Goal: Task Accomplishment & Management: Use online tool/utility

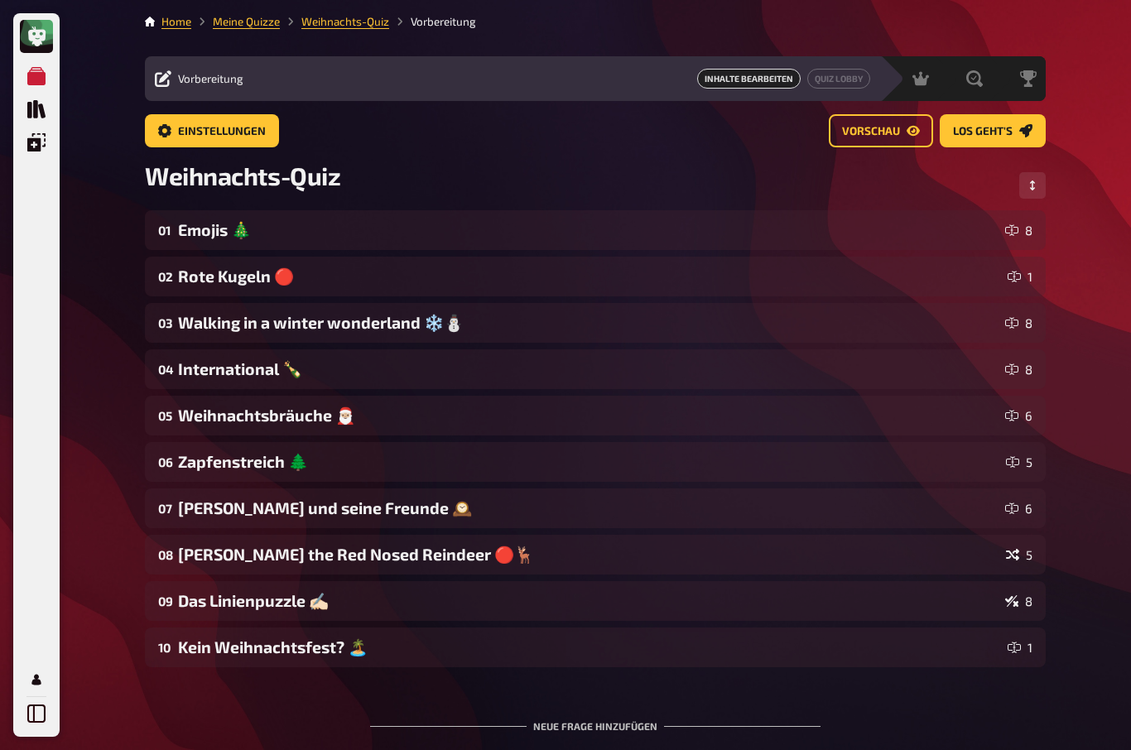
click at [39, 81] on icon "Meine Quizze" at bounding box center [36, 76] width 18 height 18
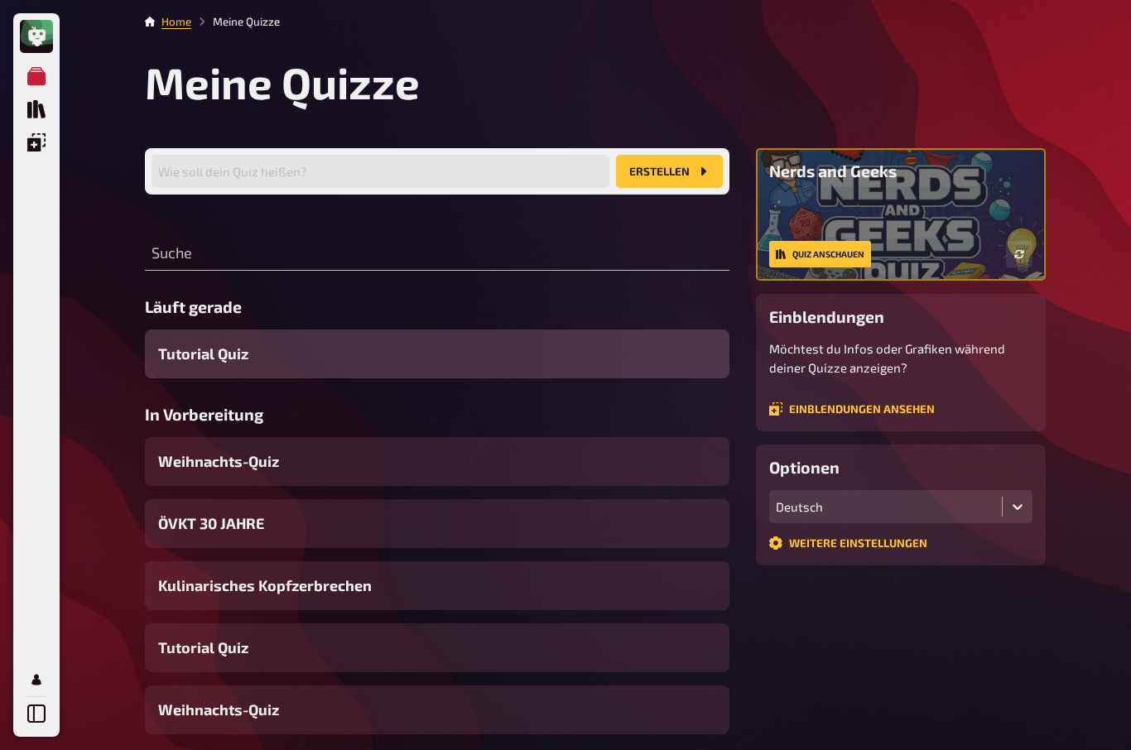
click at [37, 113] on icon "Quiz Sammlung" at bounding box center [36, 109] width 18 height 18
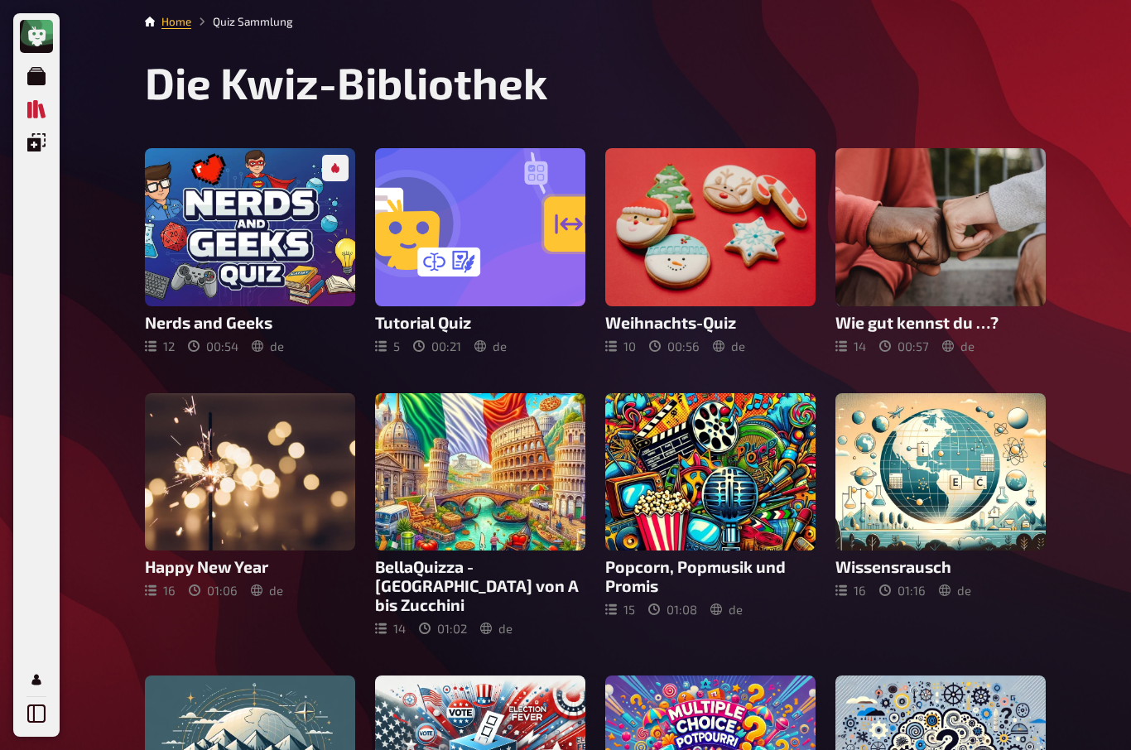
click at [42, 74] on icon "Meine Quizze" at bounding box center [36, 76] width 18 height 18
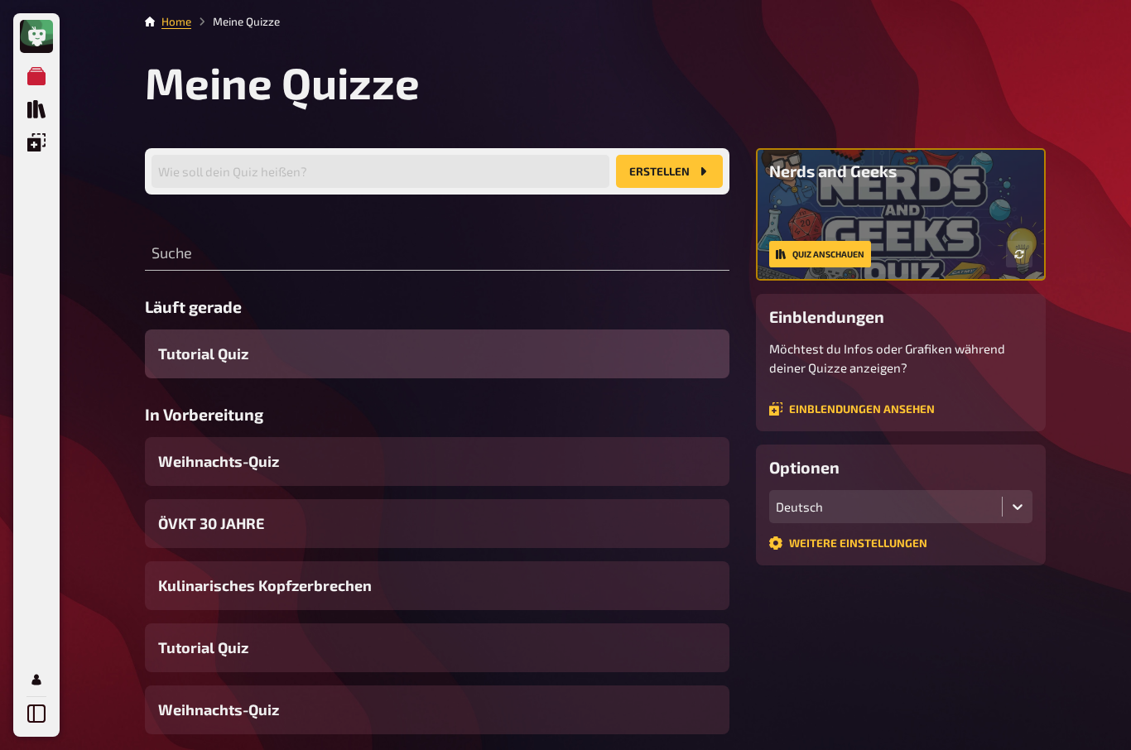
click at [219, 517] on span "ÖVKT 30 JAHRE" at bounding box center [211, 524] width 106 height 22
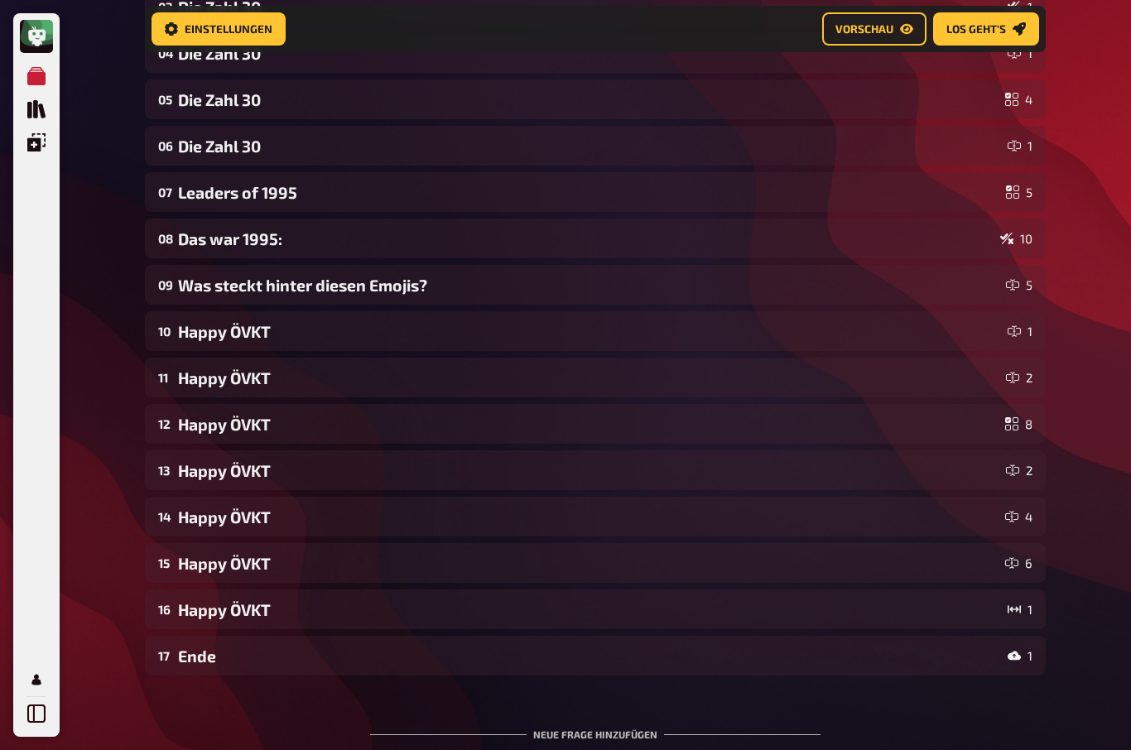
scroll to position [331, 0]
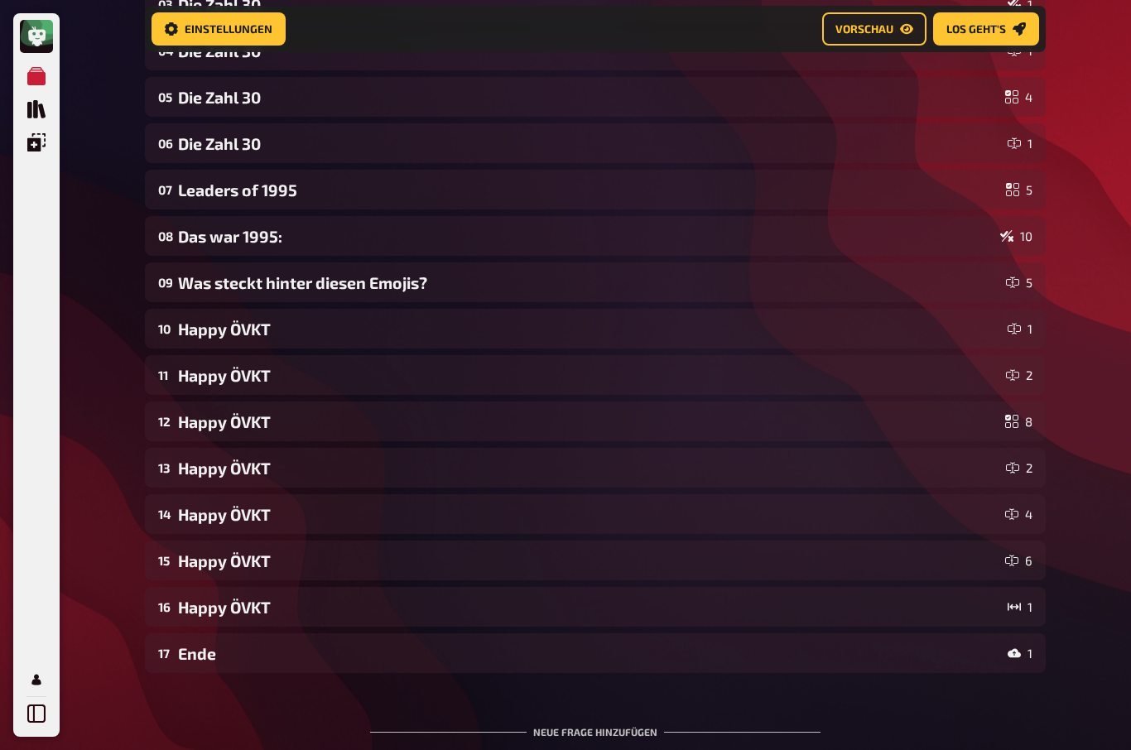
click at [184, 650] on div "Ende" at bounding box center [589, 654] width 823 height 19
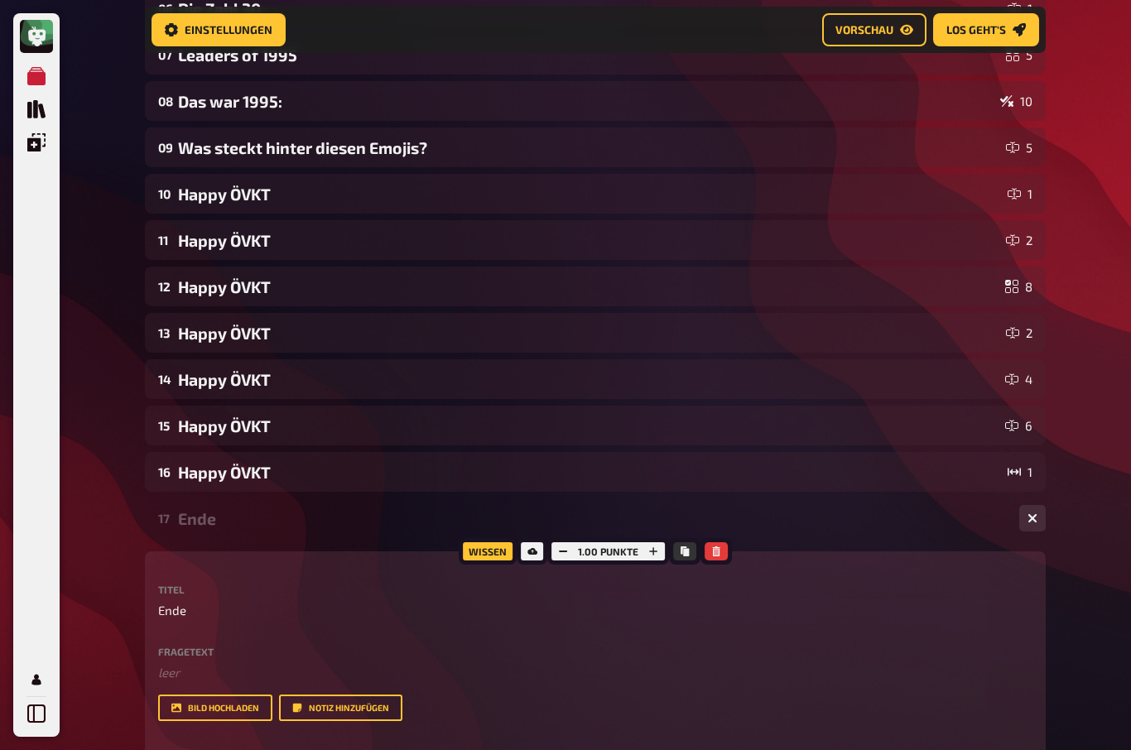
scroll to position [466, 0]
click at [207, 196] on div "Happy ÖVKT" at bounding box center [589, 195] width 823 height 19
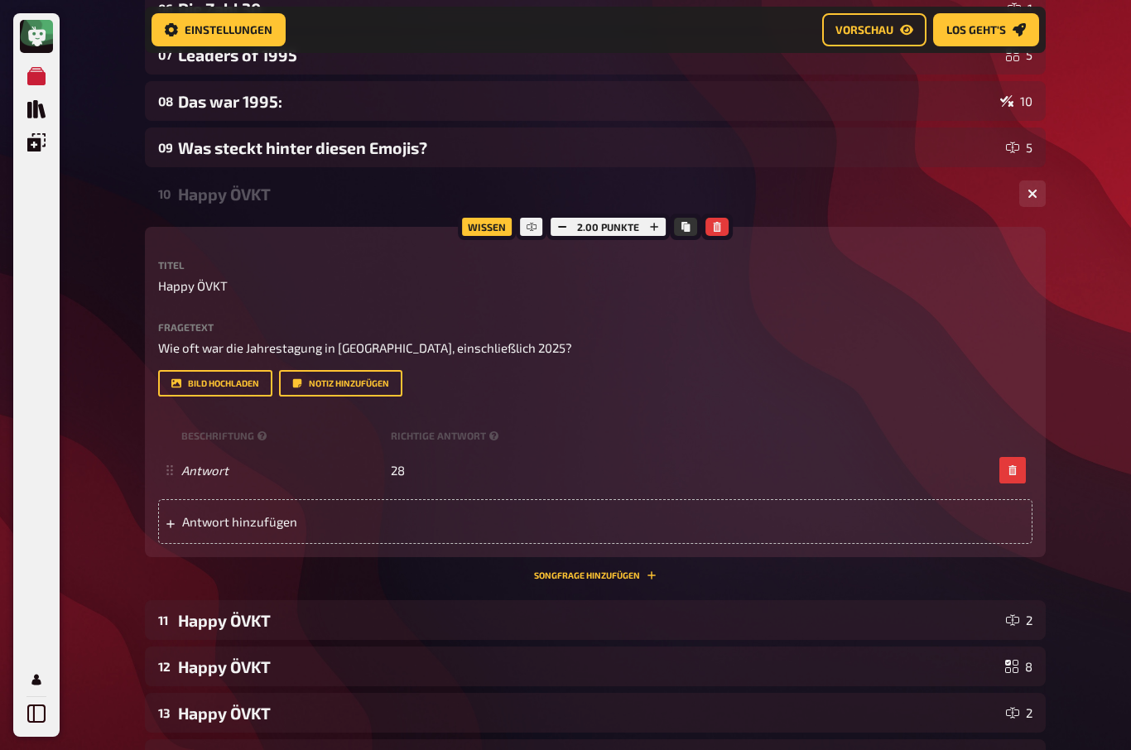
click at [241, 620] on div "Happy ÖVKT" at bounding box center [589, 620] width 822 height 19
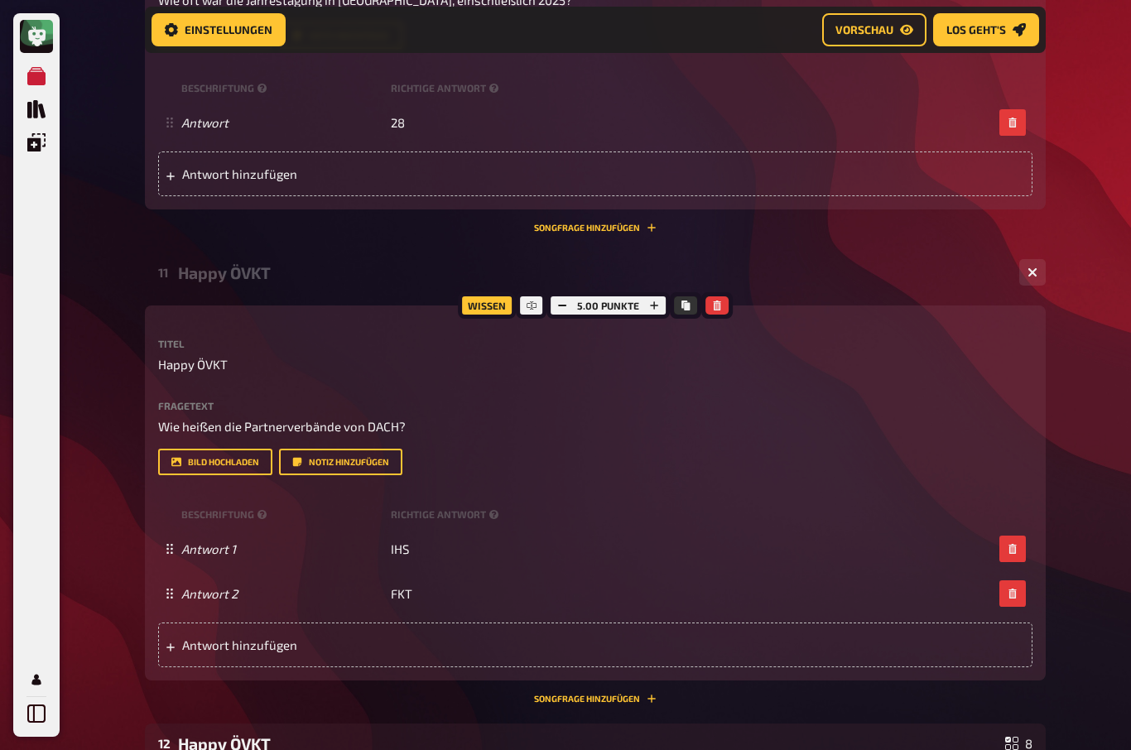
scroll to position [839, 0]
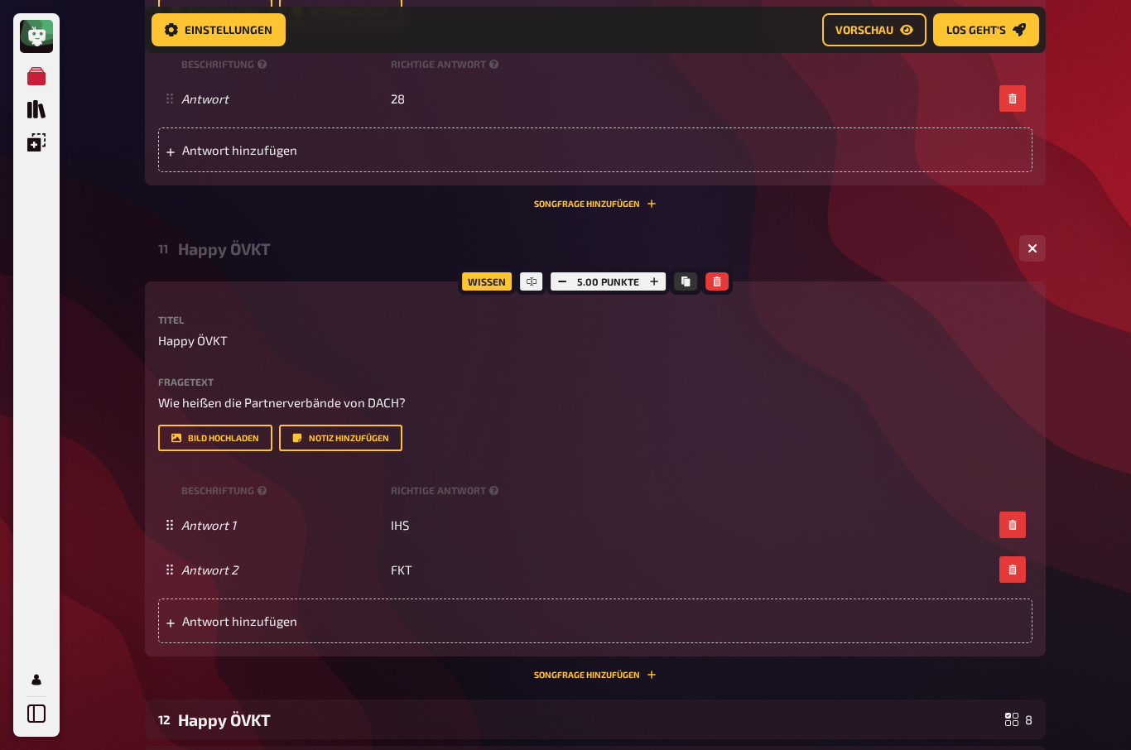
click at [262, 716] on div "Happy ÖVKT" at bounding box center [588, 720] width 821 height 19
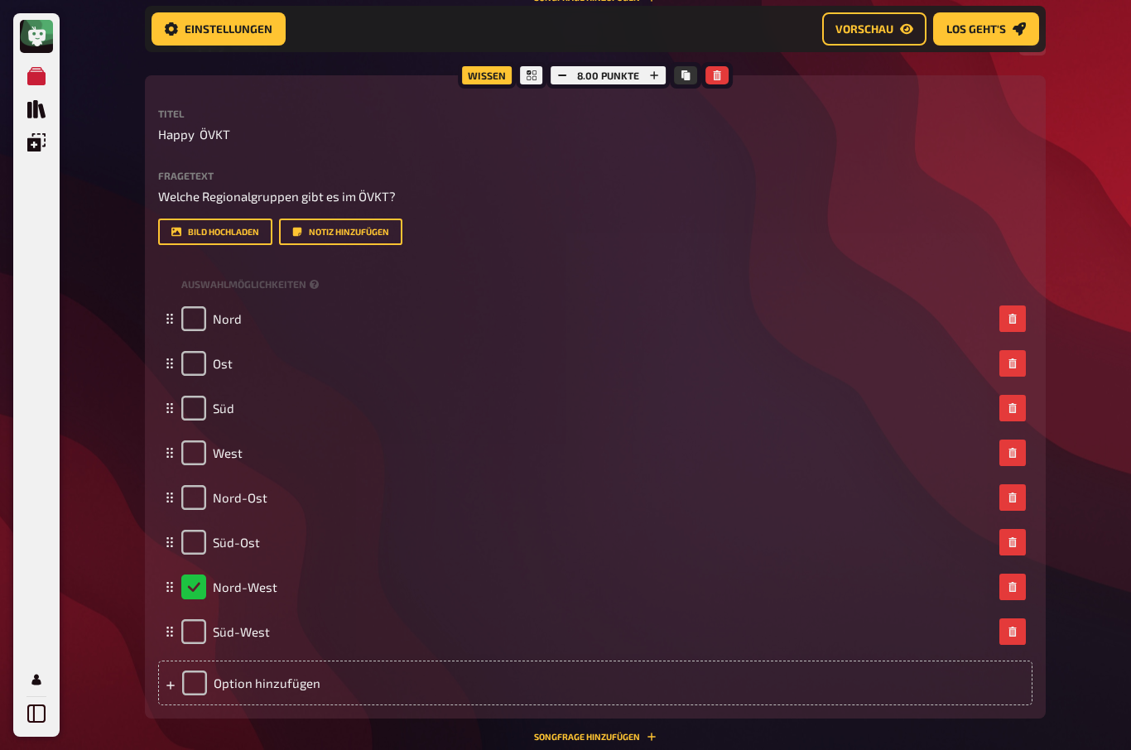
scroll to position [1532, 0]
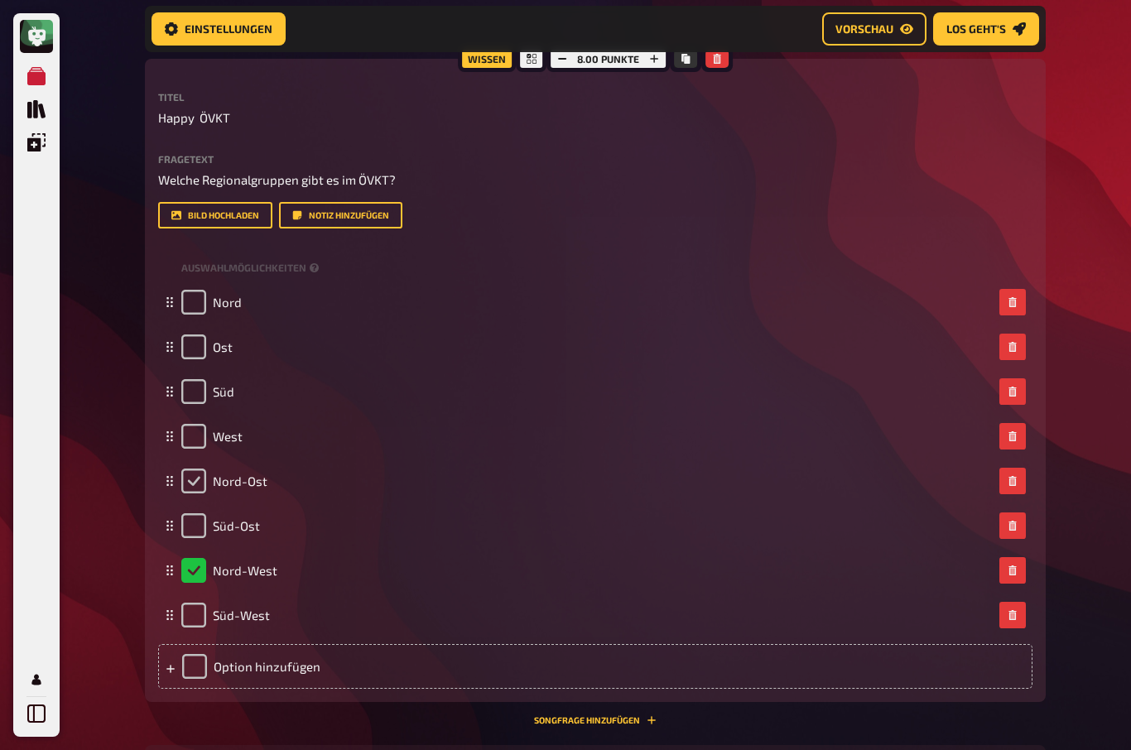
click at [188, 474] on input "checkbox" at bounding box center [193, 482] width 25 height 25
checkbox input "true"
click at [184, 576] on input "checkbox" at bounding box center [193, 570] width 25 height 25
checkbox input "true"
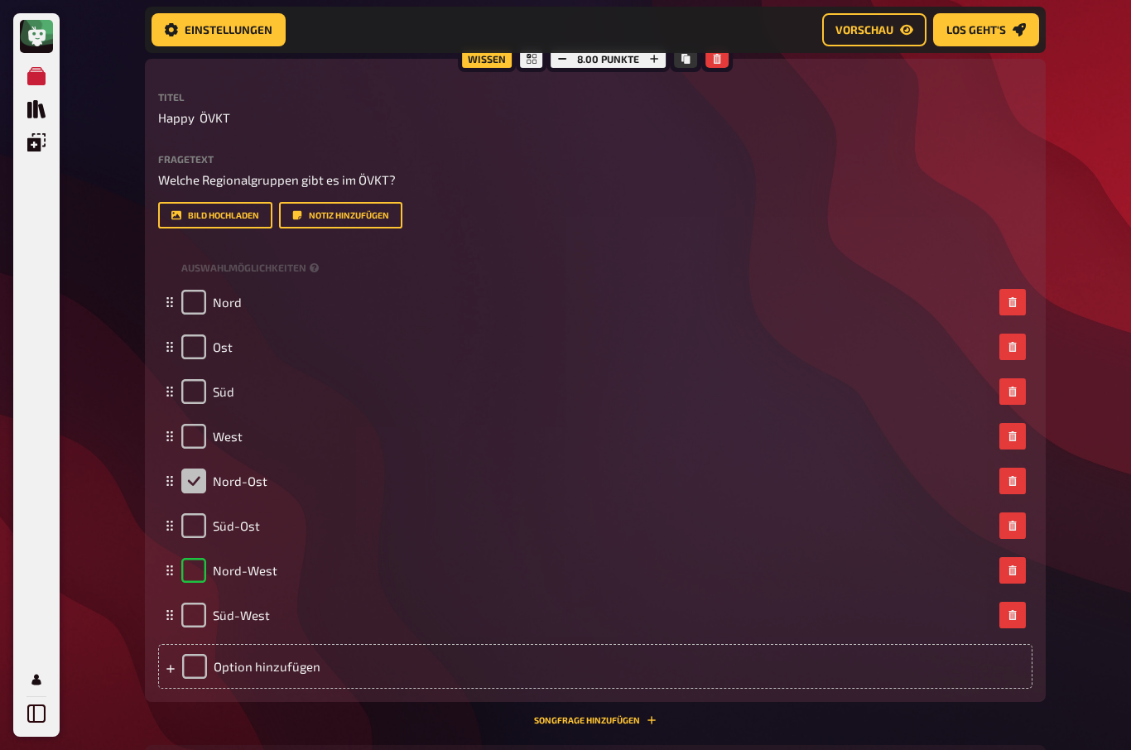
checkbox input "false"
click at [194, 390] on input "checkbox" at bounding box center [193, 391] width 25 height 25
checkbox input "true"
checkbox input "false"
click at [196, 437] on input "checkbox" at bounding box center [193, 436] width 25 height 25
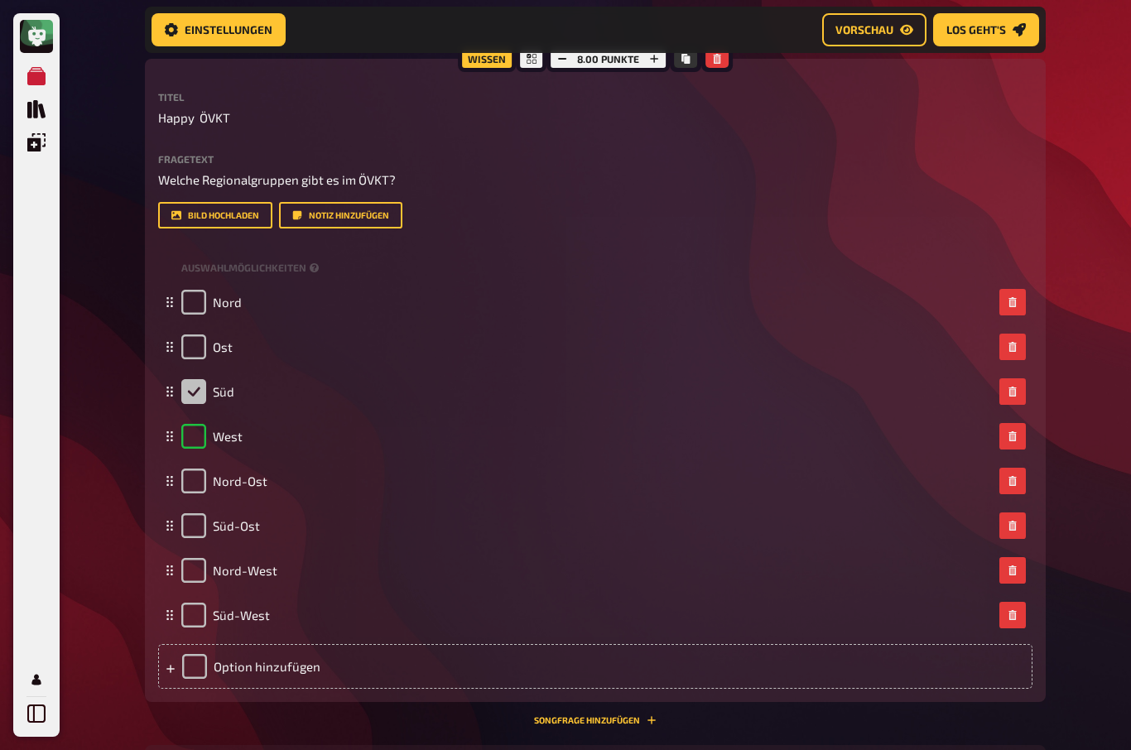
checkbox input "true"
checkbox input "false"
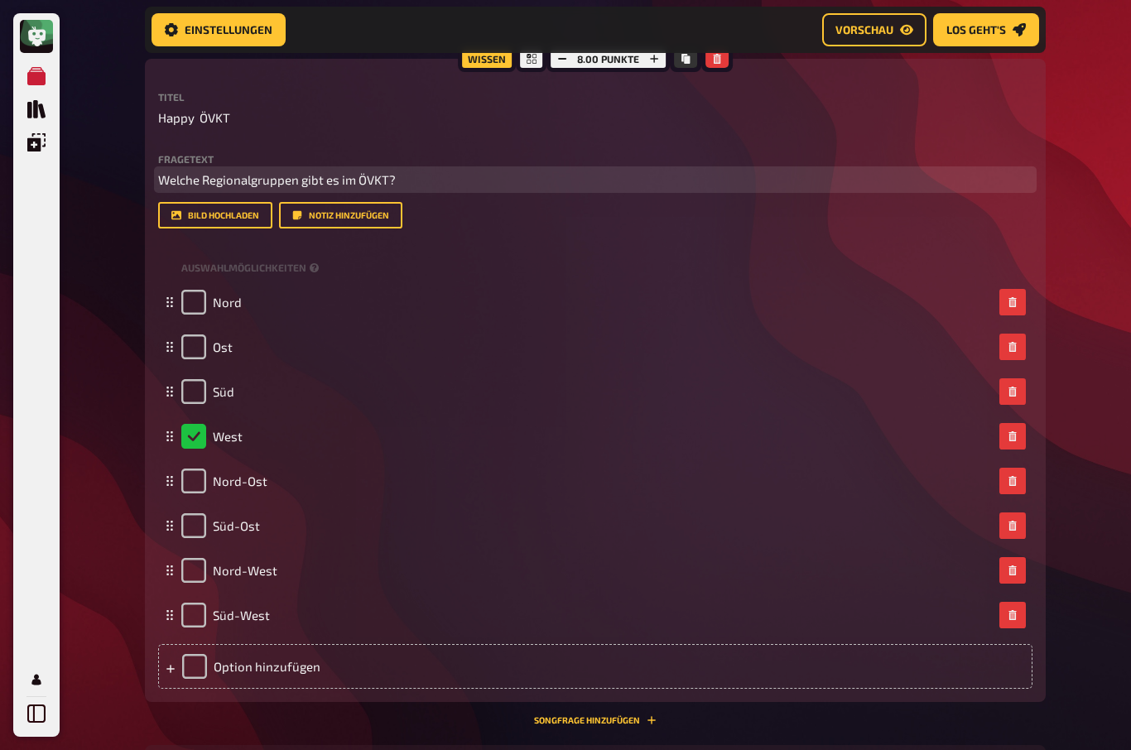
click at [240, 174] on span "Welche Regionalgruppen gibt es im ÖVKT?" at bounding box center [277, 179] width 238 height 15
click at [191, 173] on span "Welche Regionalgruppen gibt es im ÖVKT?" at bounding box center [277, 180] width 238 height 15
click at [391, 175] on span "Wie heißen die 4 Regionalgruppen gibt es im ÖVKT?" at bounding box center [304, 180] width 292 height 15
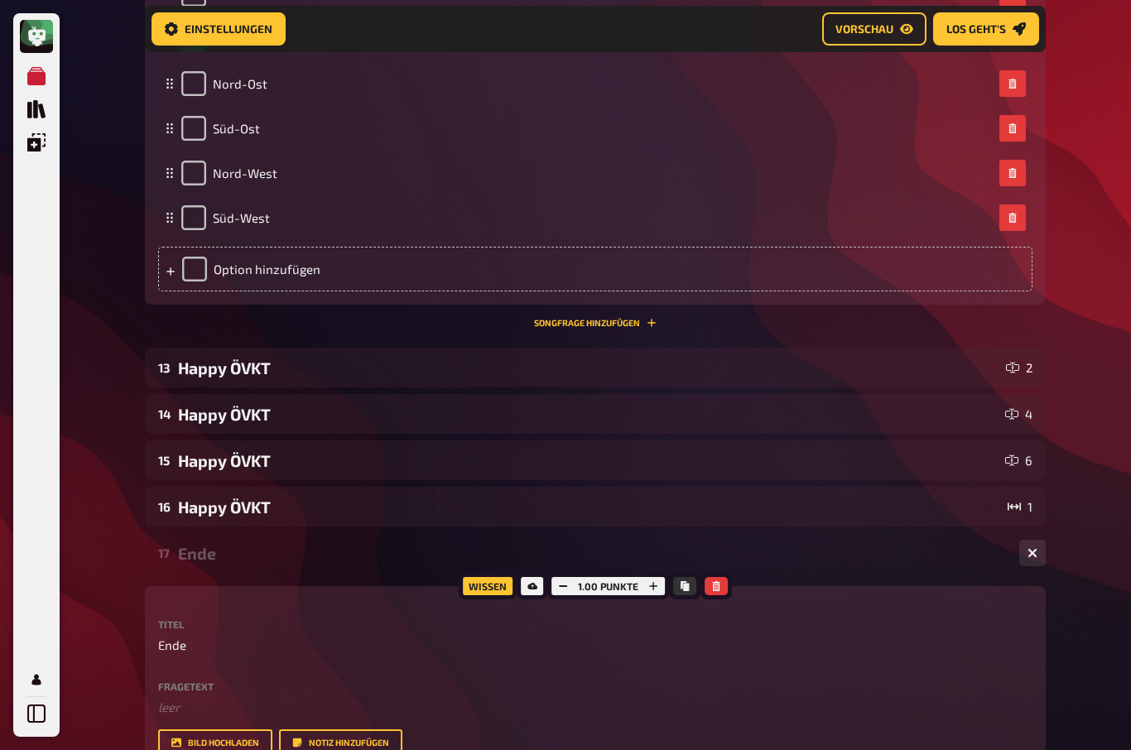
scroll to position [1887, 0]
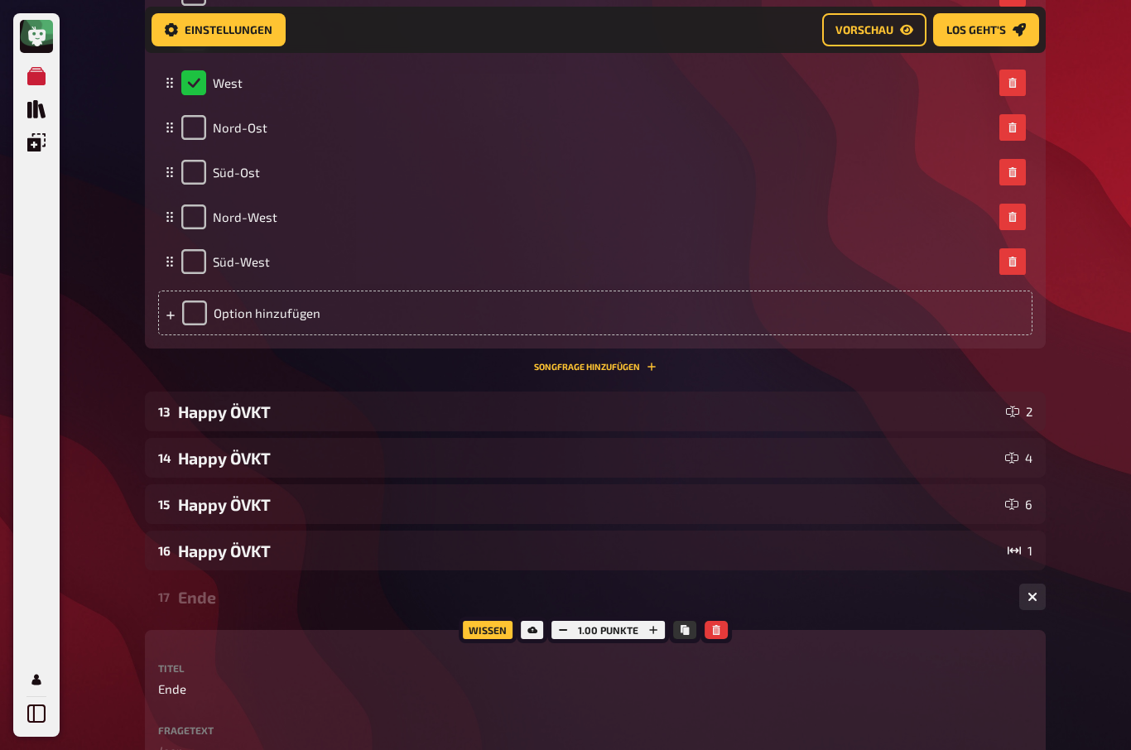
click at [214, 416] on div "Happy ÖVKT" at bounding box center [589, 412] width 822 height 19
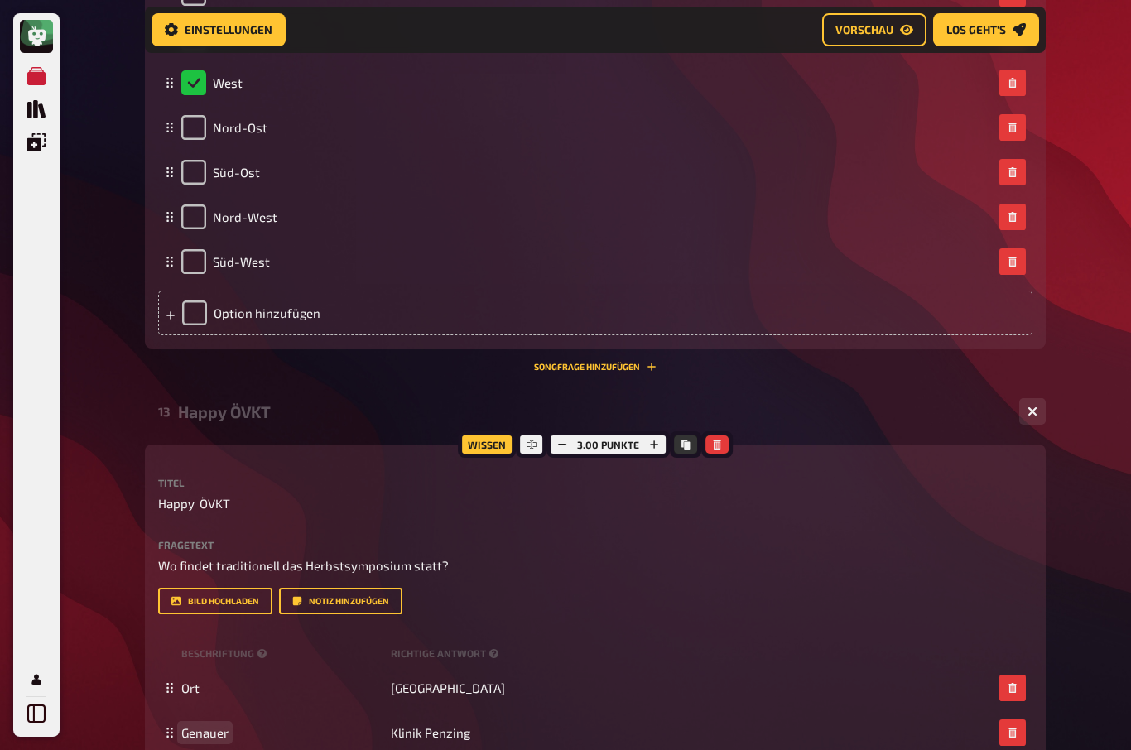
click at [241, 736] on span "Genauer" at bounding box center [282, 733] width 203 height 15
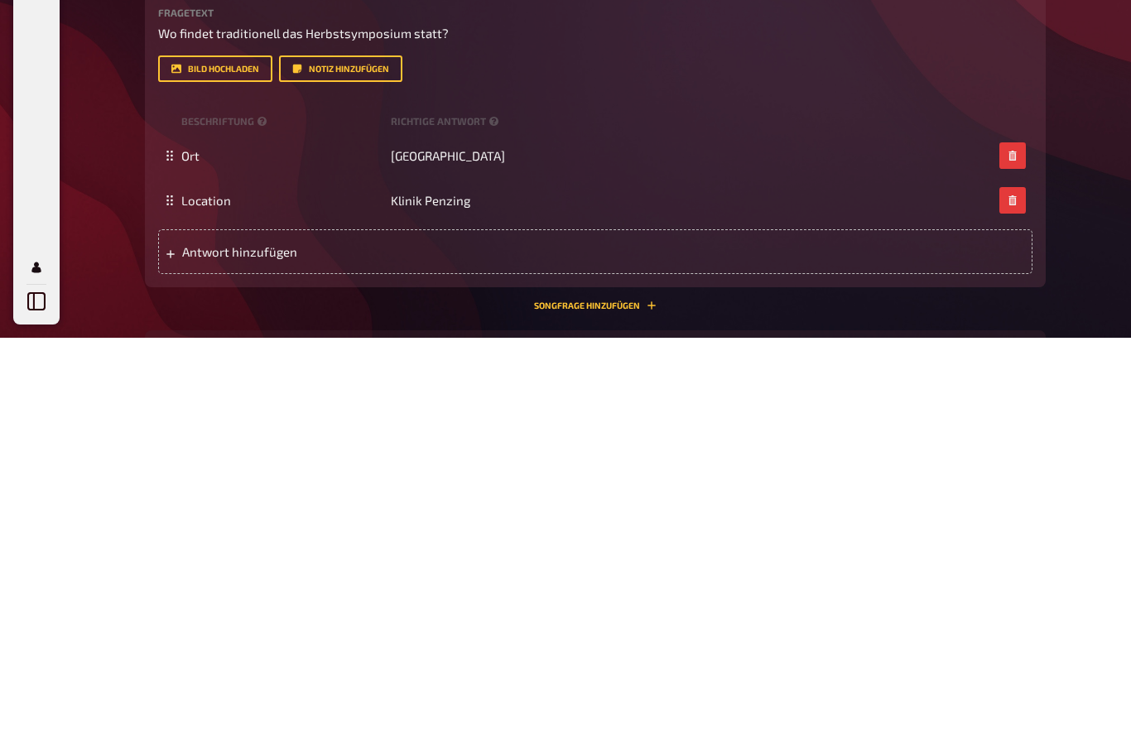
scroll to position [2420, 0]
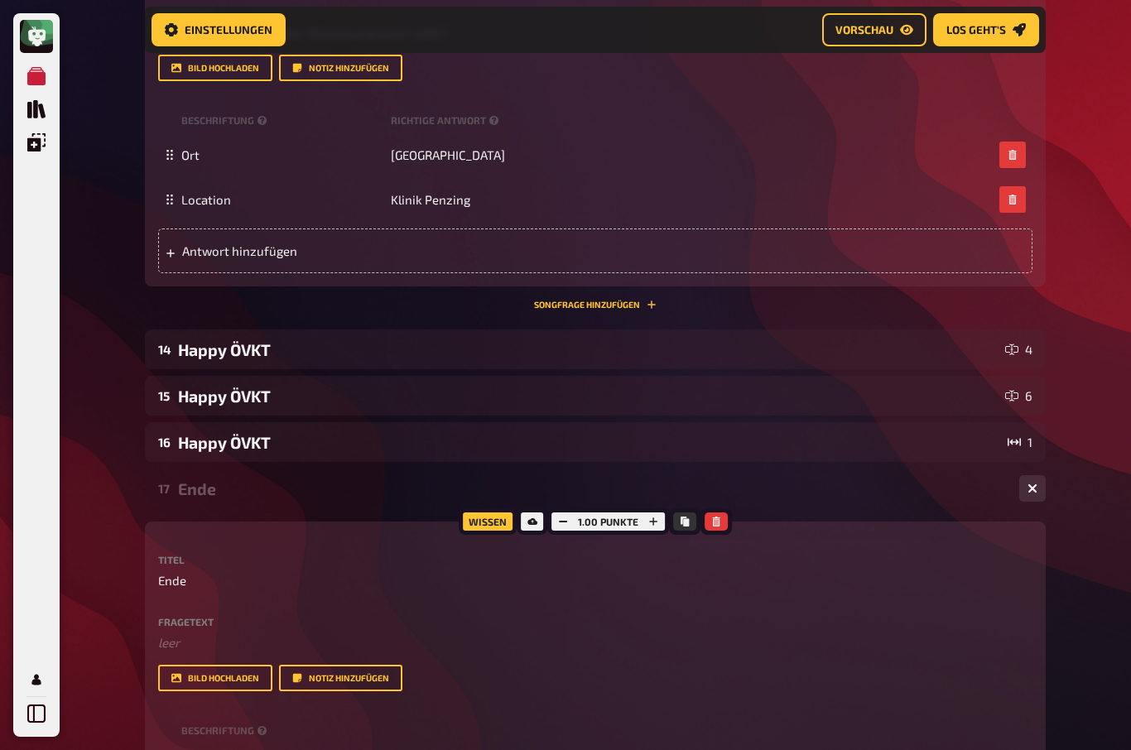
click at [200, 356] on div "Happy ÖVKT" at bounding box center [588, 349] width 821 height 19
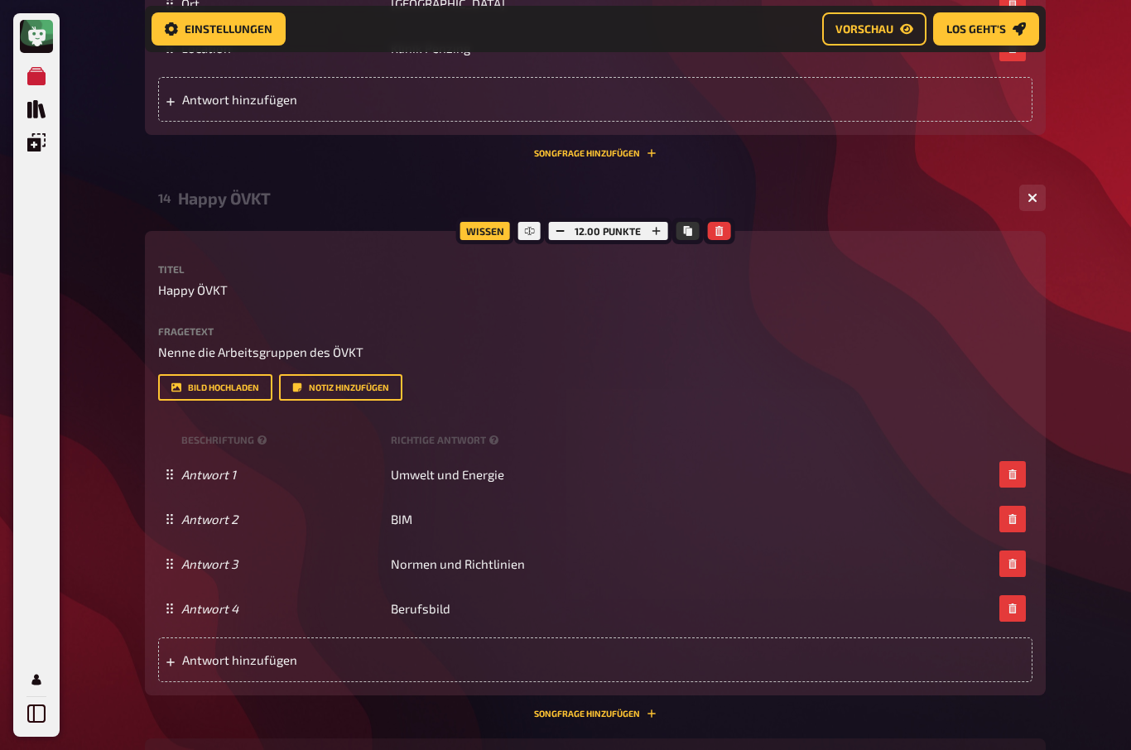
scroll to position [2602, 0]
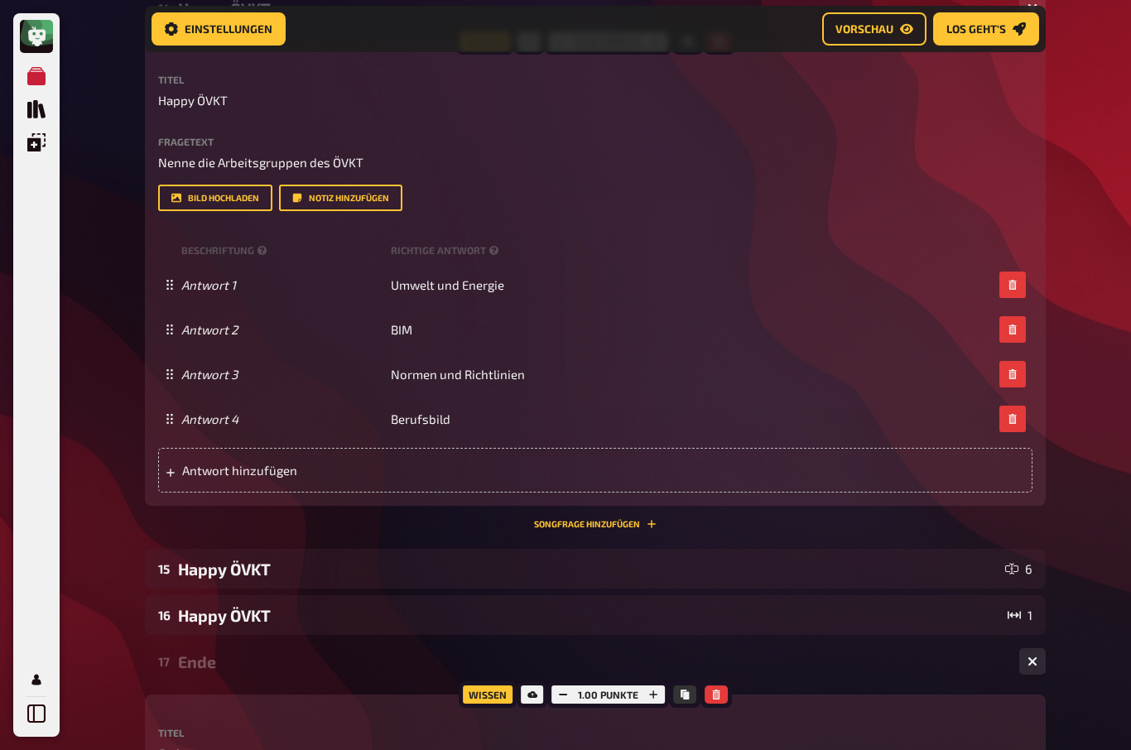
click at [185, 584] on div "15 Happy ÖVKT 6" at bounding box center [595, 570] width 901 height 40
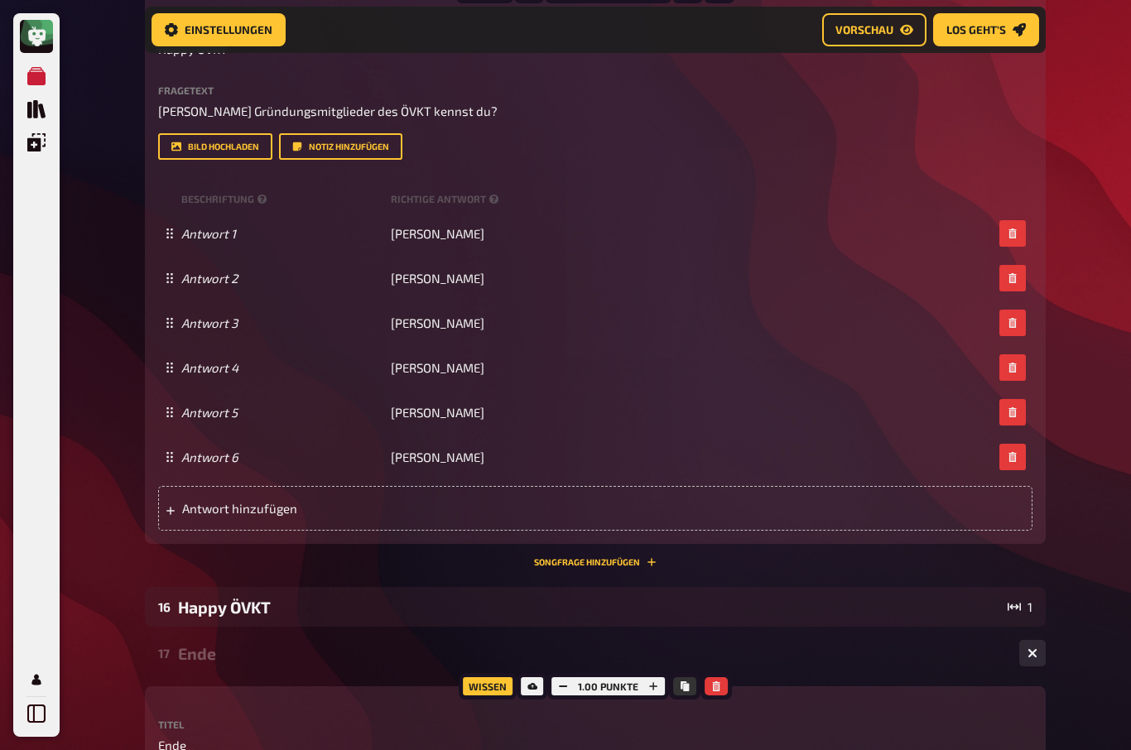
scroll to position [3386, 0]
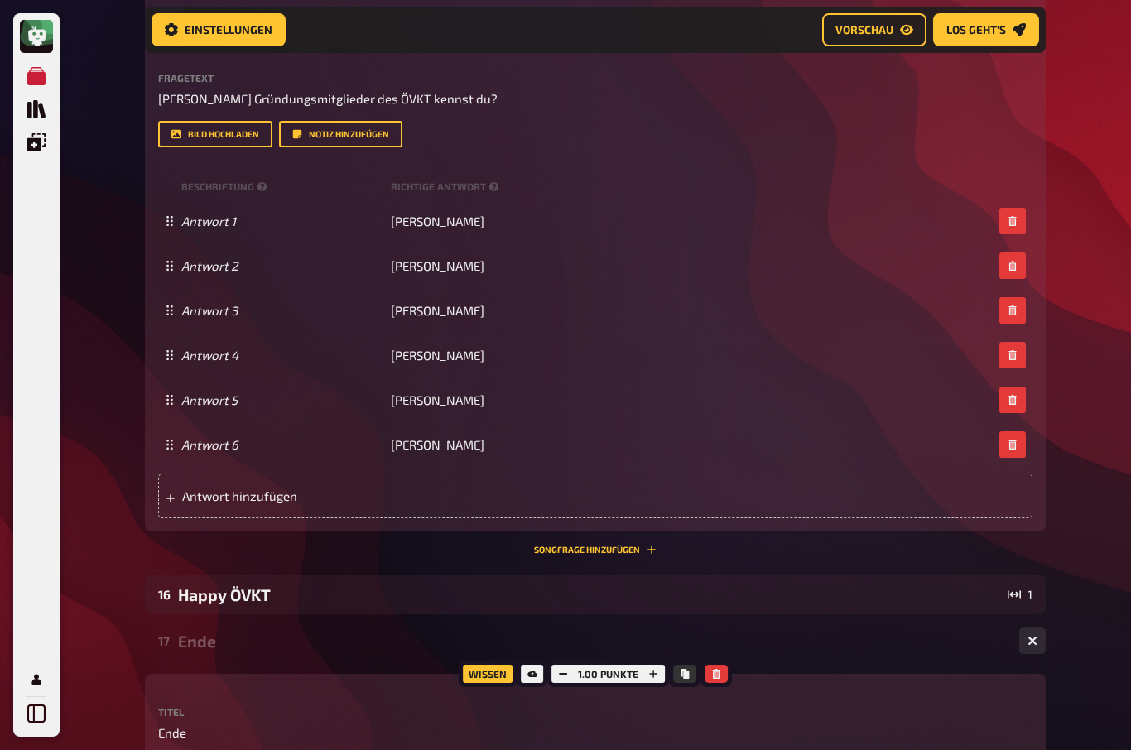
click at [191, 586] on div "Happy ÖVKT" at bounding box center [589, 595] width 823 height 19
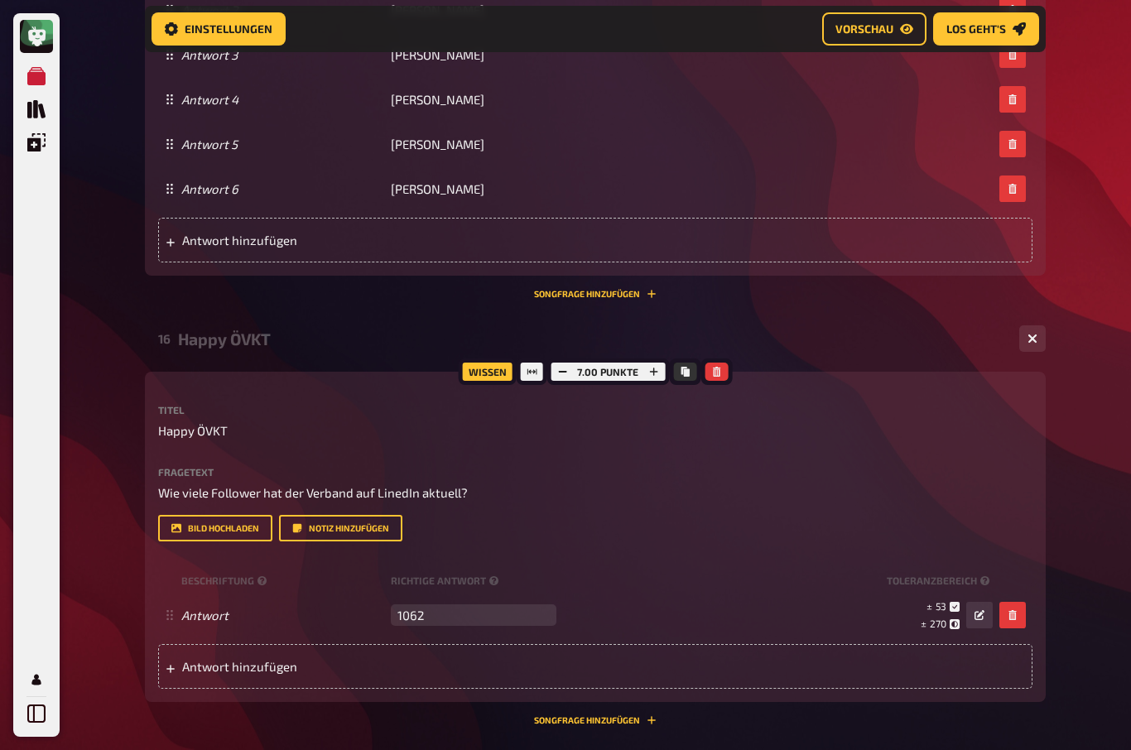
scroll to position [3642, 0]
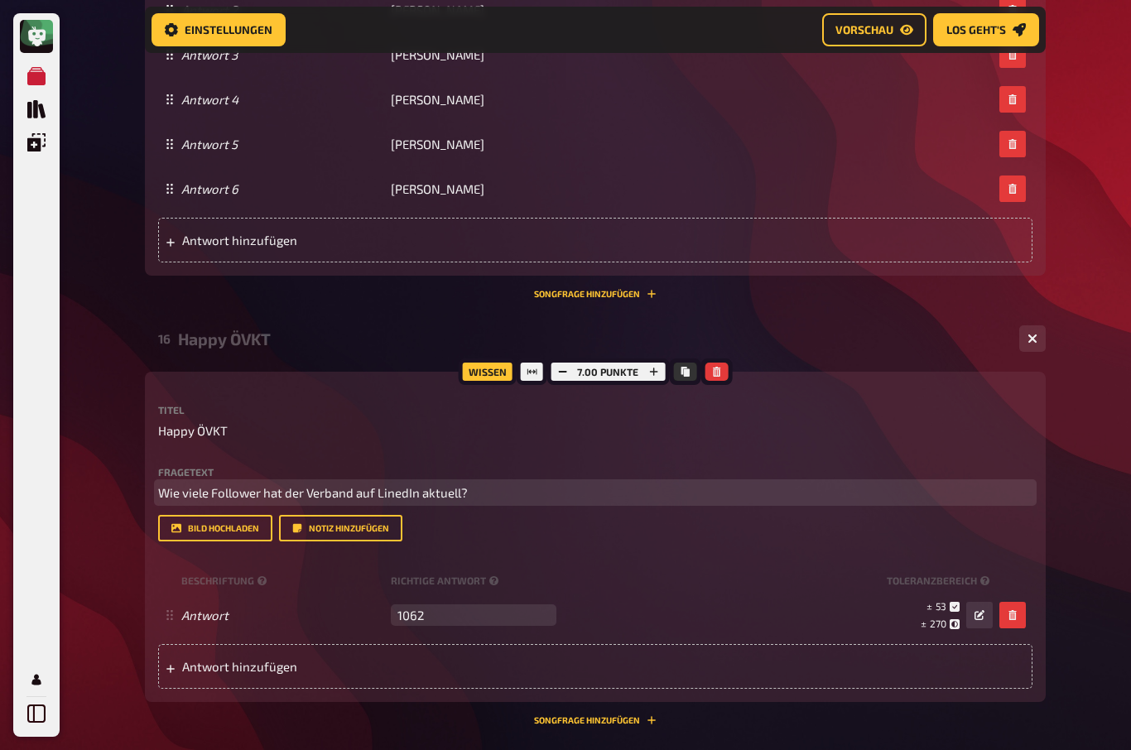
click at [389, 490] on span "Wie viele Follower hat der Verband auf LinedIn aktuell?" at bounding box center [313, 492] width 310 height 15
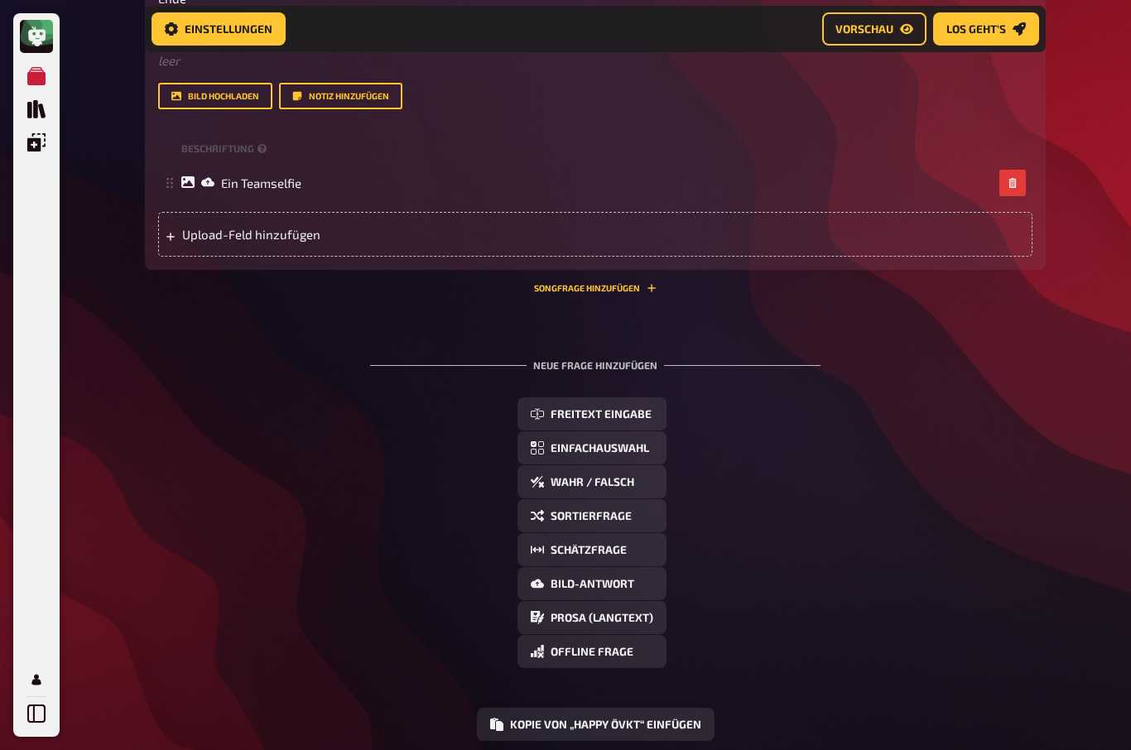
scroll to position [4502, 0]
click at [621, 546] on span "Schätzfrage" at bounding box center [589, 550] width 76 height 12
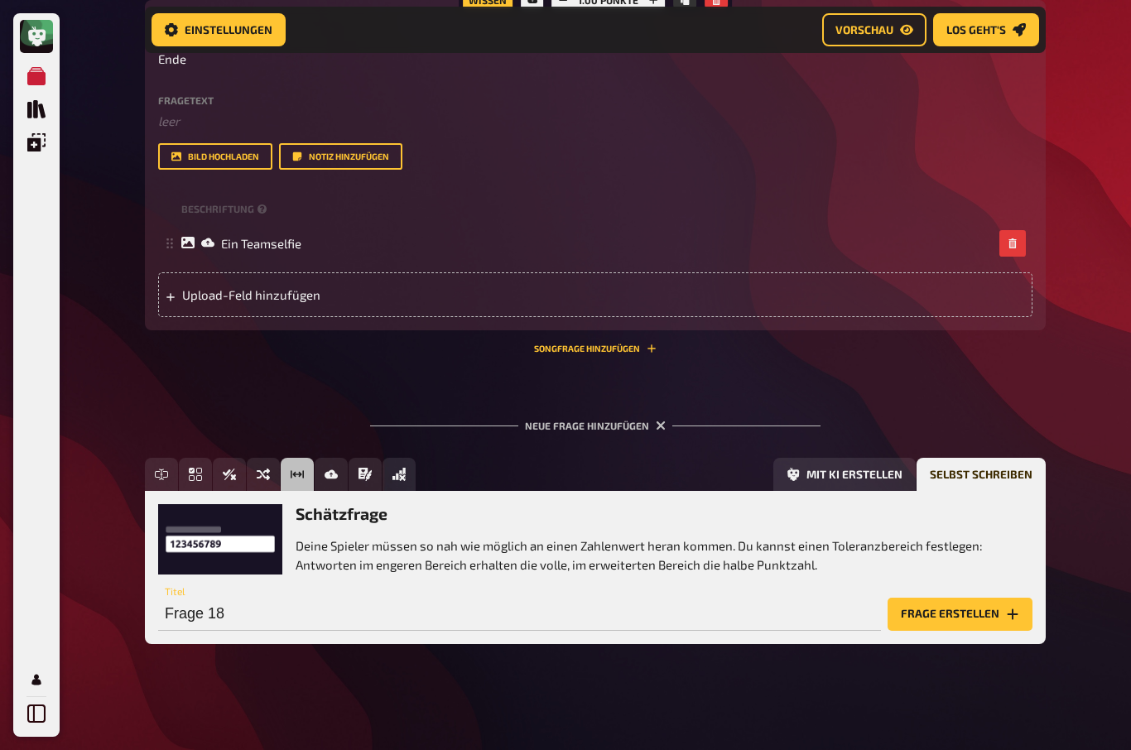
scroll to position [4378, 0]
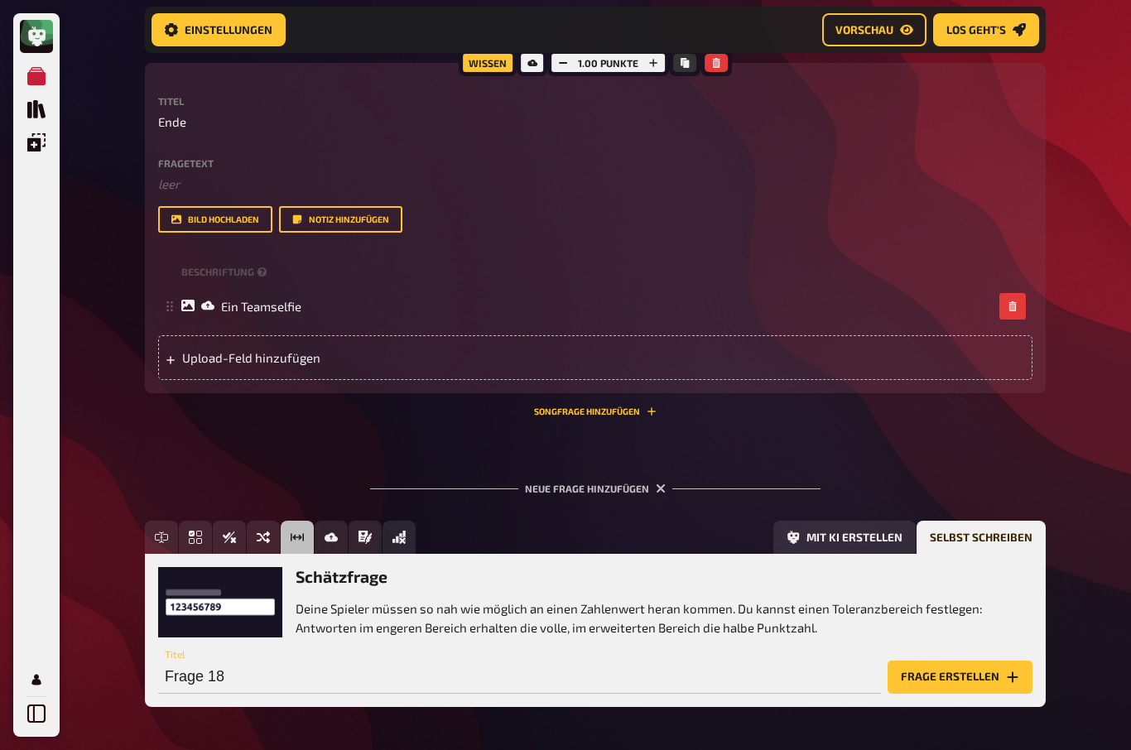
click at [978, 668] on button "Frage erstellen" at bounding box center [960, 677] width 145 height 33
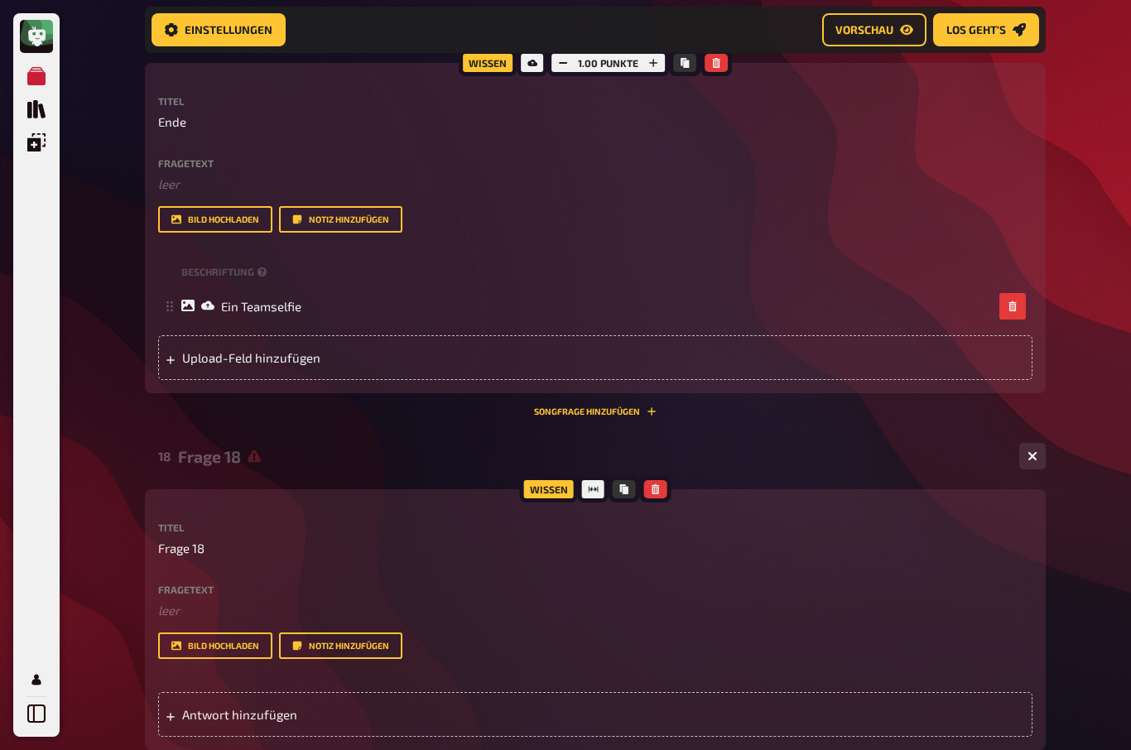
click at [215, 456] on div "Frage 18" at bounding box center [592, 456] width 828 height 19
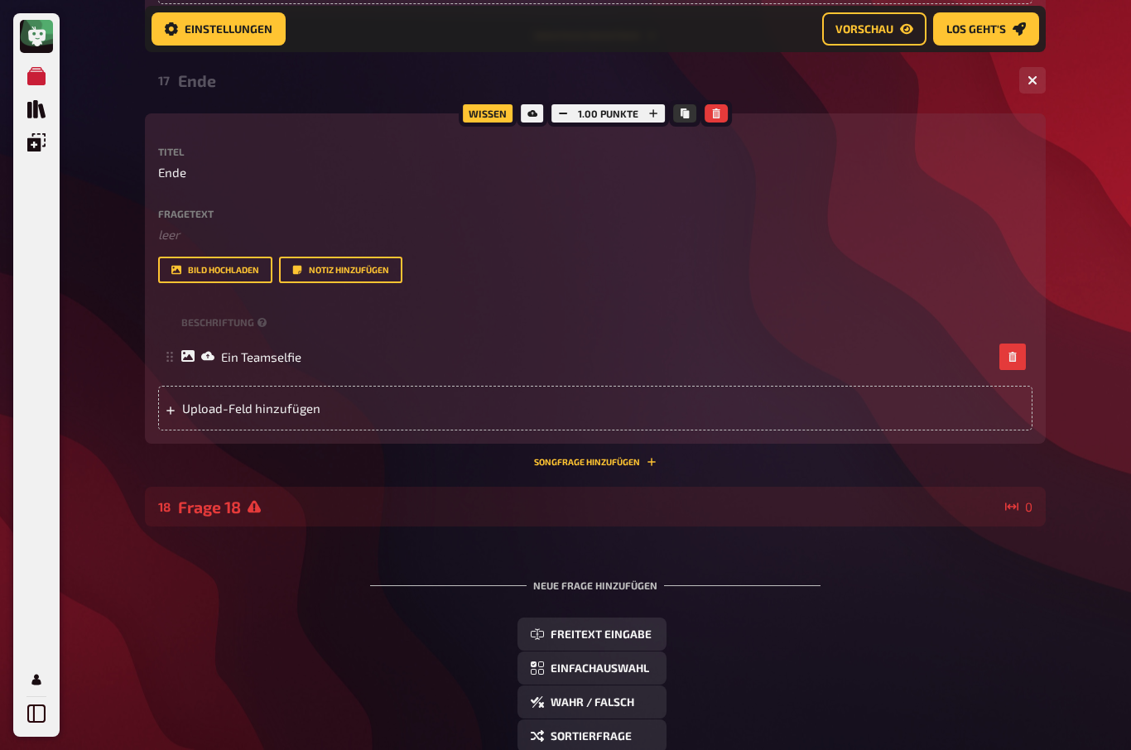
scroll to position [4325, 0]
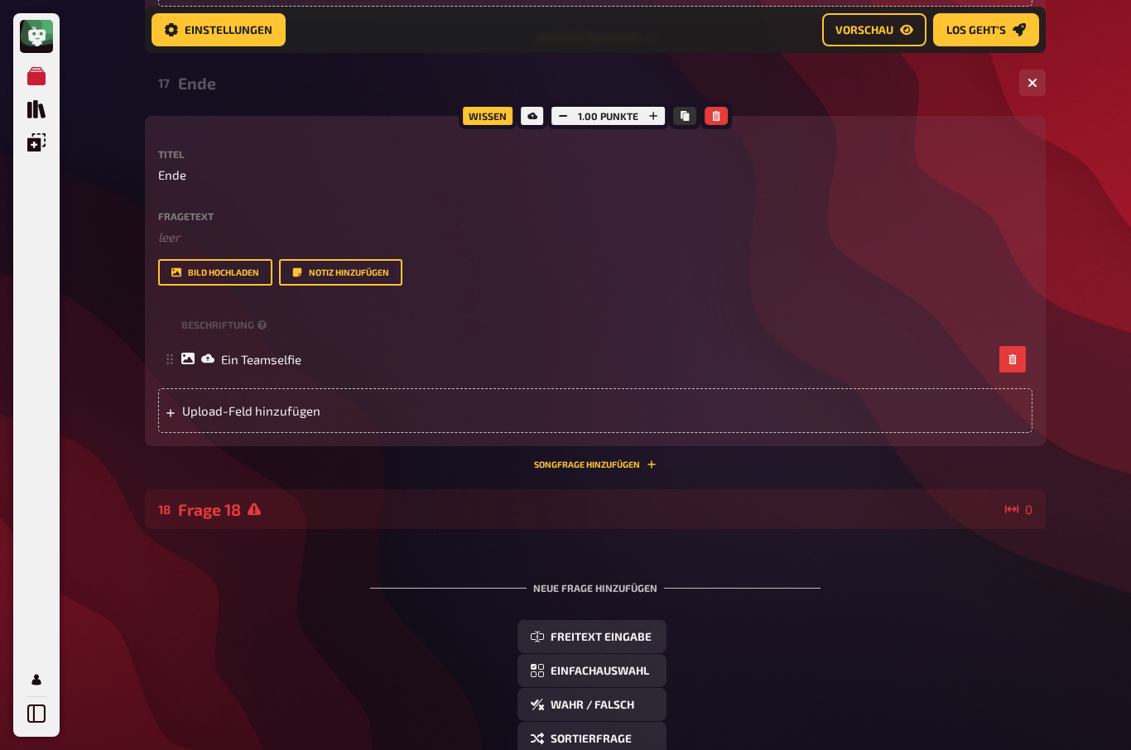
click at [228, 505] on div "Frage 18" at bounding box center [588, 509] width 821 height 19
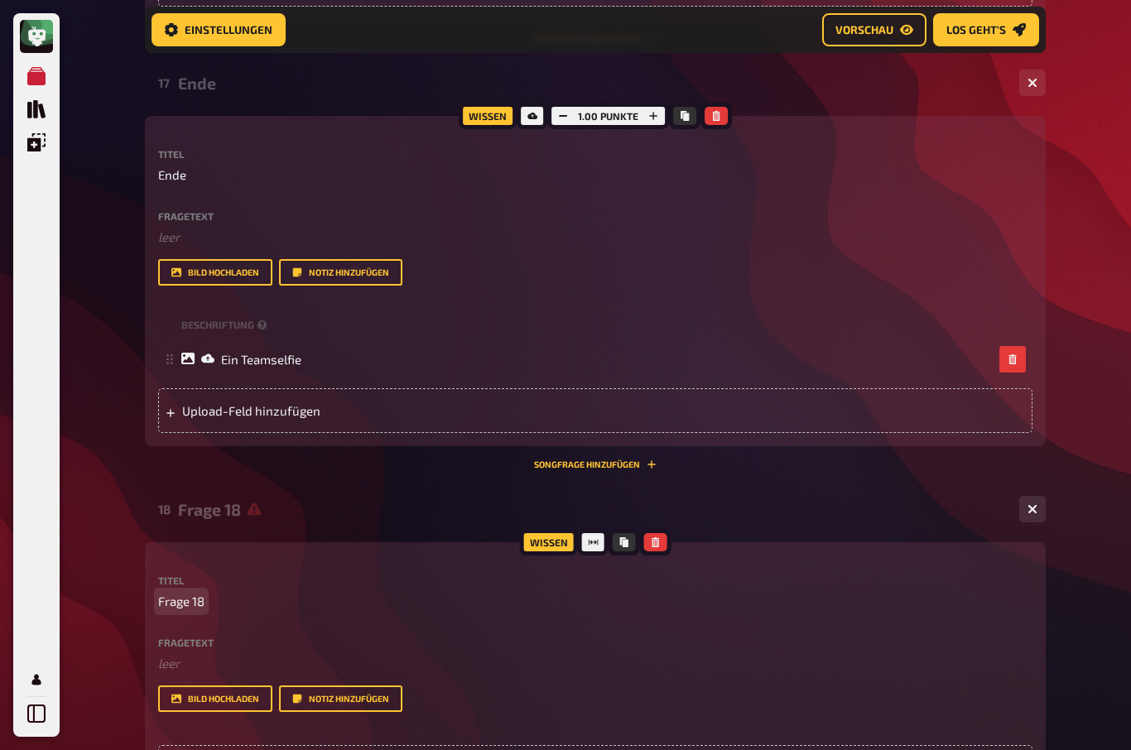
click at [192, 595] on span "Frage 18" at bounding box center [181, 601] width 46 height 19
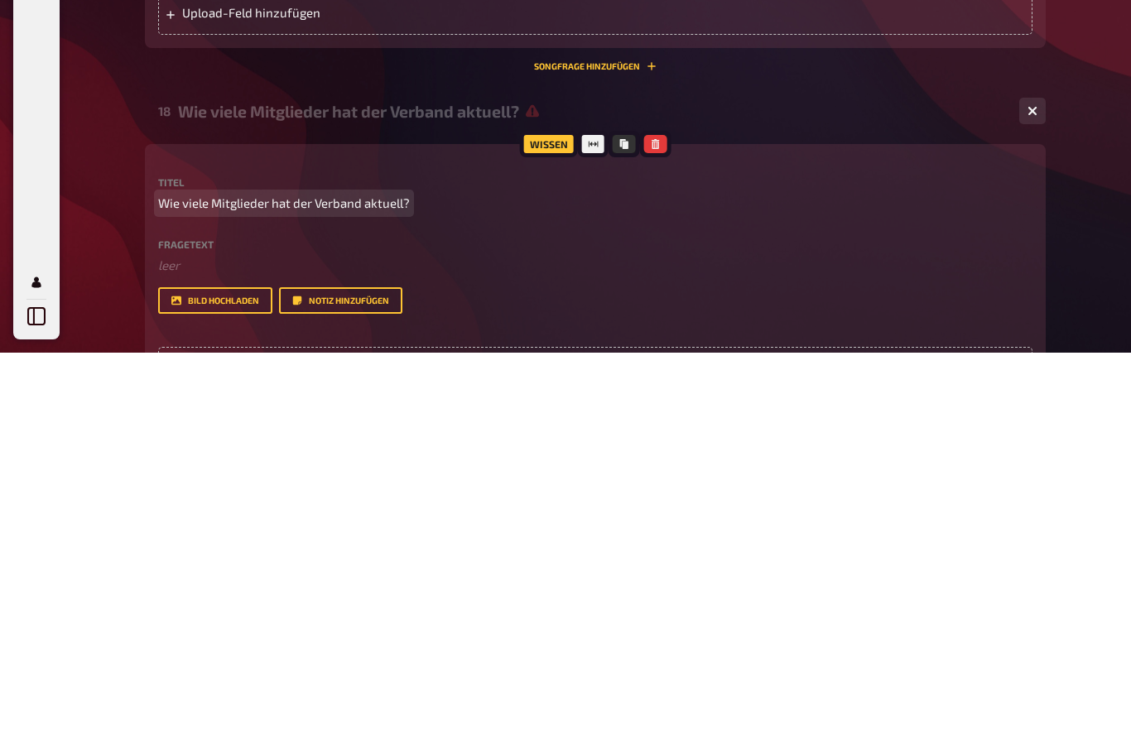
click at [176, 592] on span "Wie viele Mitglieder hat der Verband aktuell?" at bounding box center [284, 601] width 252 height 19
click at [178, 576] on div "Titel Wie viele Mitglieder hat der Verband aktuell? Fragetext ﻿ leer Hier hinzi…" at bounding box center [595, 644] width 875 height 137
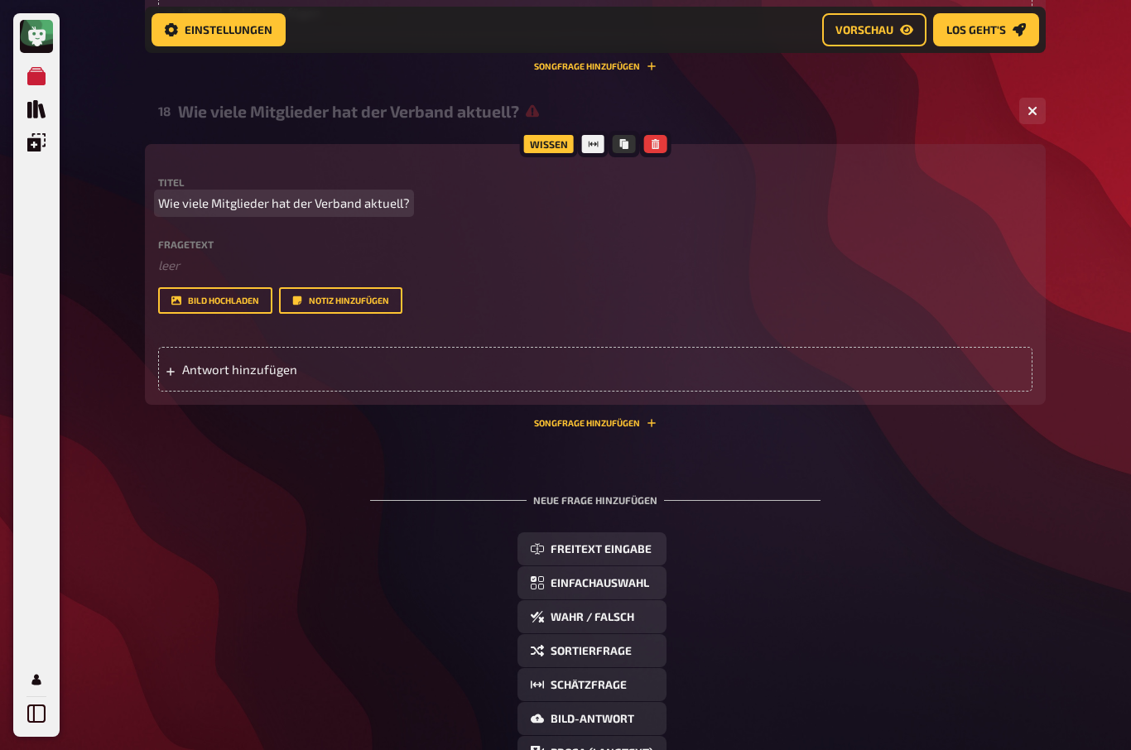
click at [179, 194] on span "Wie viele Mitglieder hat der Verband aktuell?" at bounding box center [284, 203] width 252 height 19
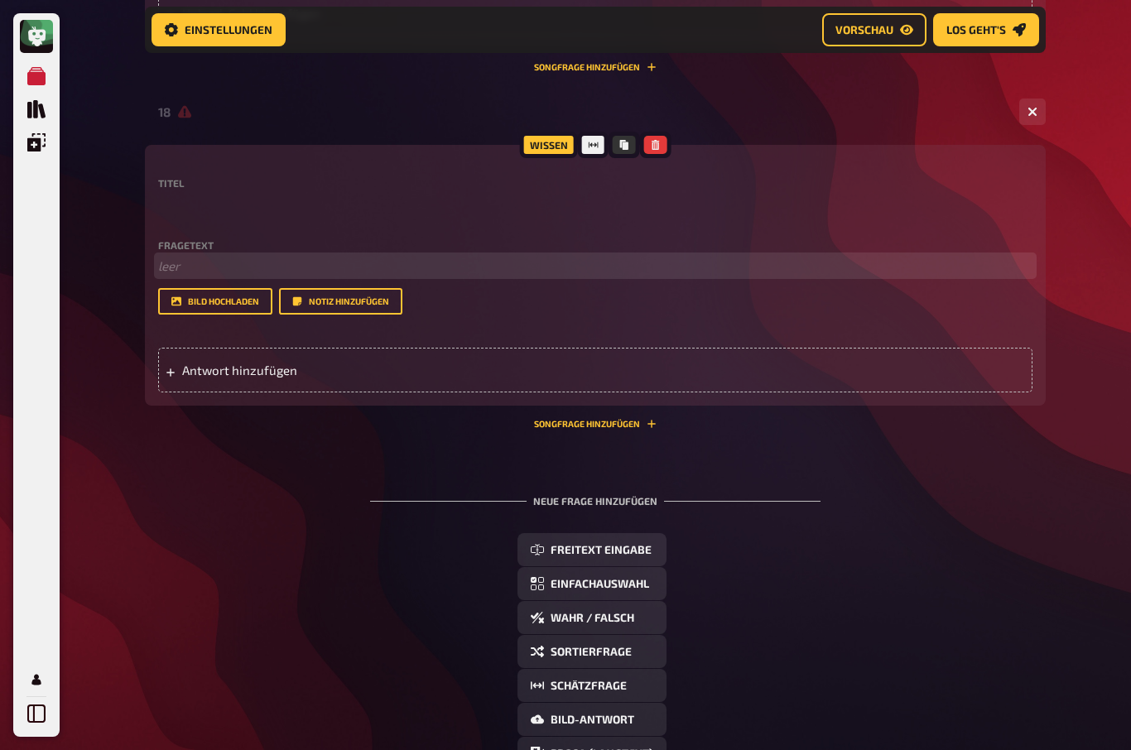
click at [180, 259] on p "﻿ leer" at bounding box center [595, 266] width 875 height 19
click at [166, 257] on p "﻿ leer" at bounding box center [595, 266] width 875 height 19
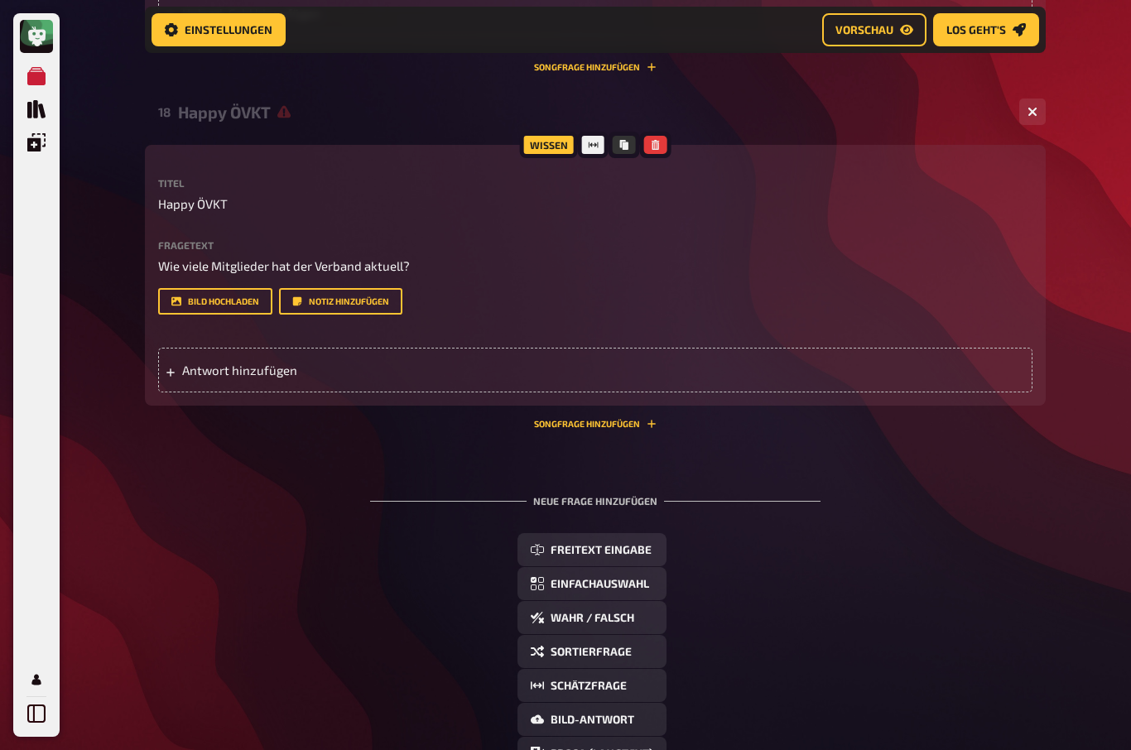
scroll to position [4723, 0]
click at [212, 362] on span "Antwort hinzufügen" at bounding box center [311, 369] width 258 height 15
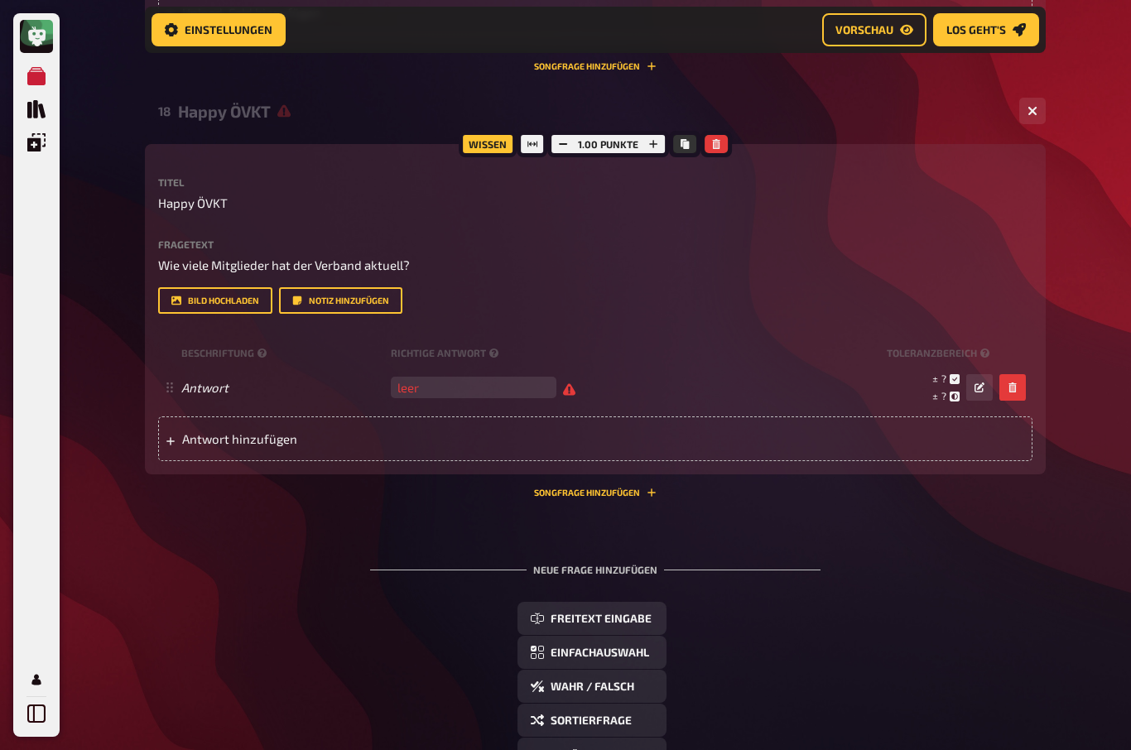
click at [205, 433] on span "Antwort hinzufügen" at bounding box center [311, 439] width 258 height 15
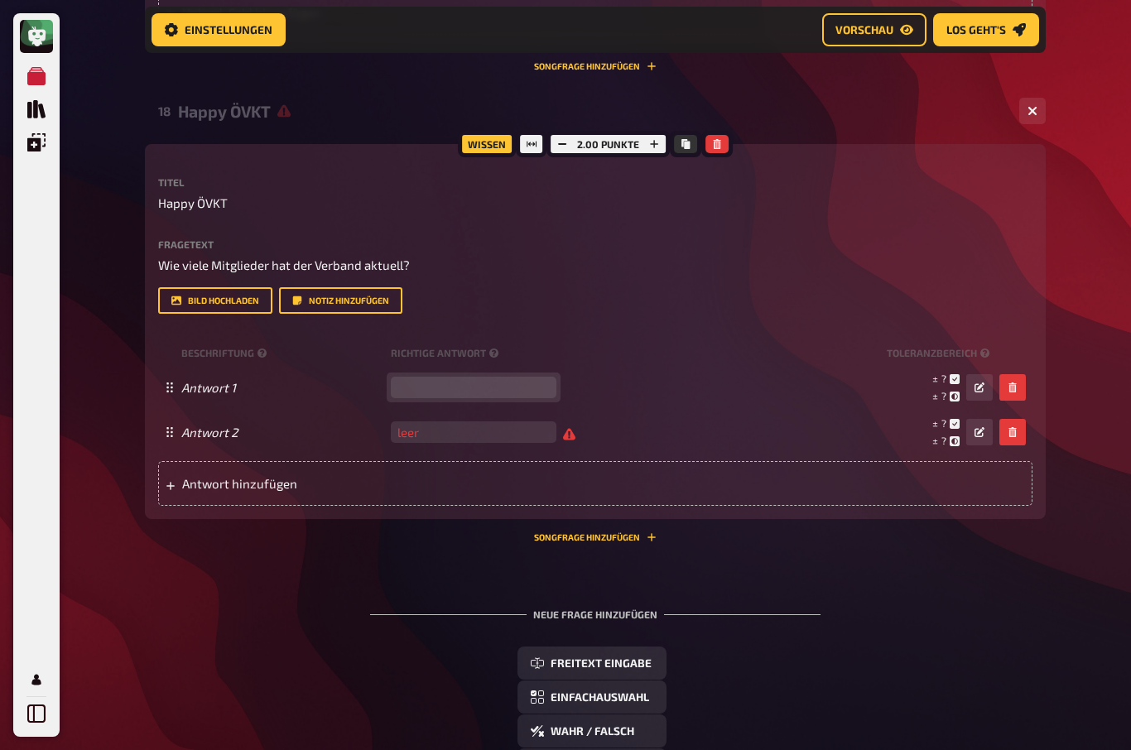
click at [408, 377] on input "number" at bounding box center [474, 388] width 166 height 22
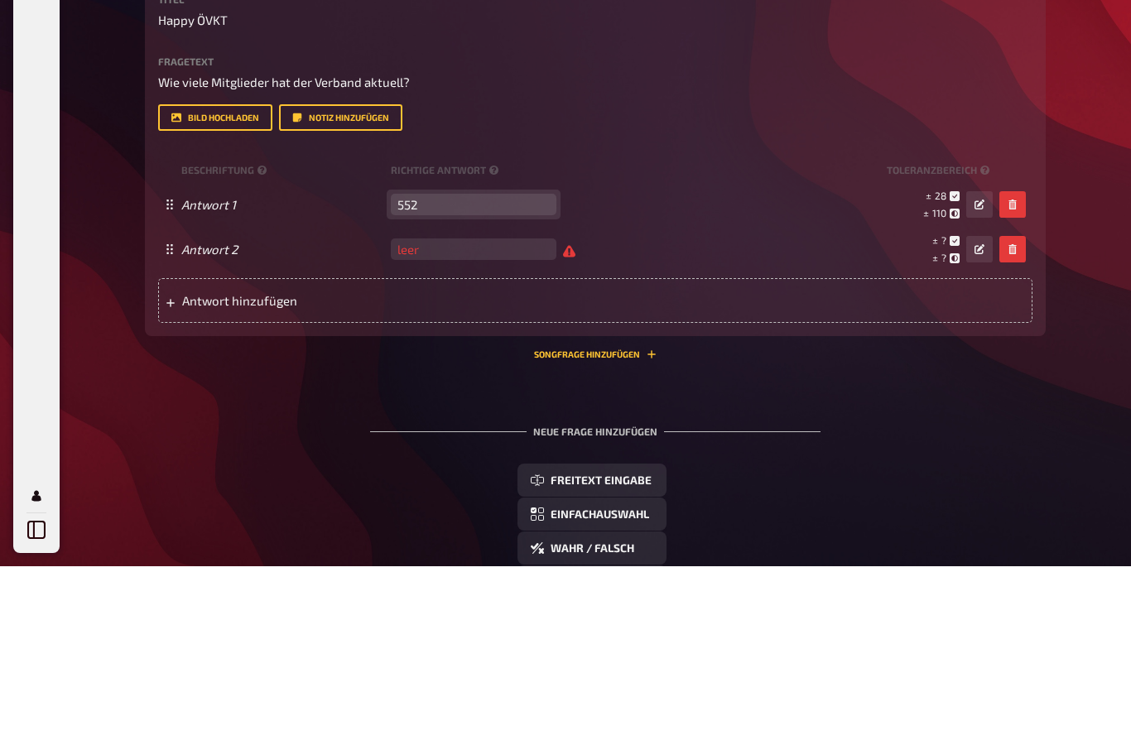
type input "552"
click at [1013, 420] on button "button" at bounding box center [1013, 433] width 27 height 27
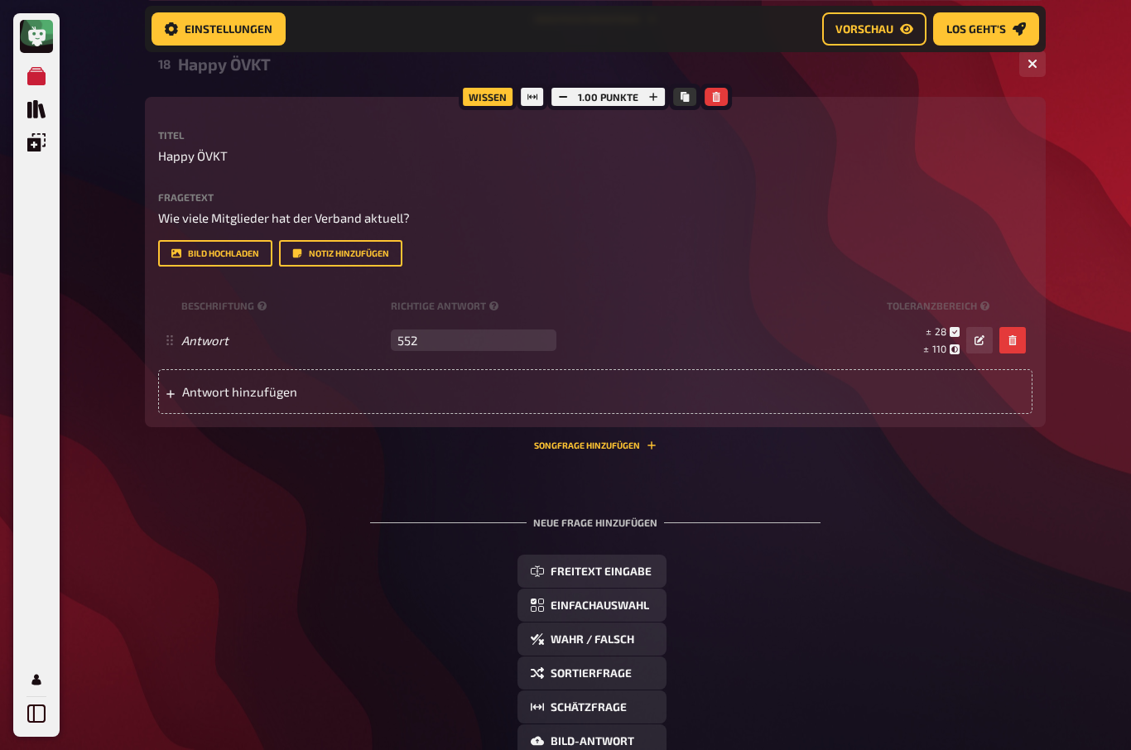
scroll to position [4735, 0]
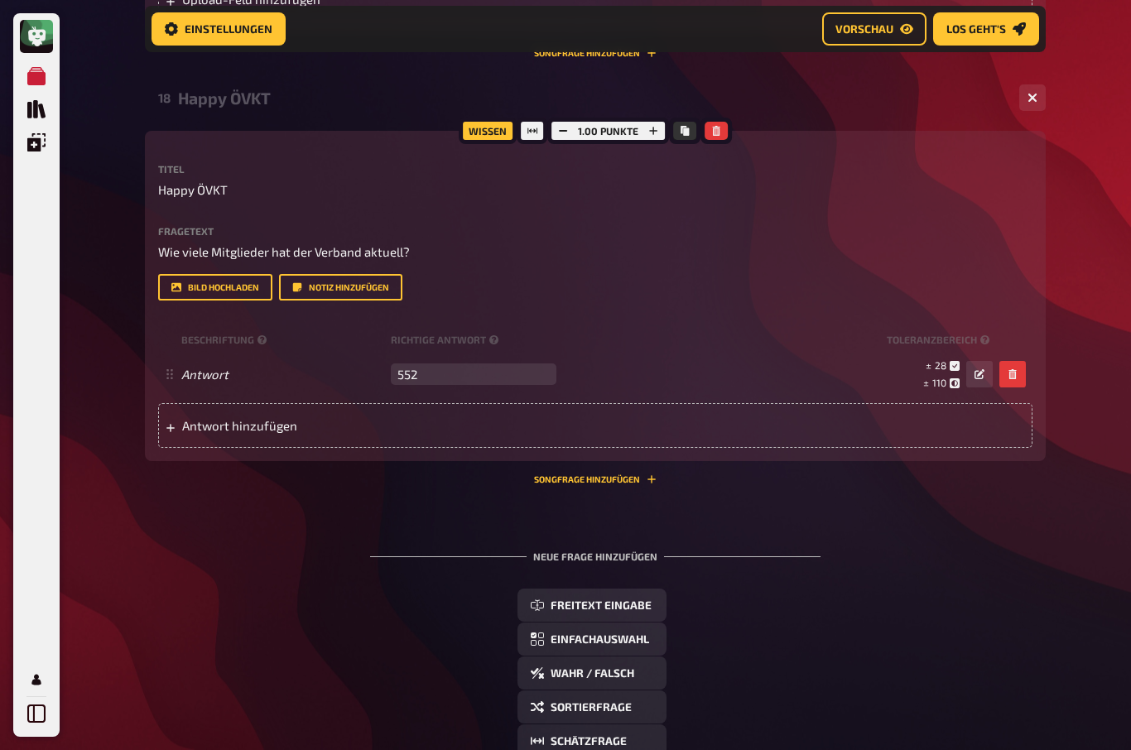
click at [656, 129] on icon "button" at bounding box center [654, 132] width 10 height 10
click at [662, 122] on button "button" at bounding box center [652, 131] width 23 height 18
click at [663, 123] on button "button" at bounding box center [654, 131] width 23 height 18
click at [663, 124] on button "button" at bounding box center [653, 131] width 23 height 18
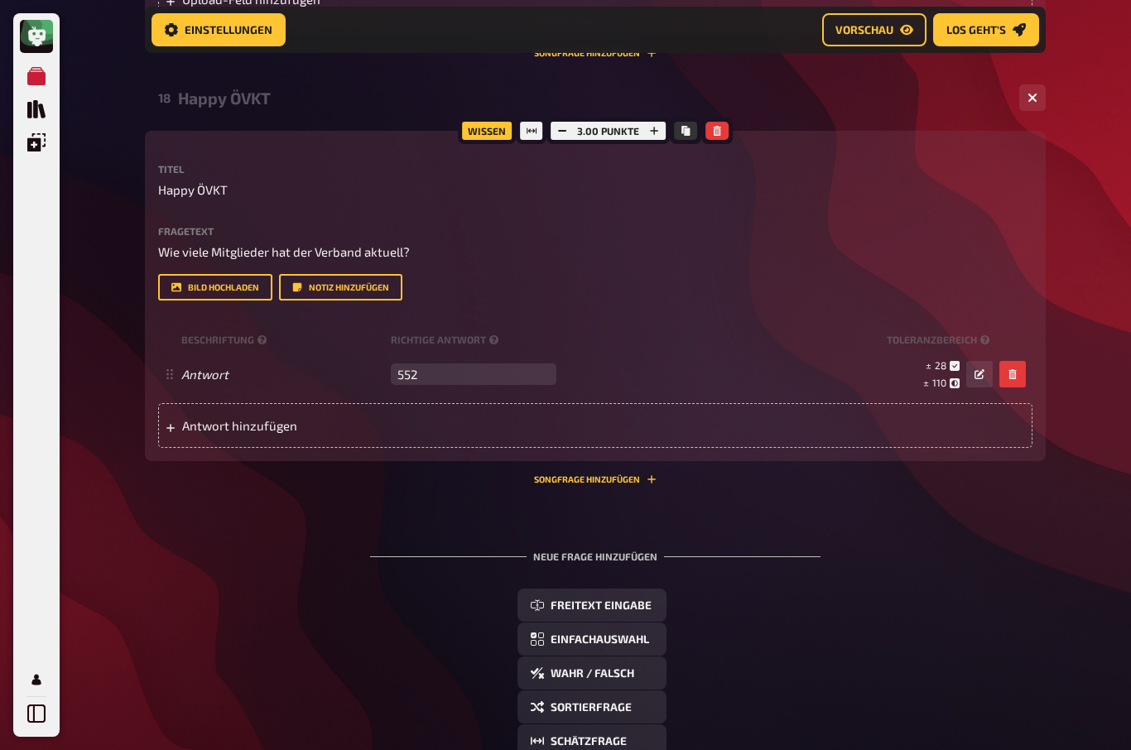
click at [654, 127] on icon "button" at bounding box center [654, 131] width 8 height 8
click at [661, 125] on button "button" at bounding box center [653, 131] width 23 height 18
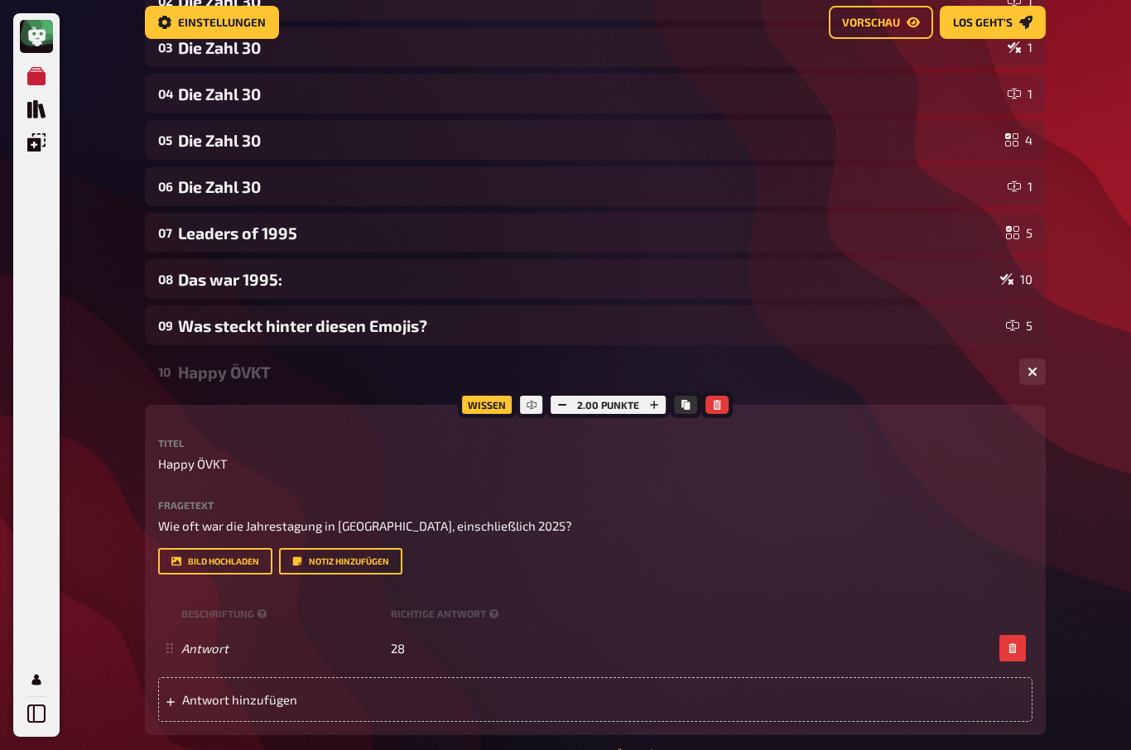
scroll to position [0, 0]
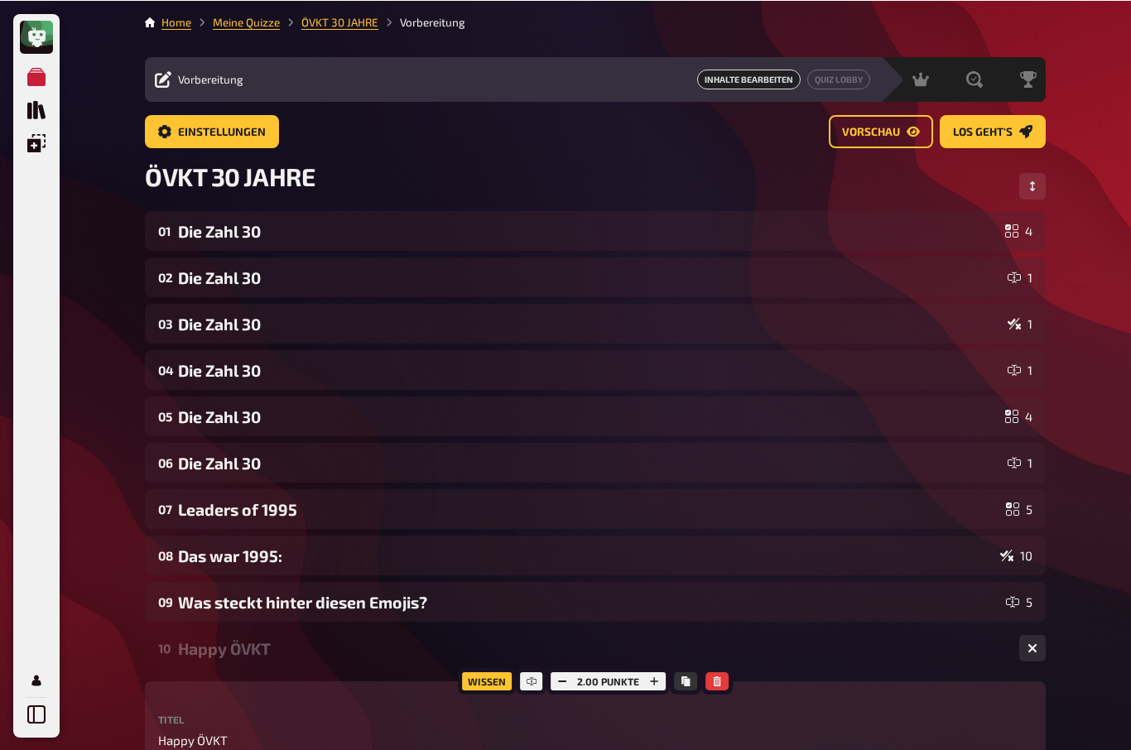
click at [1026, 184] on button "Reihenfolge anpassen" at bounding box center [1033, 185] width 27 height 27
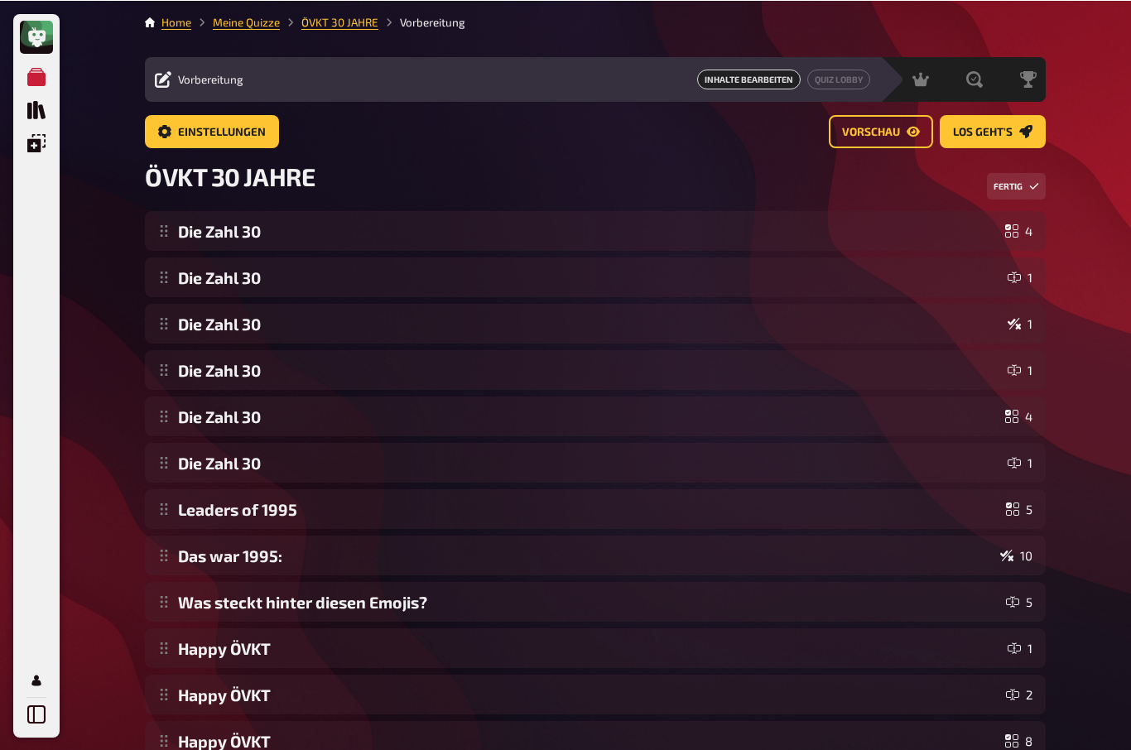
click at [88, 503] on div "Meine Quizze Quiz Sammlung Einblendungen Mein Konto Home Meine Quizze ÖVKT 30 J…" at bounding box center [565, 559] width 1131 height 1118
click at [872, 134] on span "Vorschau" at bounding box center [871, 132] width 58 height 12
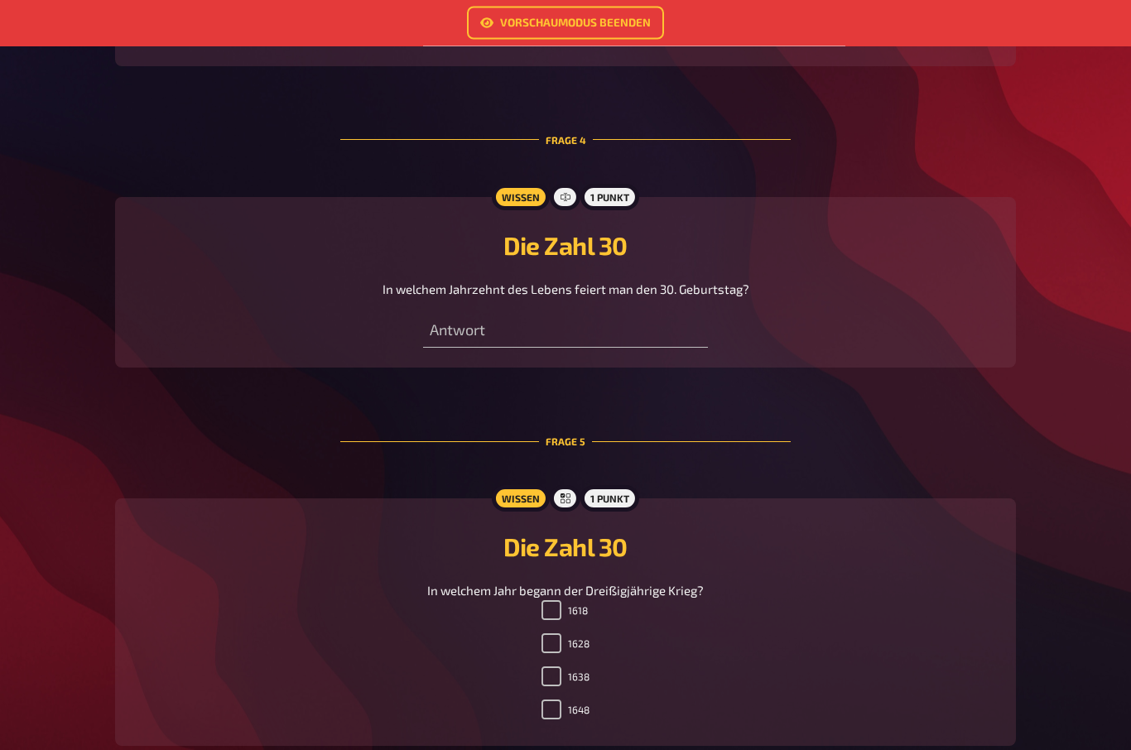
scroll to position [1346, 0]
click at [457, 339] on input "text" at bounding box center [565, 330] width 284 height 33
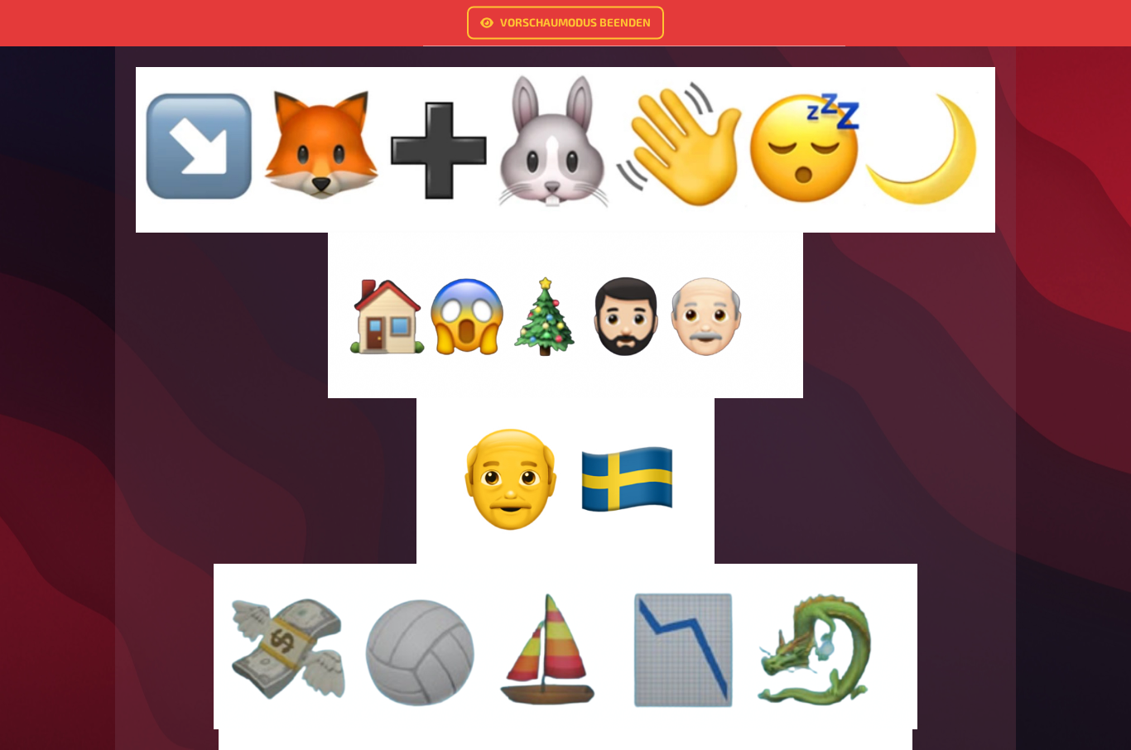
scroll to position [4105, 0]
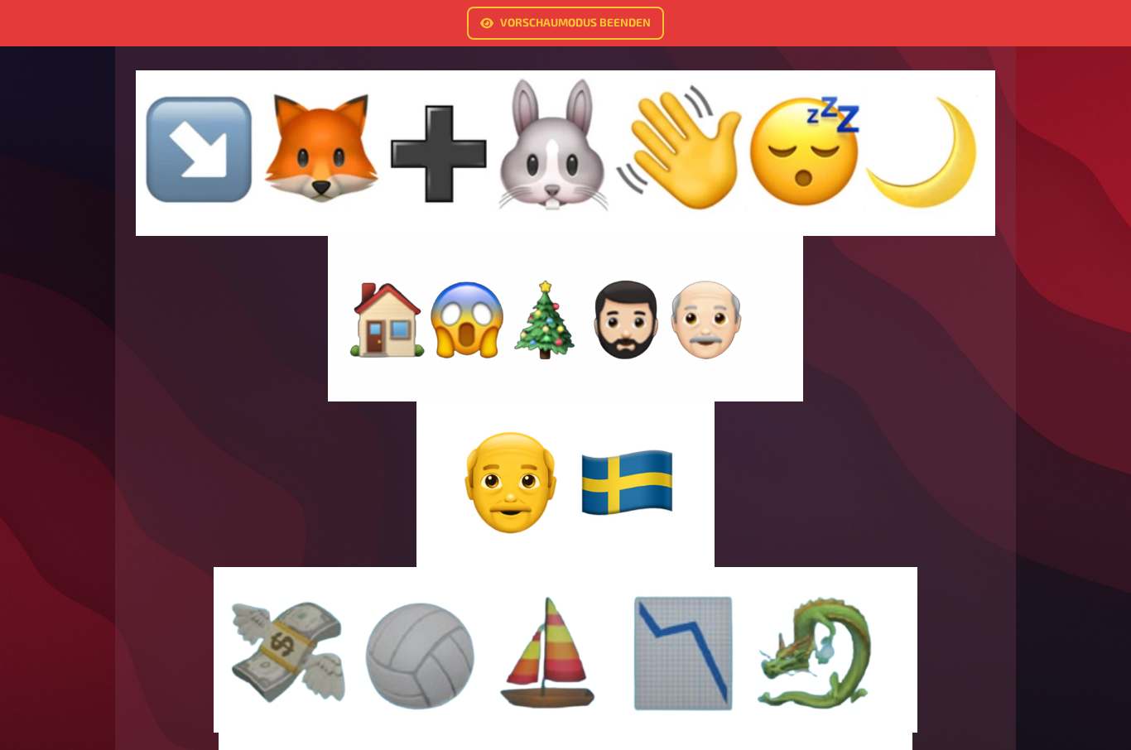
click at [602, 548] on img at bounding box center [566, 485] width 298 height 166
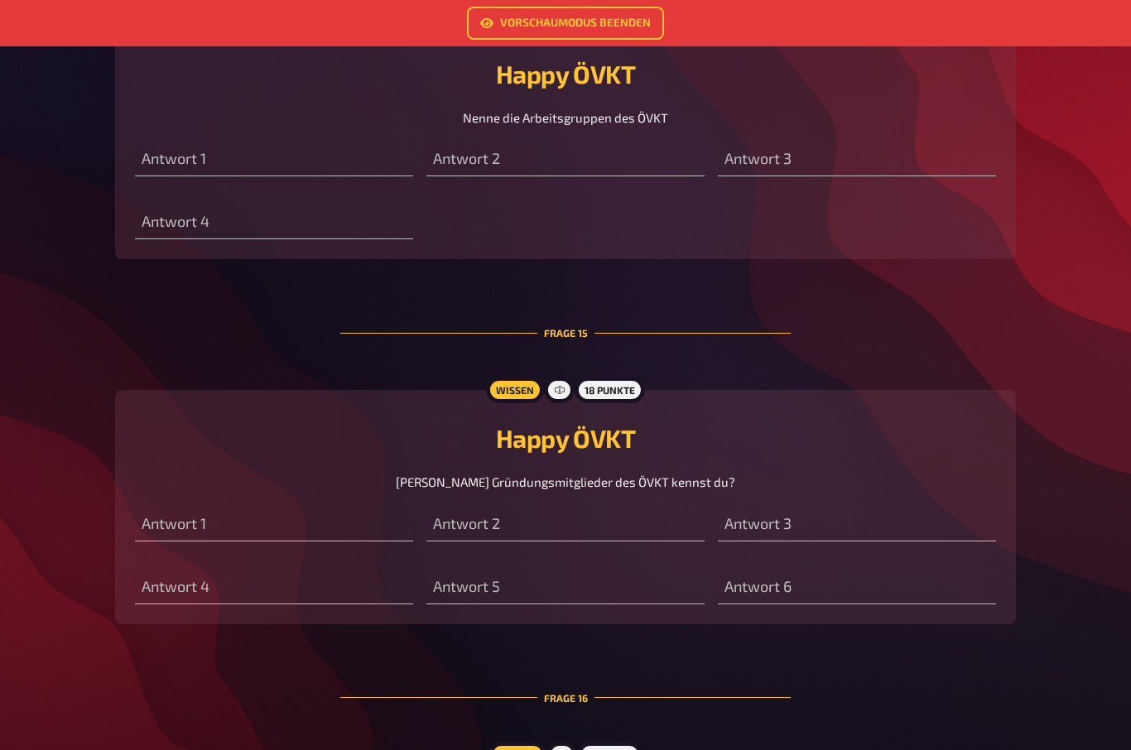
scroll to position [6717, 0]
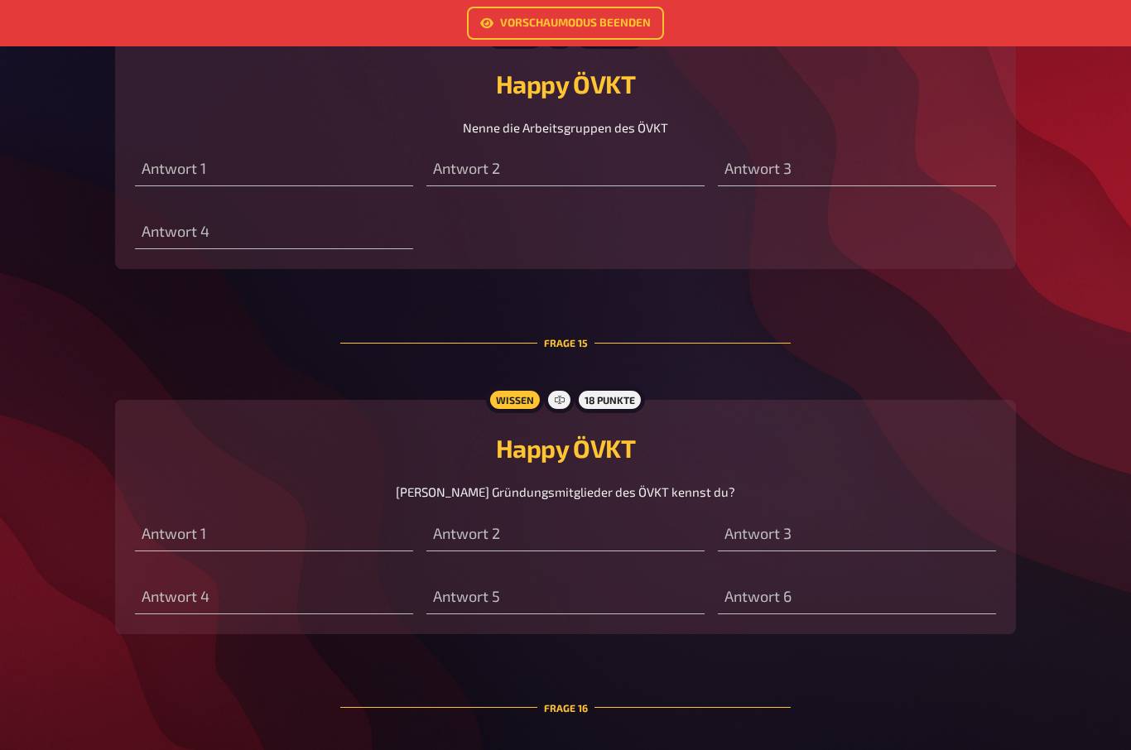
click at [578, 29] on link "Vorschaumodus beenden" at bounding box center [565, 23] width 197 height 33
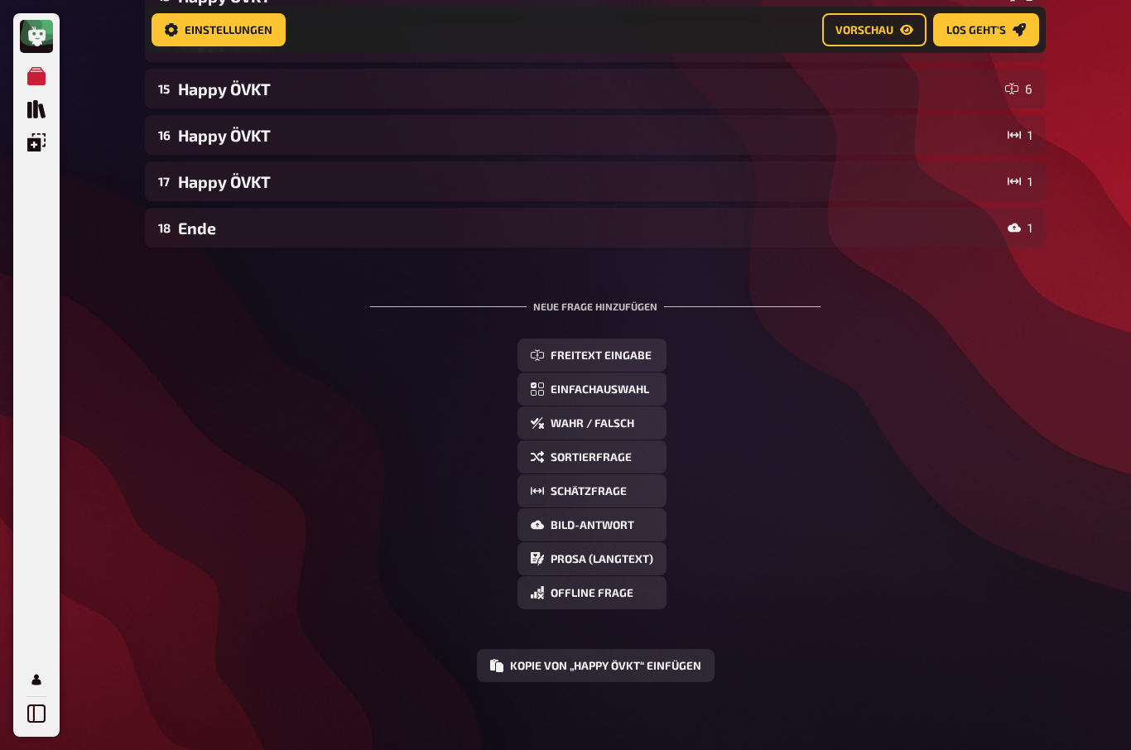
scroll to position [818, 0]
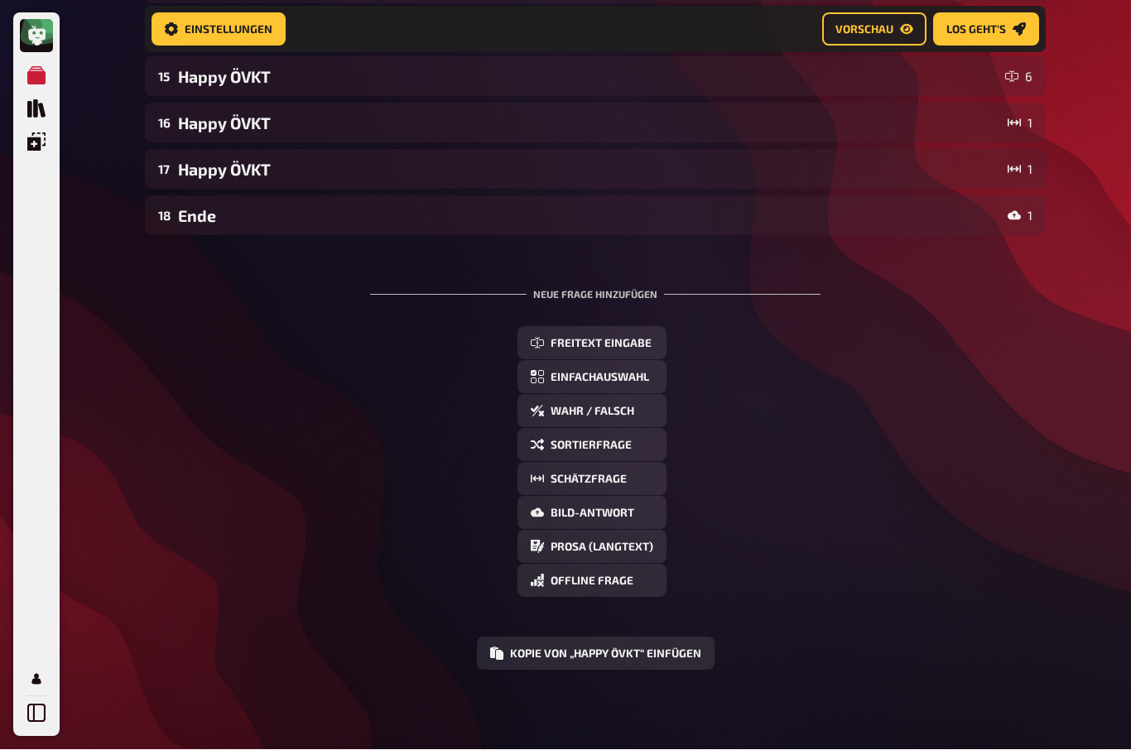
click at [620, 480] on span "Schätzfrage" at bounding box center [589, 481] width 76 height 12
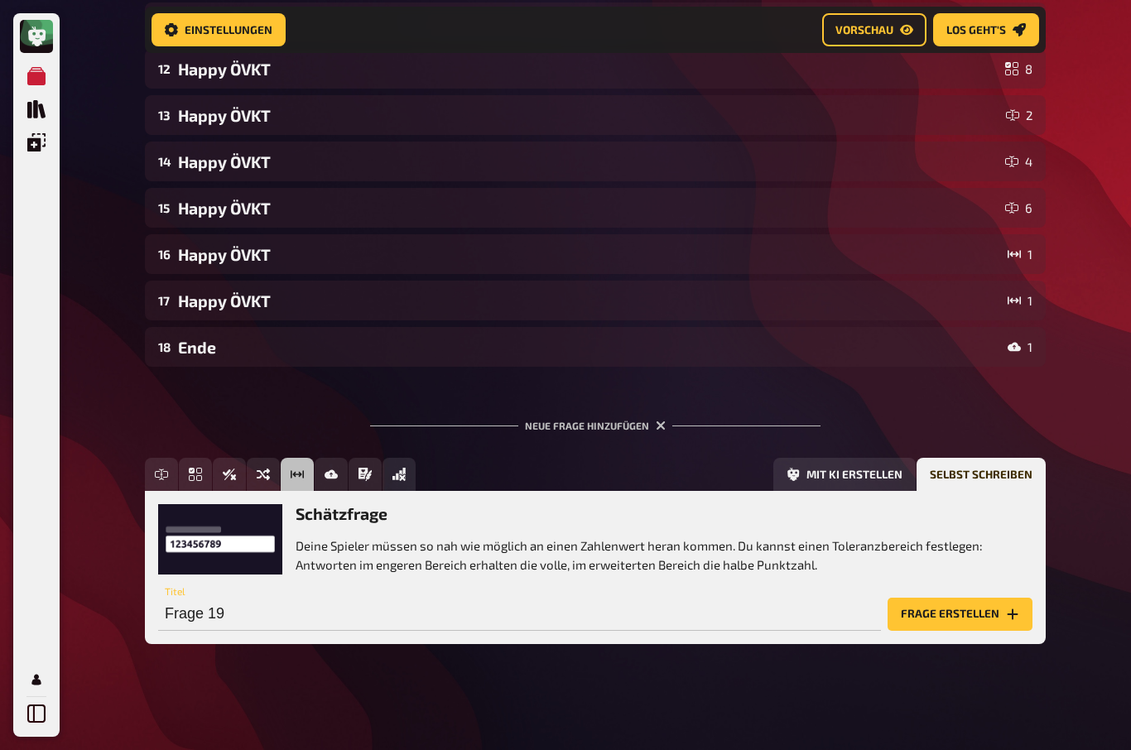
click at [984, 613] on button "Frage erstellen" at bounding box center [960, 614] width 145 height 33
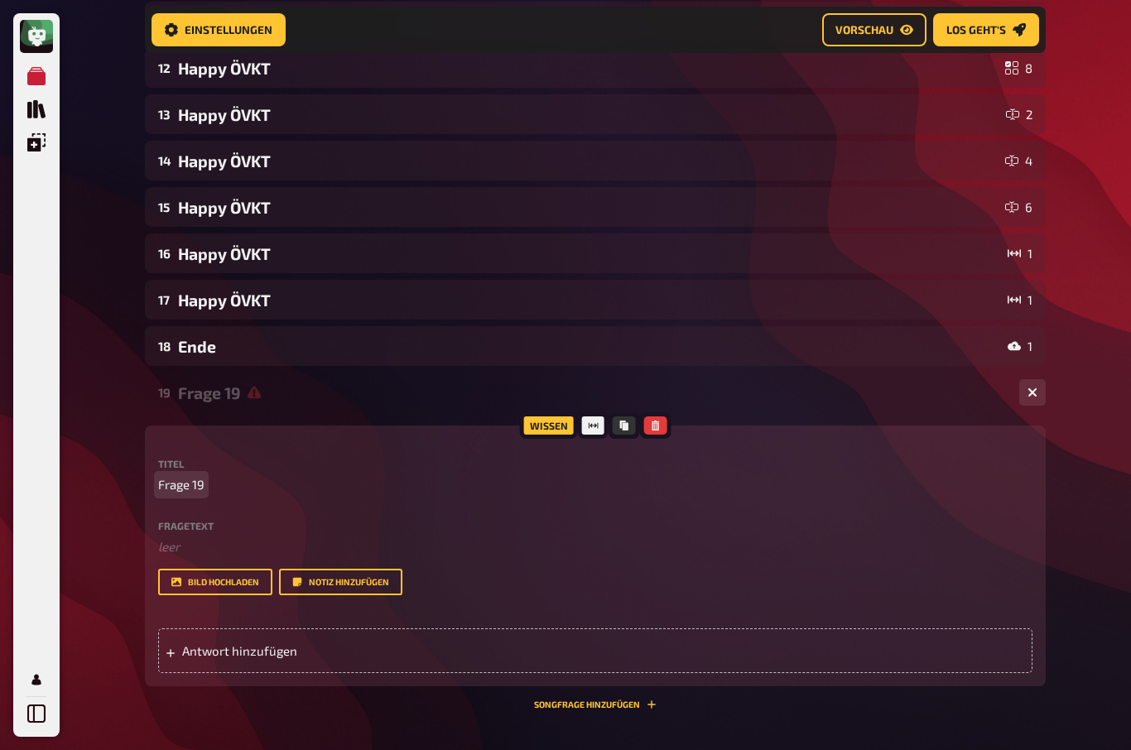
click at [178, 491] on span "Frage 19" at bounding box center [181, 484] width 46 height 19
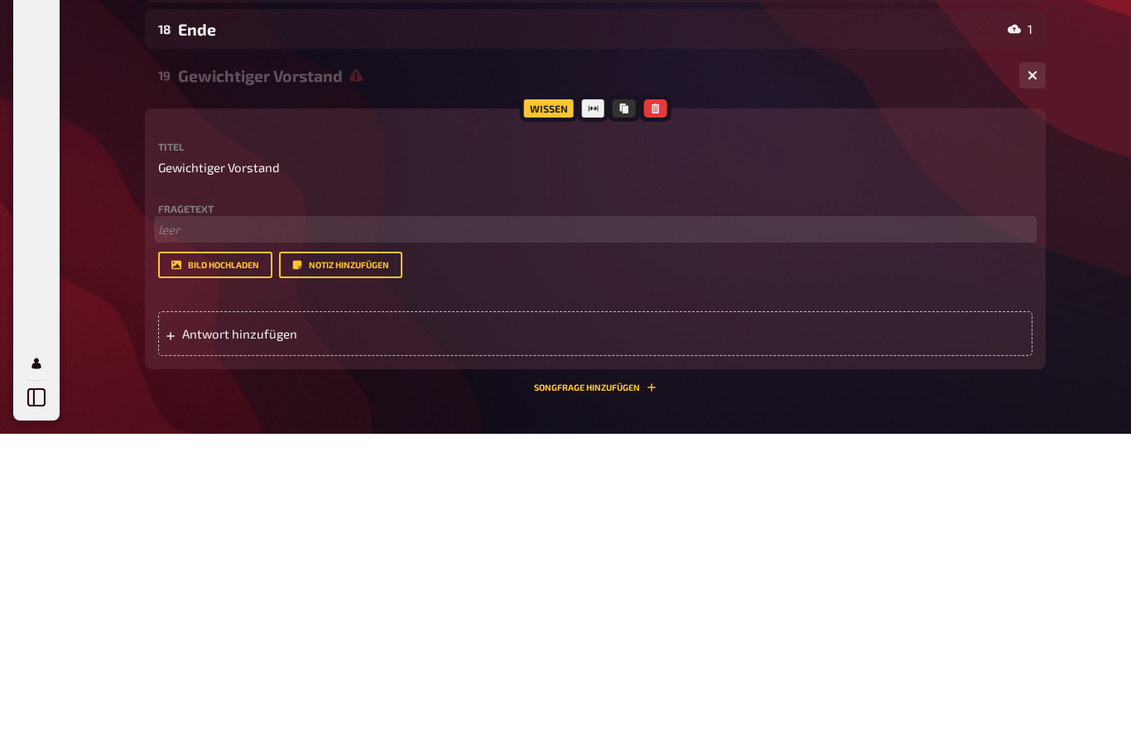
click at [168, 538] on p "﻿ leer" at bounding box center [595, 547] width 875 height 19
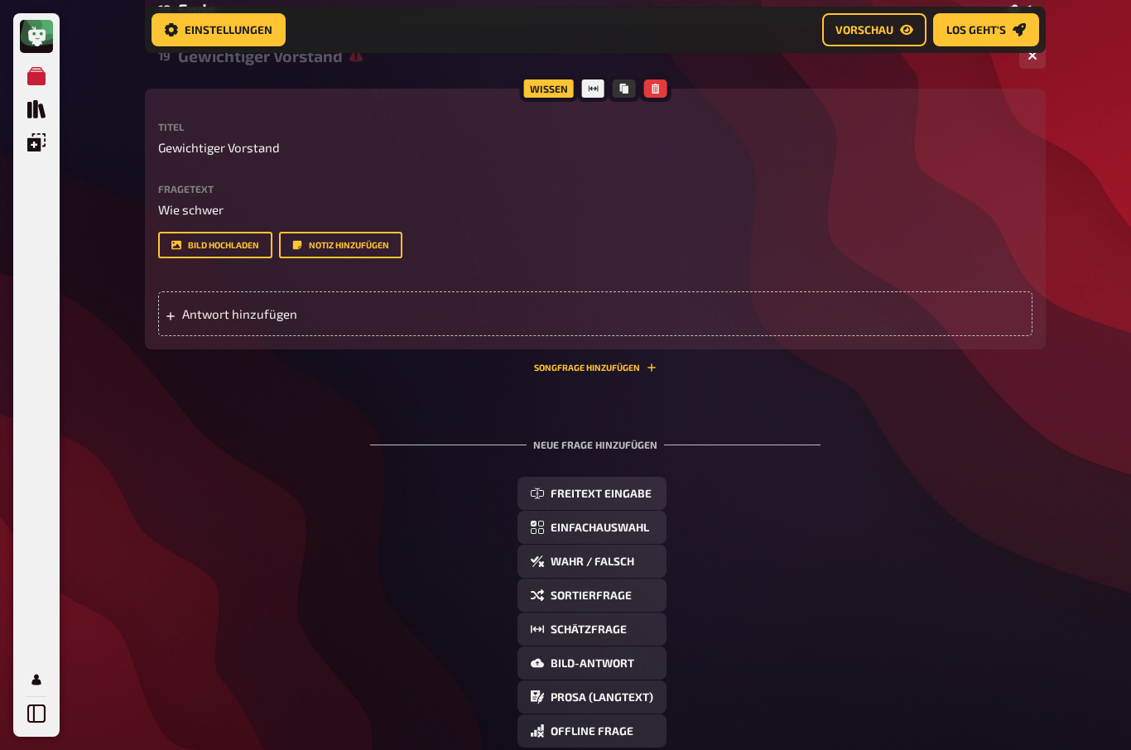
scroll to position [1000, 0]
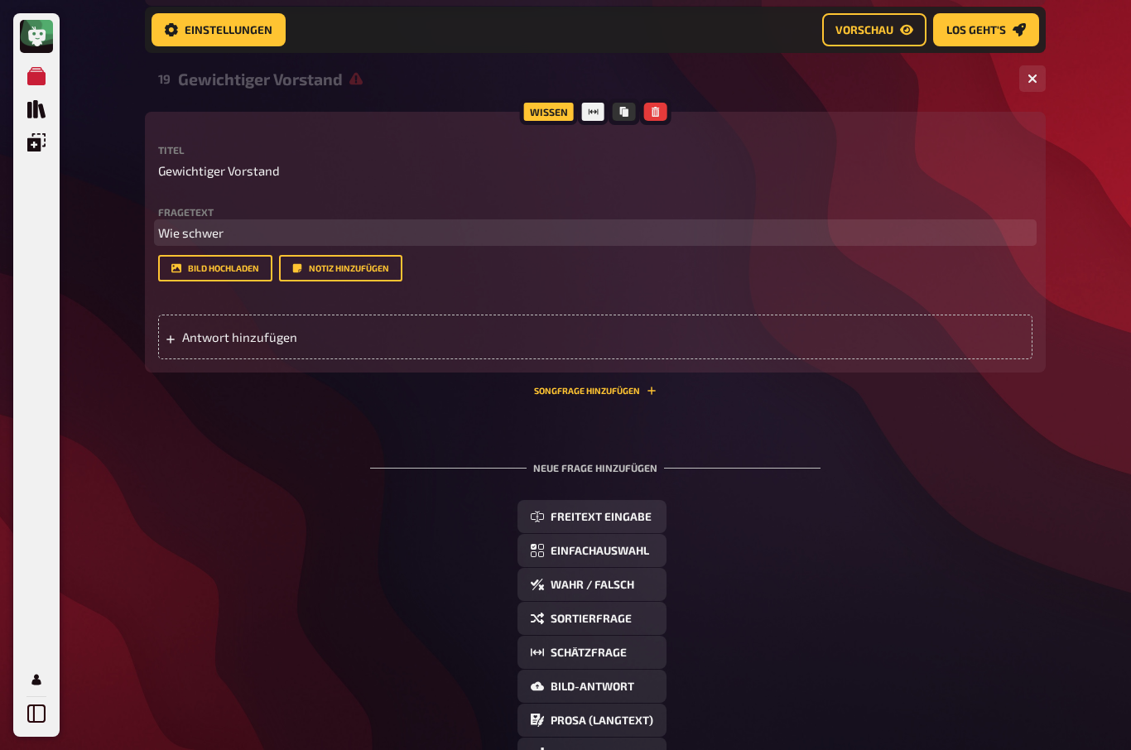
click at [263, 231] on p "Wie schwer" at bounding box center [595, 233] width 875 height 19
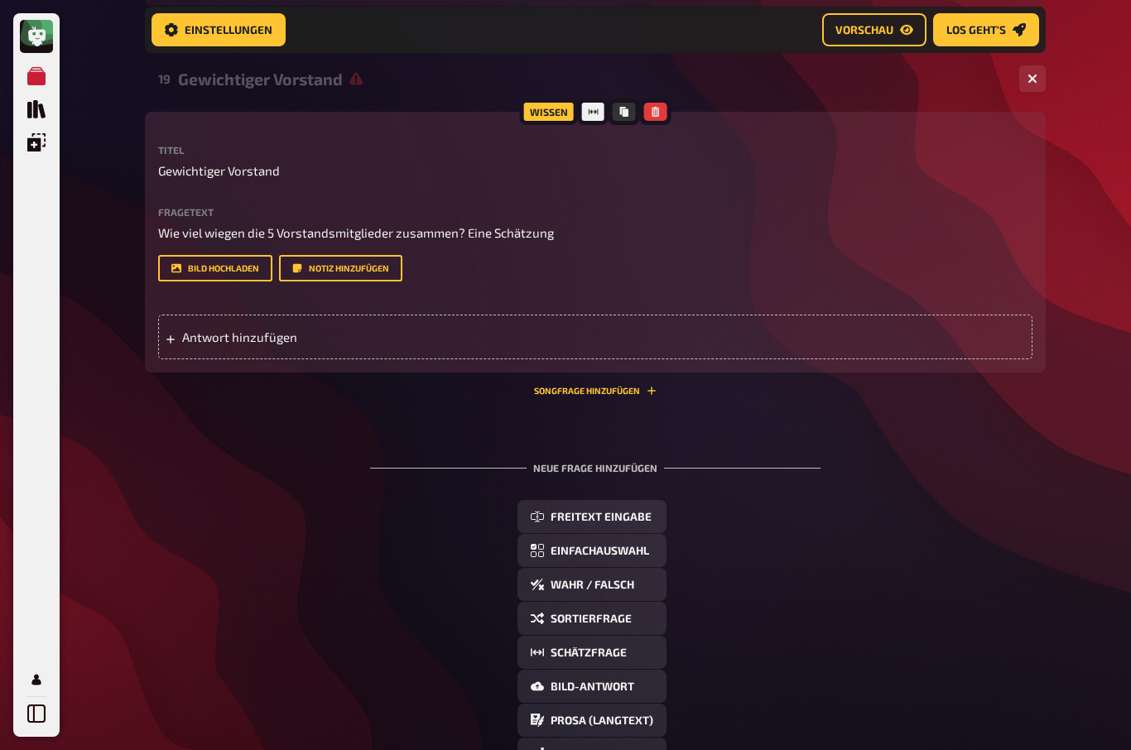
click at [210, 344] on span "Antwort hinzufügen" at bounding box center [311, 337] width 258 height 15
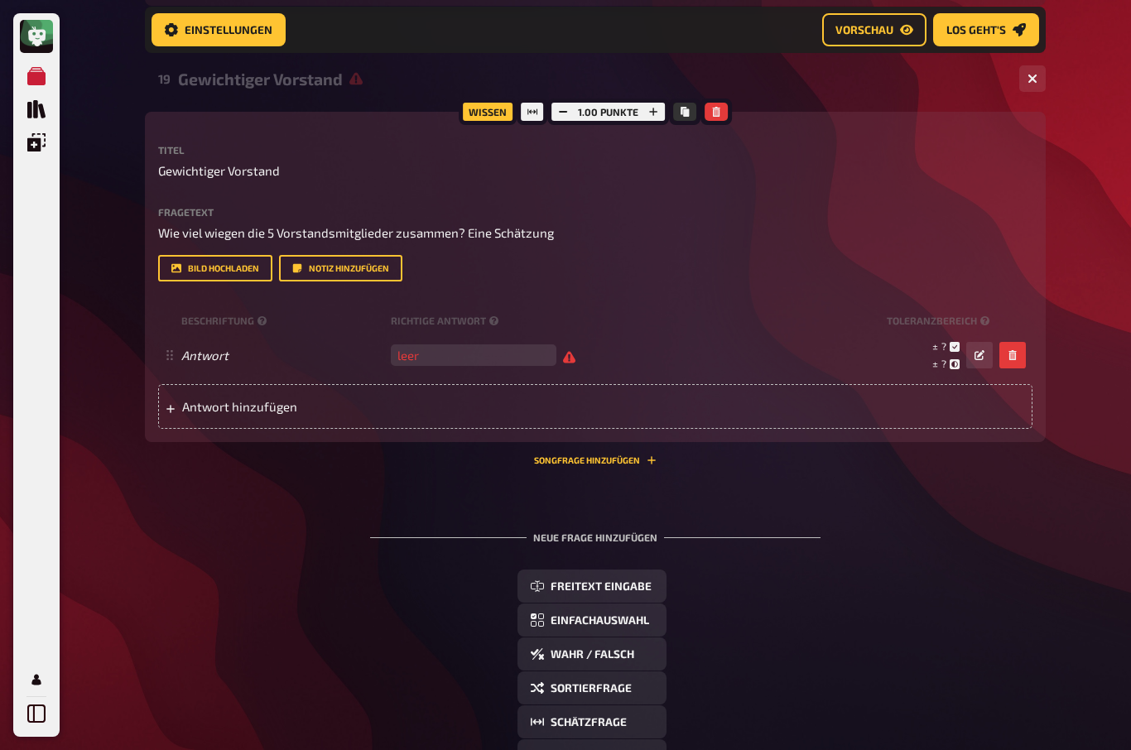
click at [422, 350] on input "number" at bounding box center [474, 356] width 166 height 22
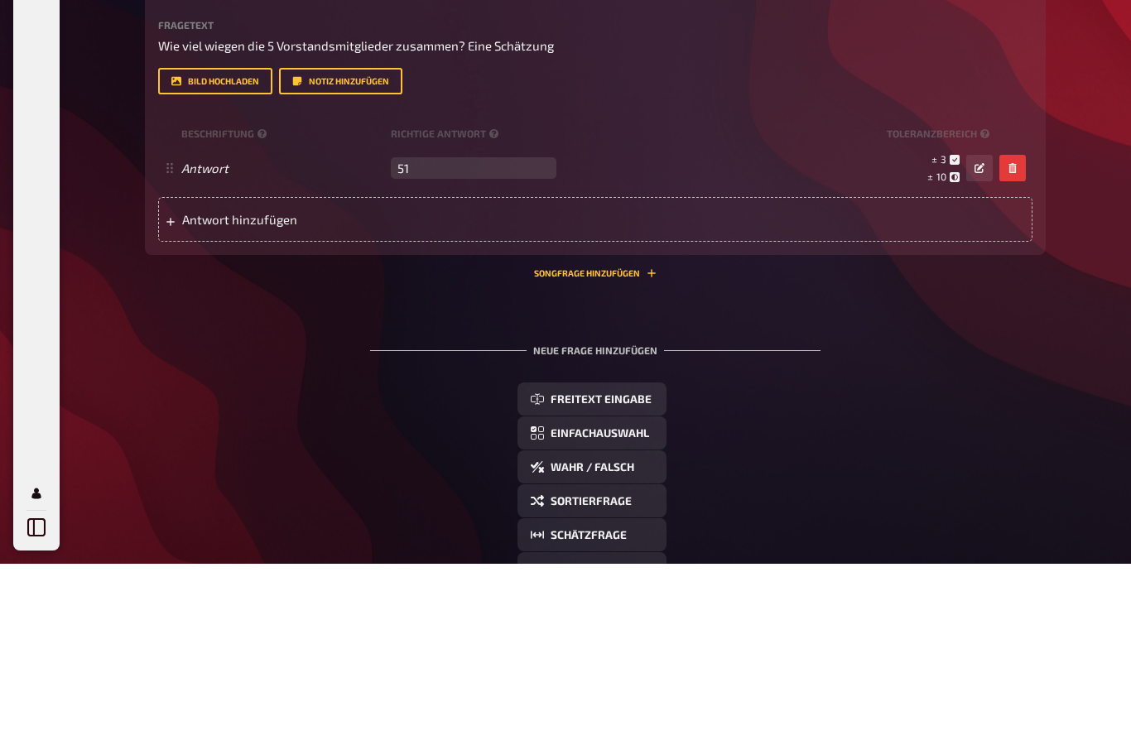
type input "517"
click at [837, 384] on div "Antwort hinzufügen" at bounding box center [595, 406] width 875 height 45
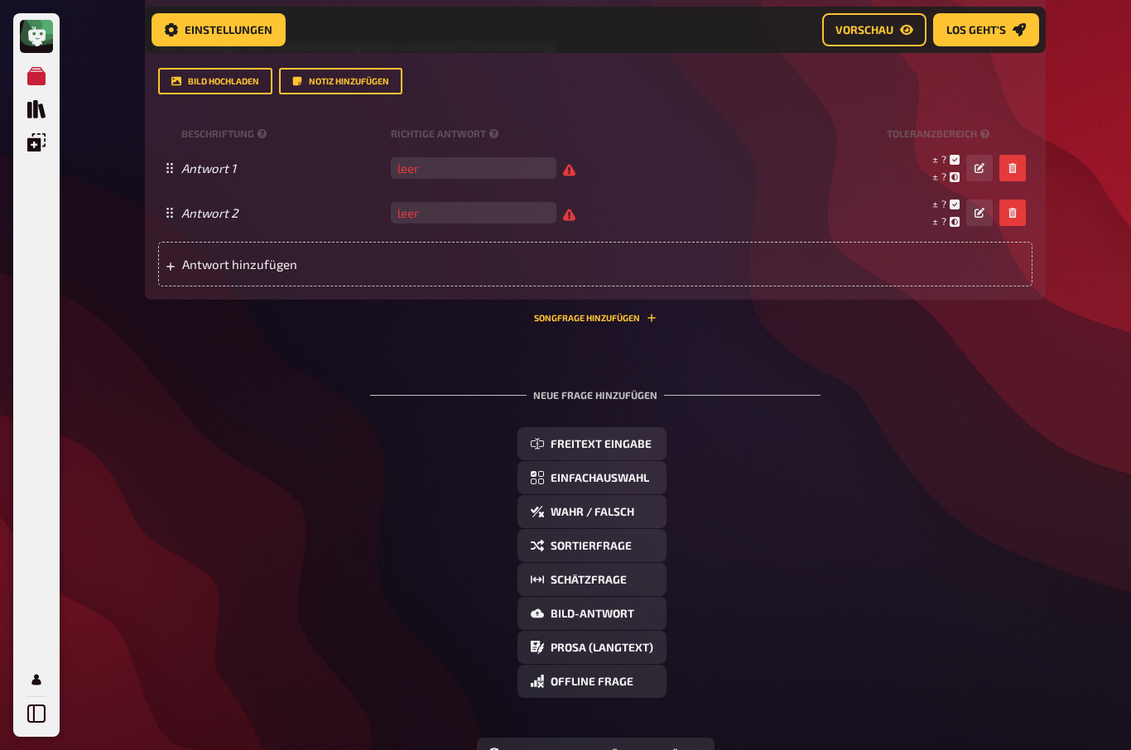
click at [557, 171] on span "leer" at bounding box center [483, 168] width 185 height 15
click at [1020, 217] on button "button" at bounding box center [1013, 213] width 27 height 27
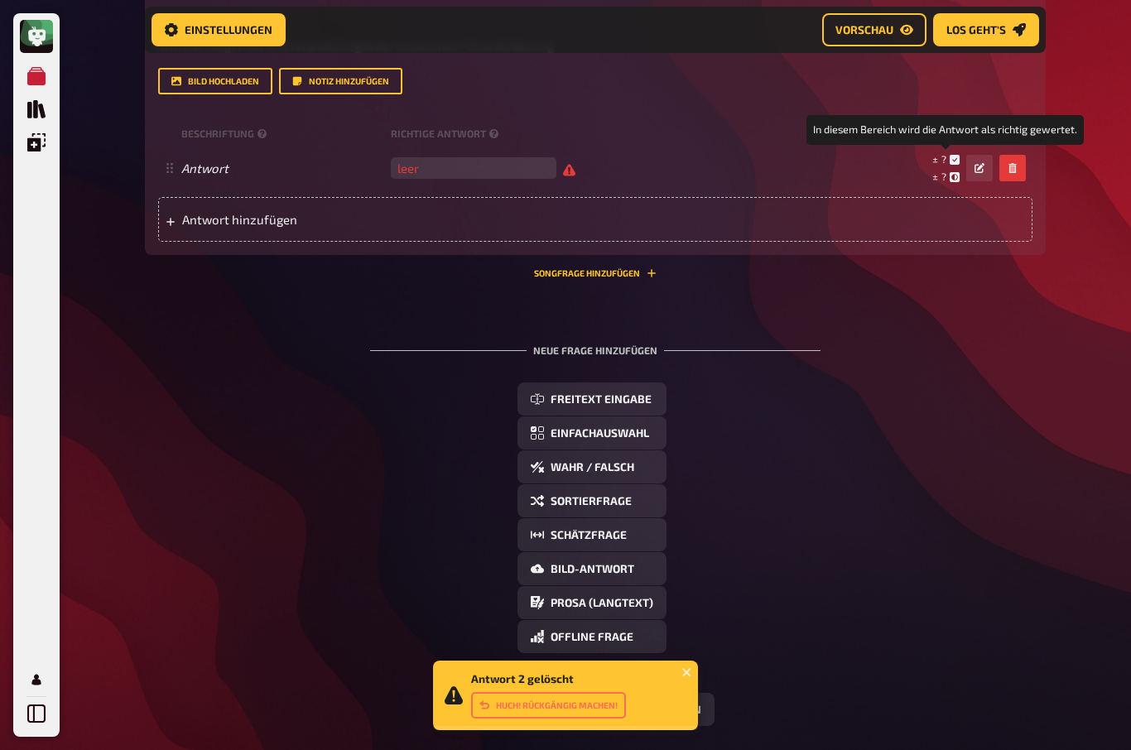
click at [951, 166] on small "± ?" at bounding box center [946, 159] width 27 height 14
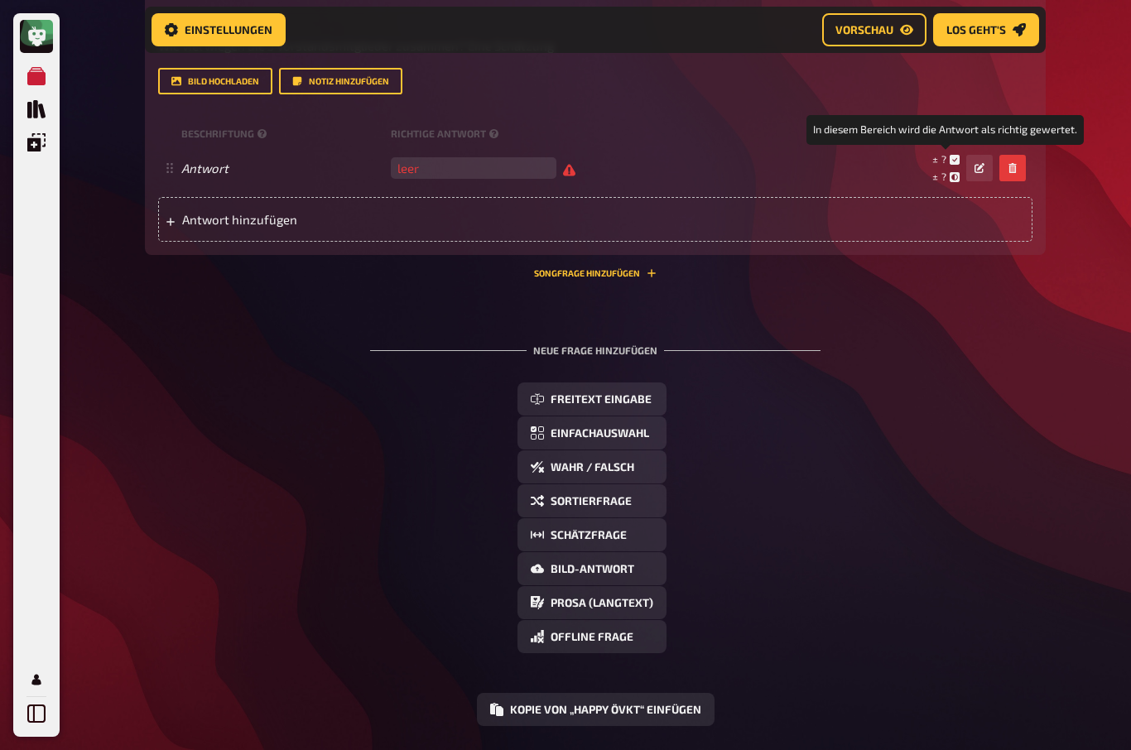
click at [959, 160] on icon at bounding box center [955, 160] width 10 height 10
click at [971, 166] on button "button" at bounding box center [980, 168] width 27 height 27
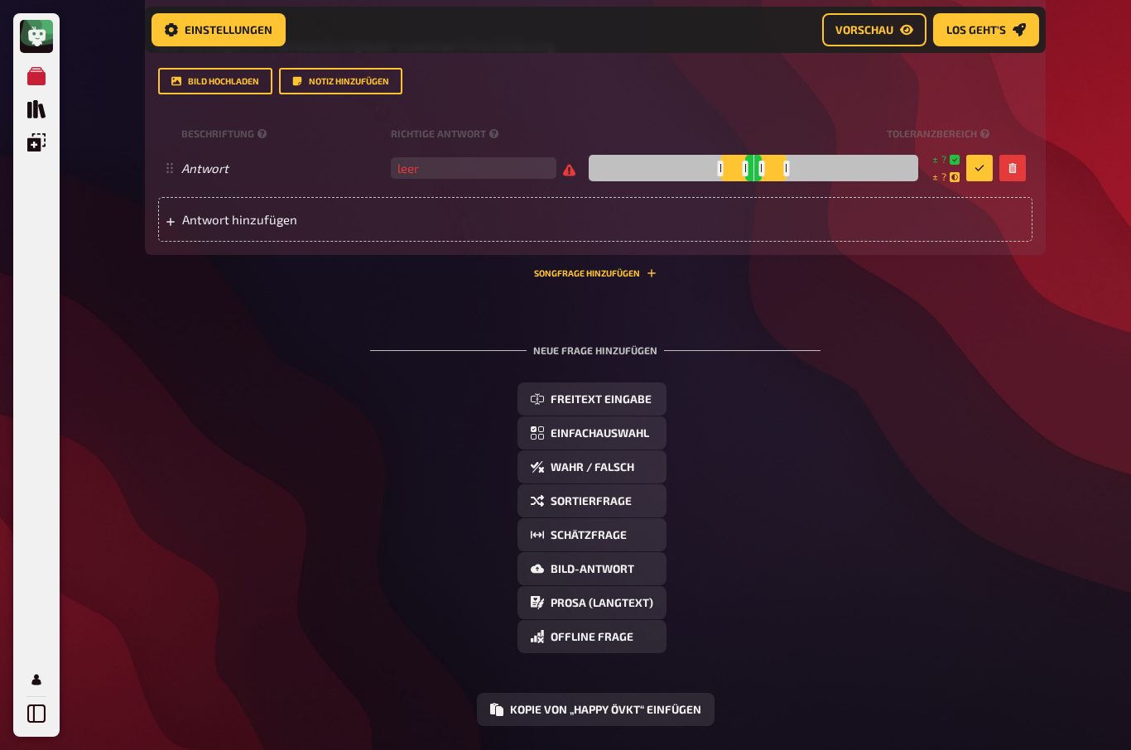
click at [977, 135] on small "Toleranzbereich" at bounding box center [940, 134] width 106 height 14
click at [977, 143] on div "Beschriftung Richtige Antwort Toleranzbereich" at bounding box center [595, 133] width 875 height 25
click at [975, 130] on small "Toleranzbereich" at bounding box center [940, 134] width 106 height 14
click at [1001, 129] on div "Beschriftung Richtige Antwort Toleranzbereich" at bounding box center [595, 133] width 875 height 25
click at [999, 136] on div "Beschriftung Richtige Antwort Toleranzbereich" at bounding box center [595, 133] width 875 height 25
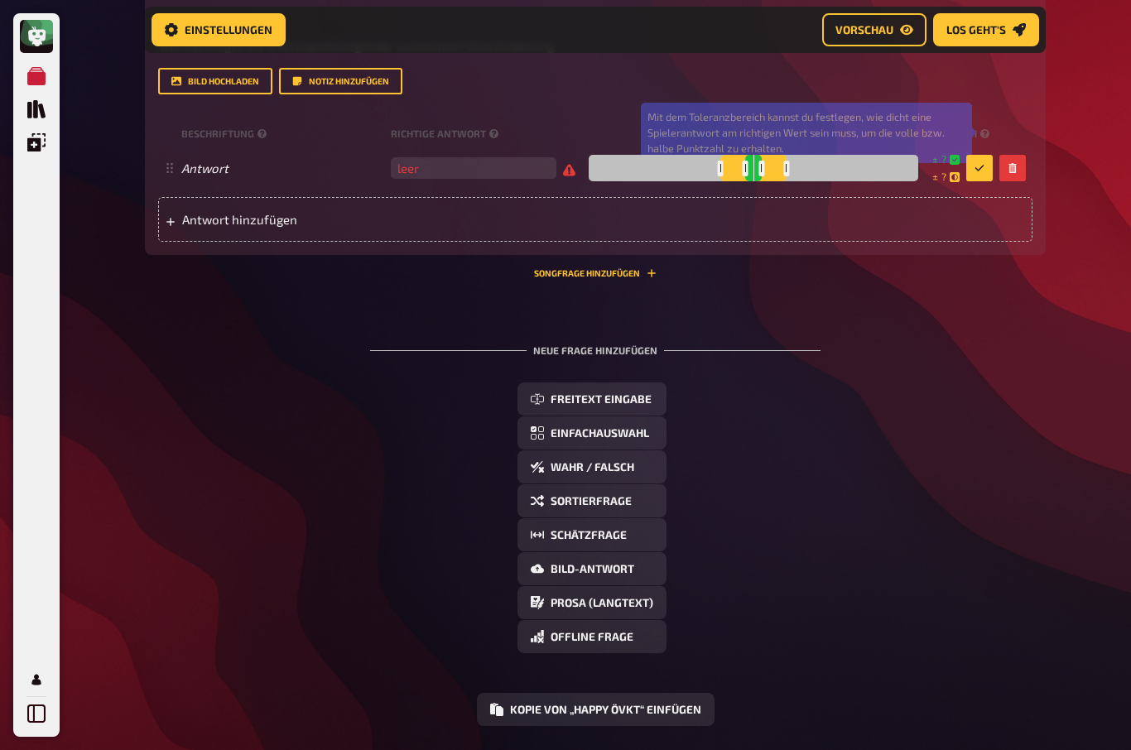
click at [988, 137] on icon at bounding box center [985, 133] width 9 height 9
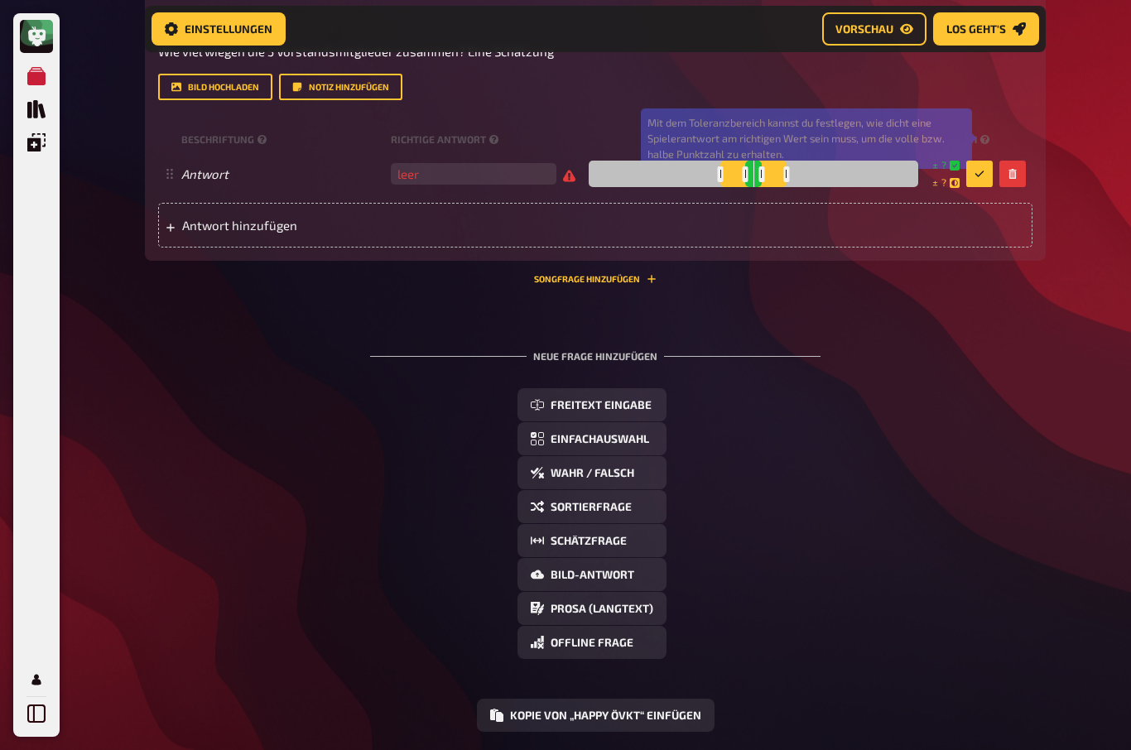
scroll to position [1176, 0]
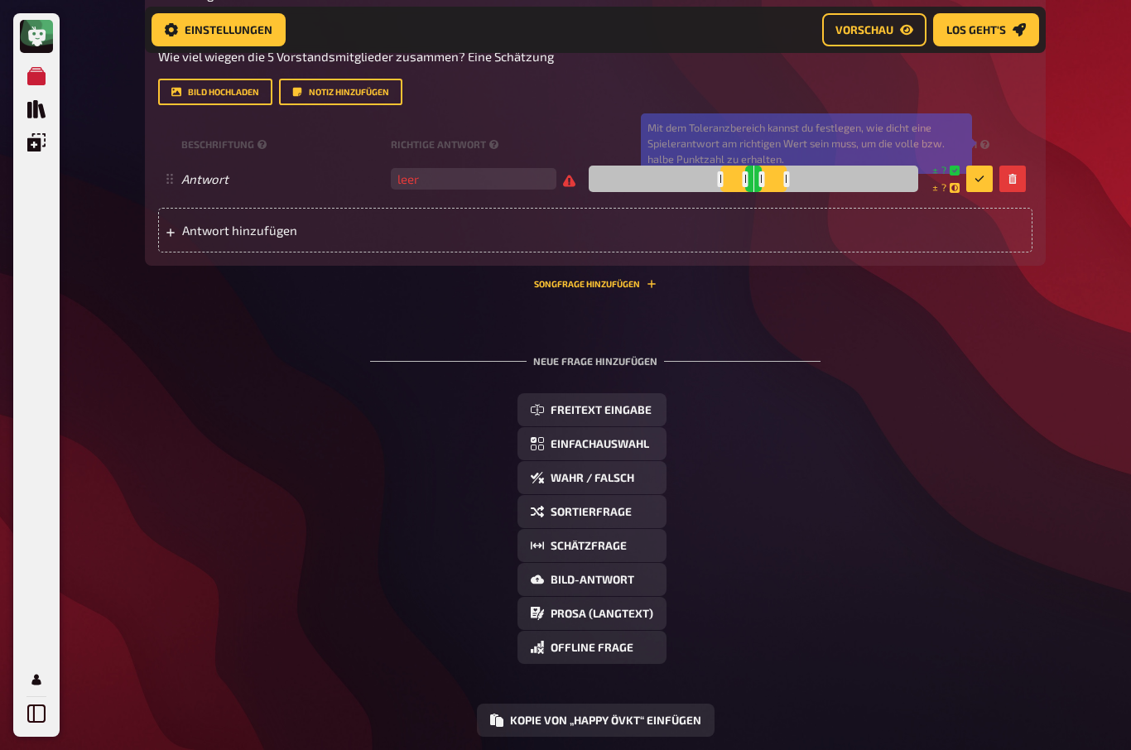
click at [991, 171] on button "button" at bounding box center [980, 179] width 27 height 27
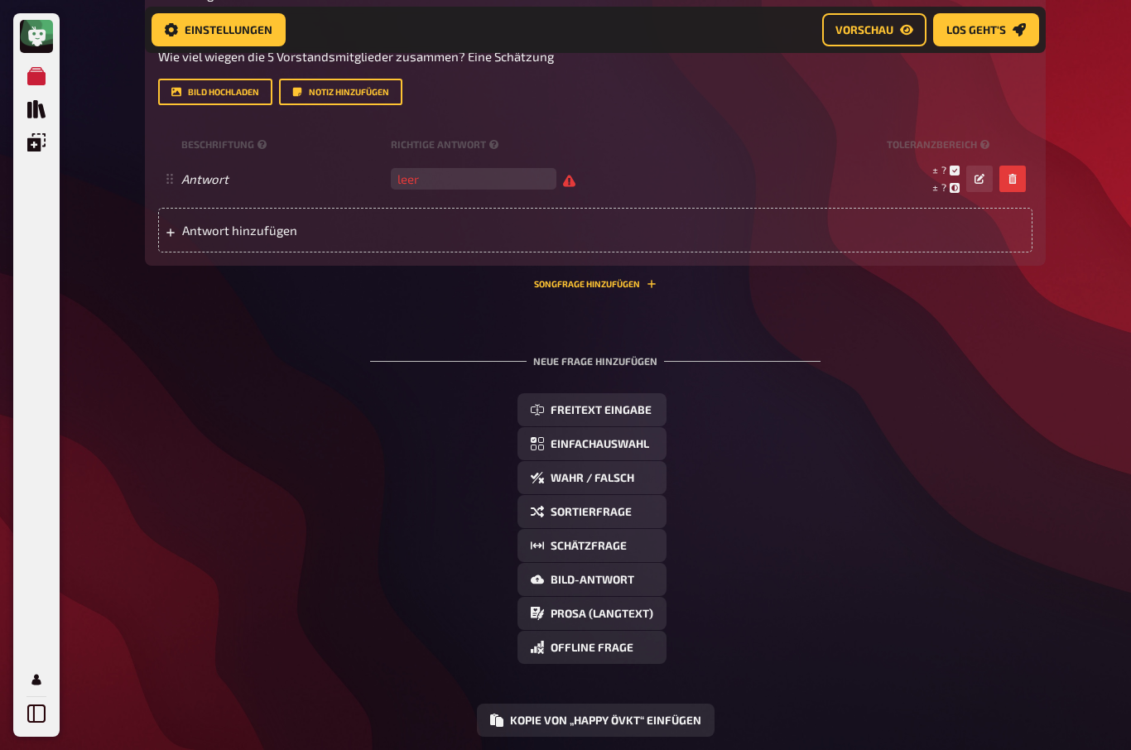
click at [988, 179] on button "button" at bounding box center [980, 179] width 27 height 27
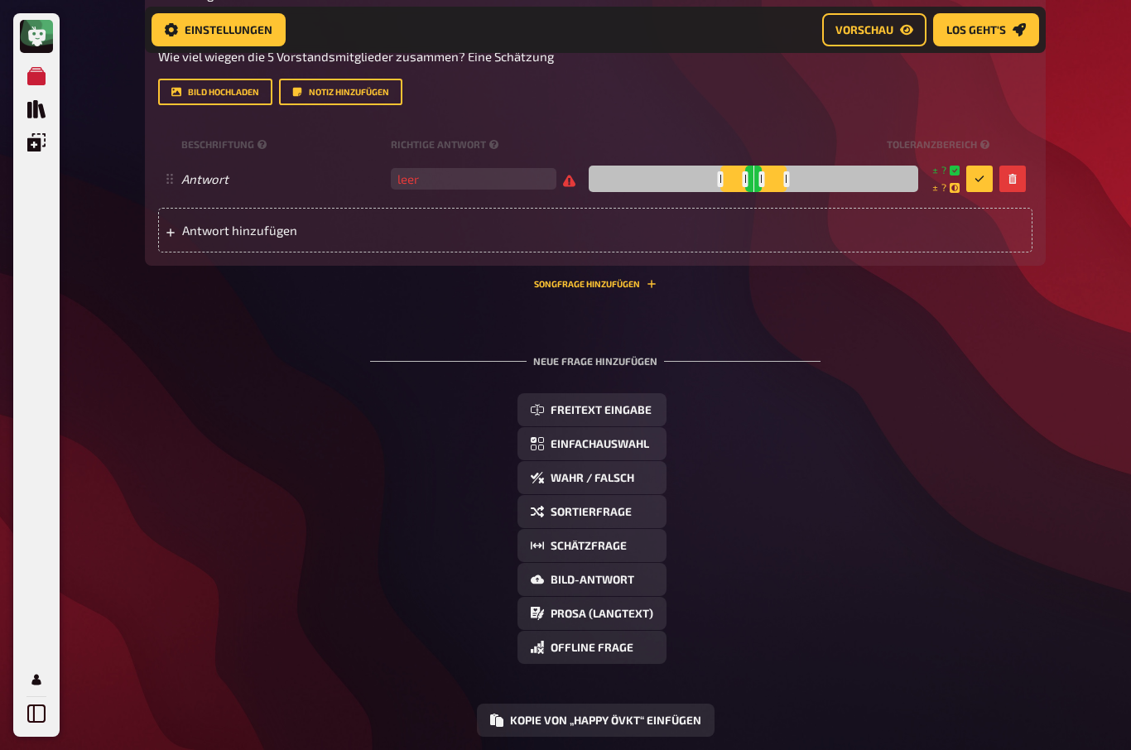
click at [784, 186] on div at bounding box center [787, 179] width 6 height 16
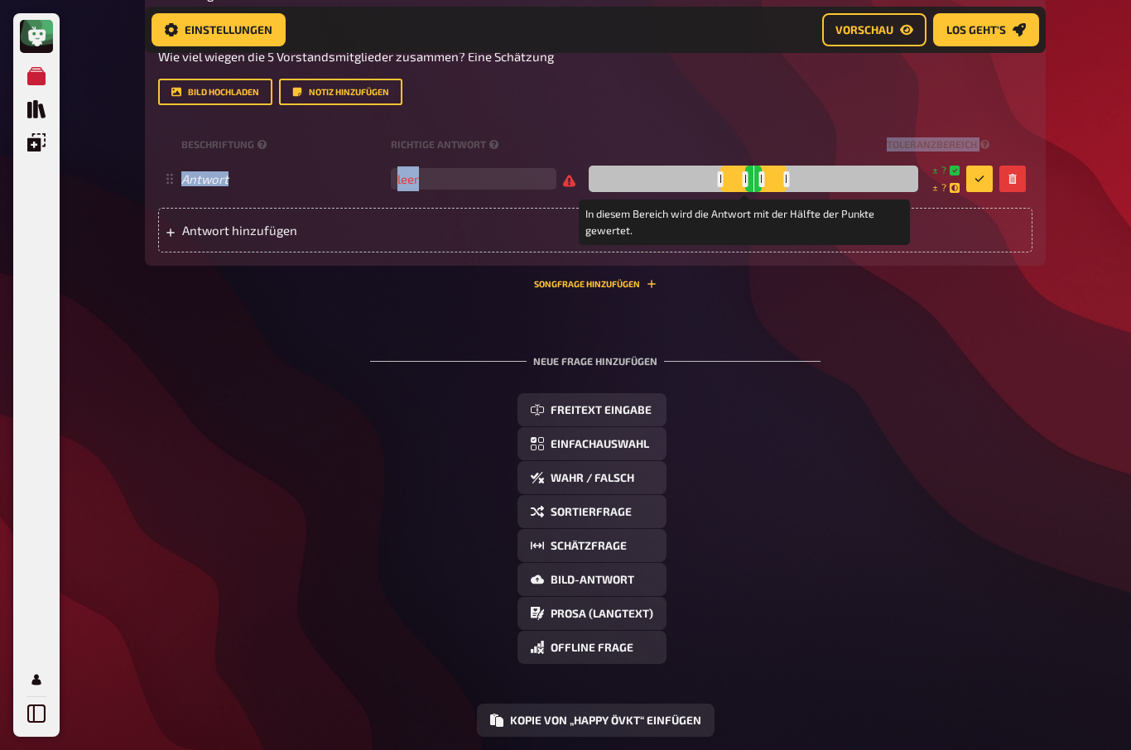
click at [718, 184] on div at bounding box center [721, 179] width 6 height 16
click at [718, 186] on div at bounding box center [721, 179] width 6 height 16
click at [704, 181] on div at bounding box center [754, 179] width 330 height 27
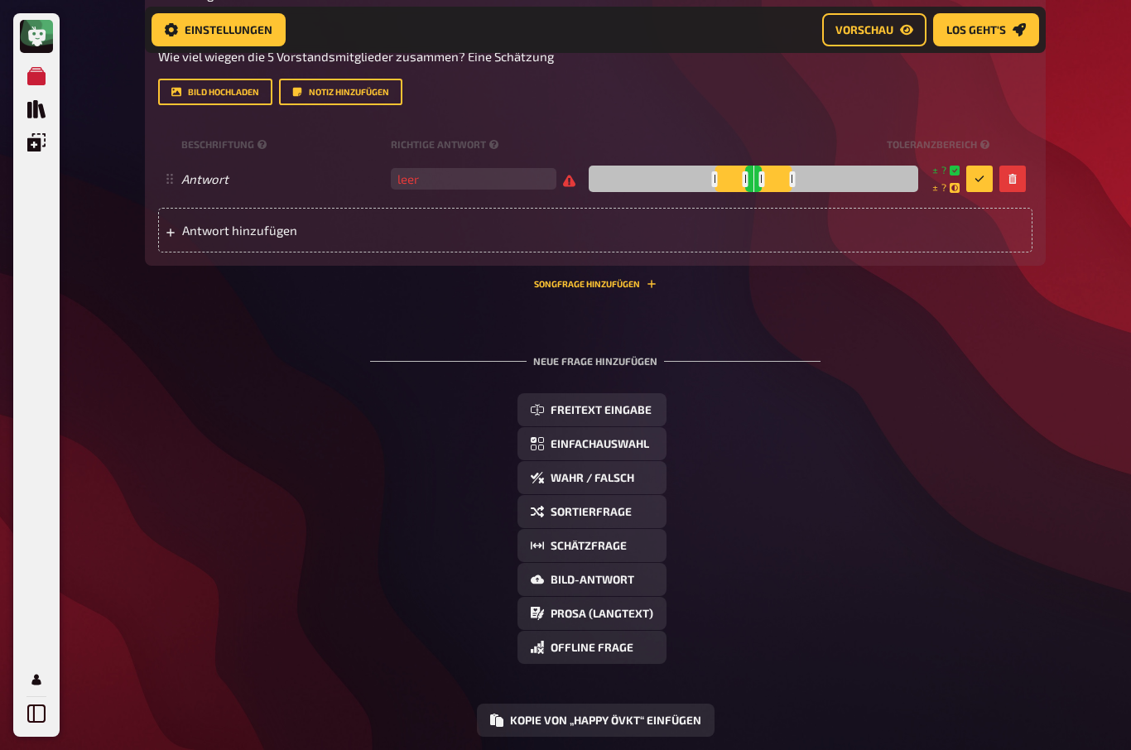
click at [789, 187] on div at bounding box center [792, 179] width 6 height 16
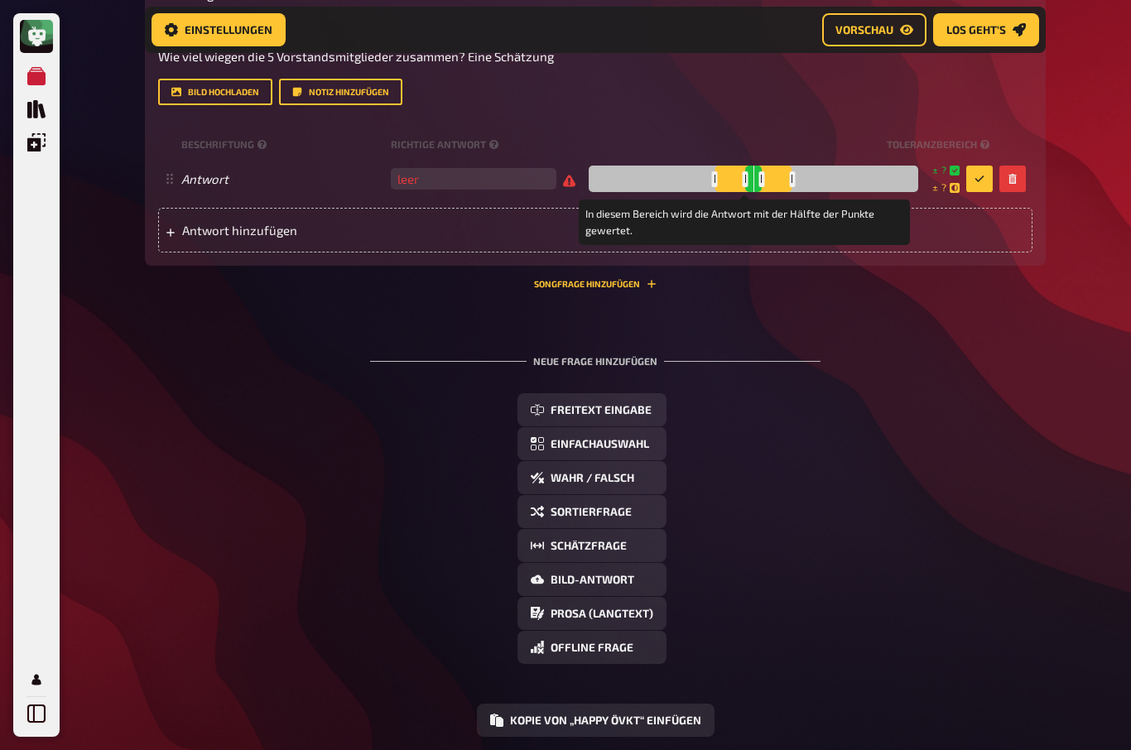
click at [712, 176] on div at bounding box center [715, 179] width 6 height 16
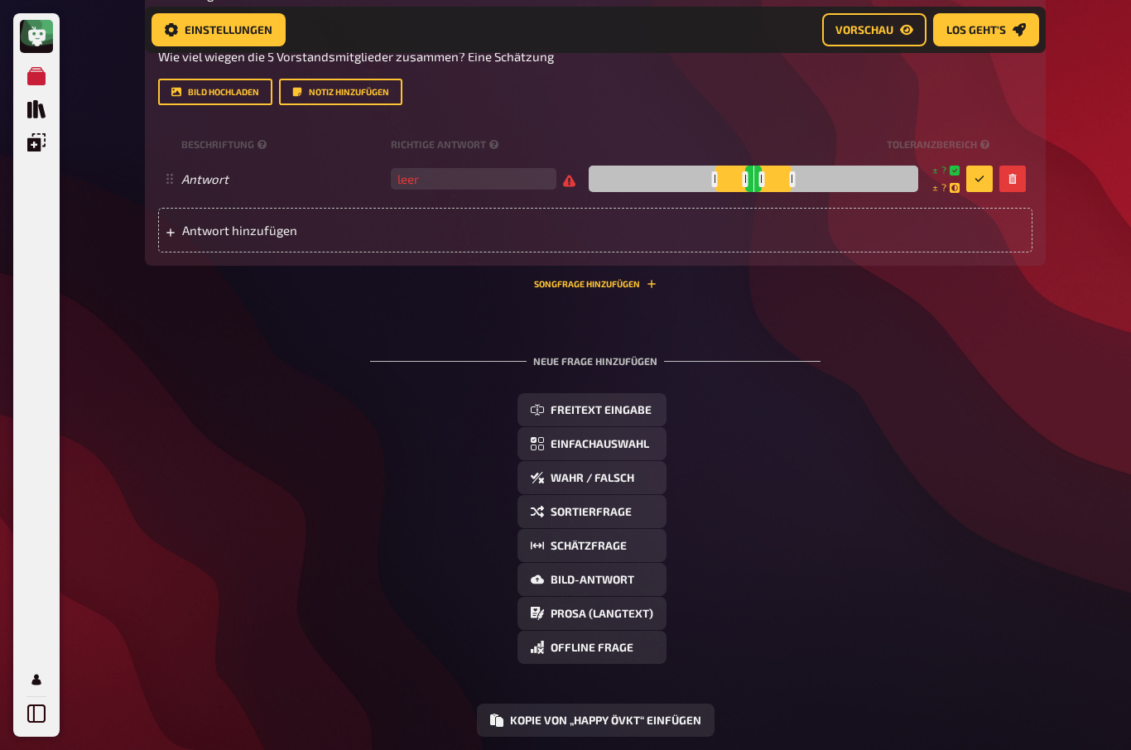
click at [711, 172] on div at bounding box center [754, 179] width 330 height 27
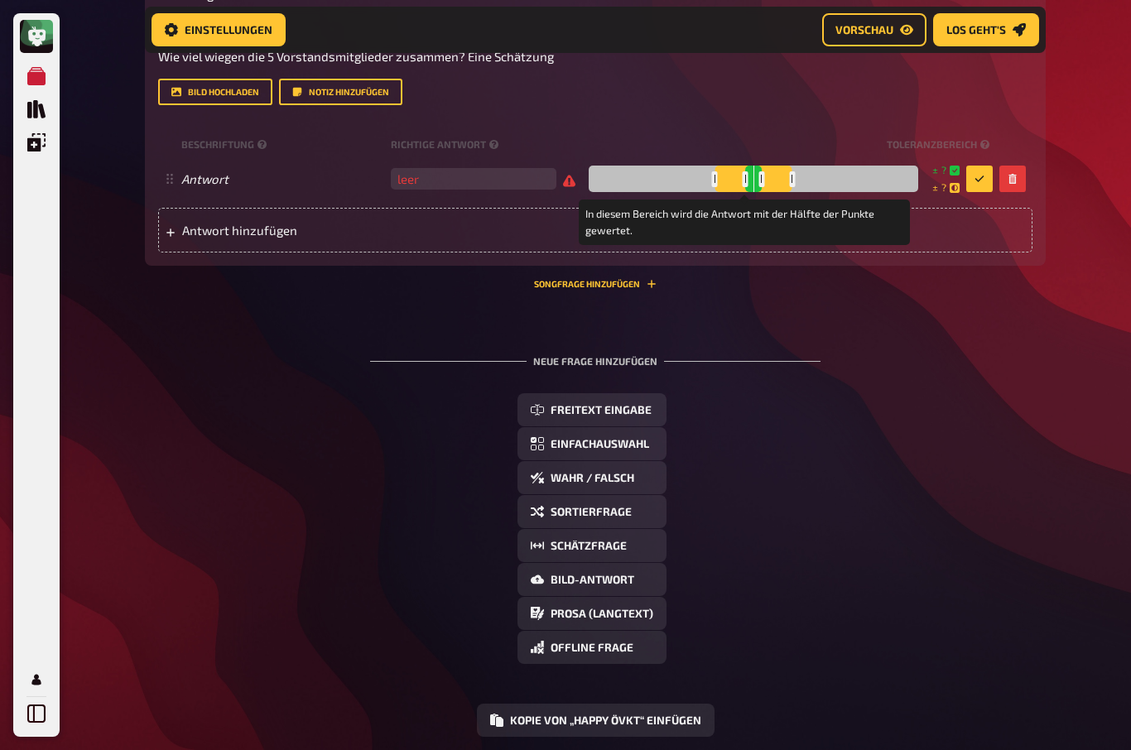
click at [712, 176] on div at bounding box center [715, 179] width 6 height 16
click at [789, 173] on div at bounding box center [792, 179] width 6 height 16
click at [763, 173] on div at bounding box center [754, 179] width 330 height 27
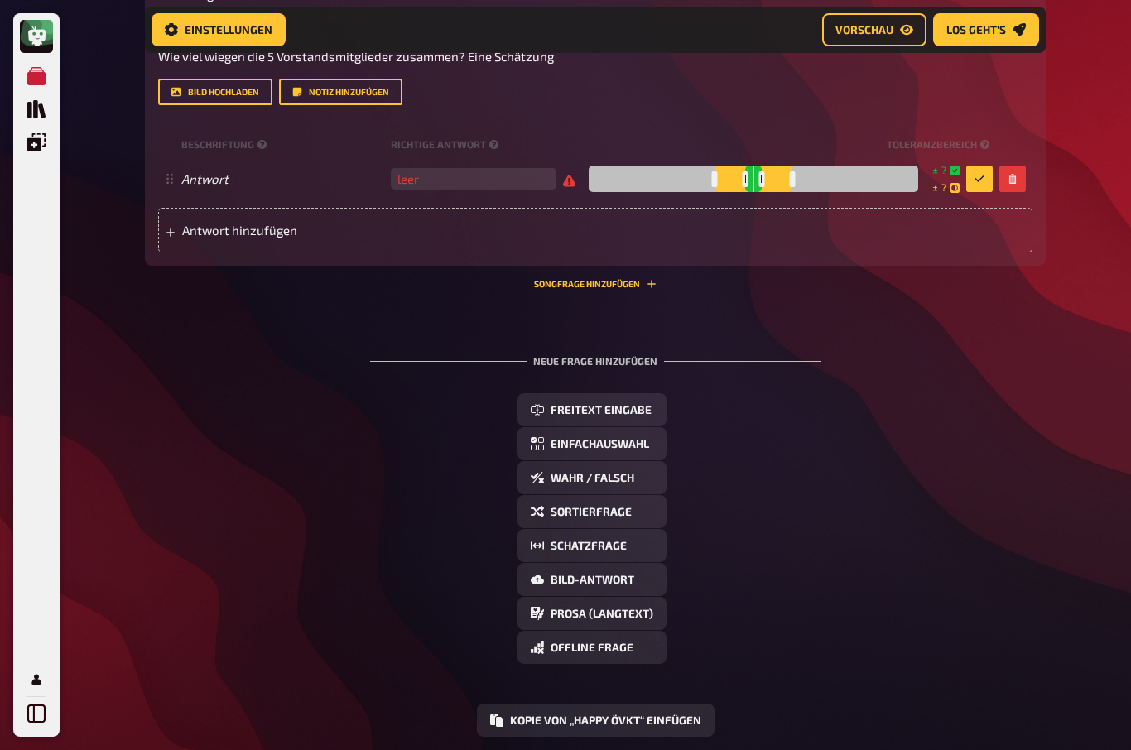
click at [984, 364] on div "Neue Frage hinzufügen Freitext Eingabe Einfachauswahl Wahr / Falsch Sortierfrag…" at bounding box center [595, 533] width 901 height 408
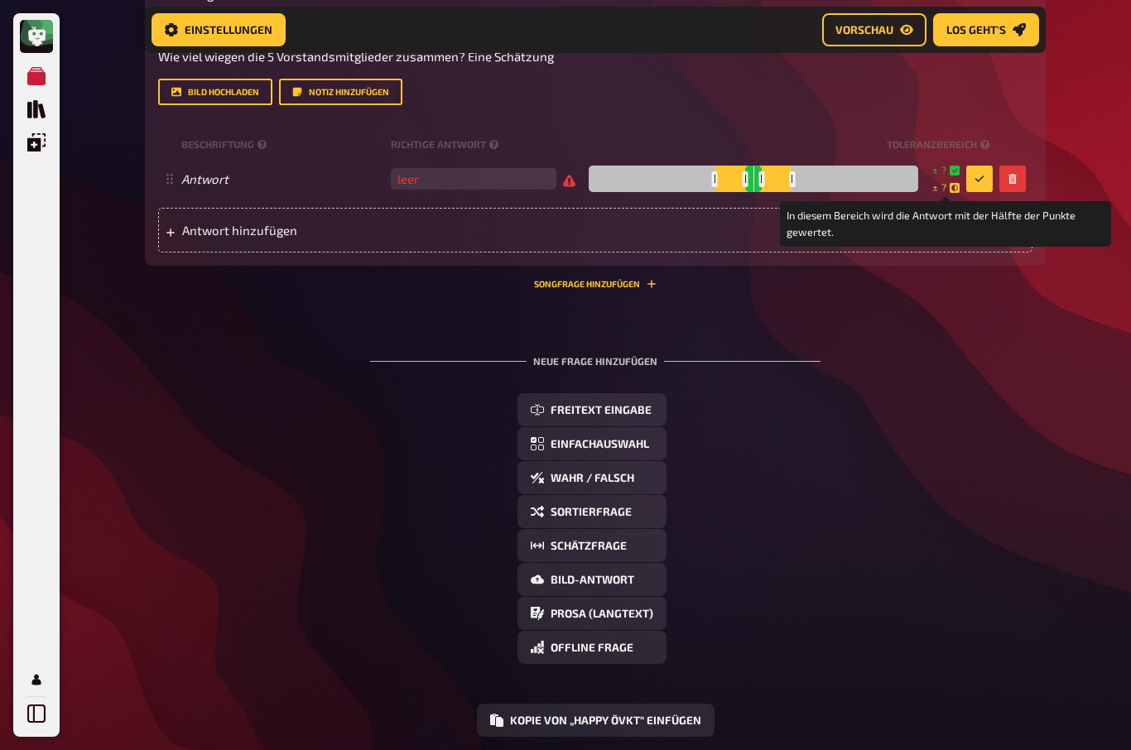
click at [956, 193] on small "± ?" at bounding box center [946, 188] width 27 height 14
click at [954, 190] on icon at bounding box center [955, 188] width 10 height 10
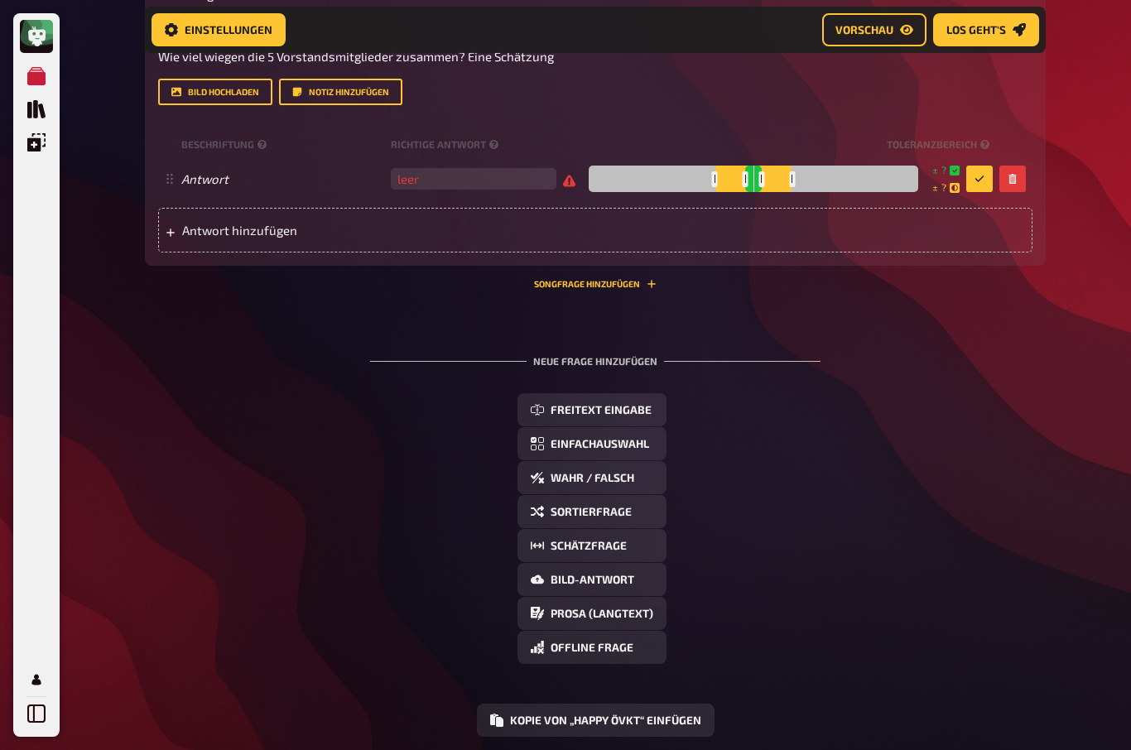
click at [1041, 396] on div "Freitext Eingabe Einfachauswahl Wahr / Falsch Sortierfrage Schätzfrage Bild-Ant…" at bounding box center [595, 528] width 901 height 271
click at [968, 181] on button "button" at bounding box center [980, 179] width 27 height 27
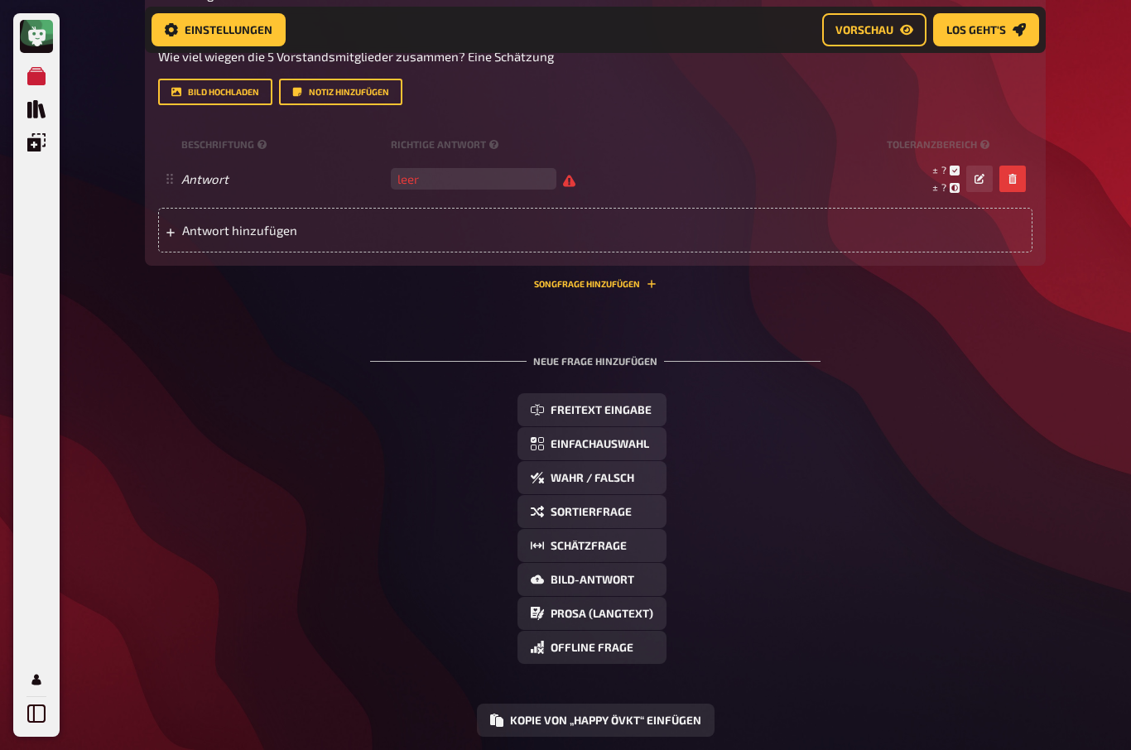
click at [549, 187] on span "leer" at bounding box center [483, 179] width 185 height 22
click at [548, 173] on span "leer" at bounding box center [483, 178] width 185 height 15
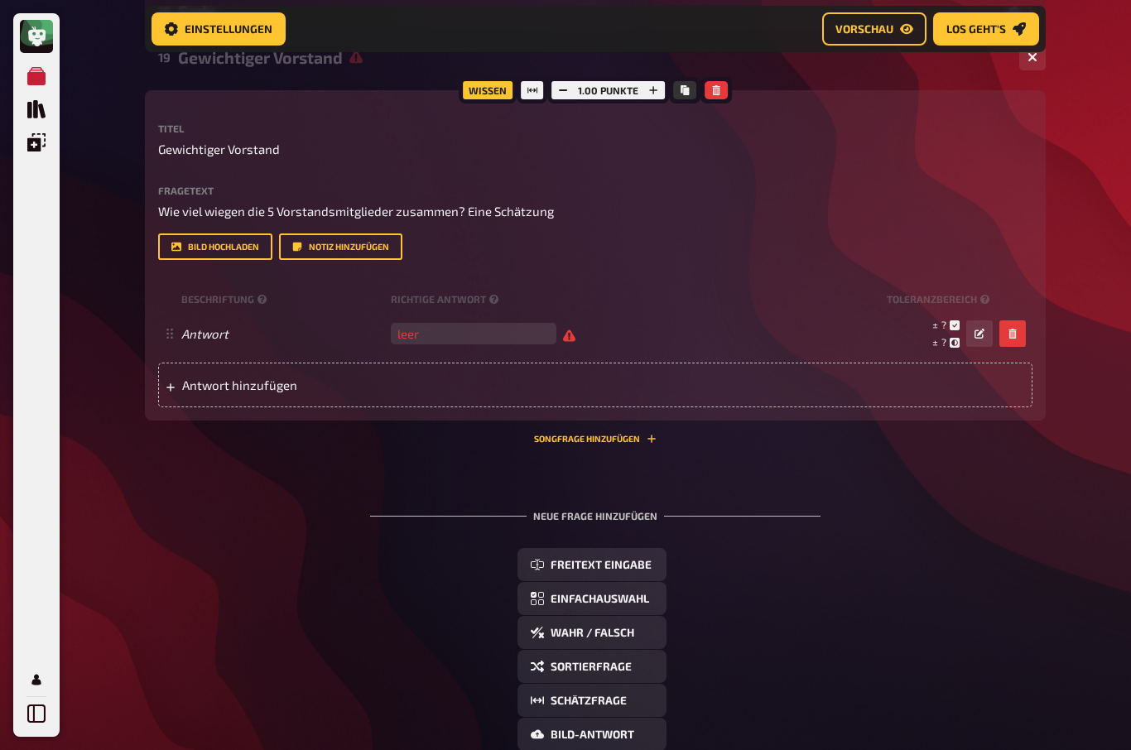
scroll to position [966, 0]
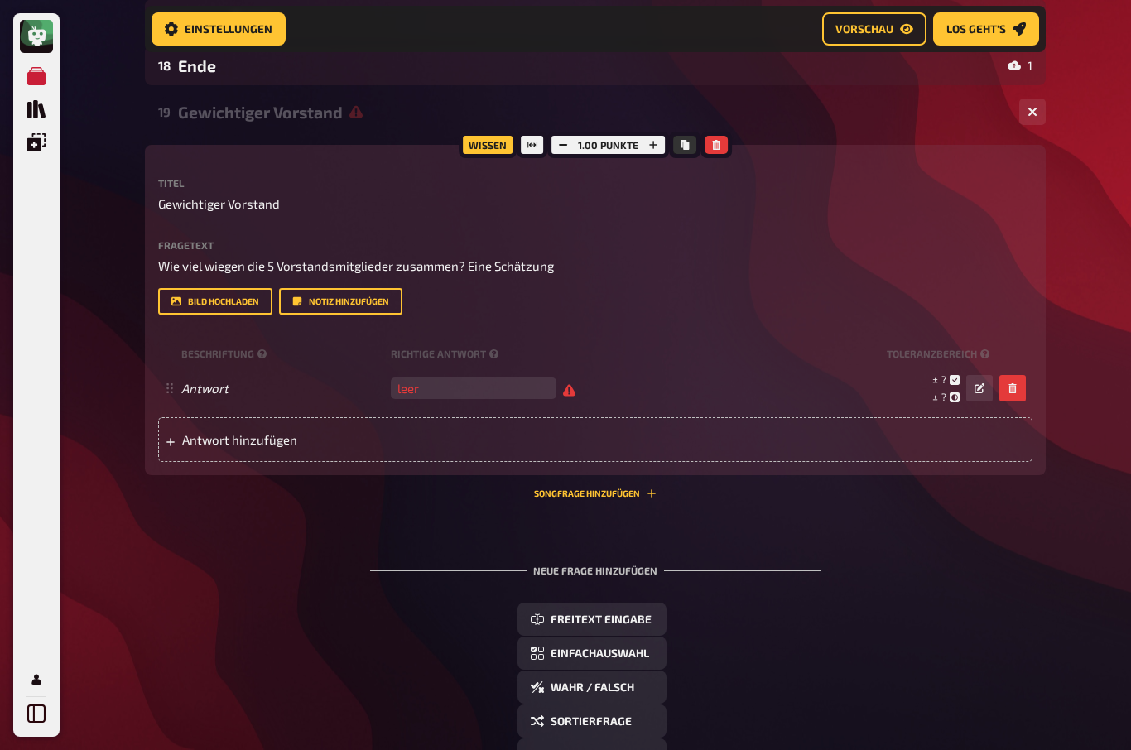
click at [548, 385] on span "leer" at bounding box center [483, 389] width 185 height 15
click at [552, 394] on span "leer" at bounding box center [483, 389] width 185 height 15
click at [582, 389] on div "± ? ± ? ± ?" at bounding box center [787, 389] width 411 height 31
click at [552, 395] on span "leer" at bounding box center [483, 389] width 185 height 15
click at [534, 395] on input "number" at bounding box center [474, 390] width 166 height 22
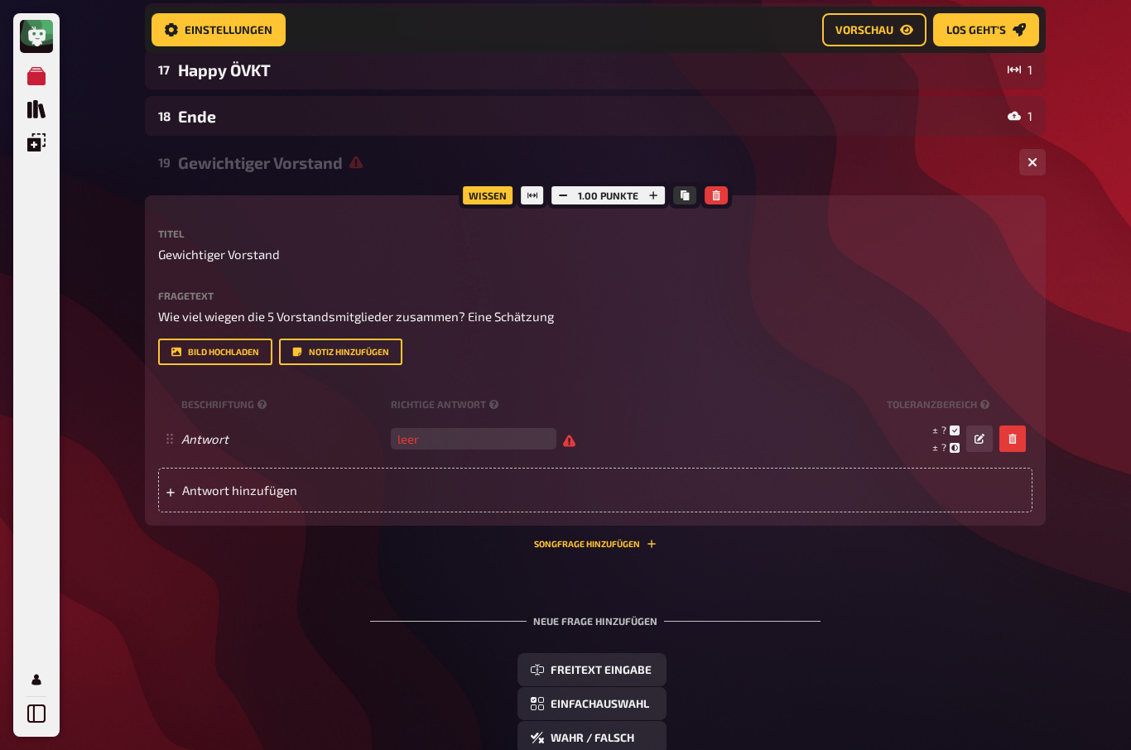
scroll to position [875, 0]
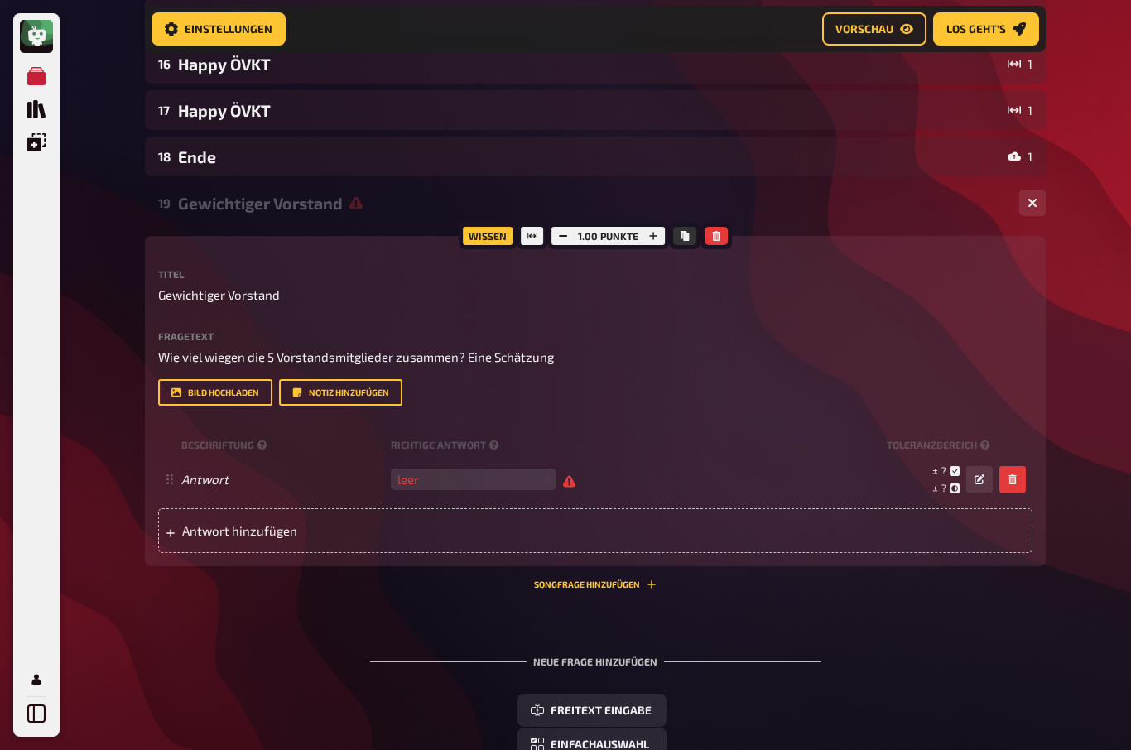
click at [658, 236] on button "button" at bounding box center [653, 237] width 23 height 18
click at [658, 244] on button "button" at bounding box center [652, 236] width 23 height 18
click at [659, 239] on button "button" at bounding box center [654, 236] width 23 height 18
click at [659, 239] on button "button" at bounding box center [653, 236] width 23 height 18
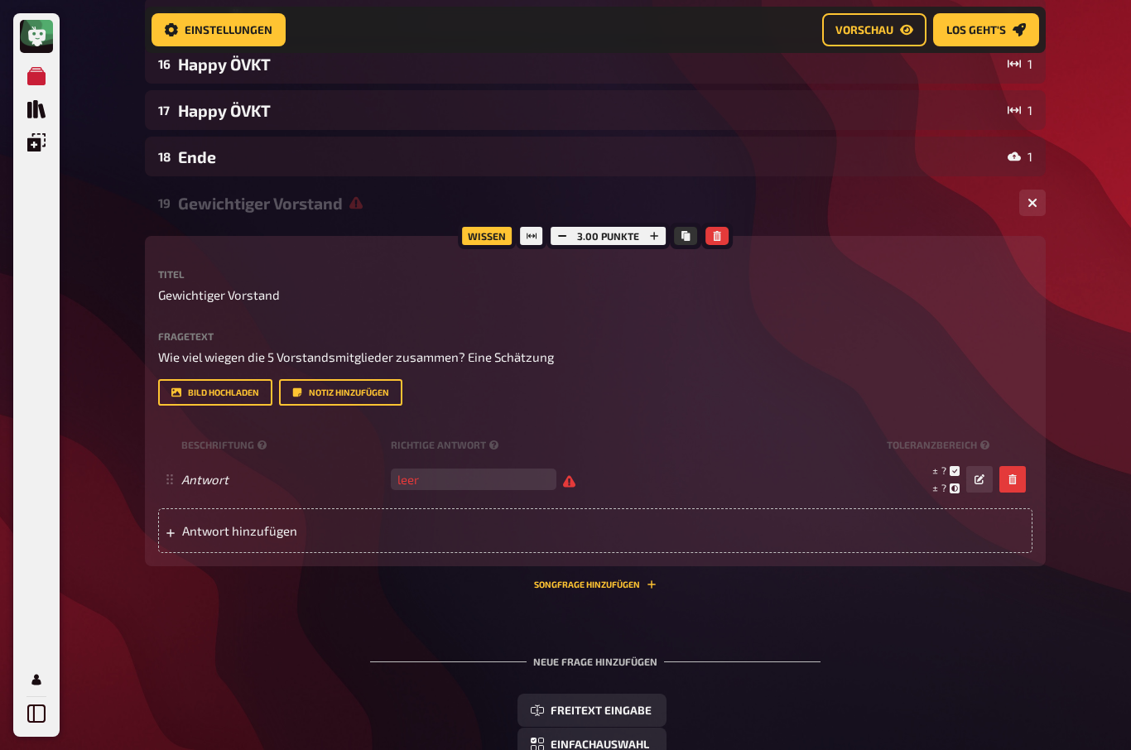
click at [663, 229] on button "button" at bounding box center [654, 236] width 23 height 18
click at [663, 229] on button "button" at bounding box center [653, 236] width 23 height 18
click at [663, 231] on button "button" at bounding box center [653, 236] width 23 height 18
click at [662, 230] on button "button" at bounding box center [654, 236] width 23 height 18
click at [674, 234] on button "Kopieren" at bounding box center [685, 236] width 23 height 18
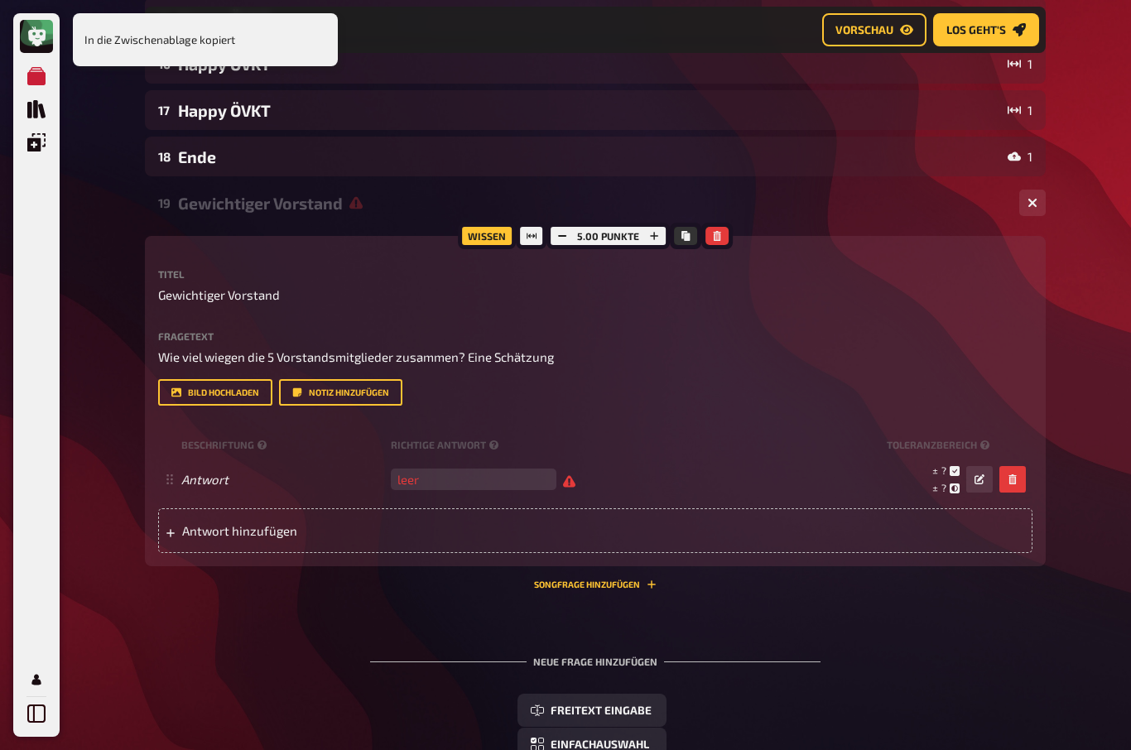
click at [670, 231] on div at bounding box center [685, 236] width 31 height 27
click at [663, 229] on button "button" at bounding box center [654, 236] width 23 height 18
click at [662, 239] on button "button" at bounding box center [653, 236] width 23 height 18
click at [661, 239] on button "button" at bounding box center [654, 236] width 23 height 18
click at [664, 236] on button "button" at bounding box center [653, 236] width 23 height 18
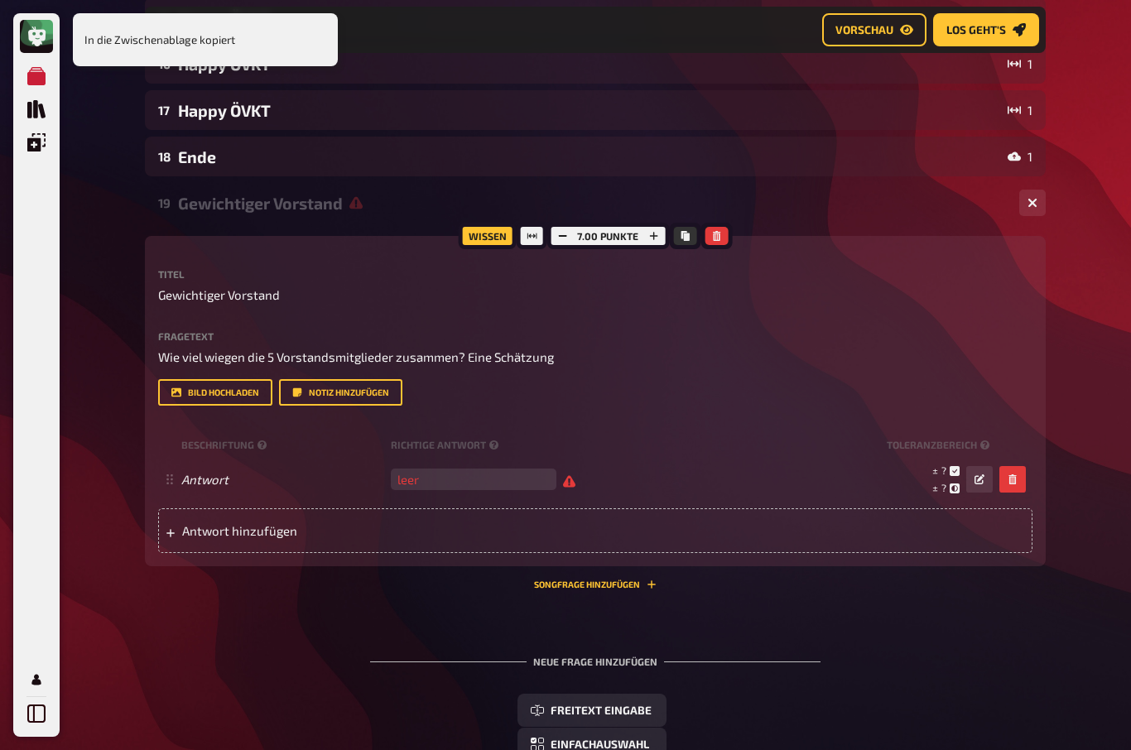
click at [664, 236] on button "button" at bounding box center [653, 236] width 23 height 18
click at [662, 236] on button "button" at bounding box center [653, 236] width 23 height 18
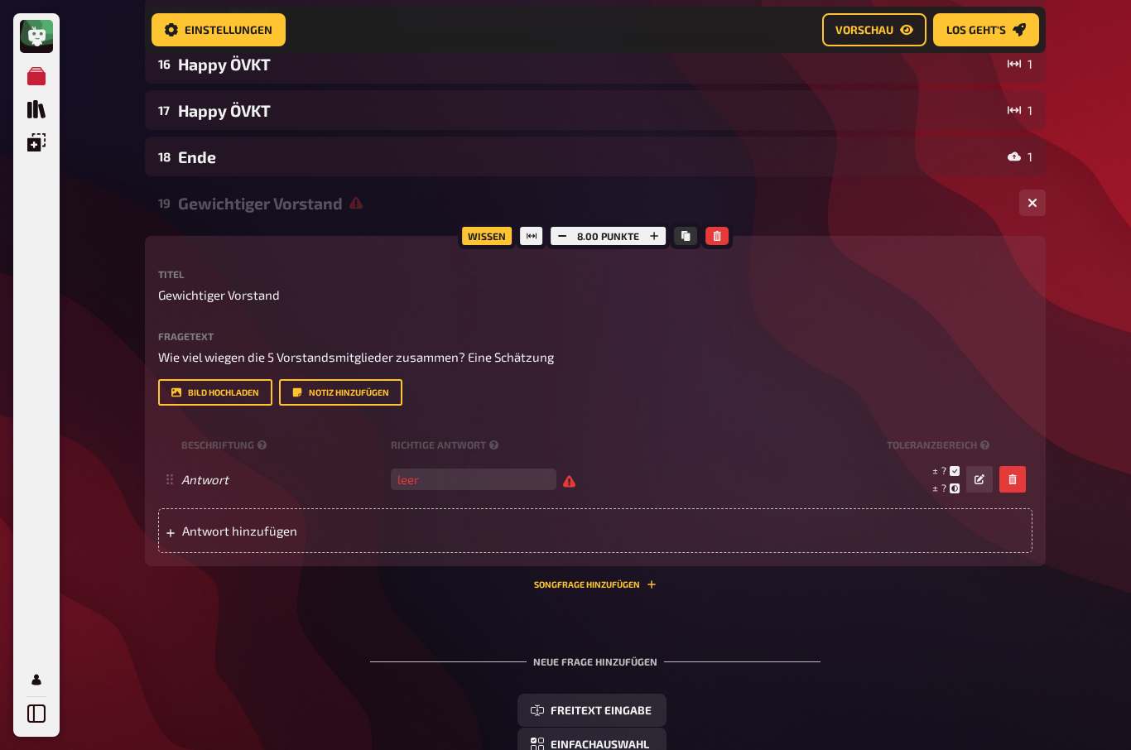
click at [258, 232] on div "19 Gewichtiger Vorstand 1 Wissen 8.00 Punkte Titel Gewichtiger Vorstand Fragete…" at bounding box center [595, 386] width 901 height 407
click at [315, 200] on div "Gewichtiger Vorstand" at bounding box center [592, 203] width 828 height 19
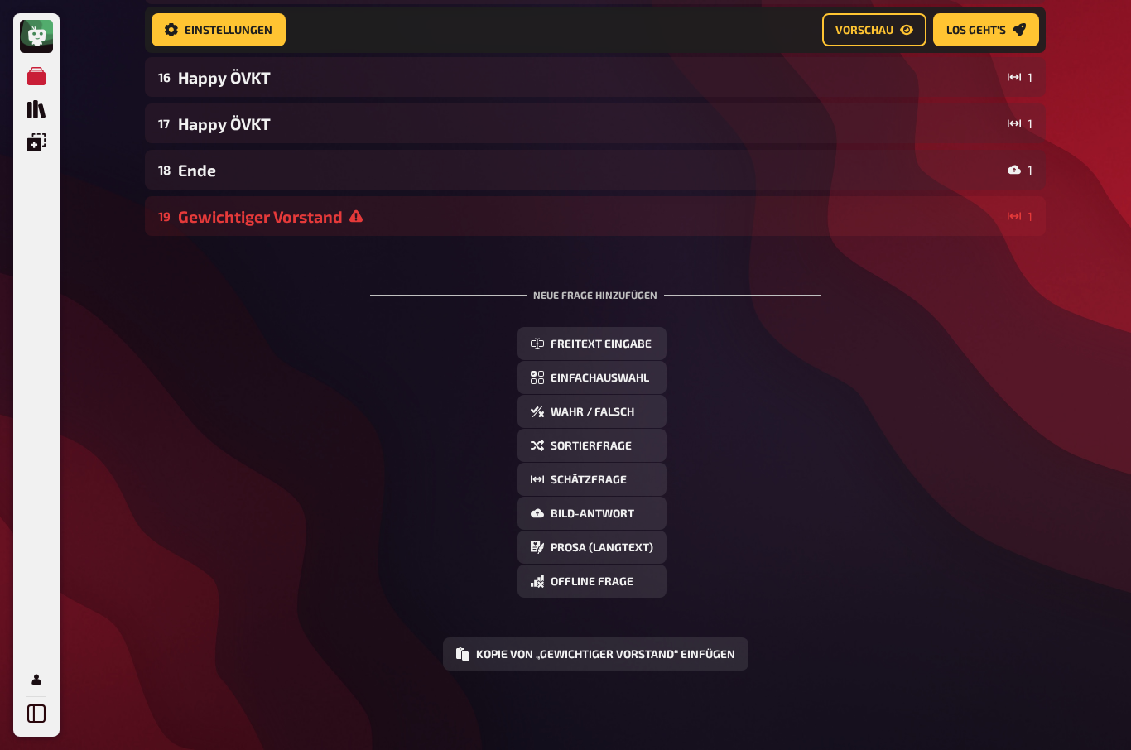
scroll to position [864, 0]
click at [357, 214] on icon at bounding box center [356, 216] width 13 height 13
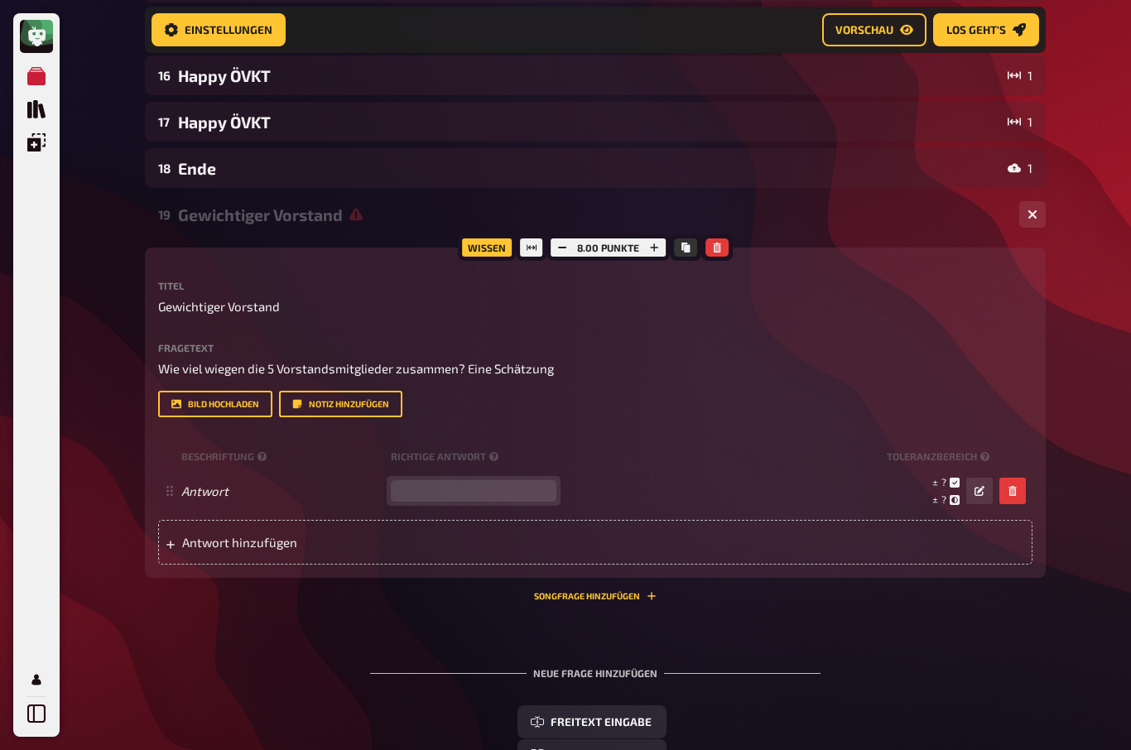
click at [420, 485] on input "number" at bounding box center [474, 491] width 166 height 22
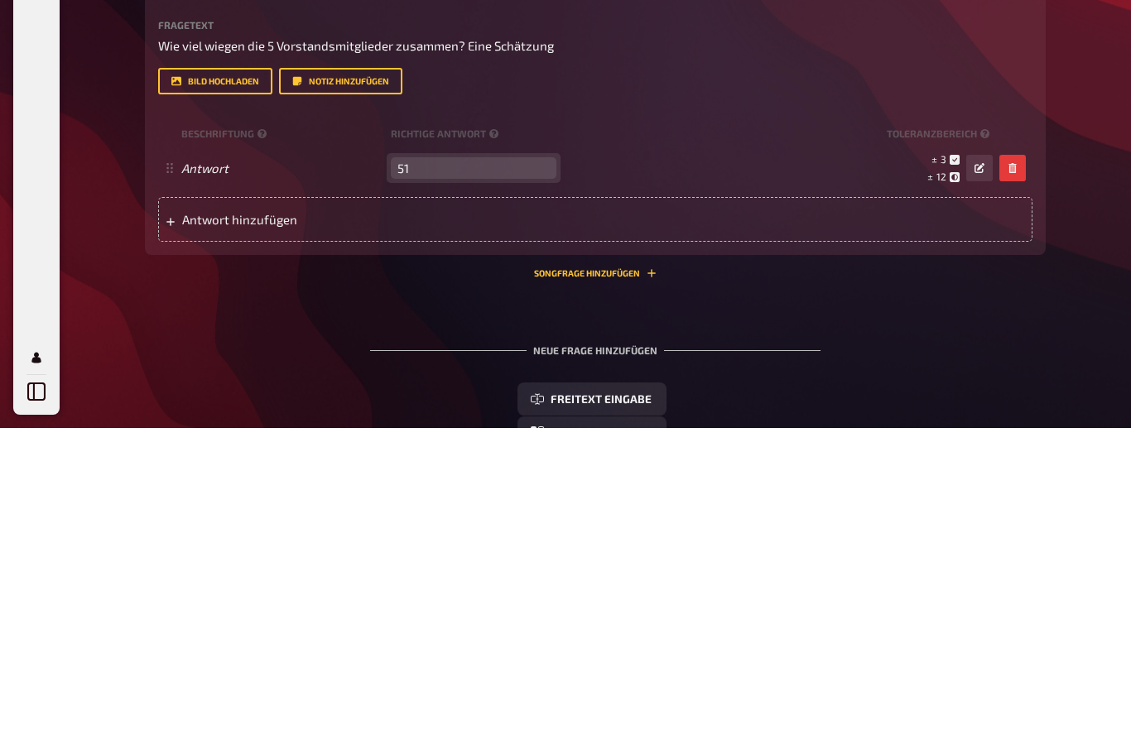
type input "517"
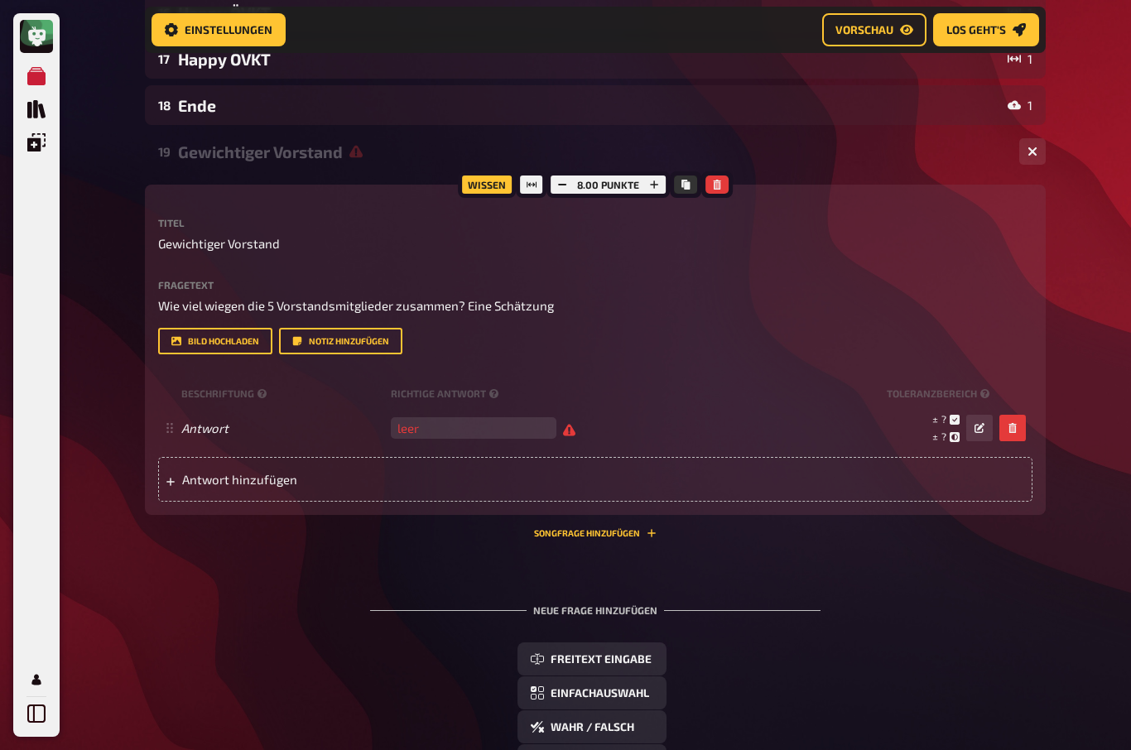
scroll to position [894, 0]
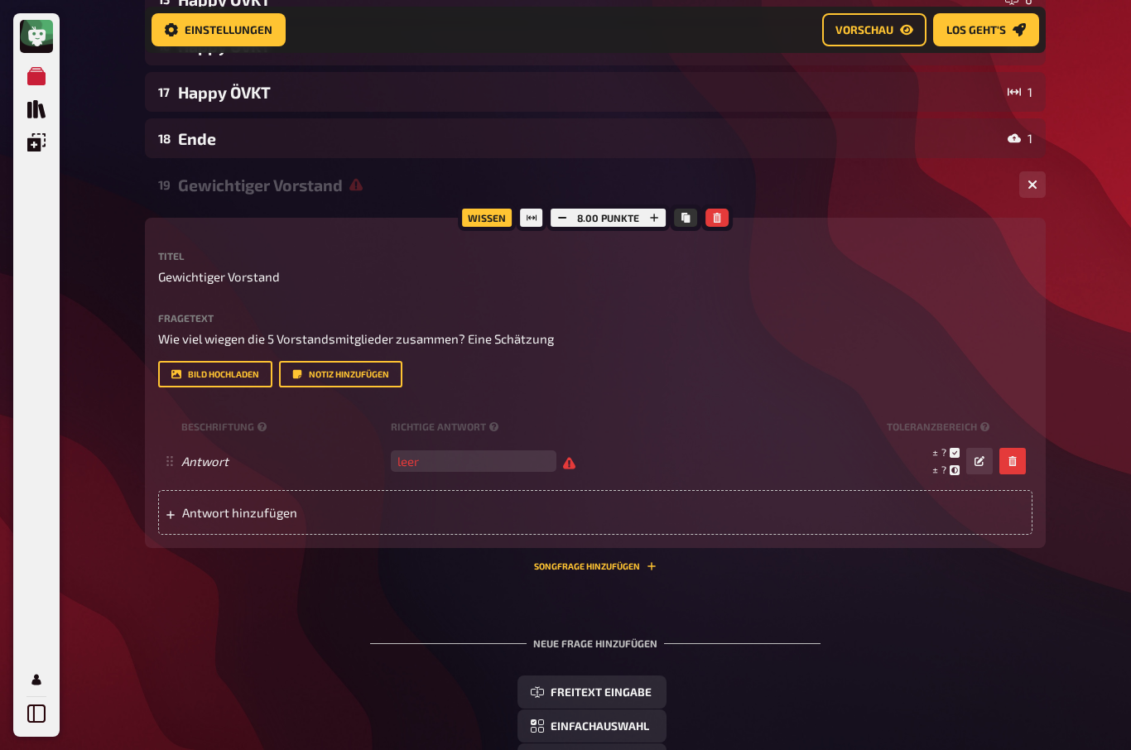
click at [1089, 500] on div "Meine Quizze Quiz Sammlung Einblendungen Mein Konto Home Meine Quizze ÖVKT 30 J…" at bounding box center [565, 102] width 1131 height 1993
click at [1079, 482] on div "Meine Quizze Quiz Sammlung Einblendungen Mein Konto Home Meine Quizze ÖVKT 30 J…" at bounding box center [565, 102] width 1131 height 1993
click at [1035, 592] on div "01 Die Zahl 30 4 02 Die Zahl 30 1 03 Die Zahl 30 1 04 Die Zahl 30 1 05 Die Zahl…" at bounding box center [595, 175] width 901 height 1690
click at [974, 453] on button "button" at bounding box center [980, 461] width 27 height 27
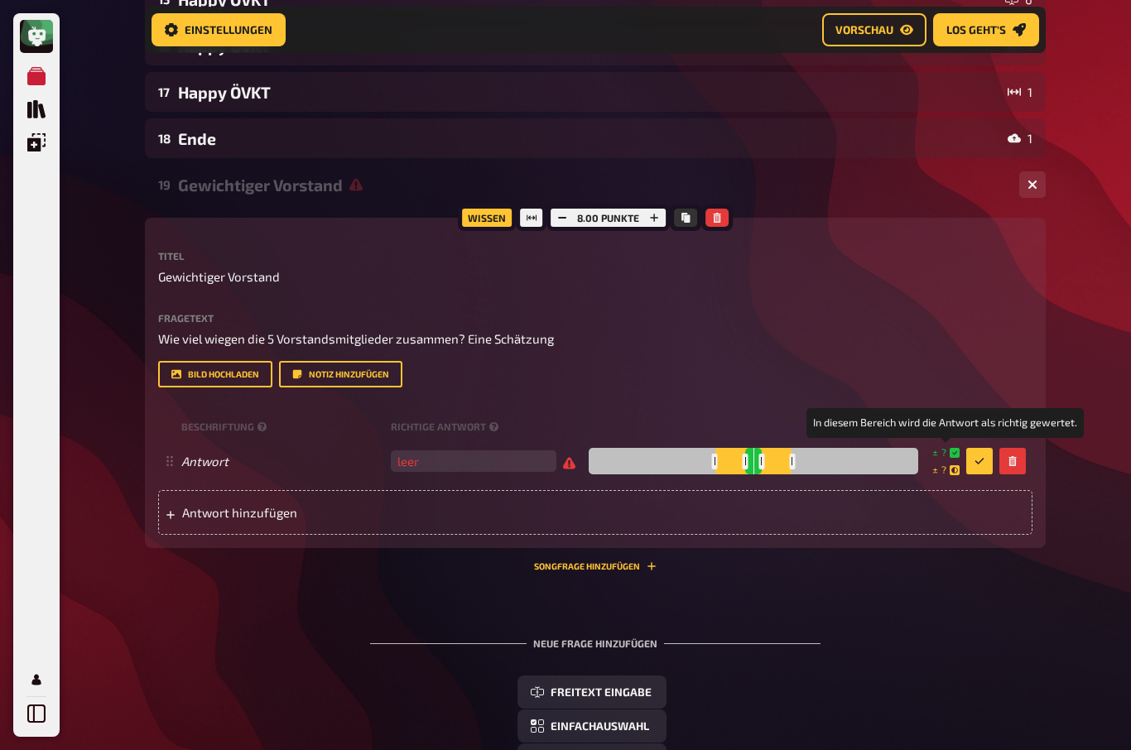
click at [954, 447] on small "± ?" at bounding box center [946, 453] width 27 height 14
click at [977, 452] on button "button" at bounding box center [980, 461] width 27 height 27
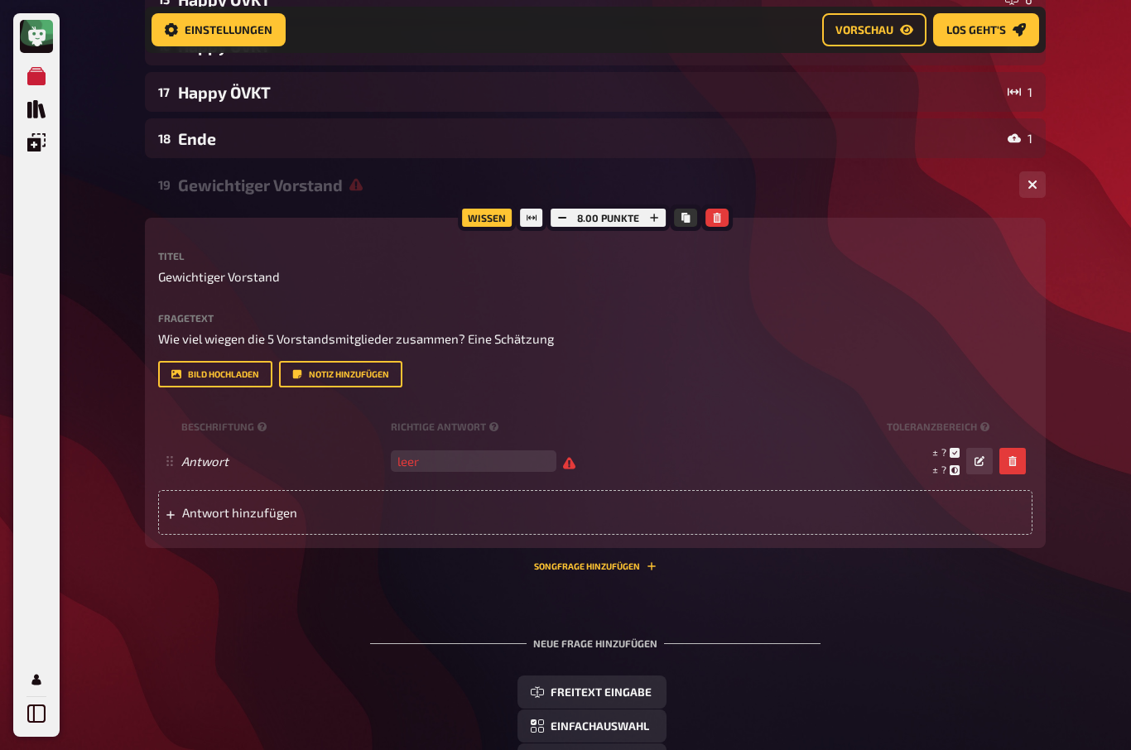
click at [968, 418] on div "Beschriftung Richtige Antwort Toleranzbereich" at bounding box center [595, 426] width 875 height 25
click at [974, 417] on div "Beschriftung Richtige Antwort Toleranzbereich" at bounding box center [595, 426] width 875 height 25
click at [968, 406] on div "Titel Gewichtiger Vorstand Fragetext Wie viel wiegen die 5 Vorstandsmitglieder …" at bounding box center [595, 393] width 875 height 284
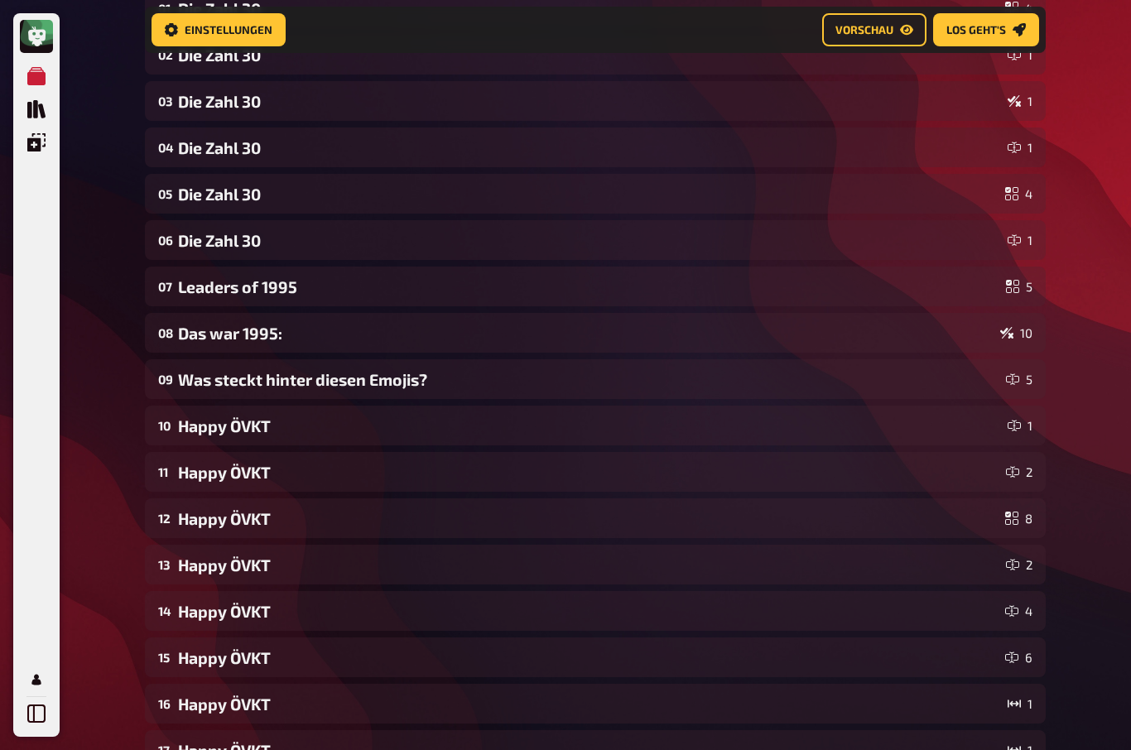
scroll to position [0, 0]
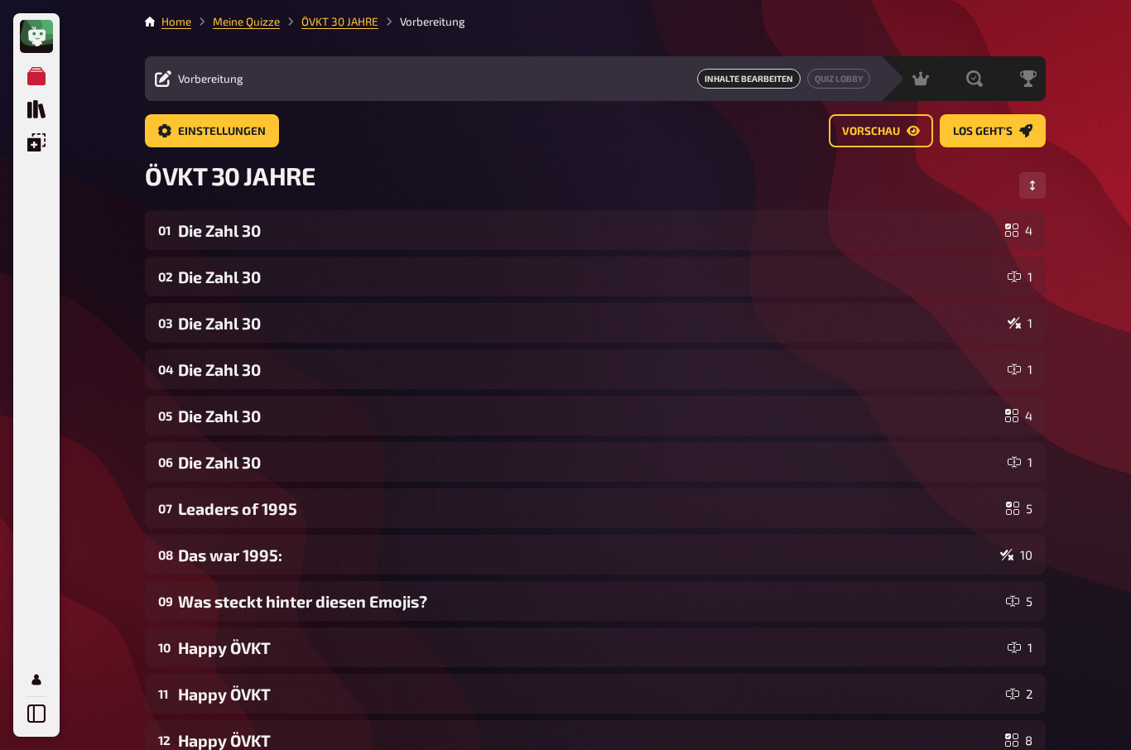
click at [904, 140] on link "Vorschau" at bounding box center [881, 130] width 104 height 33
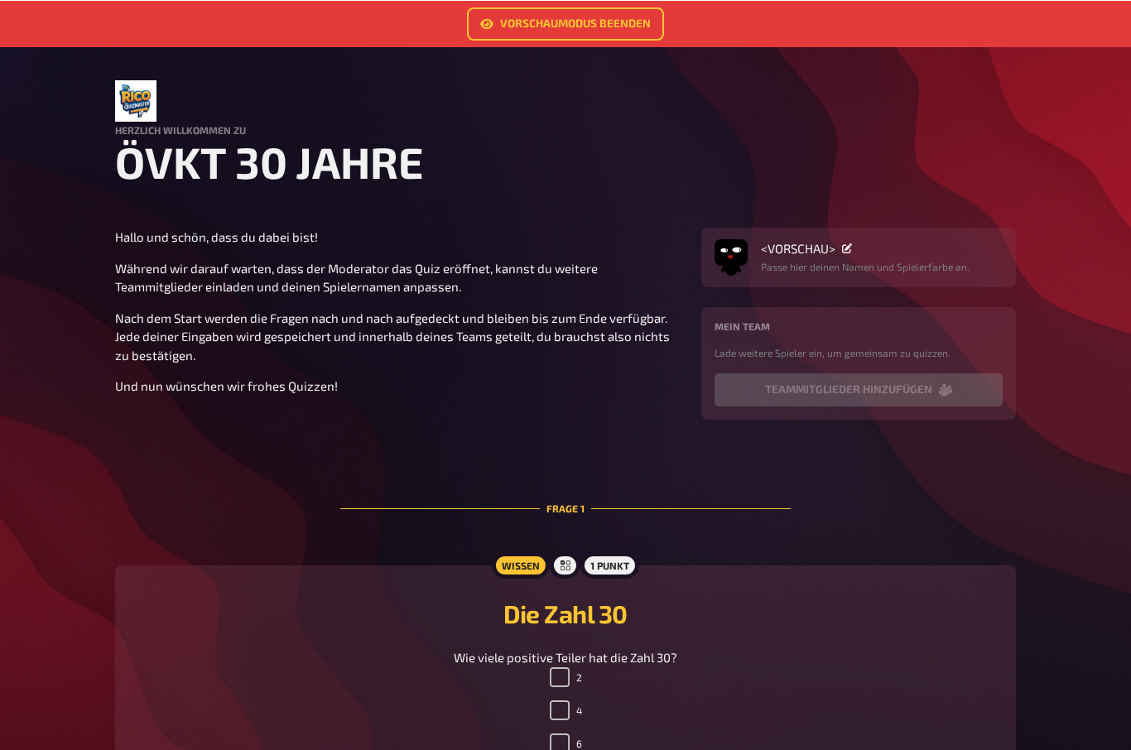
click at [604, 24] on link "Vorschaumodus beenden" at bounding box center [565, 23] width 197 height 33
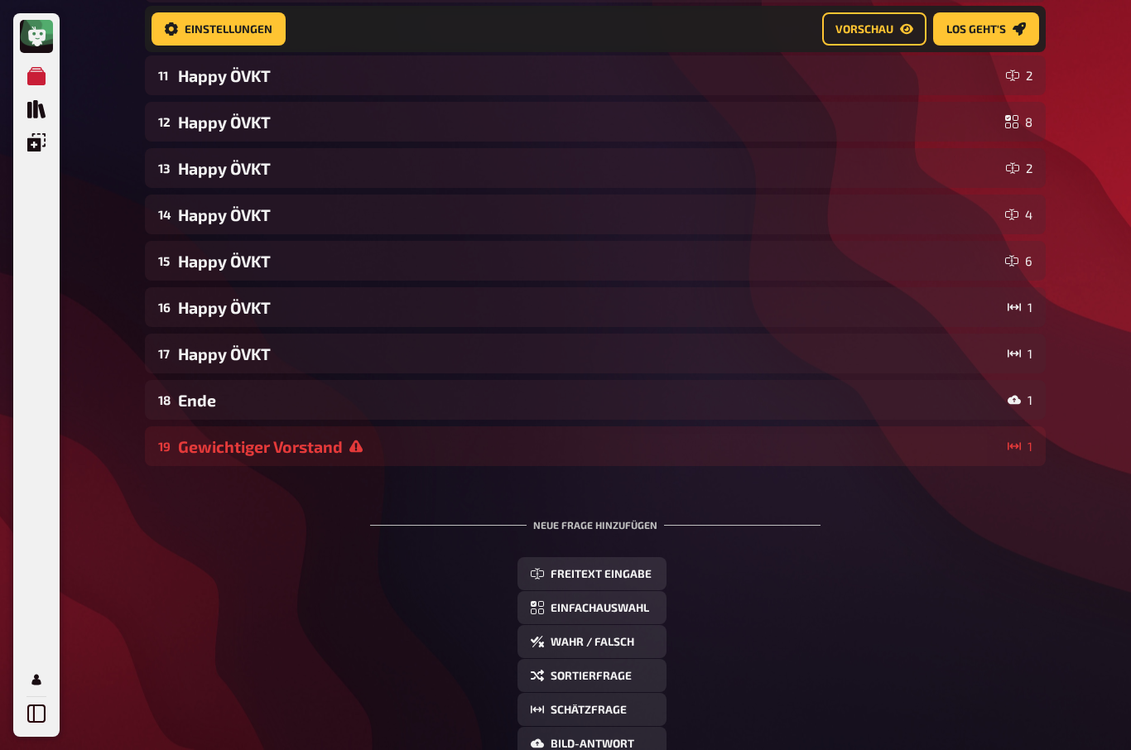
scroll to position [632, 0]
click at [176, 443] on div "19 Gewichtiger Vorstand 1" at bounding box center [595, 446] width 875 height 19
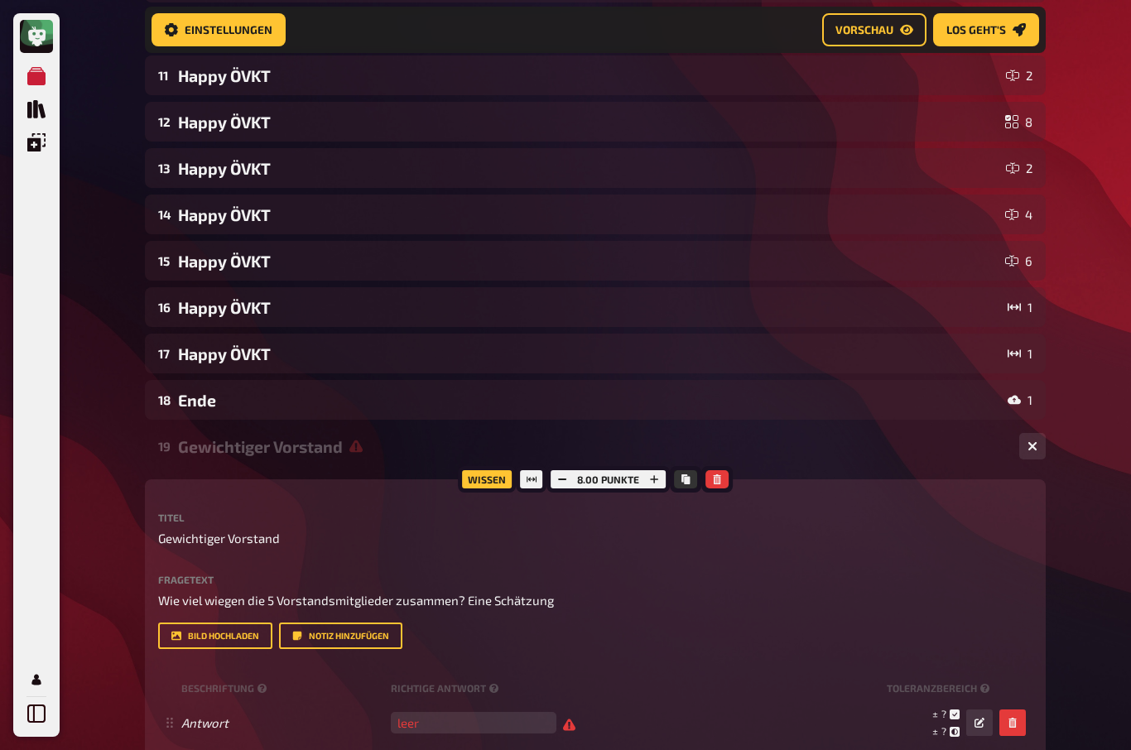
click at [181, 443] on div "Gewichtiger Vorstand" at bounding box center [592, 446] width 828 height 19
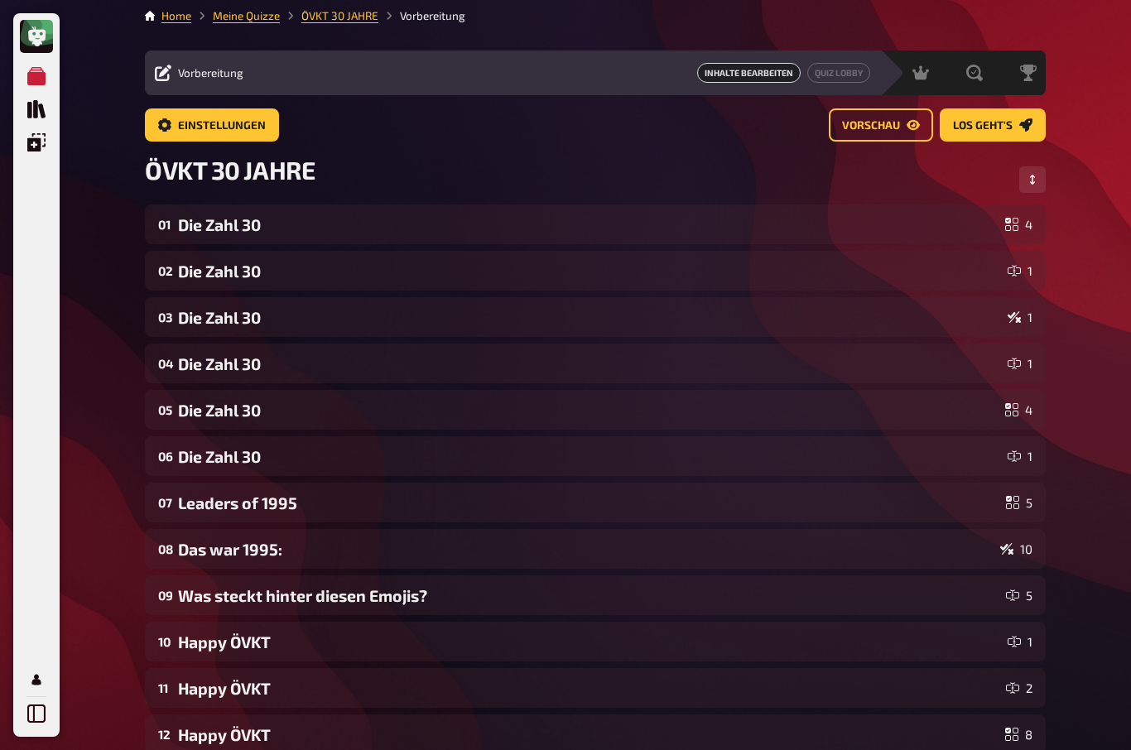
scroll to position [0, 0]
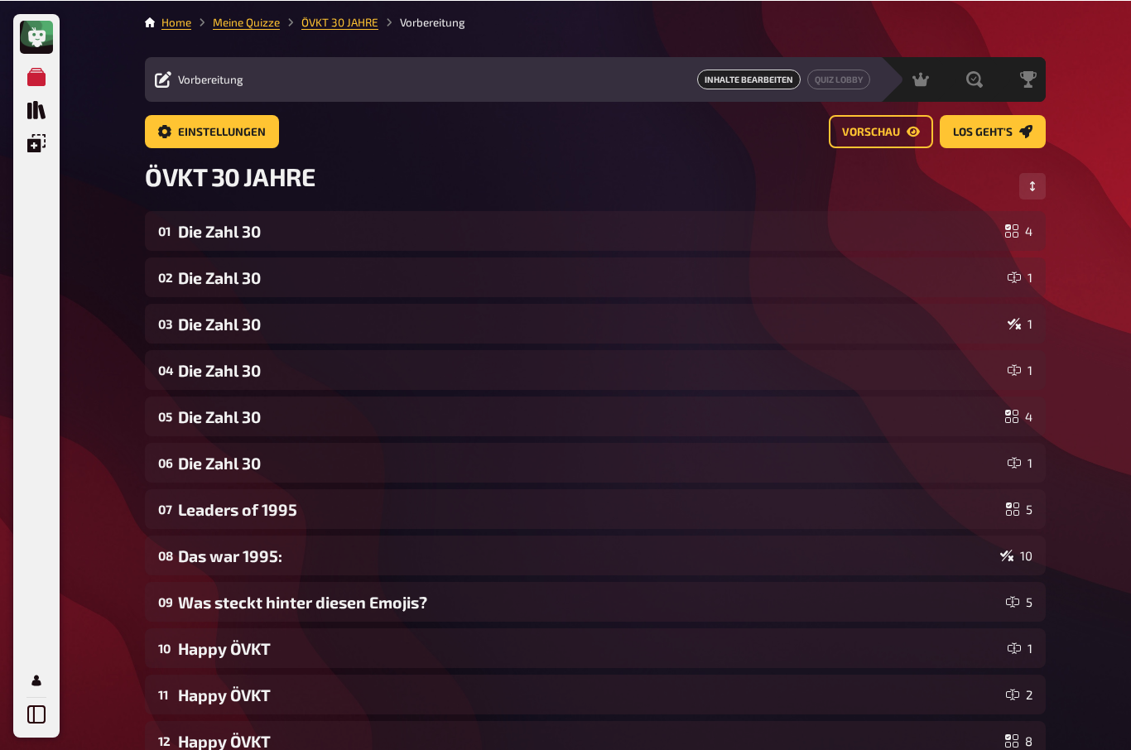
click at [1038, 181] on button "Reihenfolge anpassen" at bounding box center [1033, 185] width 27 height 27
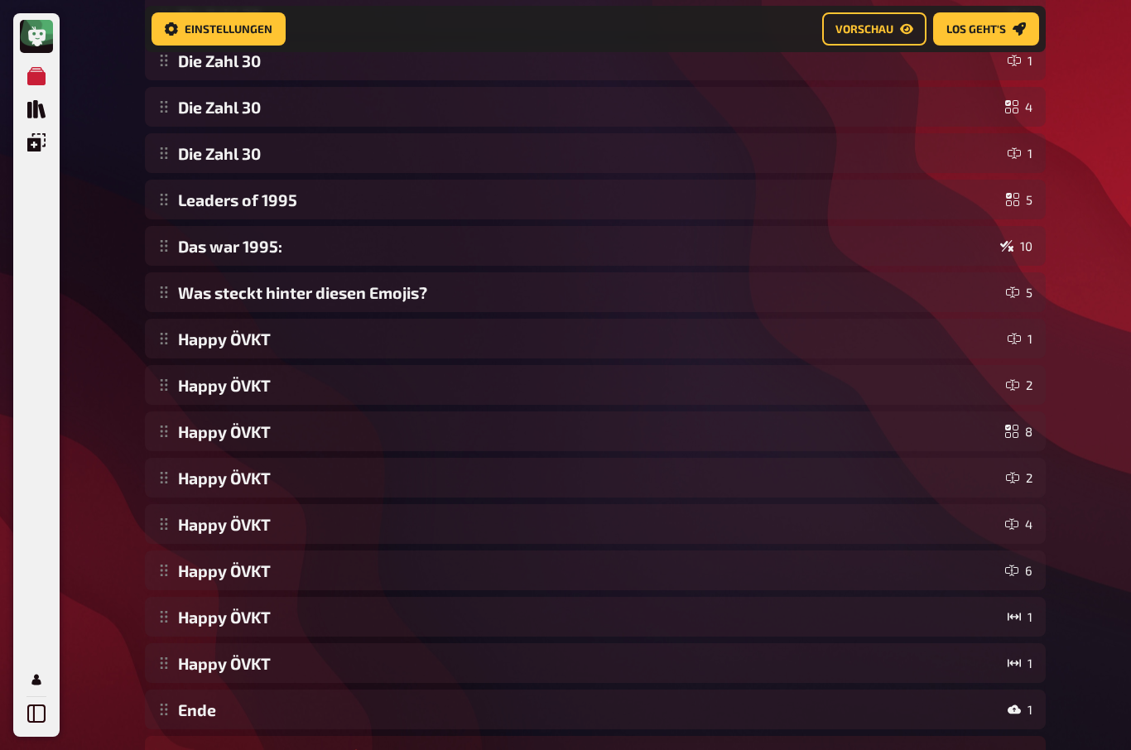
scroll to position [371, 0]
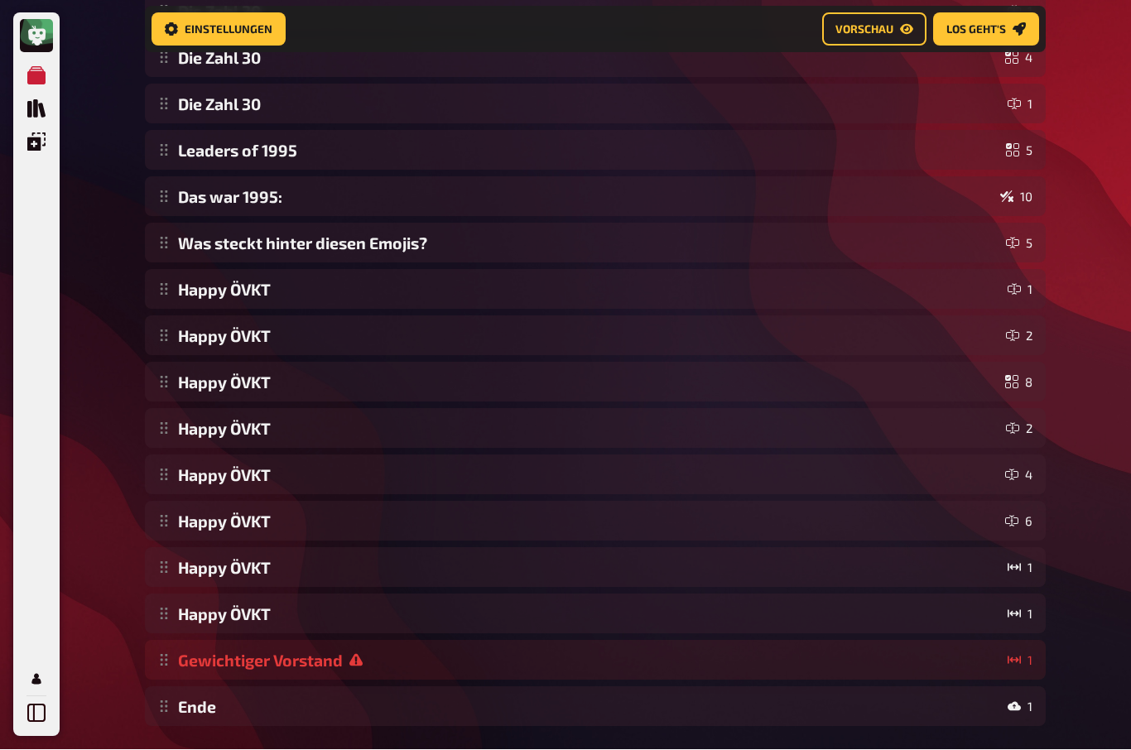
click at [127, 650] on div "Meine Quizze Quiz Sammlung Einblendungen Mein Konto Home Meine Quizze ÖVKT 30 J…" at bounding box center [565, 218] width 1131 height 1178
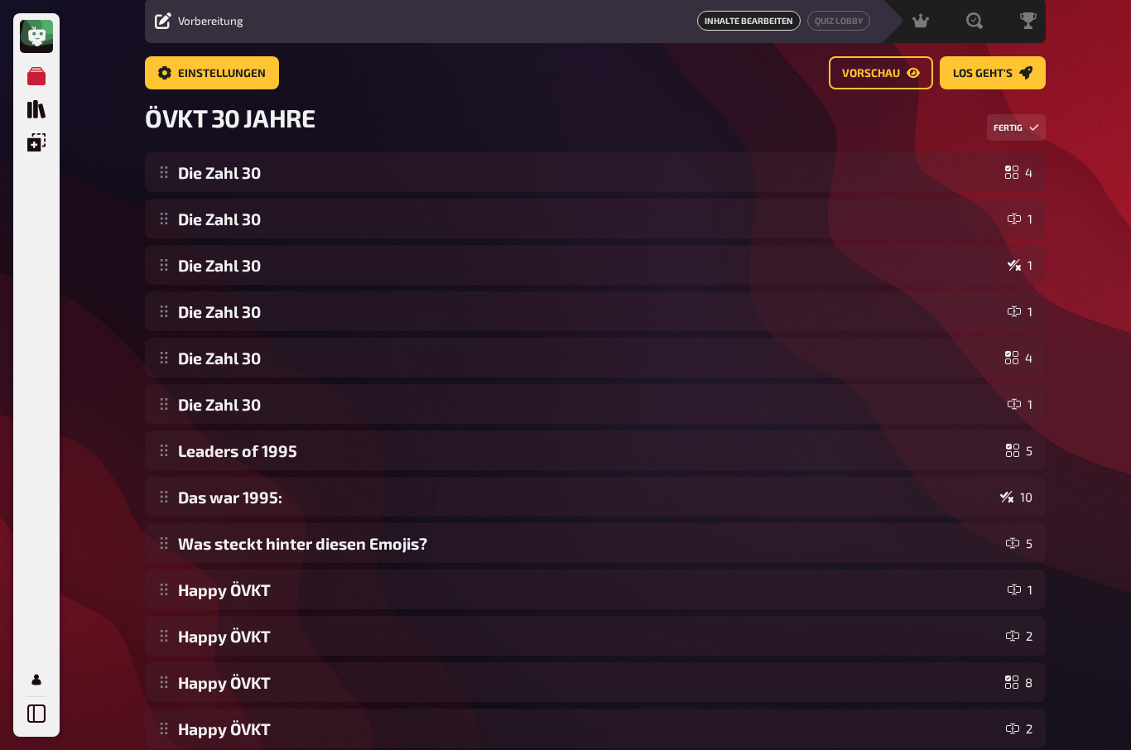
scroll to position [48, 0]
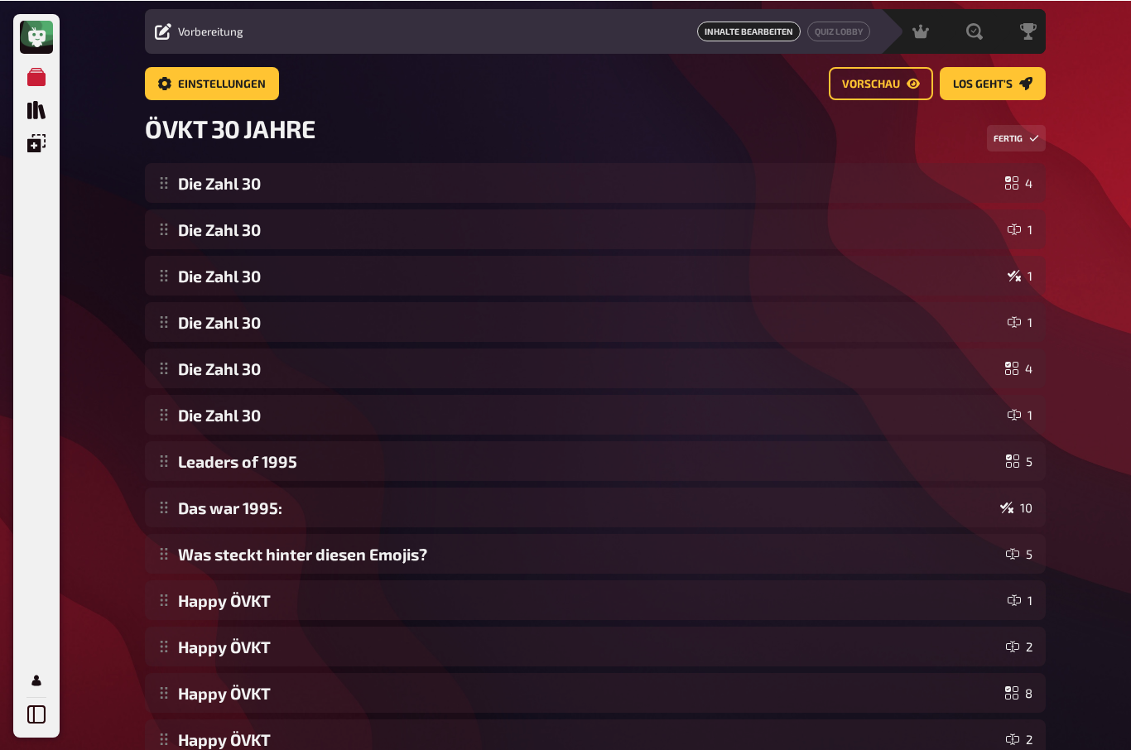
click at [769, 40] on span "Inhalte Bearbeiten" at bounding box center [749, 31] width 104 height 20
click at [755, 30] on span "Inhalte Bearbeiten" at bounding box center [749, 31] width 104 height 20
click at [759, 23] on span "Inhalte Bearbeiten" at bounding box center [749, 31] width 104 height 20
click at [772, 27] on span "Inhalte Bearbeiten" at bounding box center [749, 31] width 104 height 20
click at [773, 31] on span "Inhalte Bearbeiten" at bounding box center [749, 31] width 104 height 20
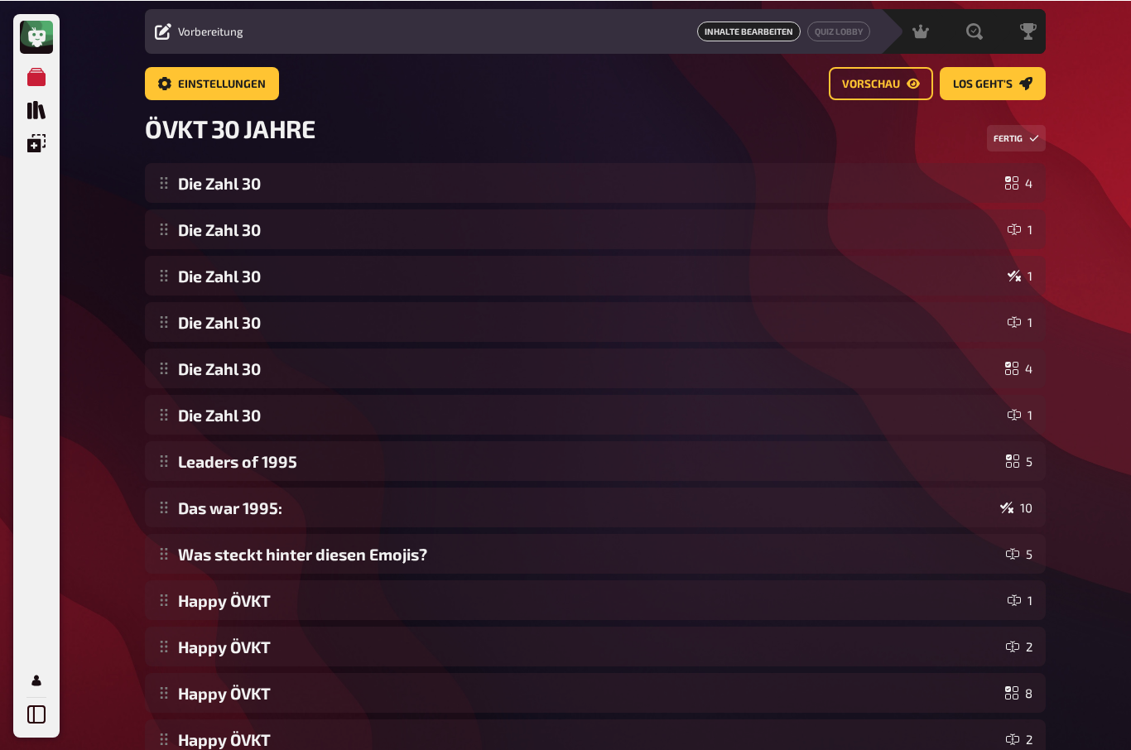
click at [1032, 146] on button "Fertig" at bounding box center [1016, 137] width 59 height 27
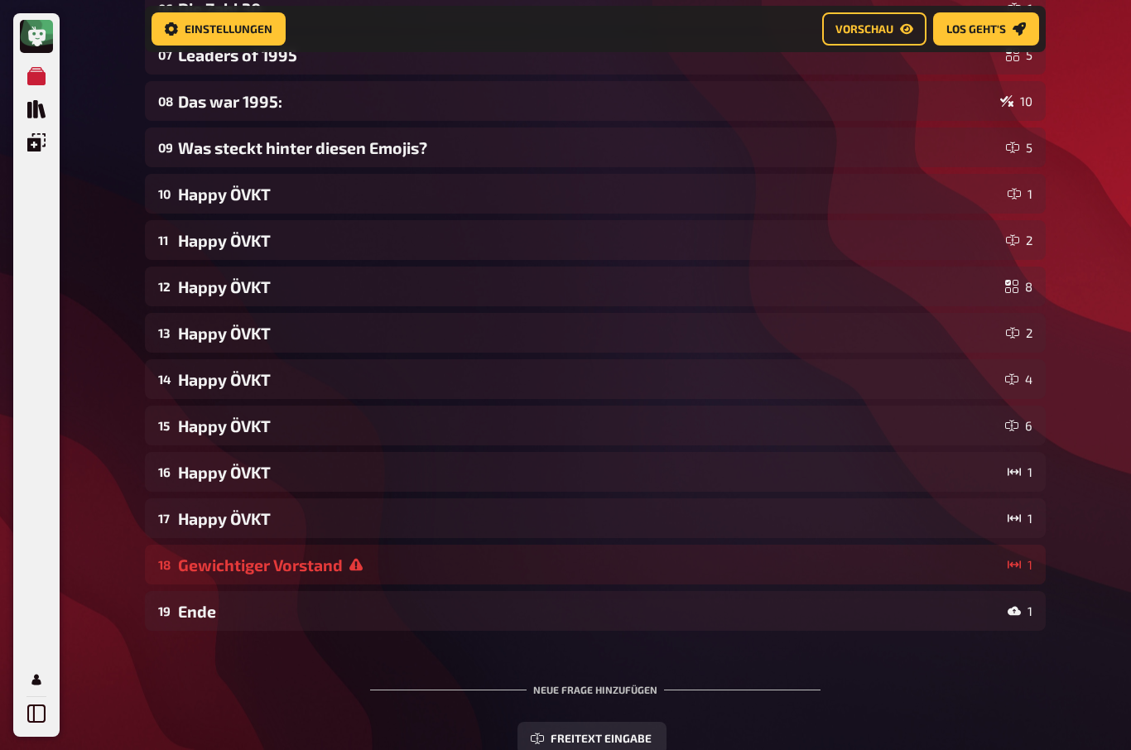
click at [199, 564] on div "Gewichtiger Vorstand" at bounding box center [589, 566] width 823 height 19
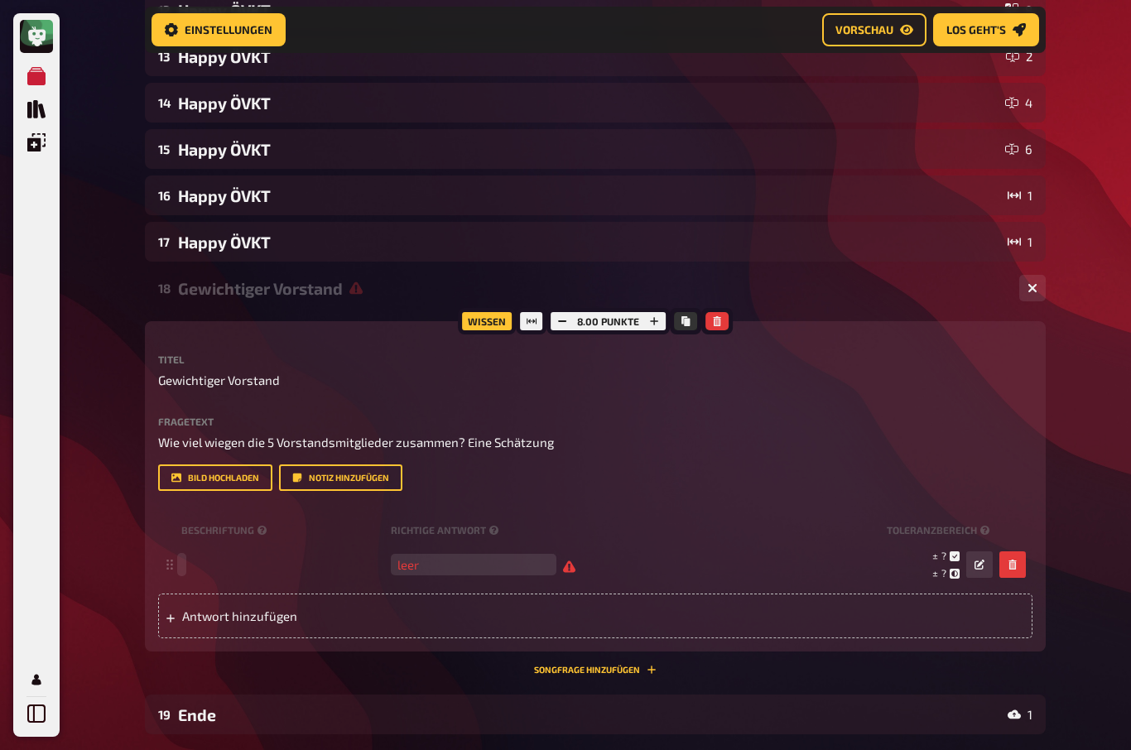
scroll to position [743, 0]
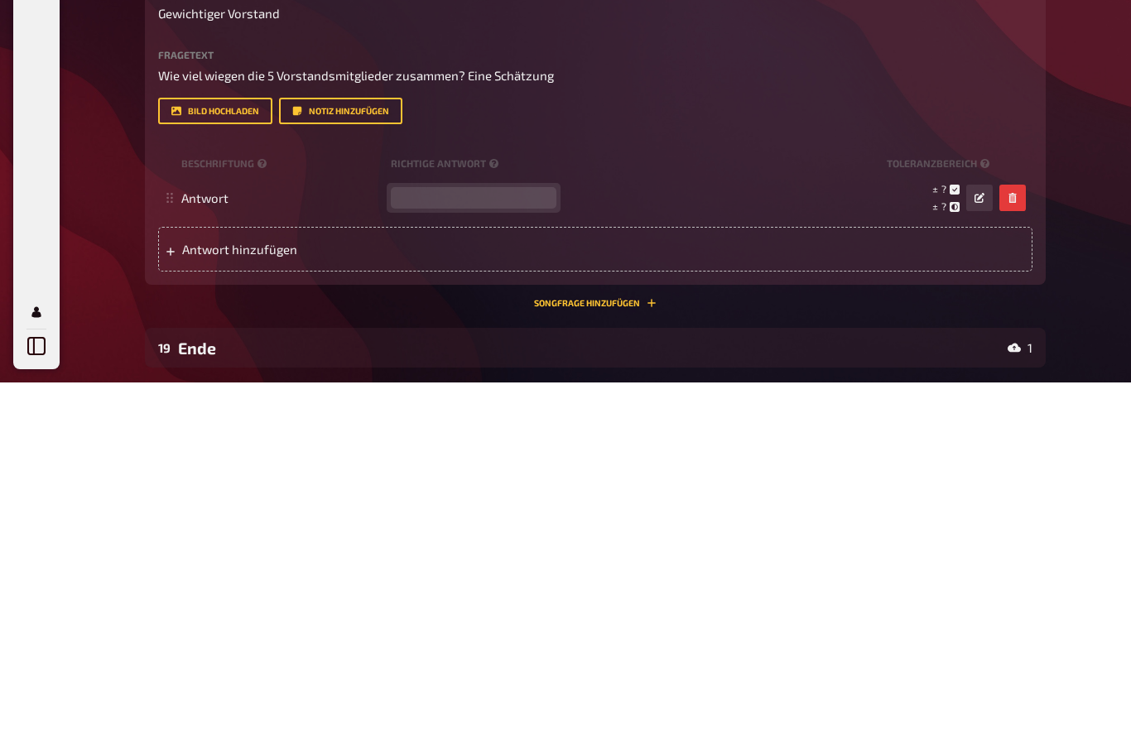
click at [480, 555] on input "number" at bounding box center [474, 566] width 166 height 22
type input "517"
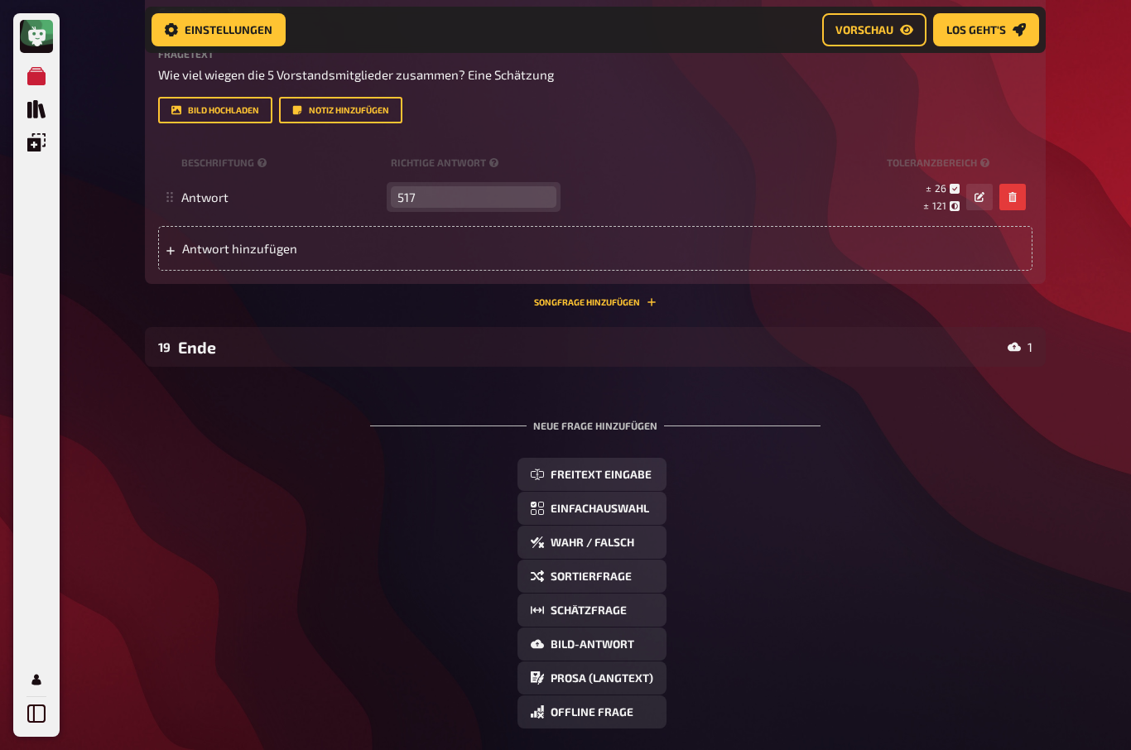
click at [978, 201] on icon "button" at bounding box center [980, 197] width 10 height 10
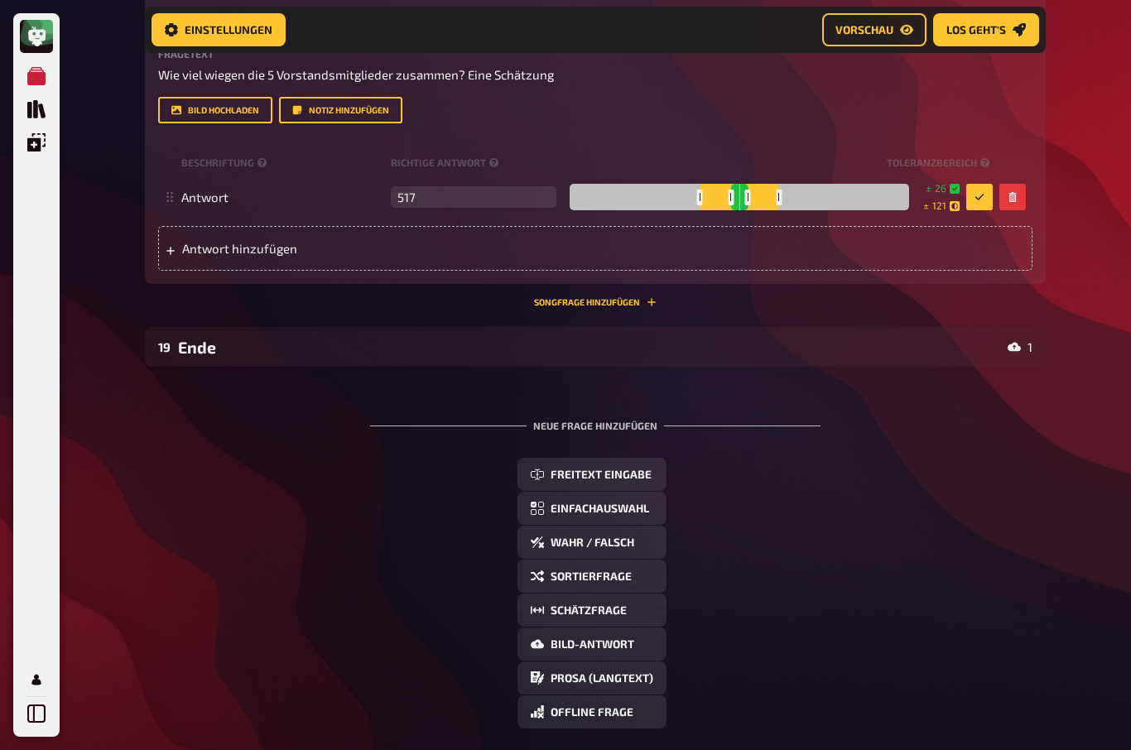
click at [776, 200] on div at bounding box center [779, 198] width 6 height 16
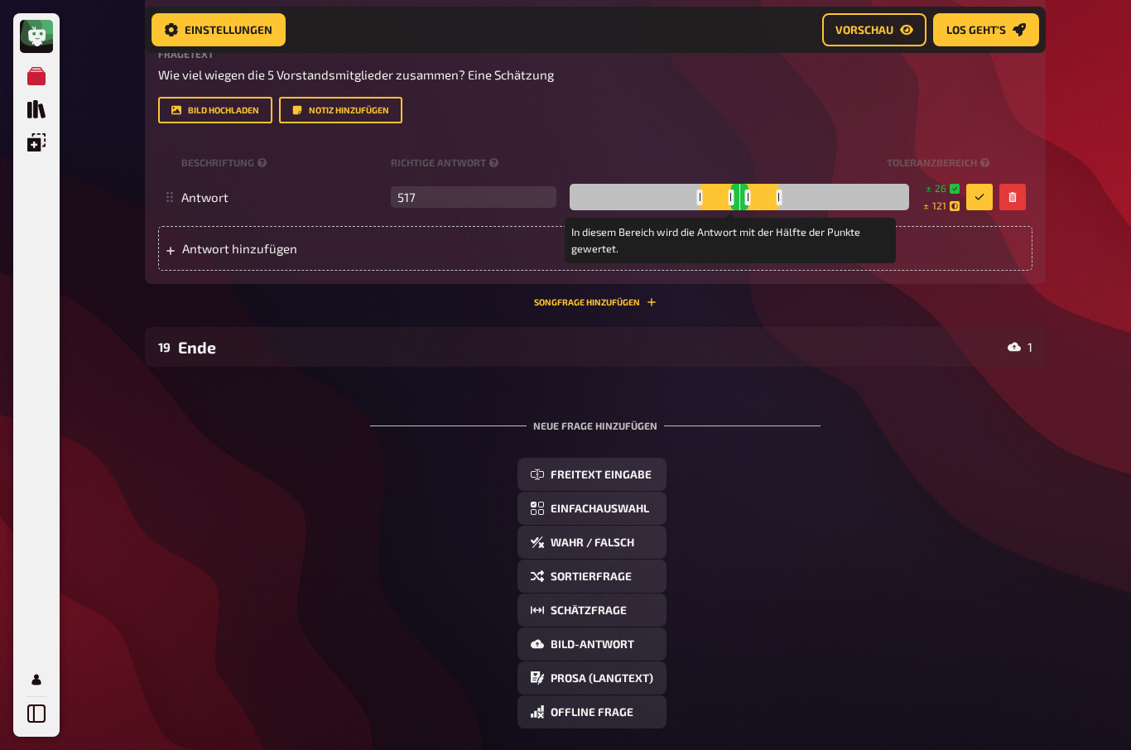
click at [776, 199] on div at bounding box center [779, 198] width 6 height 16
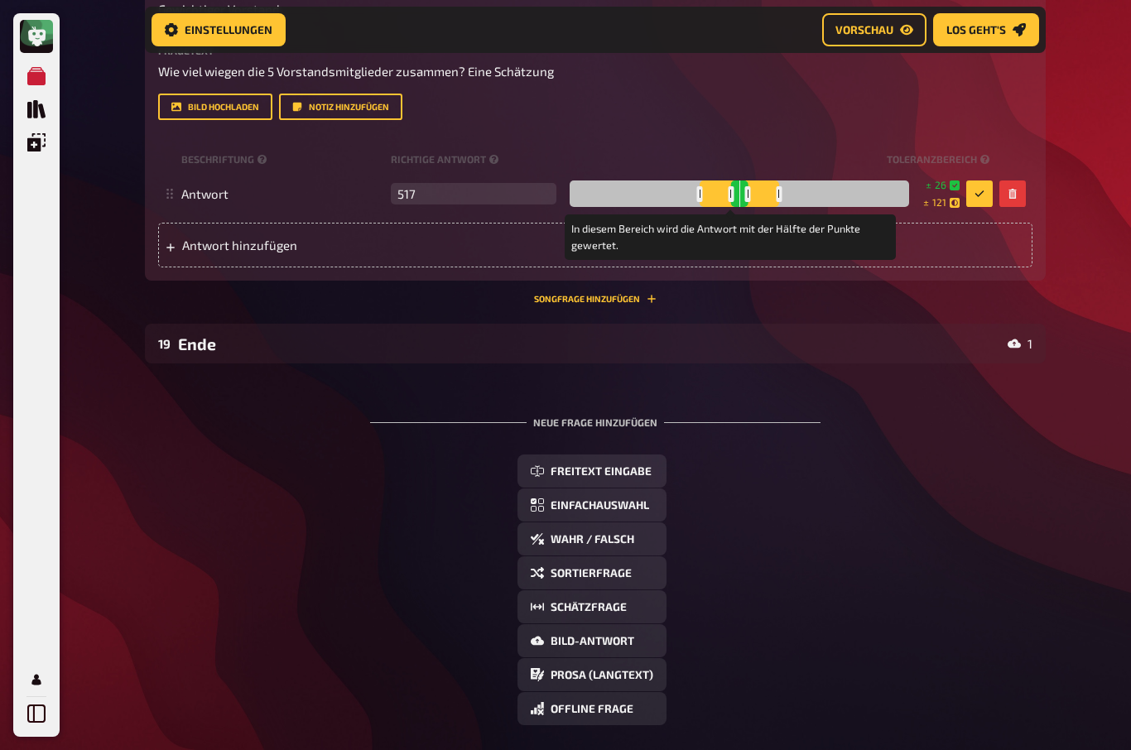
scroll to position [1112, 0]
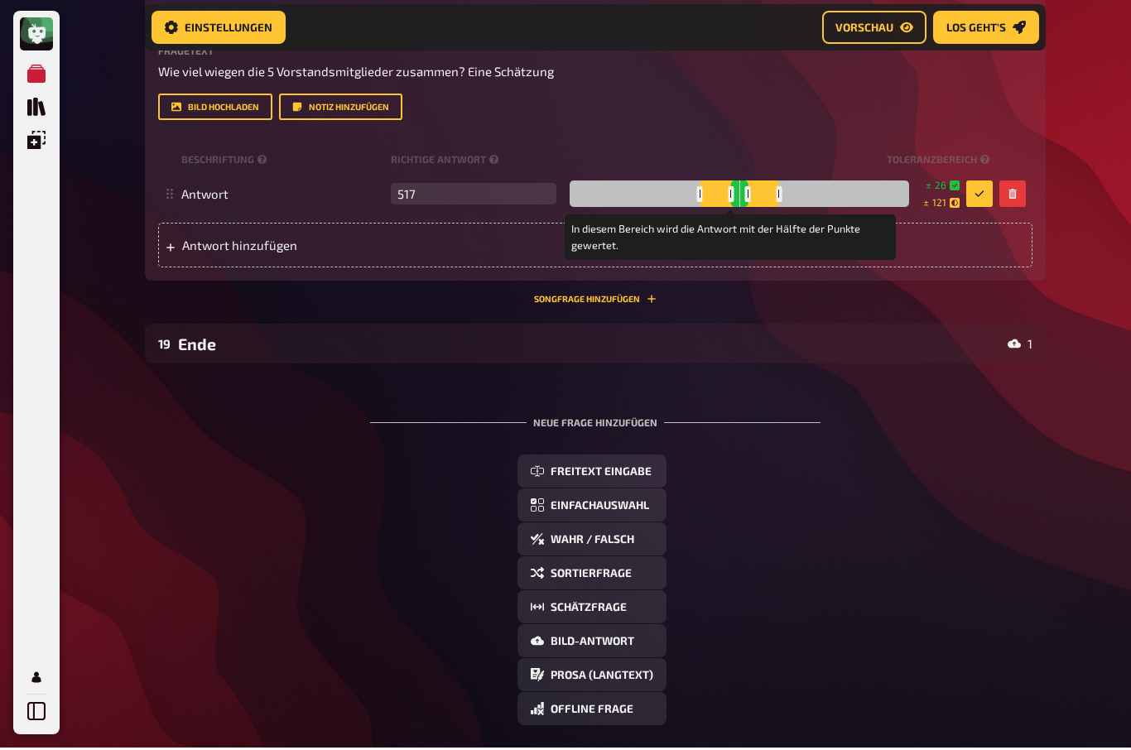
click at [697, 190] on div at bounding box center [700, 197] width 6 height 16
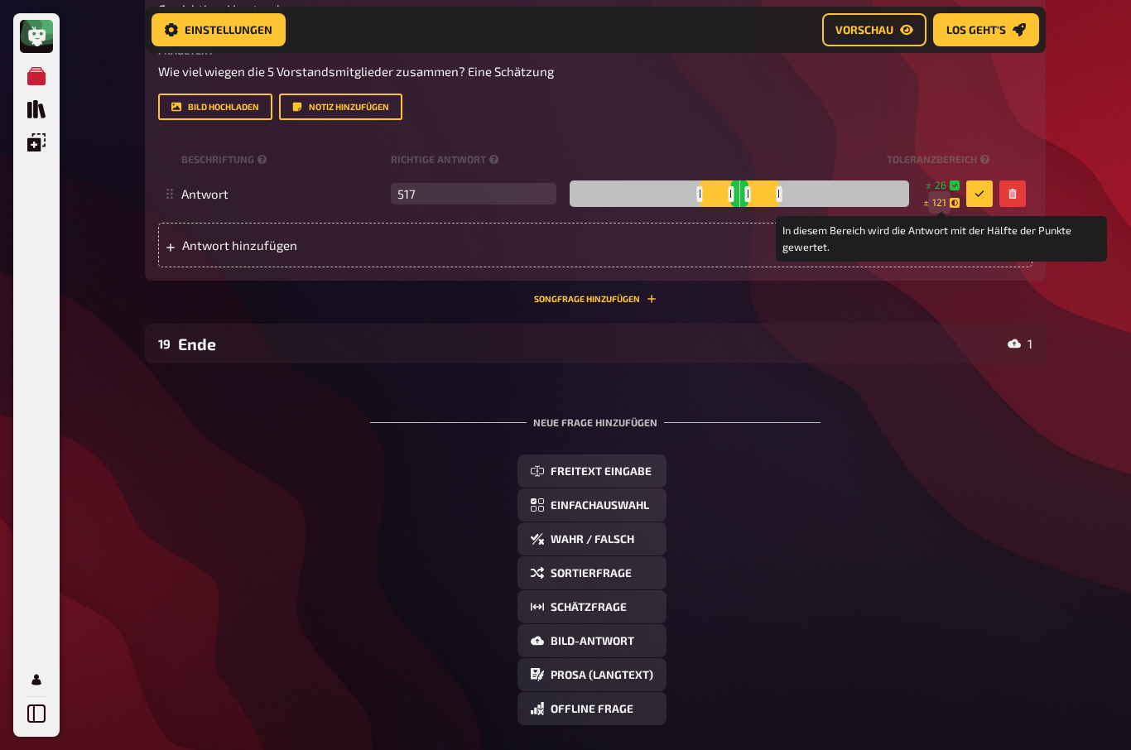
click at [933, 201] on span "121" at bounding box center [940, 202] width 14 height 14
click at [946, 179] on span "26" at bounding box center [941, 185] width 12 height 14
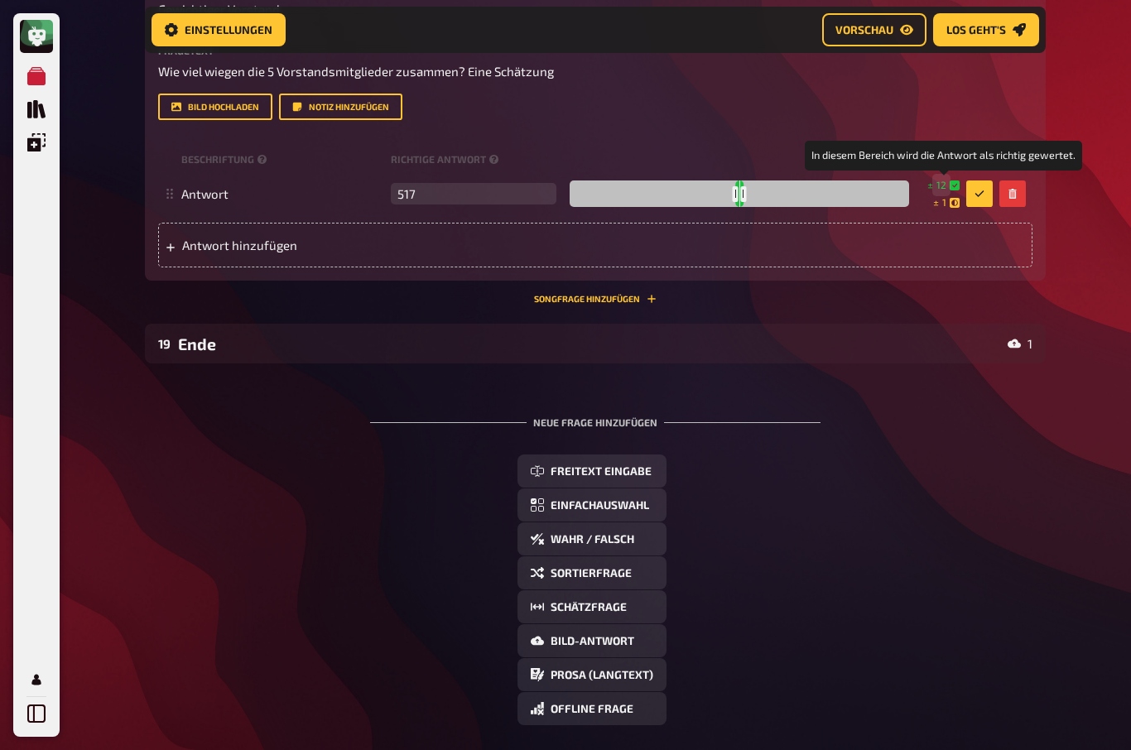
click at [945, 187] on span "12" at bounding box center [942, 185] width 10 height 14
click at [958, 203] on icon at bounding box center [955, 203] width 10 height 10
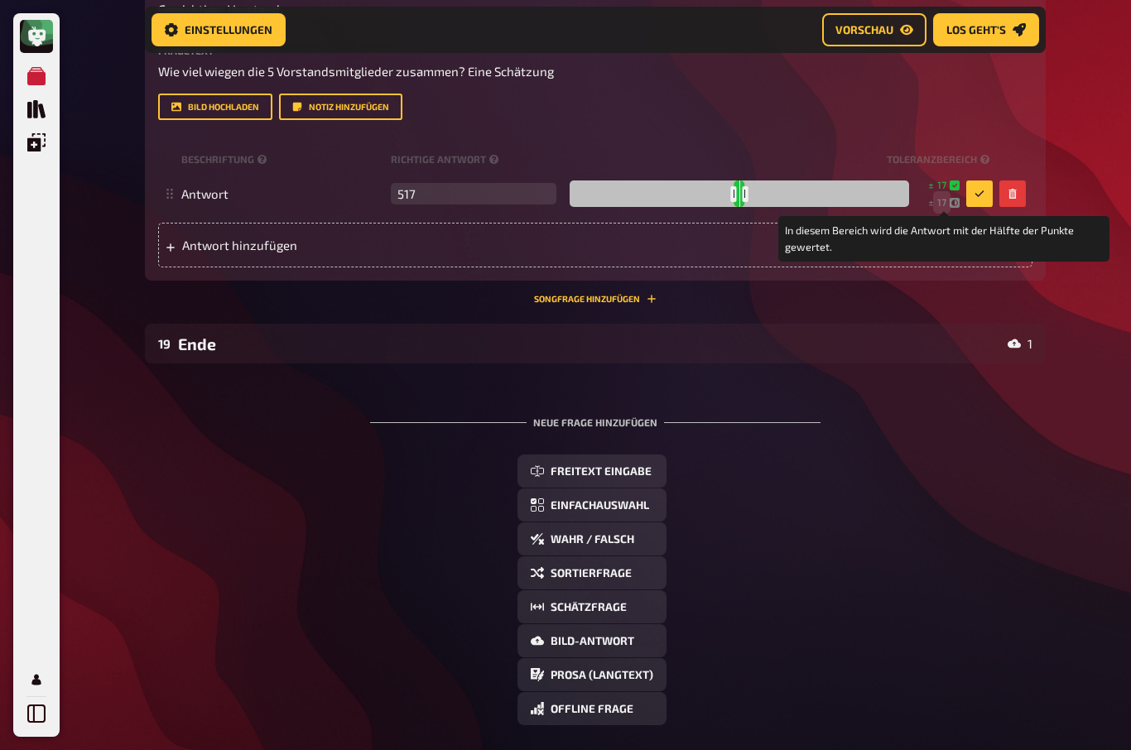
click at [945, 196] on span "17" at bounding box center [942, 202] width 9 height 14
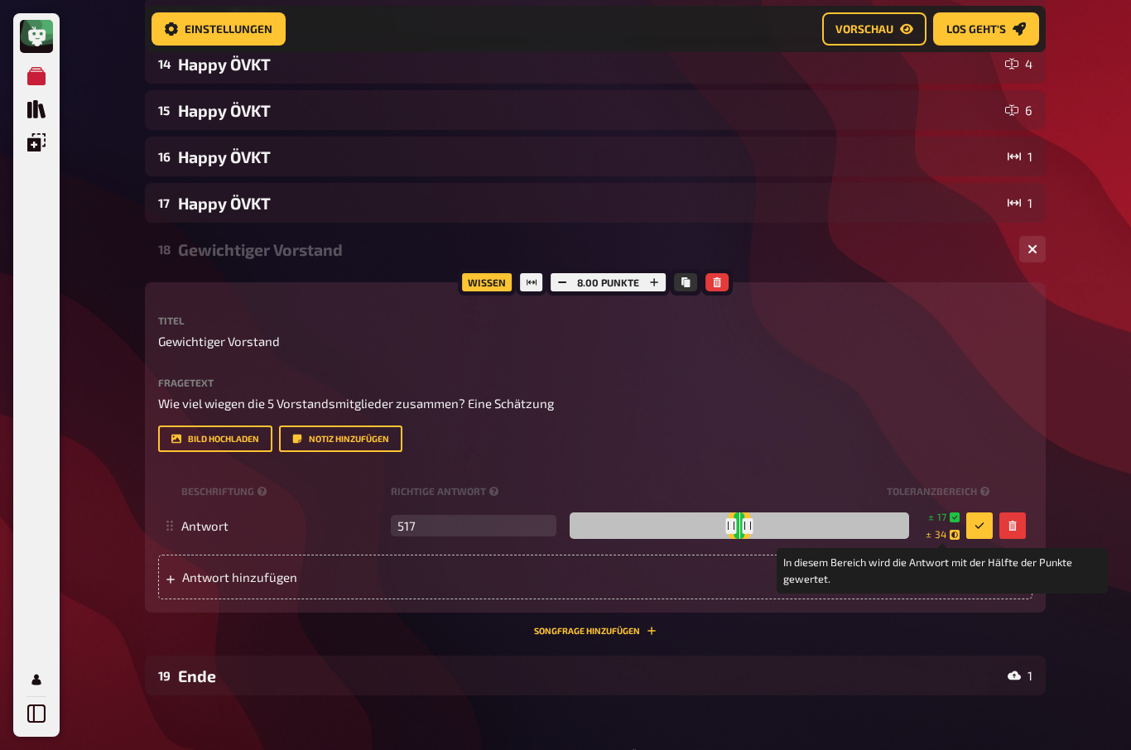
scroll to position [754, 0]
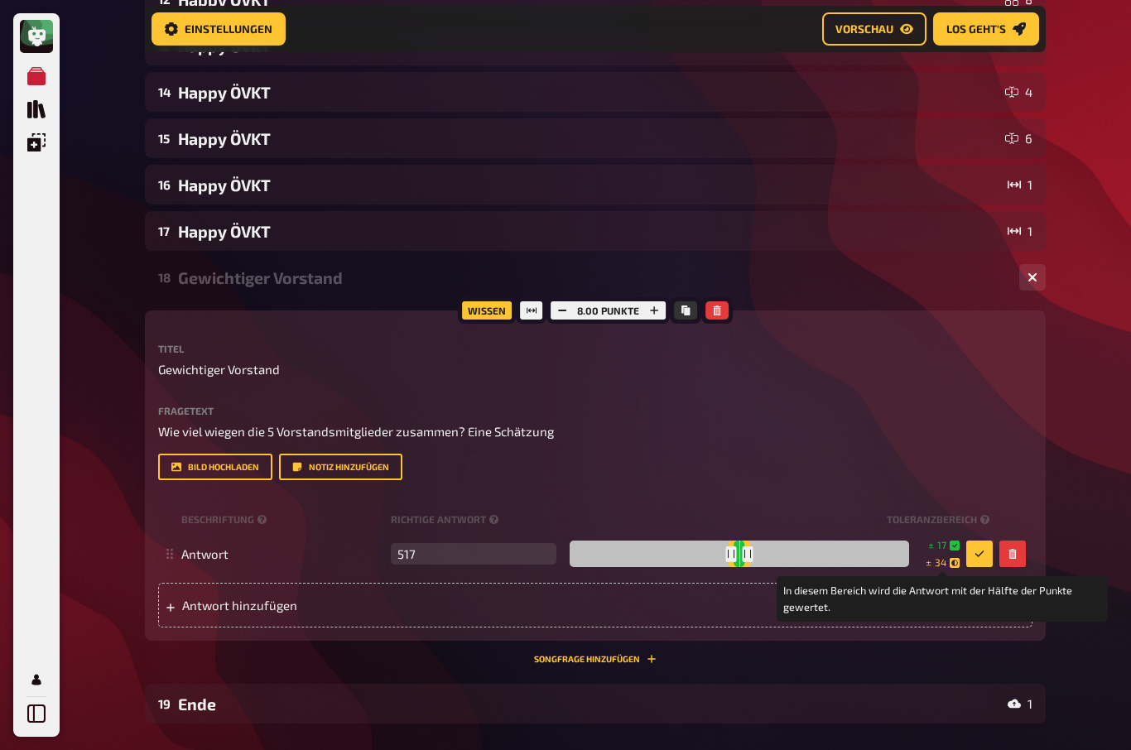
click at [655, 313] on icon "button" at bounding box center [654, 311] width 10 height 10
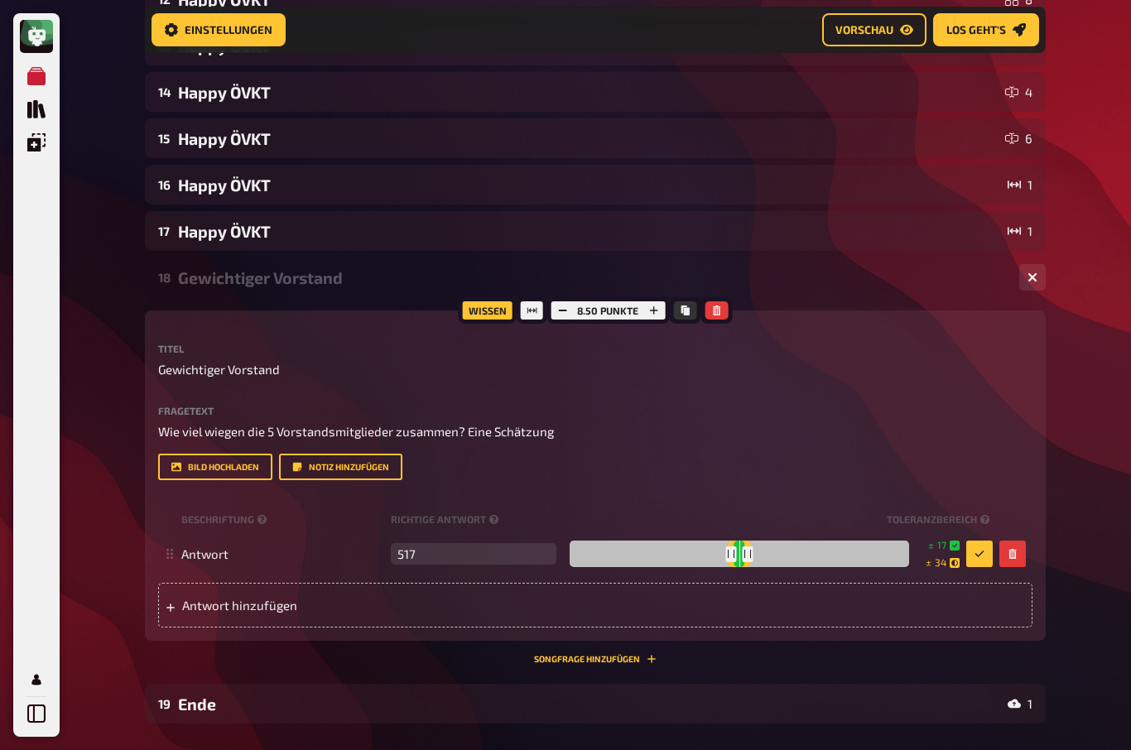
click at [647, 311] on button "button" at bounding box center [653, 310] width 23 height 18
click at [650, 311] on icon "button" at bounding box center [654, 310] width 8 height 8
click at [654, 305] on button "button" at bounding box center [653, 310] width 23 height 18
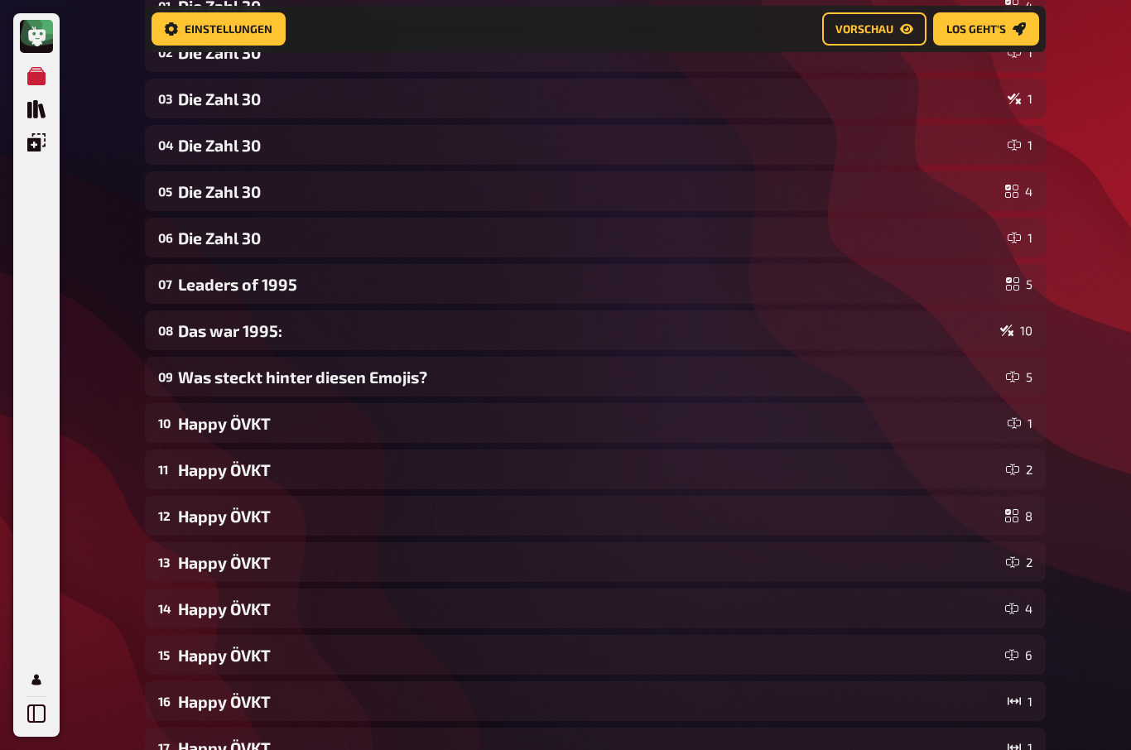
scroll to position [200, 0]
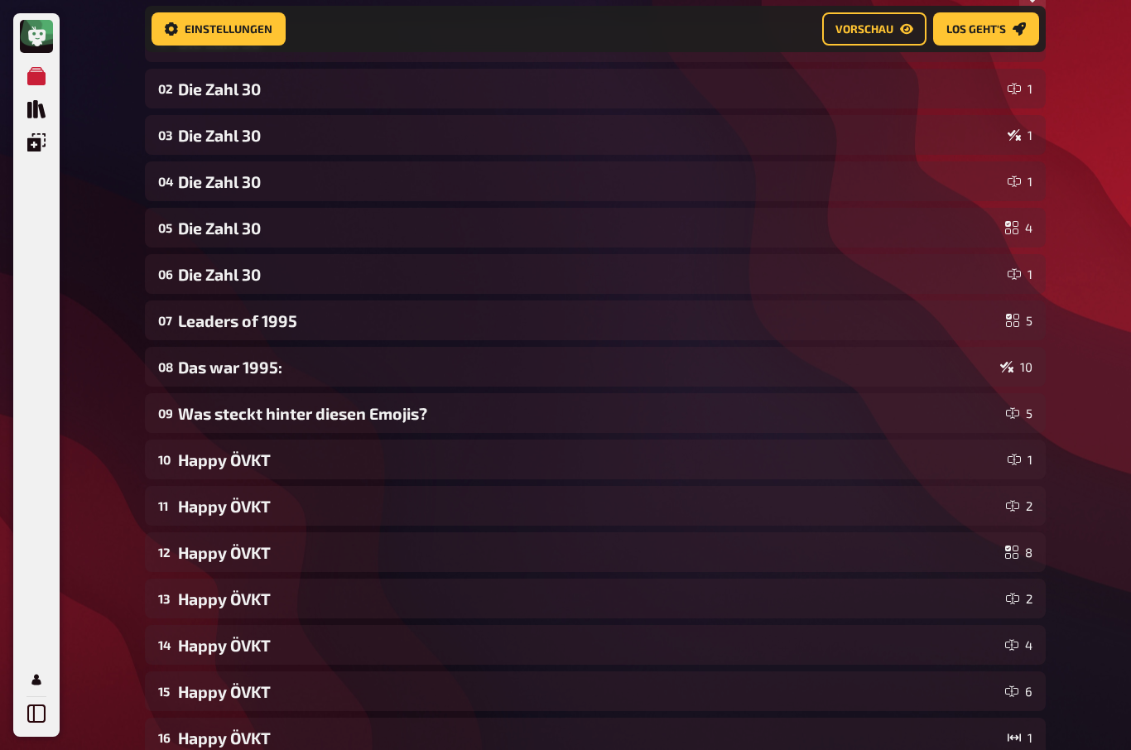
click at [875, 28] on span "Vorschau" at bounding box center [865, 30] width 58 height 12
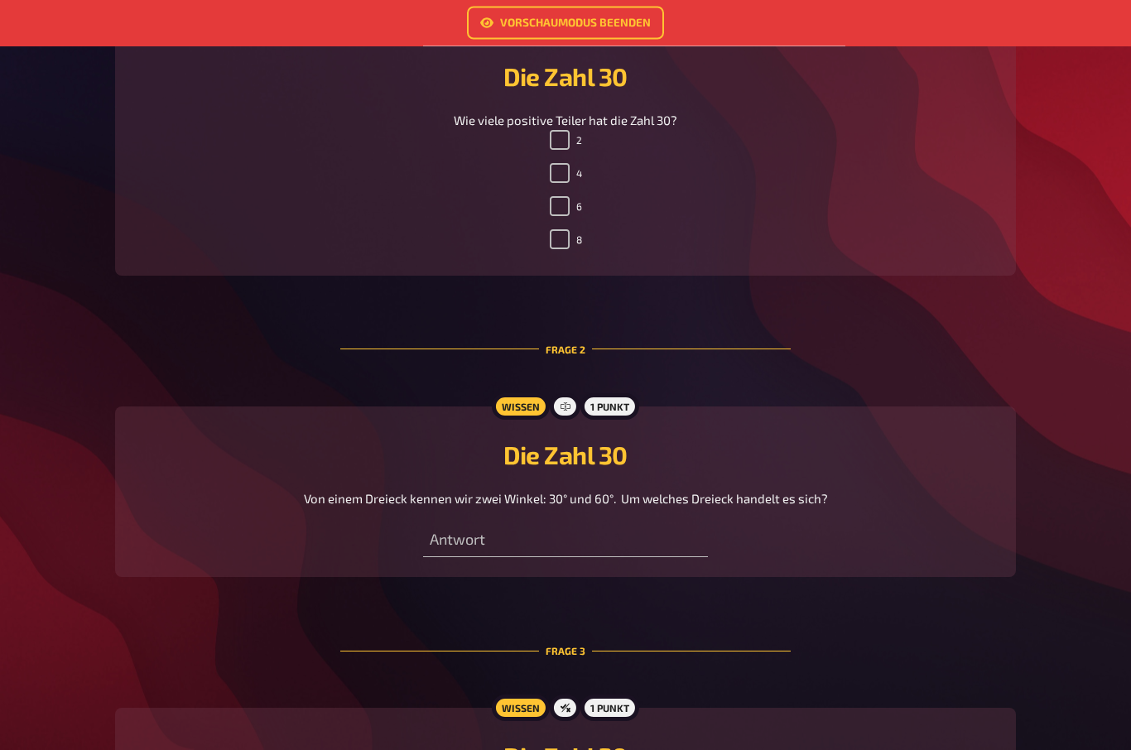
scroll to position [537, 0]
click at [533, 173] on div "2 4 6 8" at bounding box center [565, 193] width 861 height 126
click at [550, 215] on input "6" at bounding box center [560, 206] width 20 height 20
checkbox input "false"
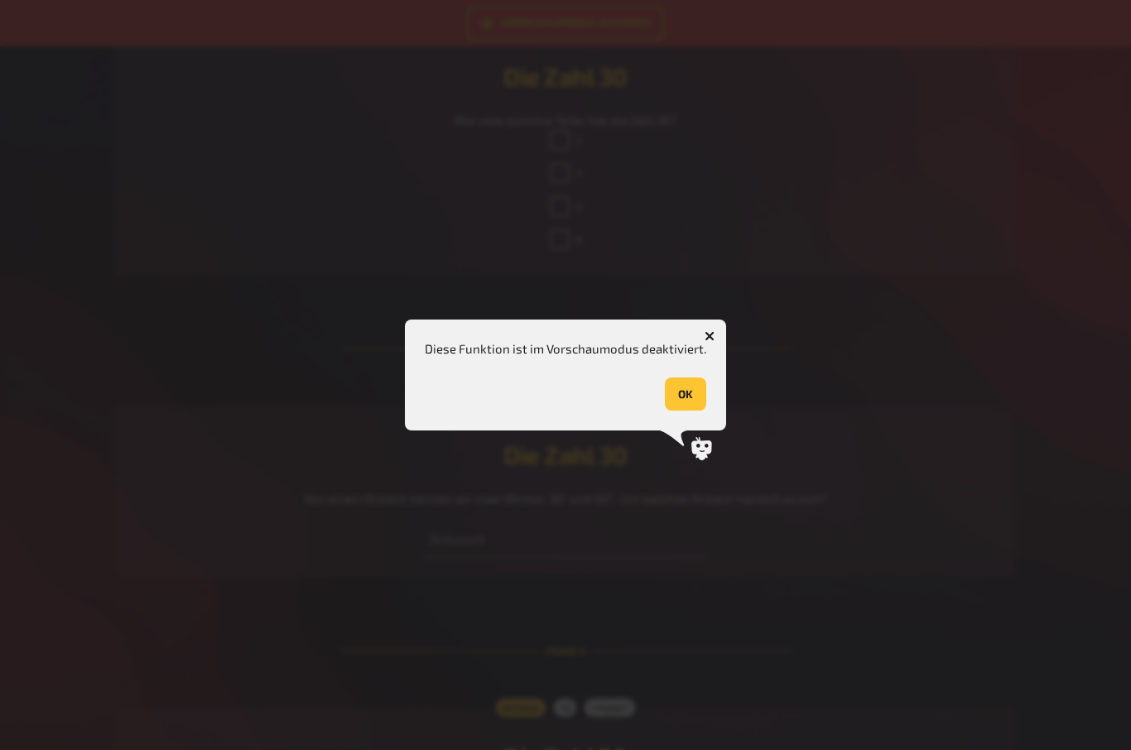
click at [559, 160] on div at bounding box center [565, 375] width 1131 height 750
click at [702, 350] on button "button" at bounding box center [710, 336] width 27 height 27
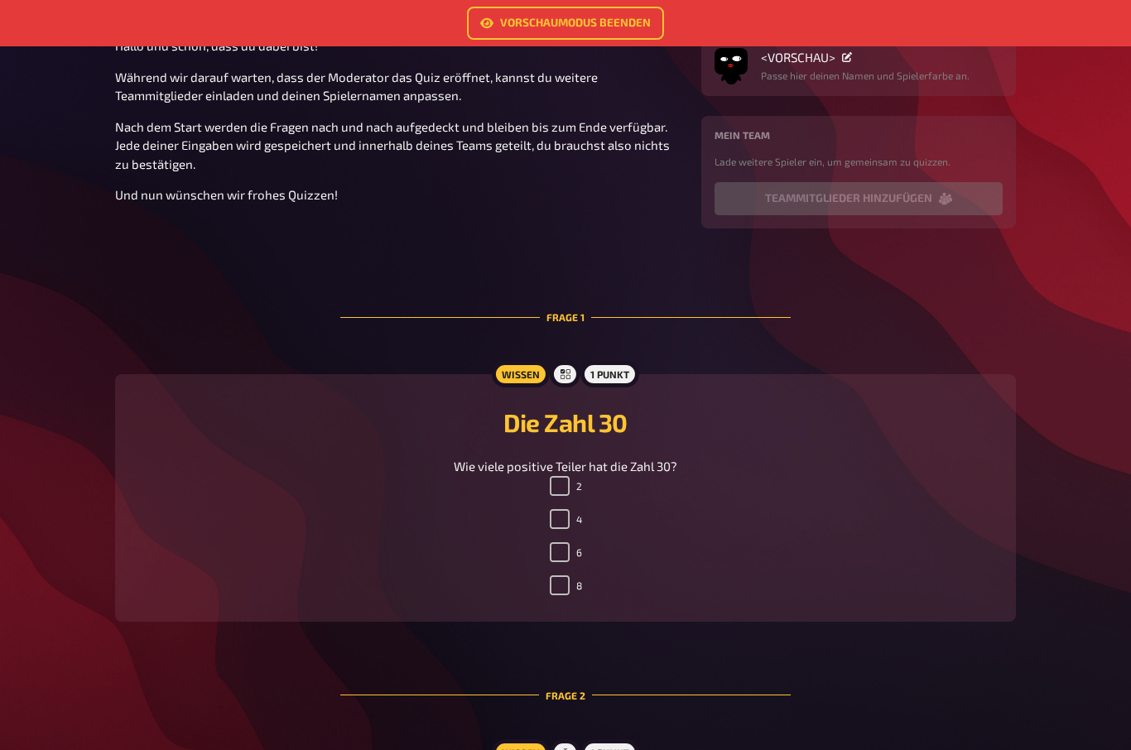
scroll to position [0, 0]
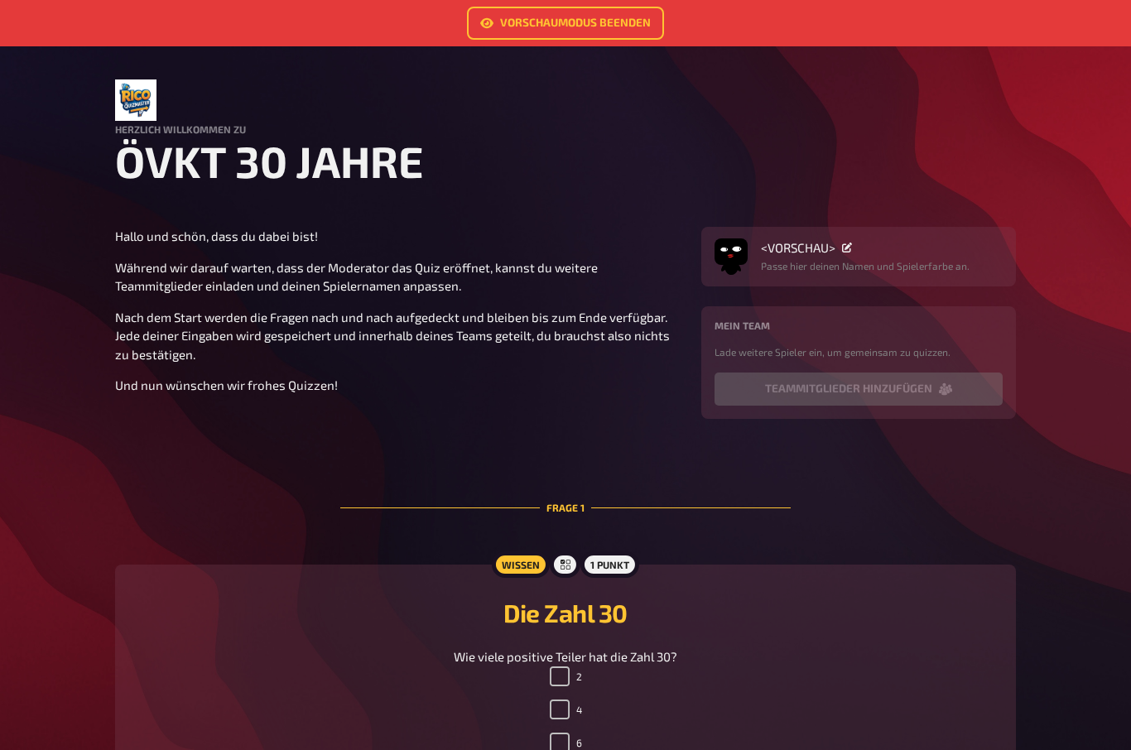
click at [522, 22] on link "Vorschaumodus beenden" at bounding box center [565, 23] width 197 height 33
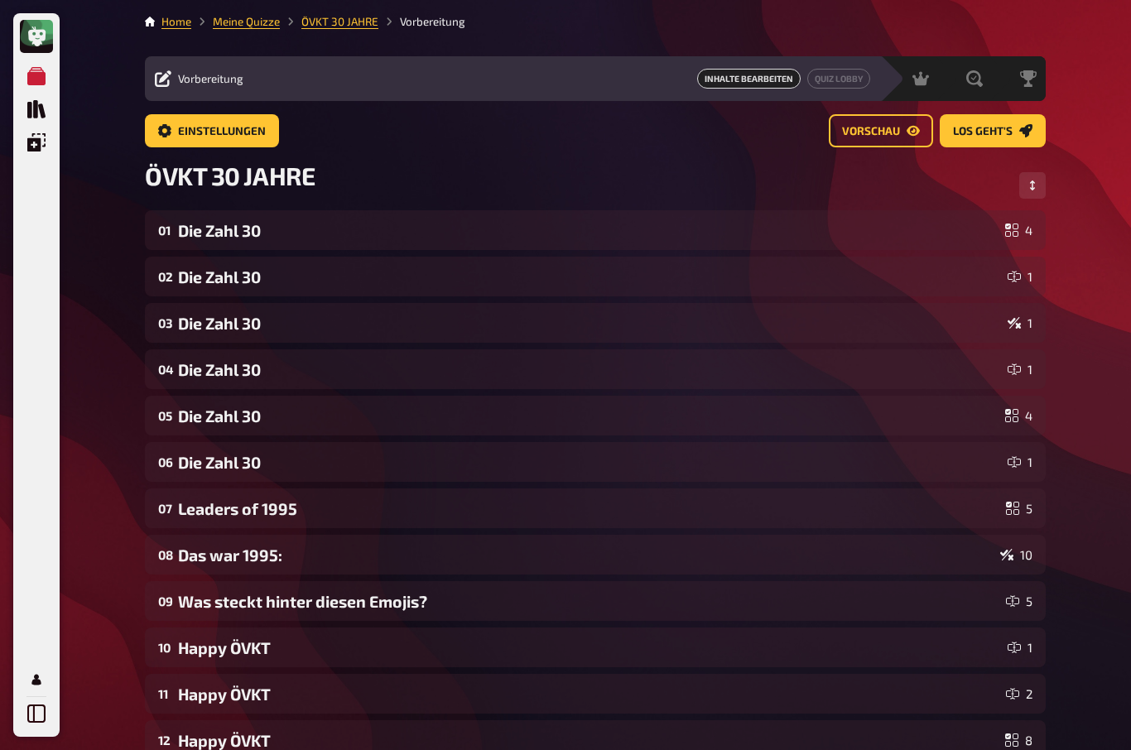
click at [986, 127] on span "Los geht's" at bounding box center [983, 132] width 60 height 12
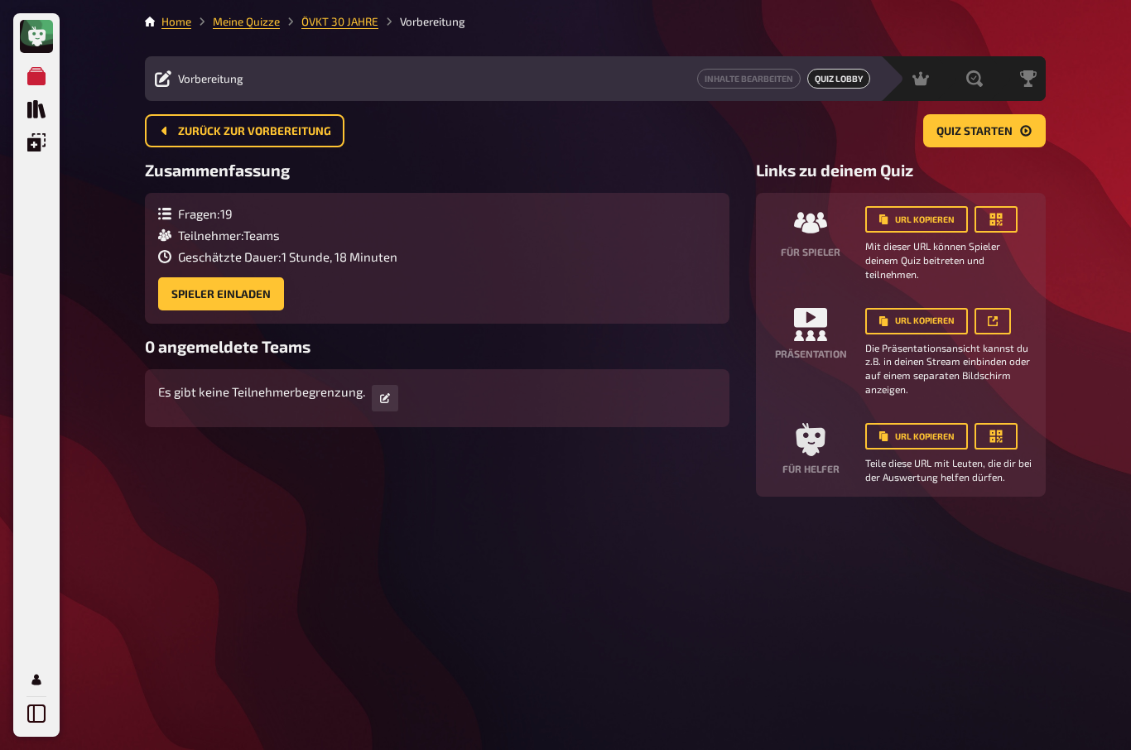
click at [926, 316] on button "URL kopieren" at bounding box center [917, 321] width 103 height 27
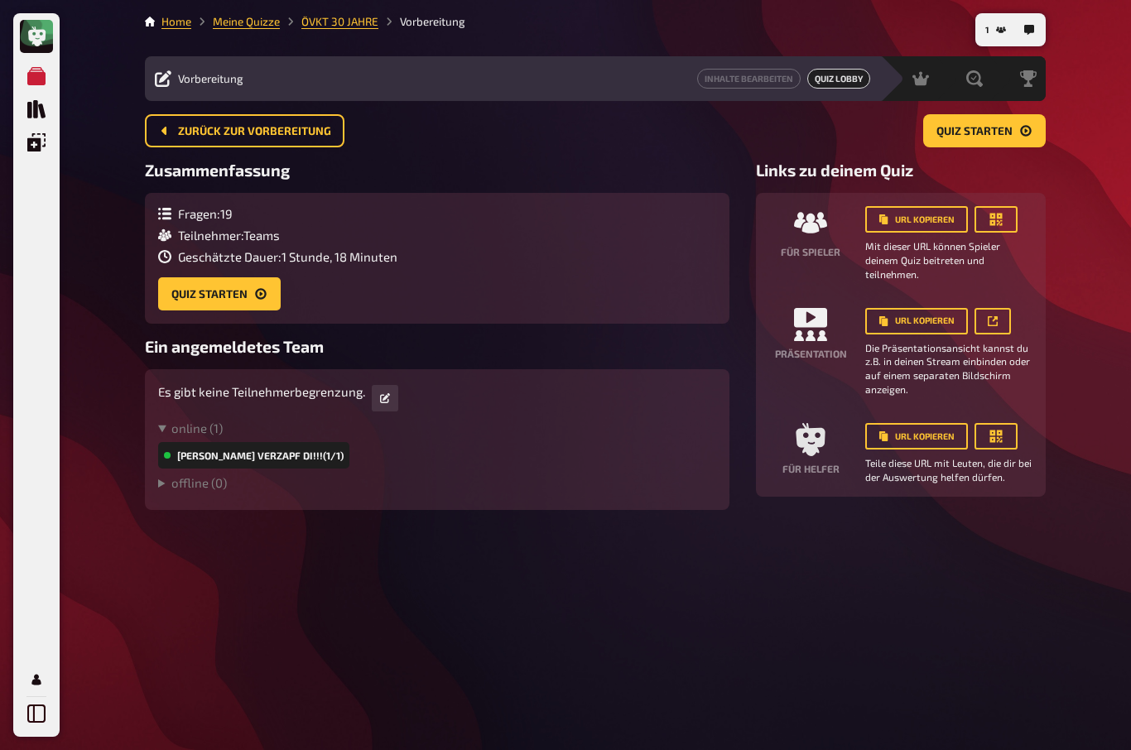
click at [983, 133] on span "Quiz starten" at bounding box center [975, 132] width 76 height 12
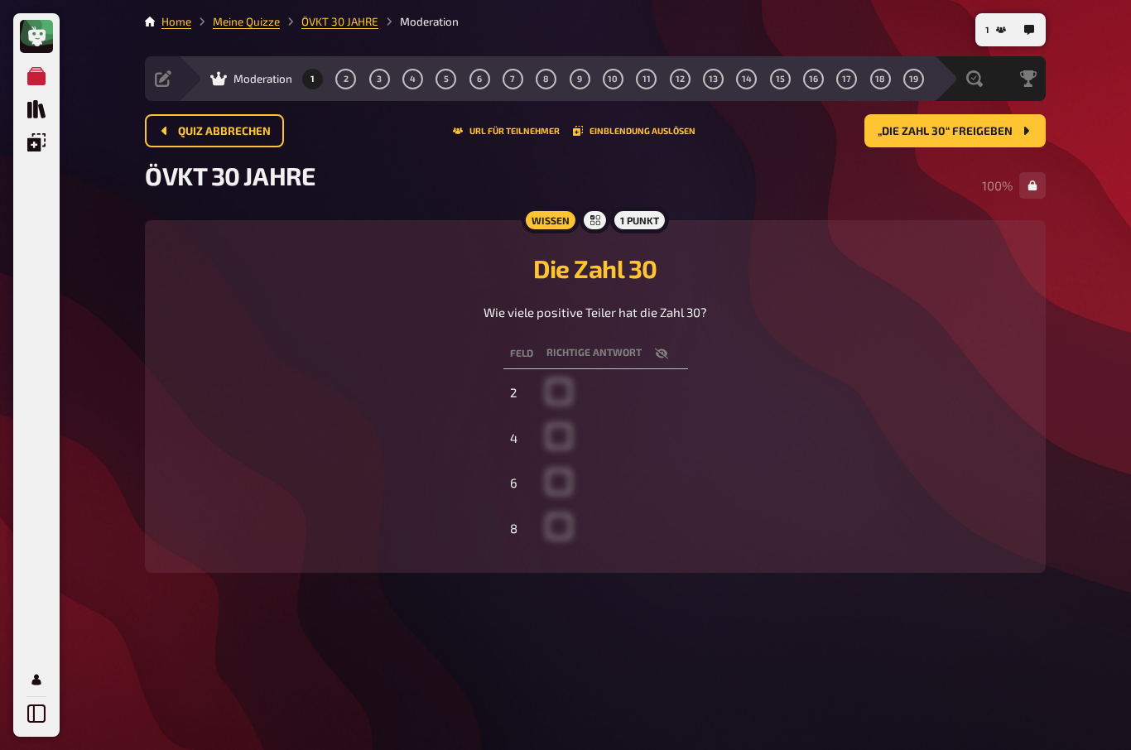
click at [989, 130] on span "„Die Zahl 30“ freigeben" at bounding box center [945, 132] width 135 height 12
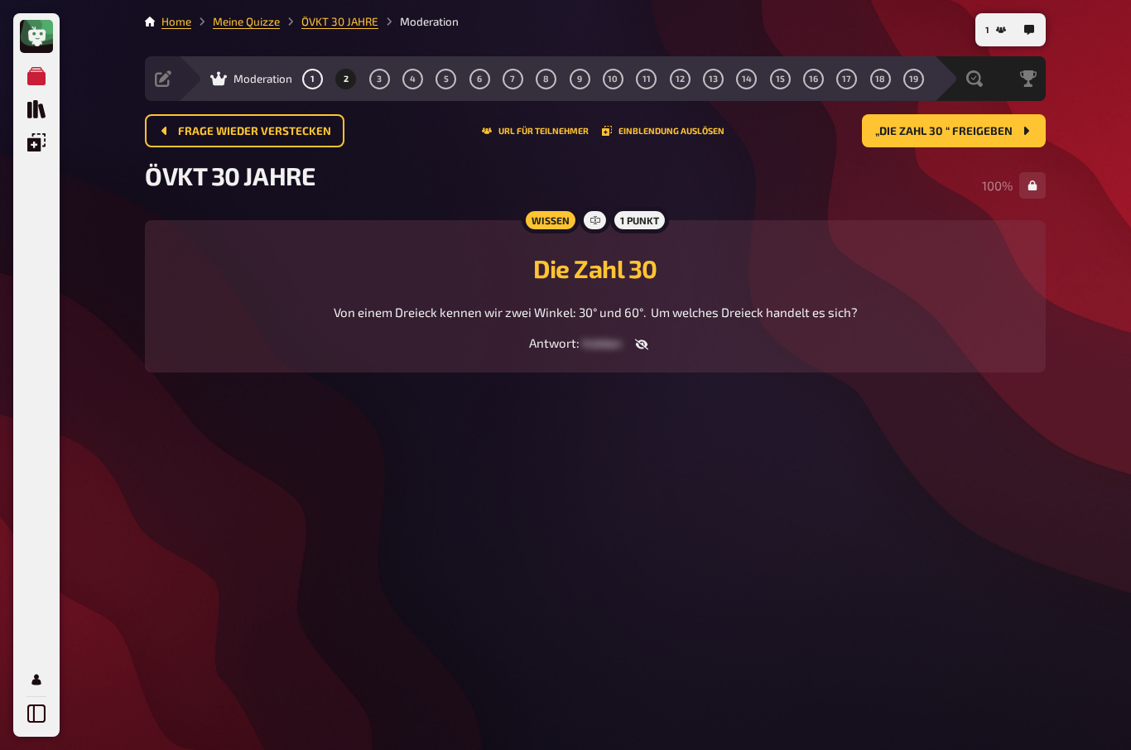
click at [971, 132] on span "„Die Zahl 30 “ freigeben" at bounding box center [944, 132] width 137 height 12
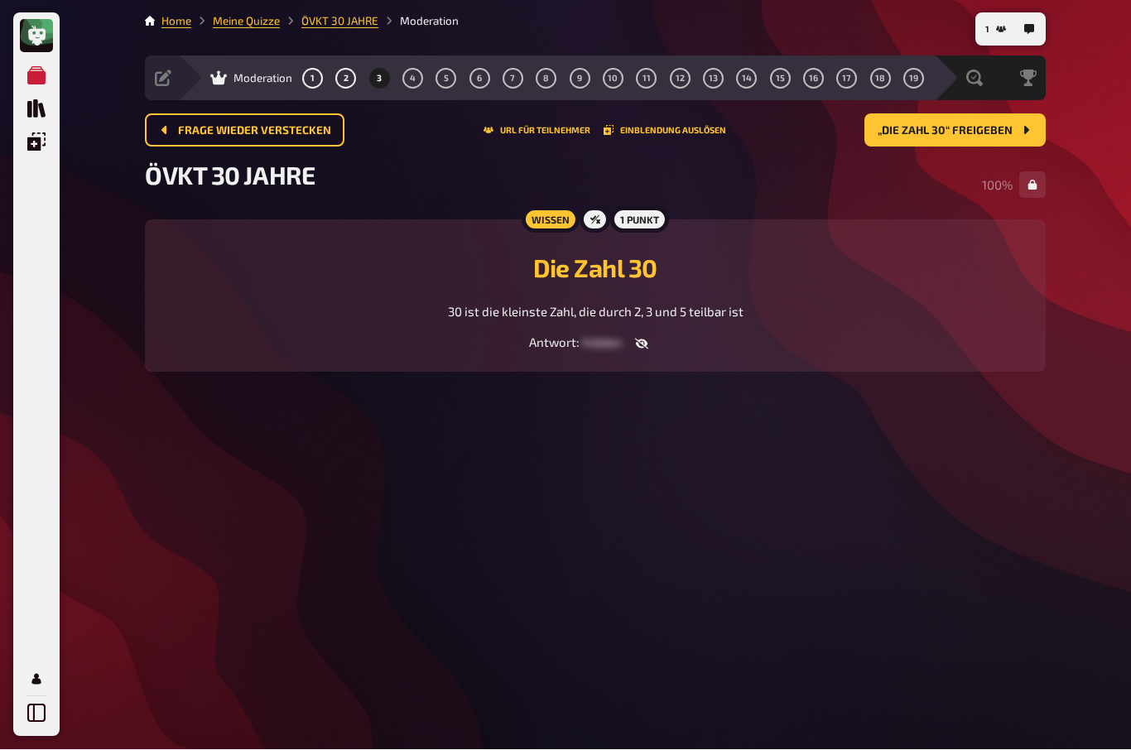
scroll to position [41, 0]
click at [615, 335] on span "hidden" at bounding box center [602, 342] width 40 height 15
click at [993, 126] on span "„Die Zahl 30“ freigeben" at bounding box center [945, 132] width 135 height 12
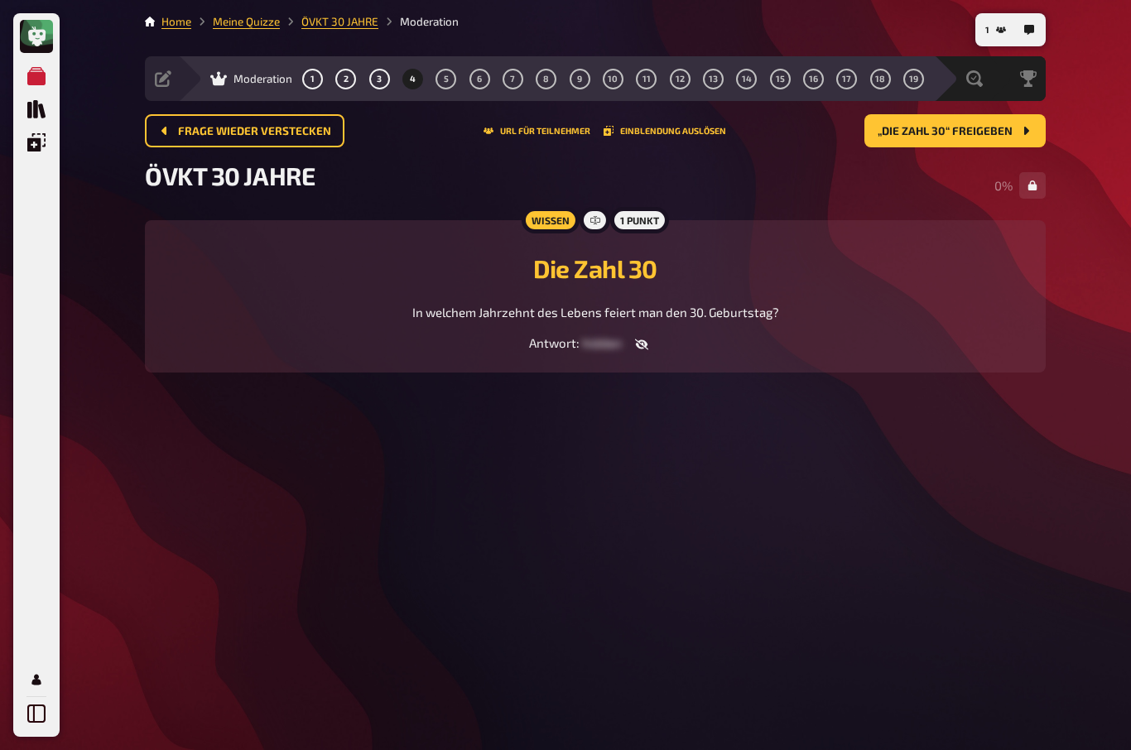
click at [969, 126] on span "„Die Zahl 30“ freigeben" at bounding box center [945, 132] width 135 height 12
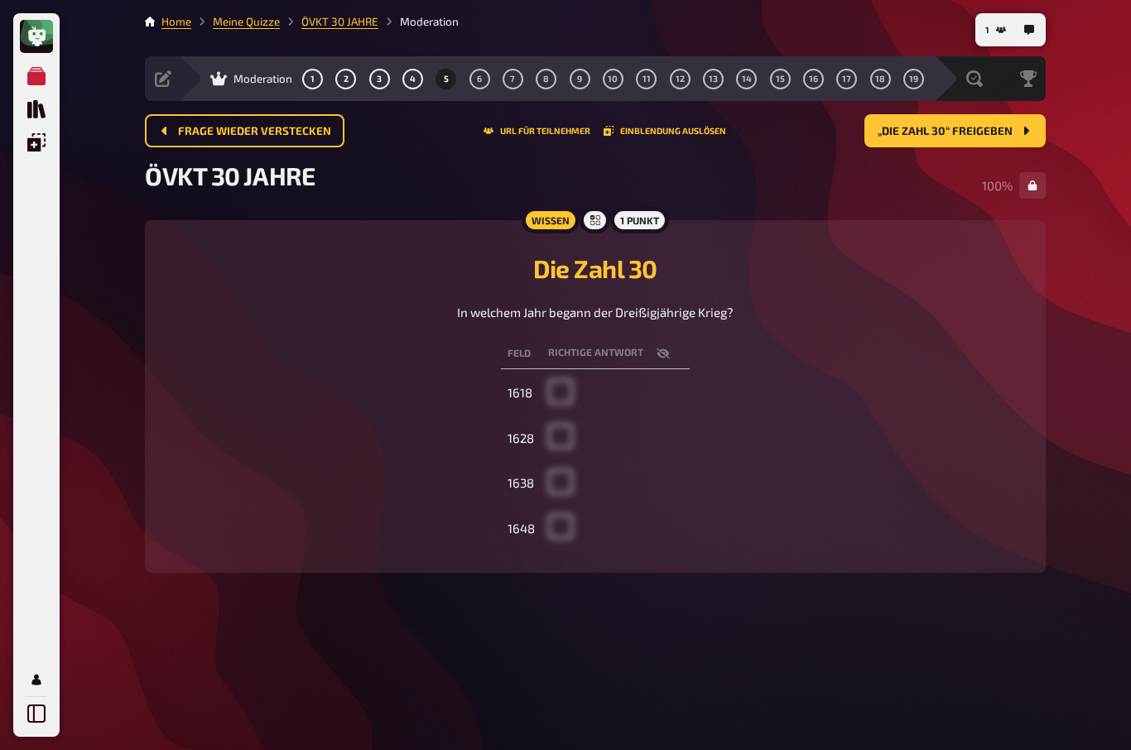
click at [974, 114] on button "„Die Zahl 30“ freigeben" at bounding box center [955, 130] width 181 height 33
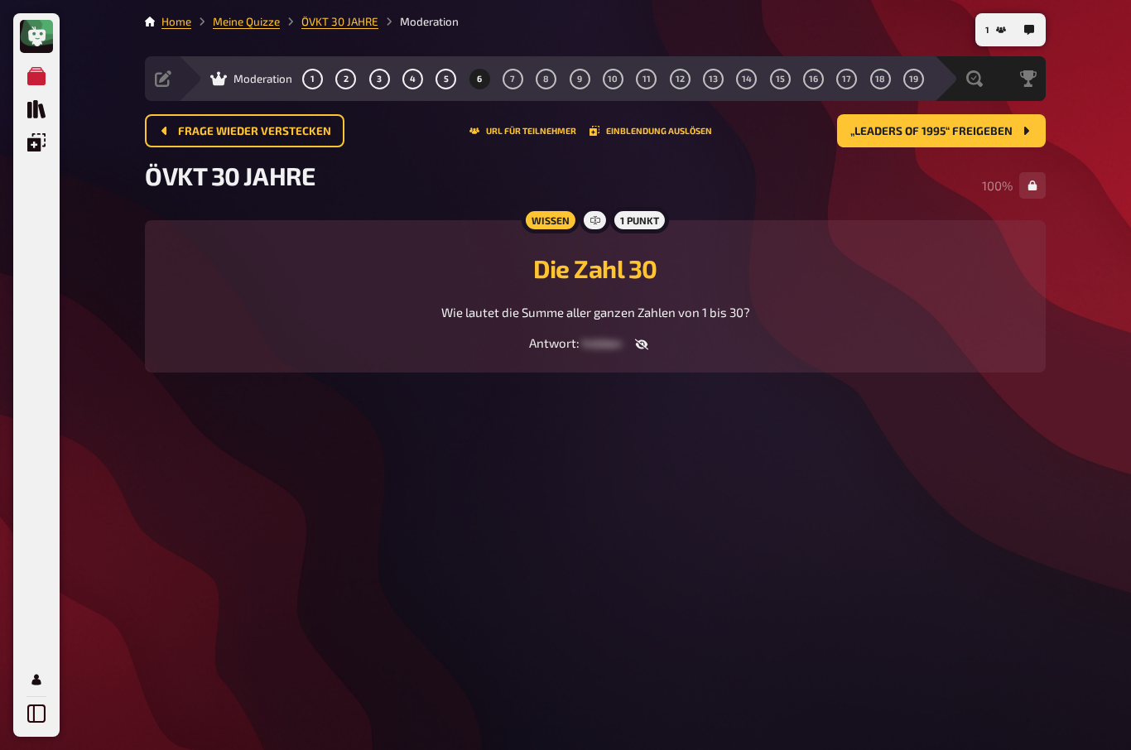
click at [1015, 114] on button "„Leaders of 1995“ freigeben" at bounding box center [941, 130] width 209 height 33
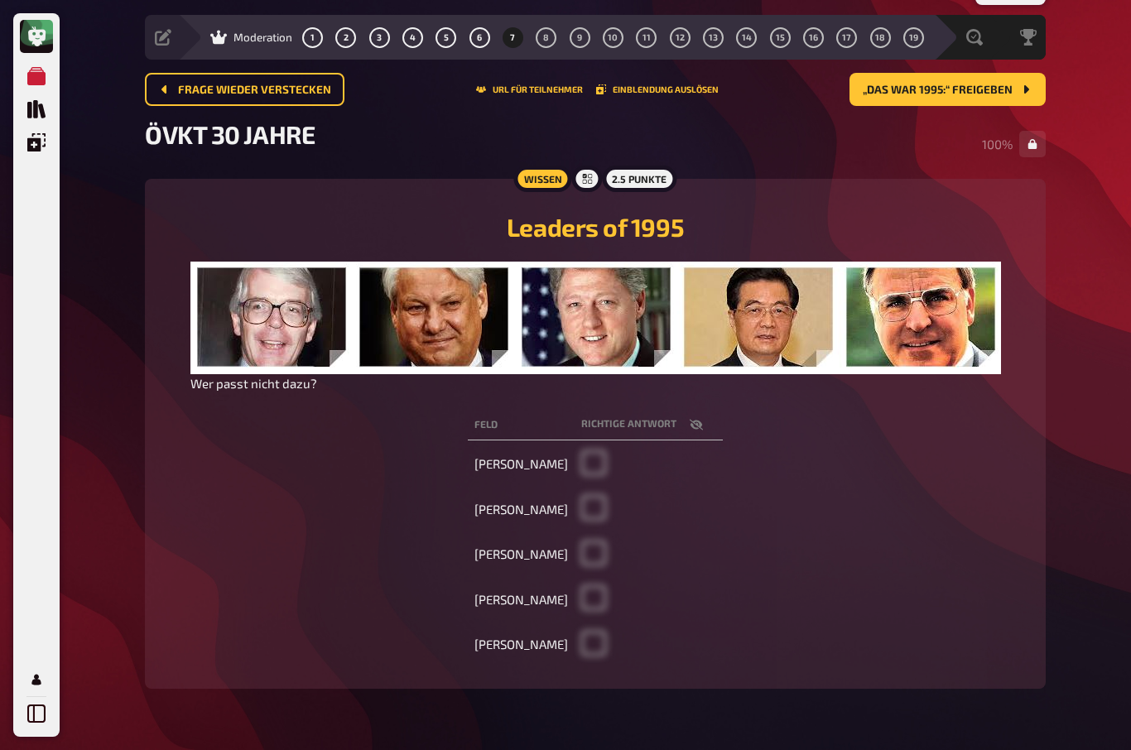
click at [961, 80] on button "„Das war 1995:“ freigeben" at bounding box center [948, 89] width 196 height 33
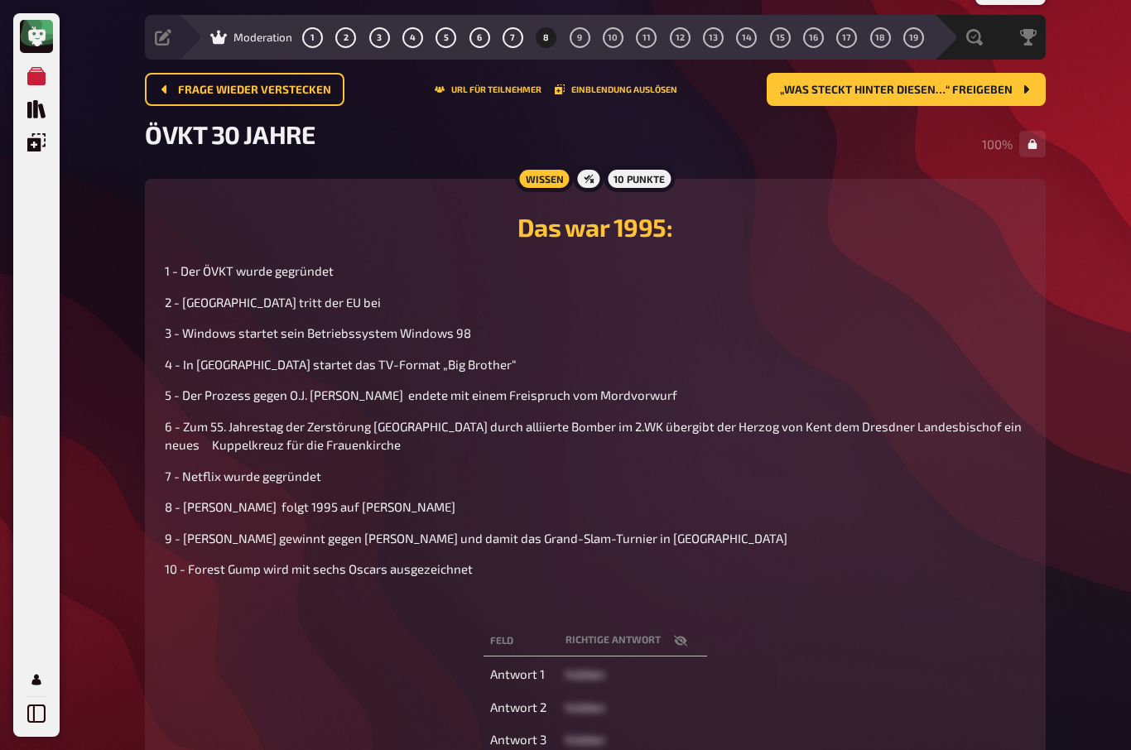
click at [915, 84] on span "„Was steckt hinter diesen…“ freigeben" at bounding box center [896, 90] width 233 height 12
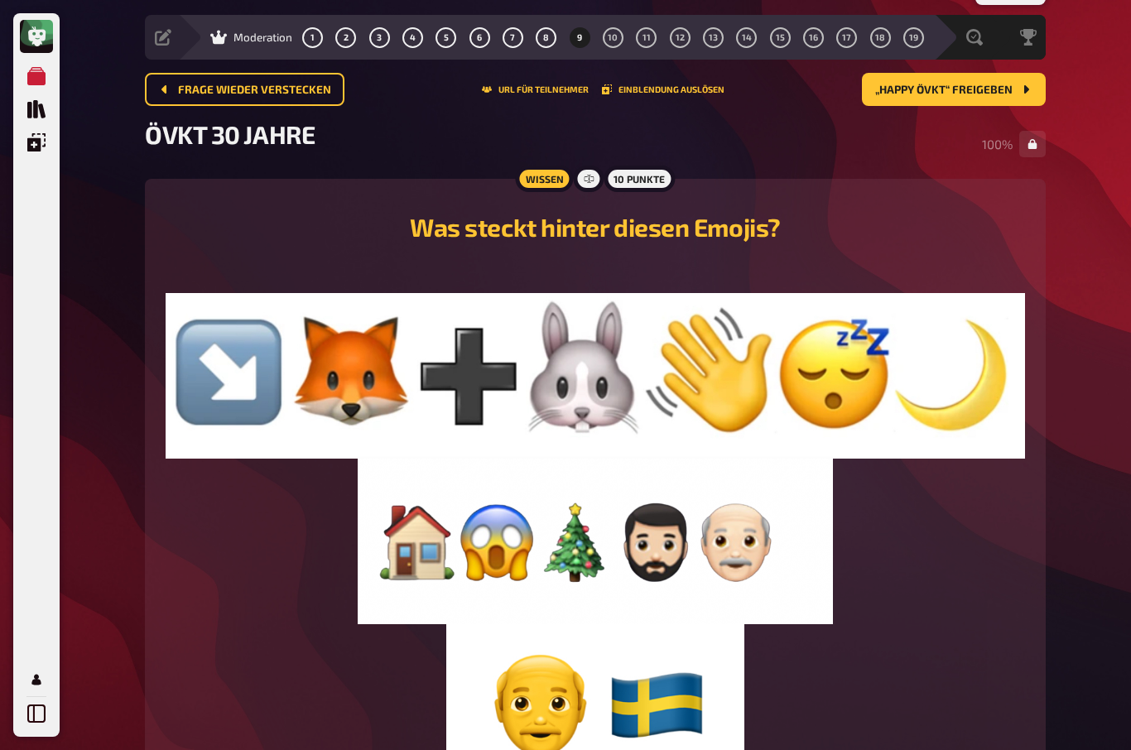
click at [991, 92] on span "„Happy ÖVKT“ freigeben" at bounding box center [944, 90] width 137 height 12
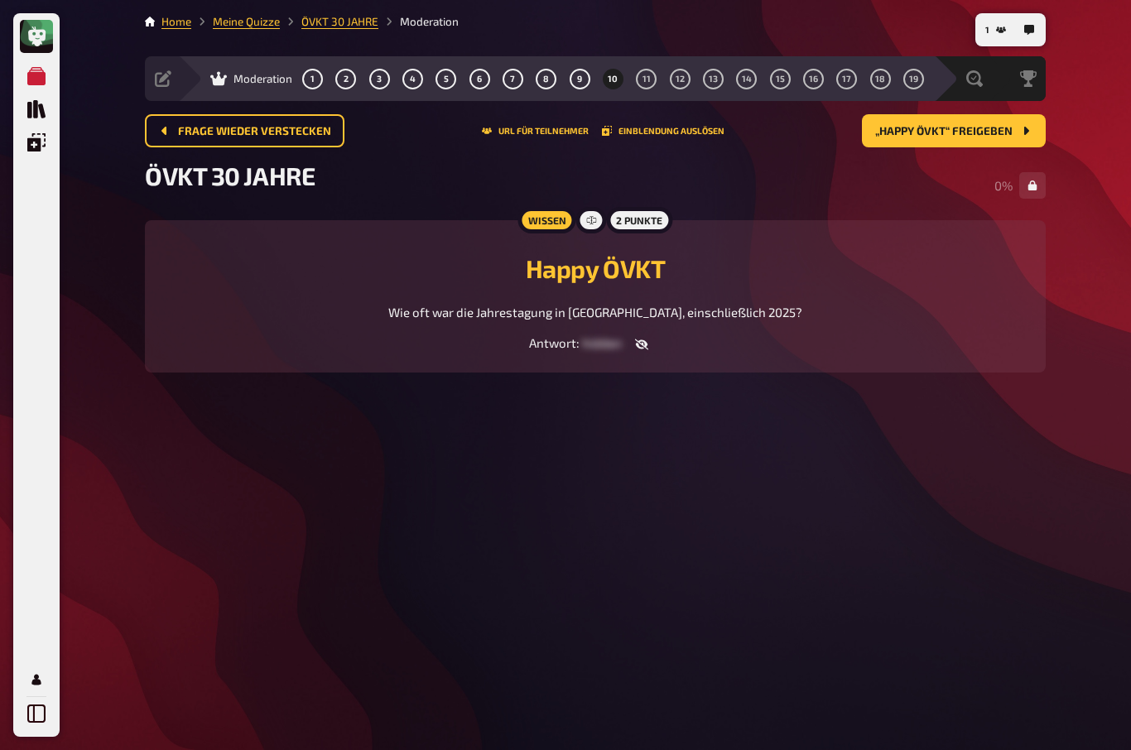
scroll to position [57, 0]
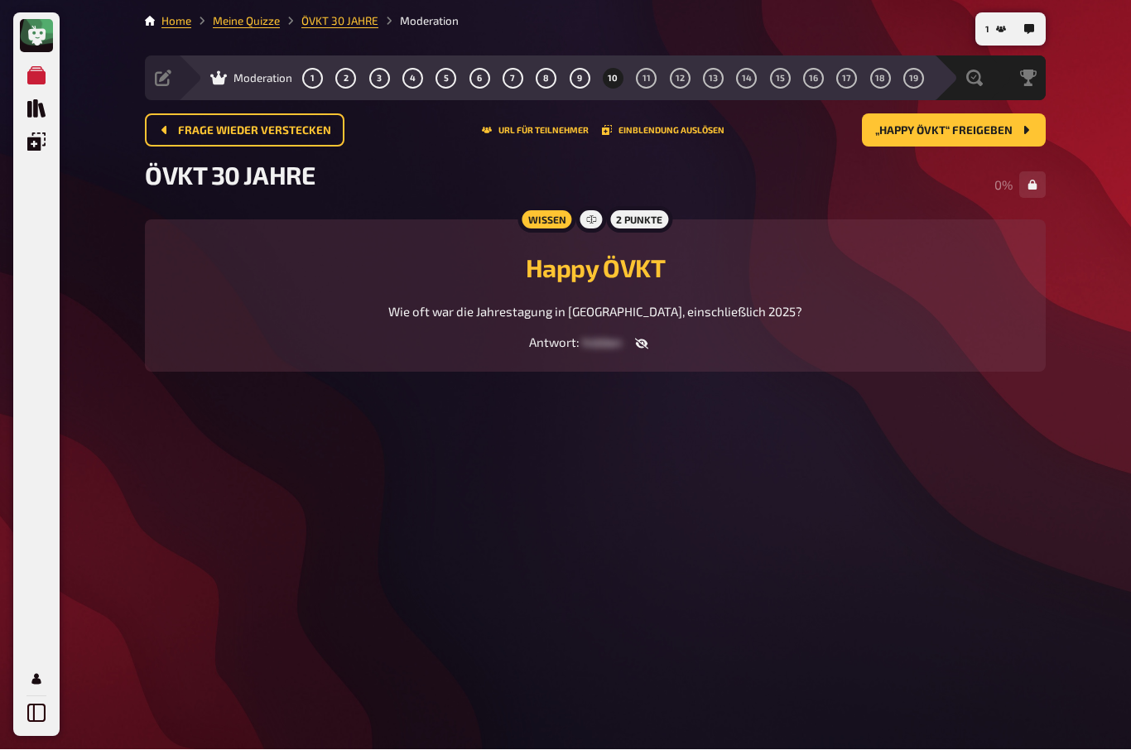
click at [984, 114] on button "„Happy ÖVKT“ freigeben" at bounding box center [954, 130] width 184 height 33
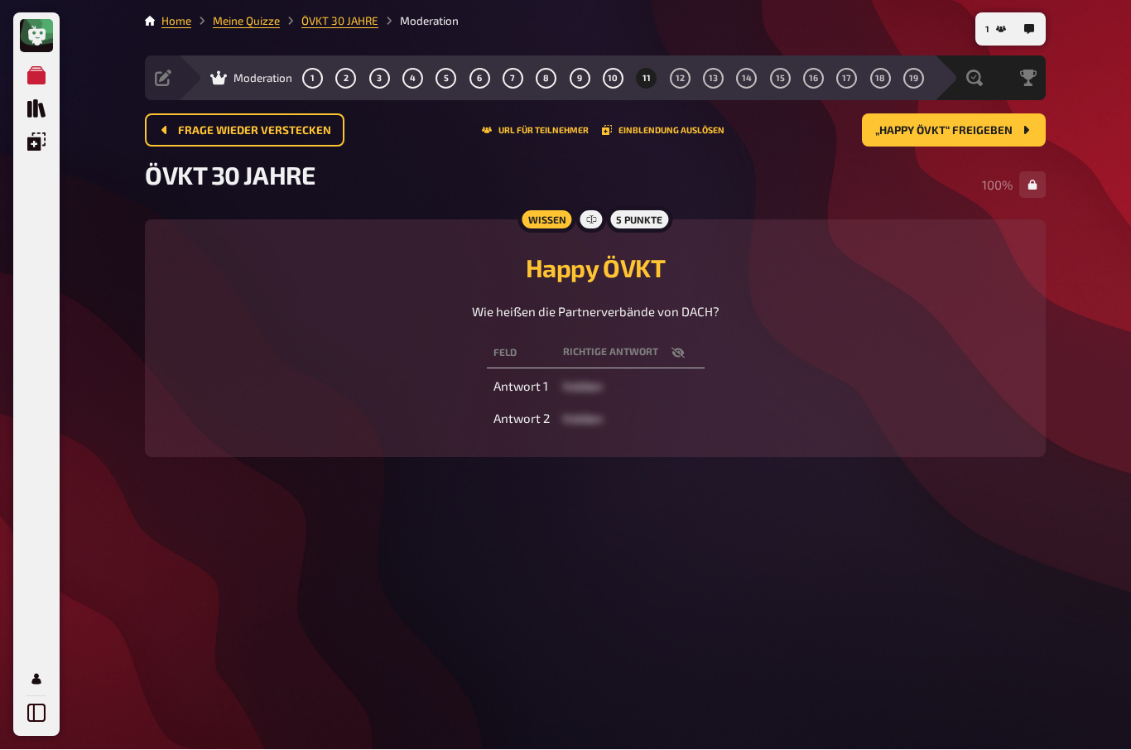
click at [982, 114] on button "„Happy ÖVKT“ freigeben" at bounding box center [954, 130] width 184 height 33
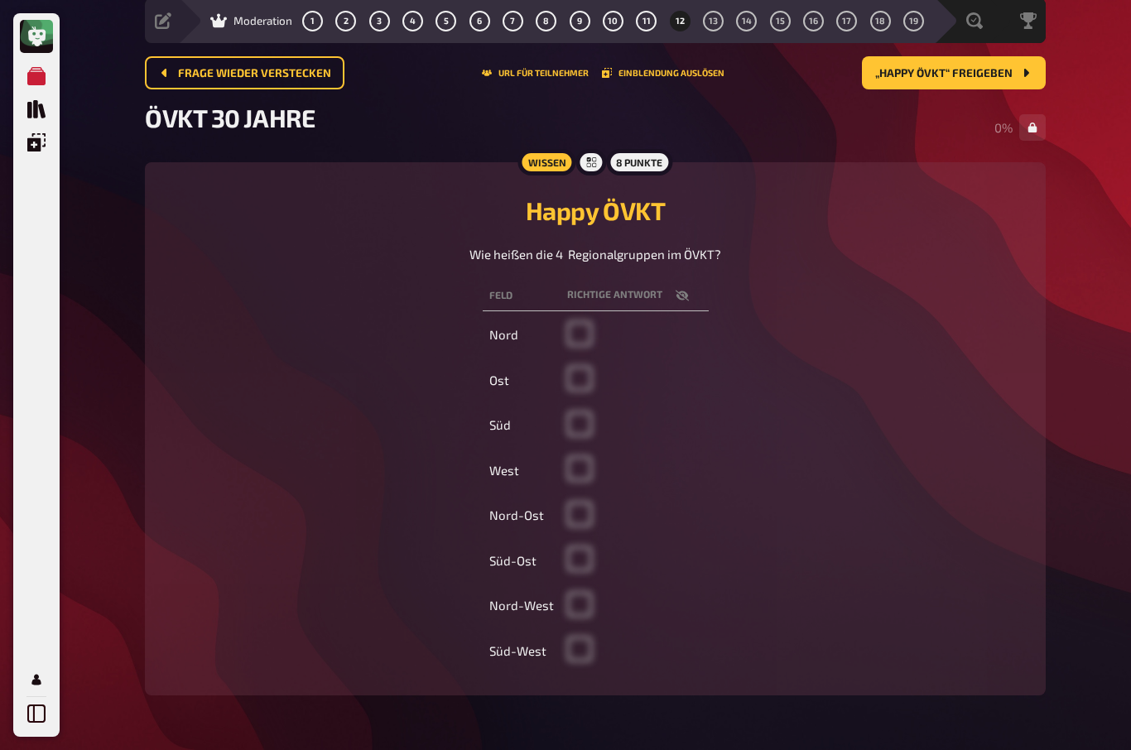
click at [989, 70] on span "„Happy ÖVKT“ freigeben" at bounding box center [944, 74] width 137 height 12
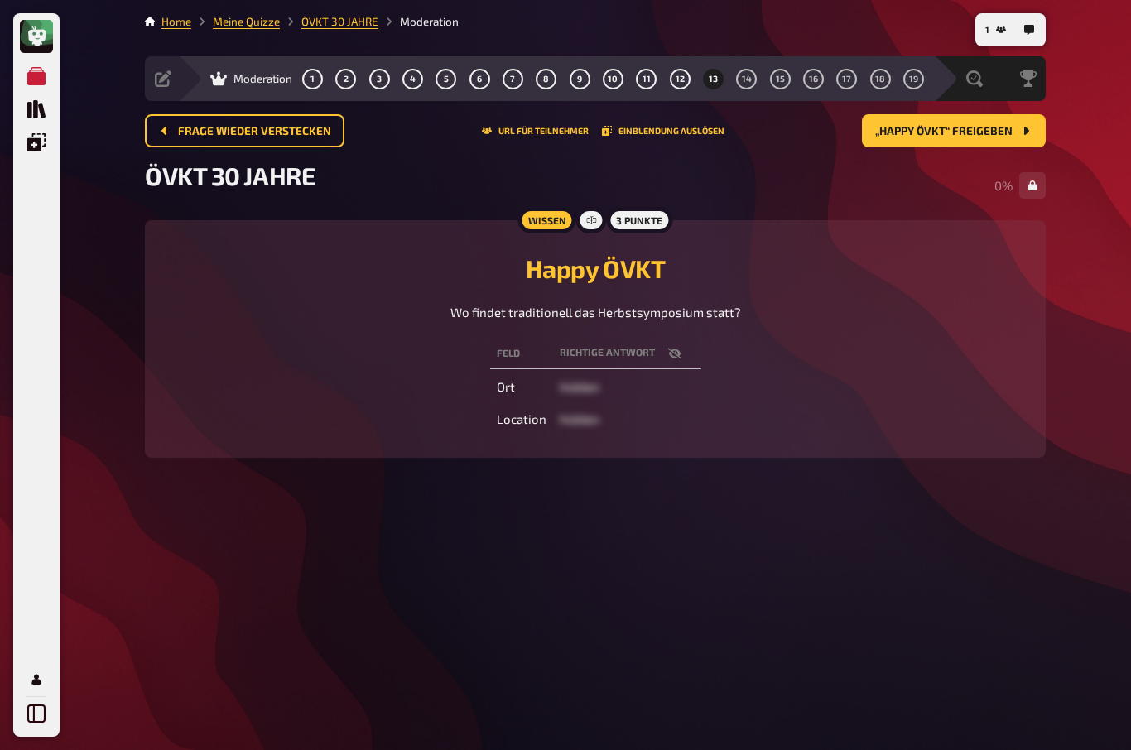
scroll to position [57, 0]
click at [965, 126] on span "„Happy ÖVKT“ freigeben" at bounding box center [944, 132] width 137 height 12
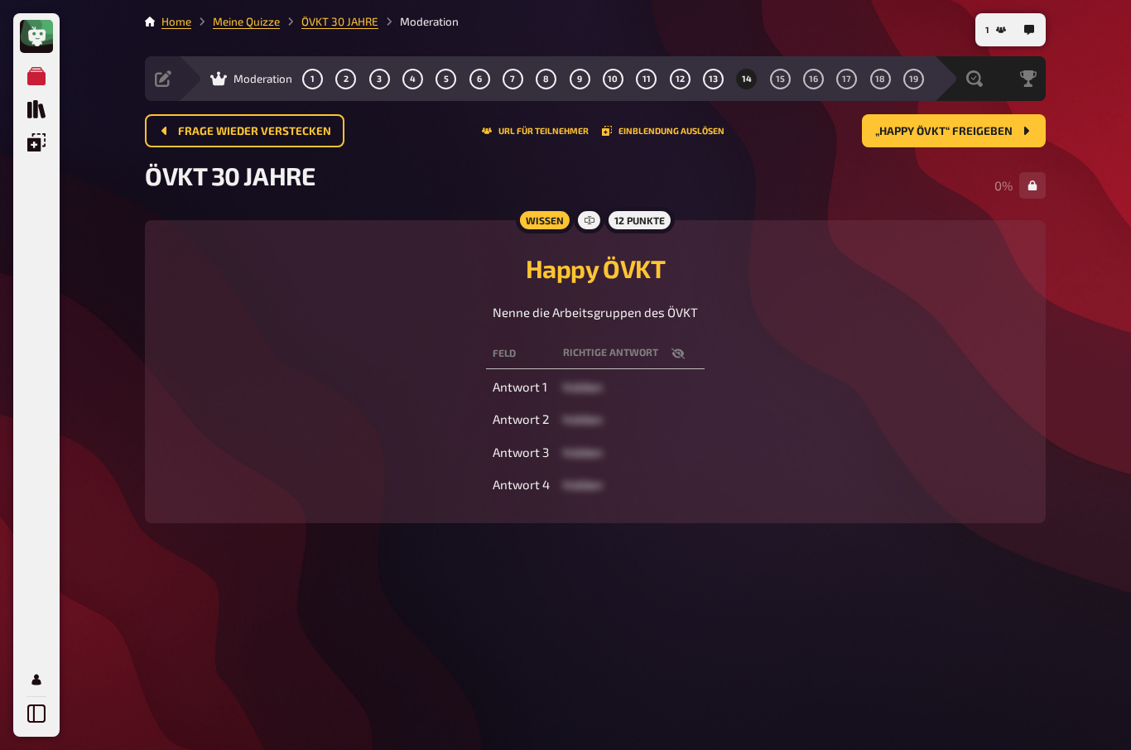
click at [980, 126] on span "„Happy ÖVKT“ freigeben" at bounding box center [944, 132] width 137 height 12
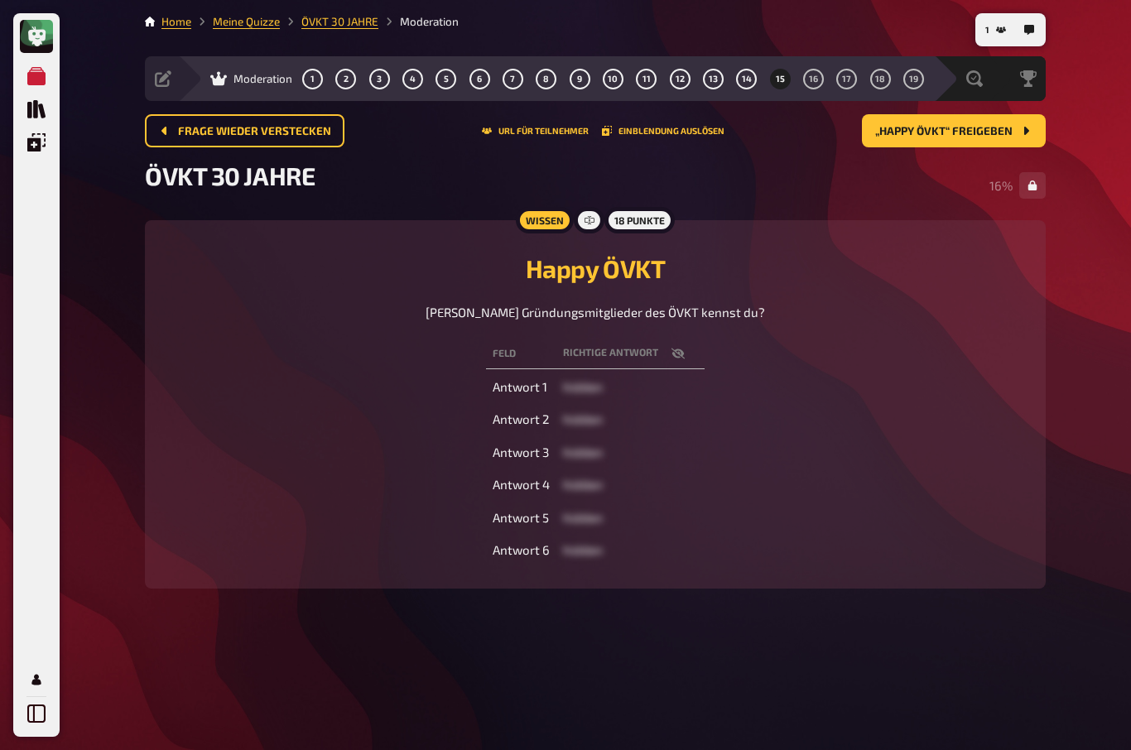
click at [970, 126] on span "„Happy ÖVKT“ freigeben" at bounding box center [944, 132] width 137 height 12
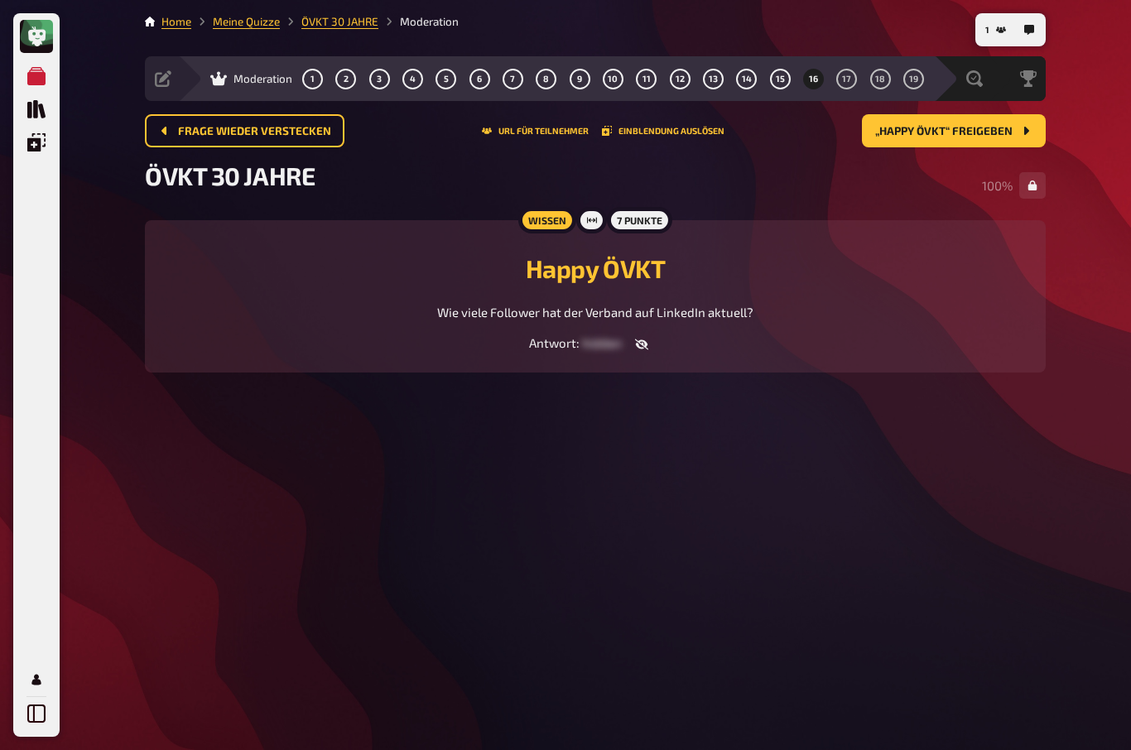
click at [986, 114] on button "„Happy ÖVKT“ freigeben" at bounding box center [954, 130] width 184 height 33
click at [956, 126] on span "„Gewichtiger Vorstand“ freigeben" at bounding box center [910, 132] width 205 height 12
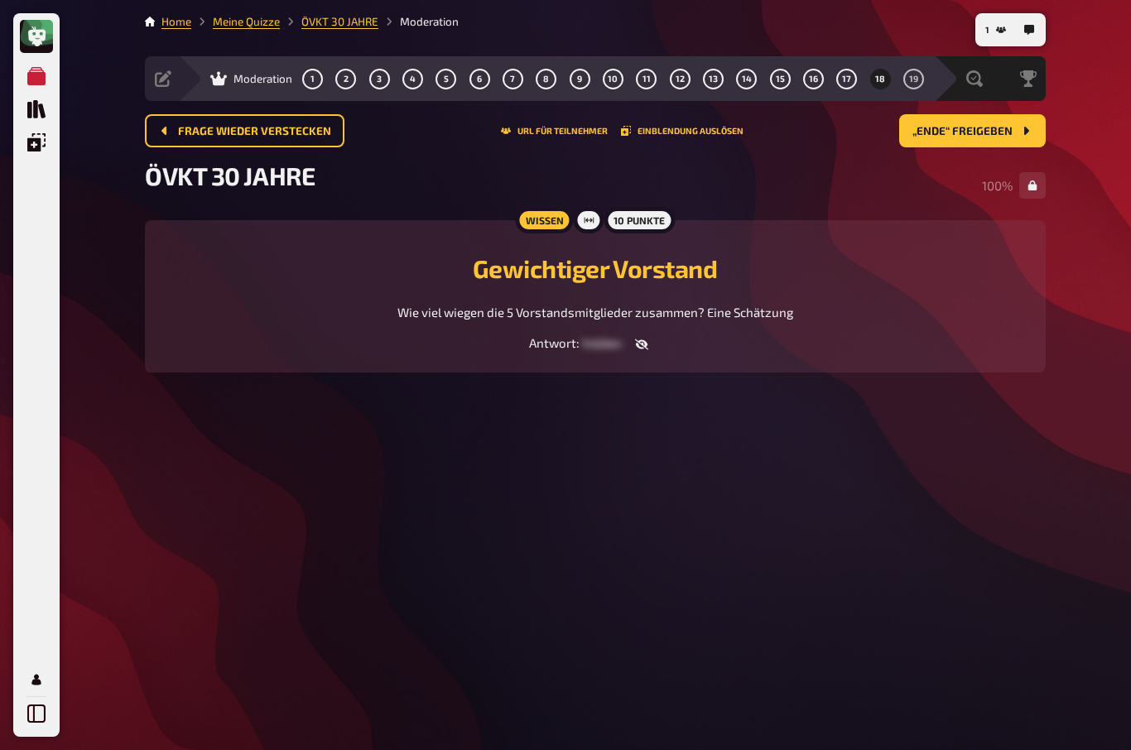
click at [998, 126] on span "„Ende“ freigeben" at bounding box center [963, 132] width 100 height 12
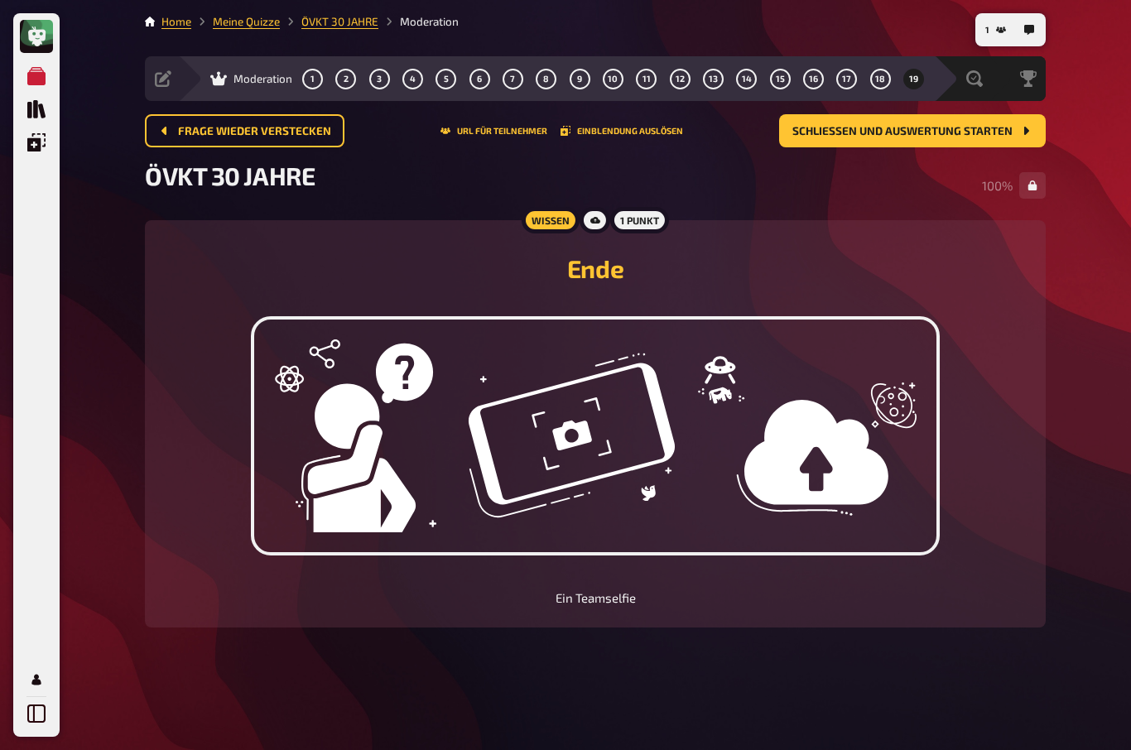
click at [967, 126] on span "Schließen und Auswertung starten" at bounding box center [903, 132] width 220 height 12
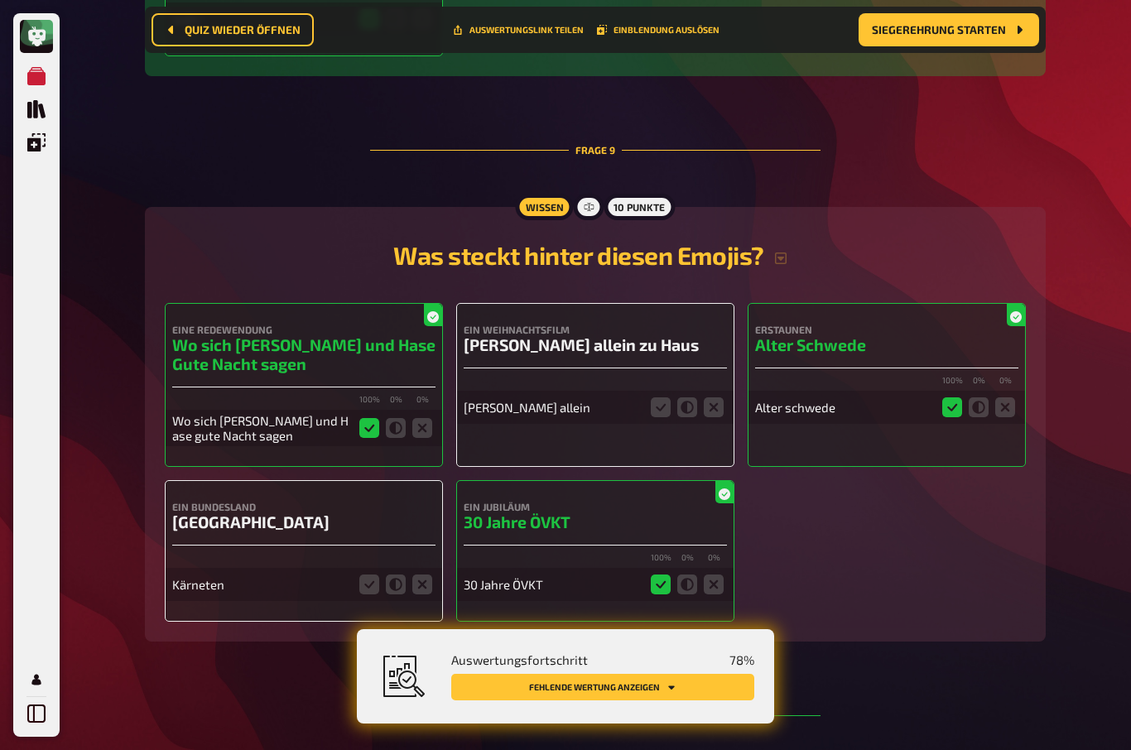
scroll to position [3797, 0]
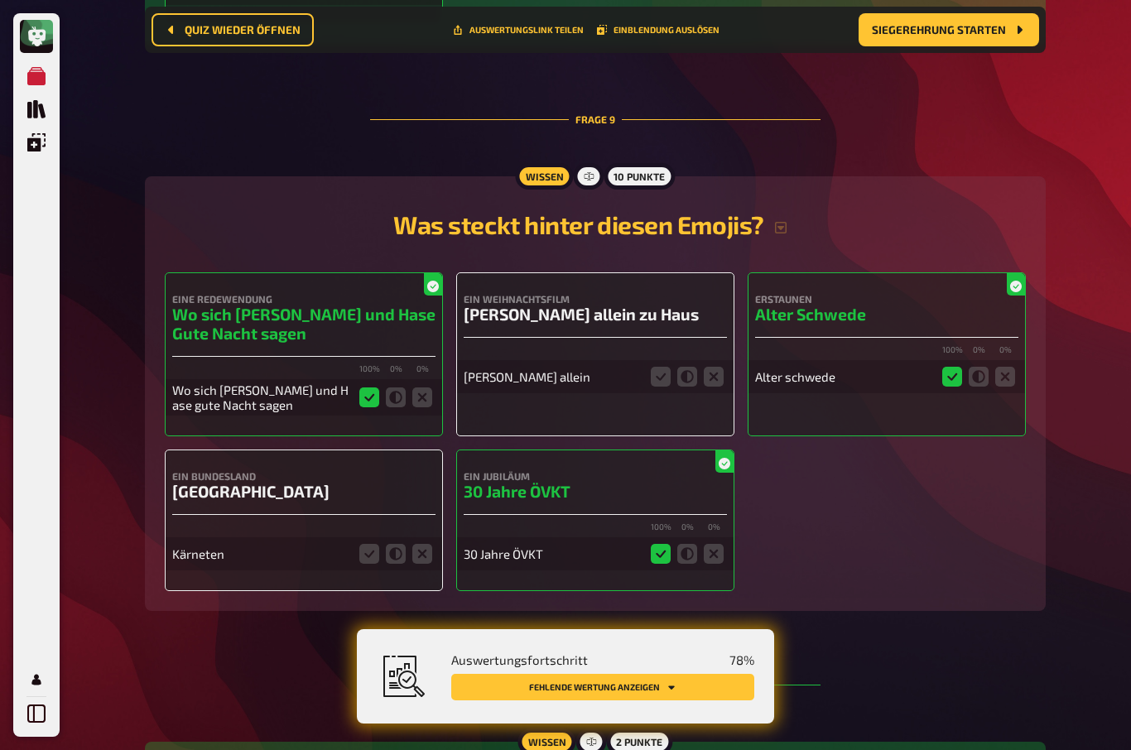
click at [373, 564] on icon at bounding box center [369, 554] width 20 height 20
click at [0, 0] on input "radio" at bounding box center [0, 0] width 0 height 0
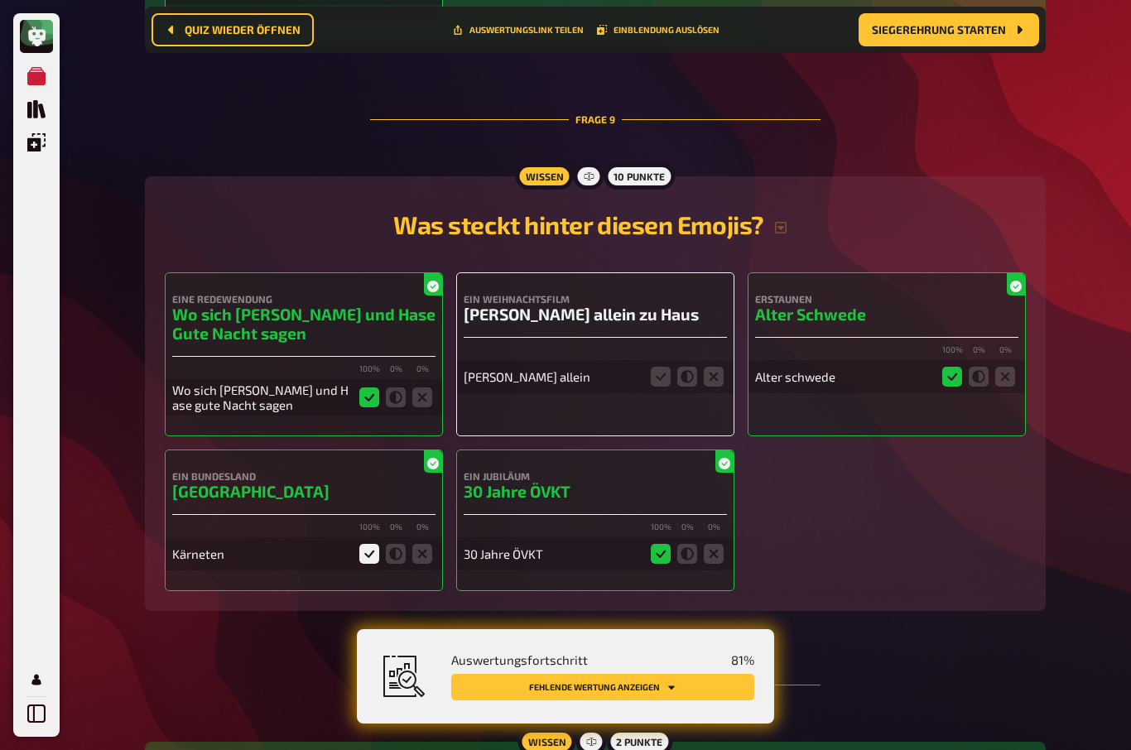
click at [655, 387] on icon at bounding box center [661, 377] width 20 height 20
click at [0, 0] on input "radio" at bounding box center [0, 0] width 0 height 0
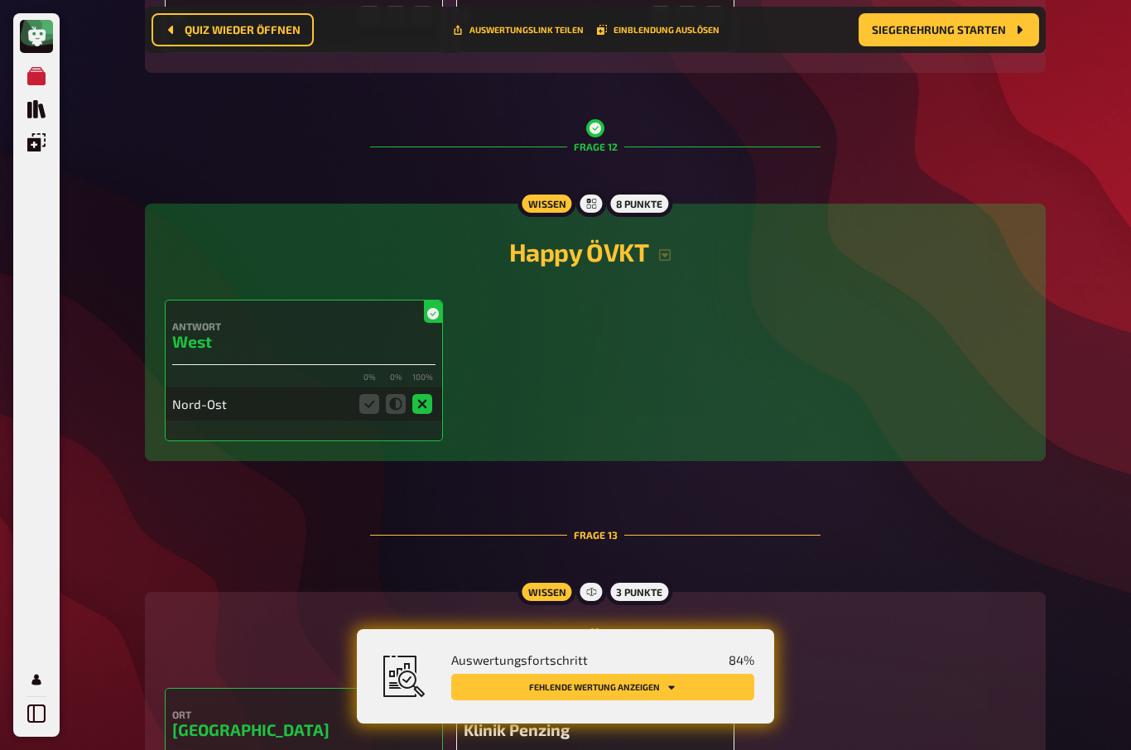
scroll to position [5153, 0]
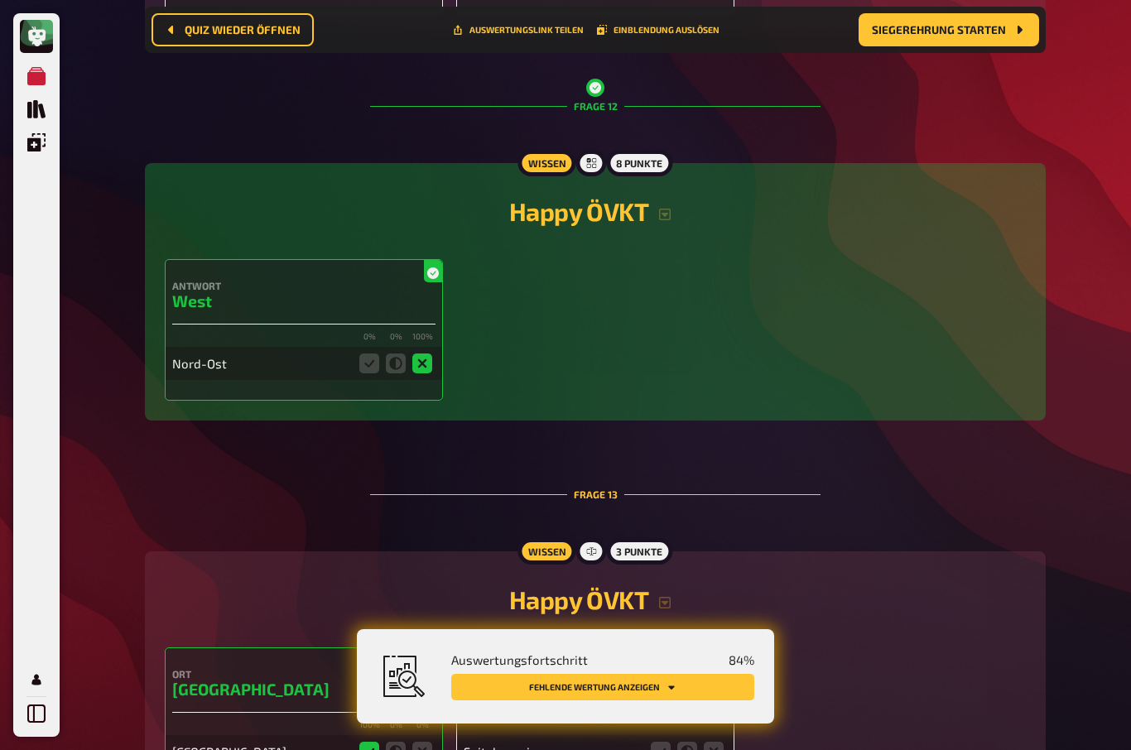
click at [366, 374] on icon at bounding box center [369, 364] width 20 height 20
click at [375, 374] on icon at bounding box center [369, 364] width 20 height 20
click at [377, 374] on icon at bounding box center [369, 364] width 20 height 20
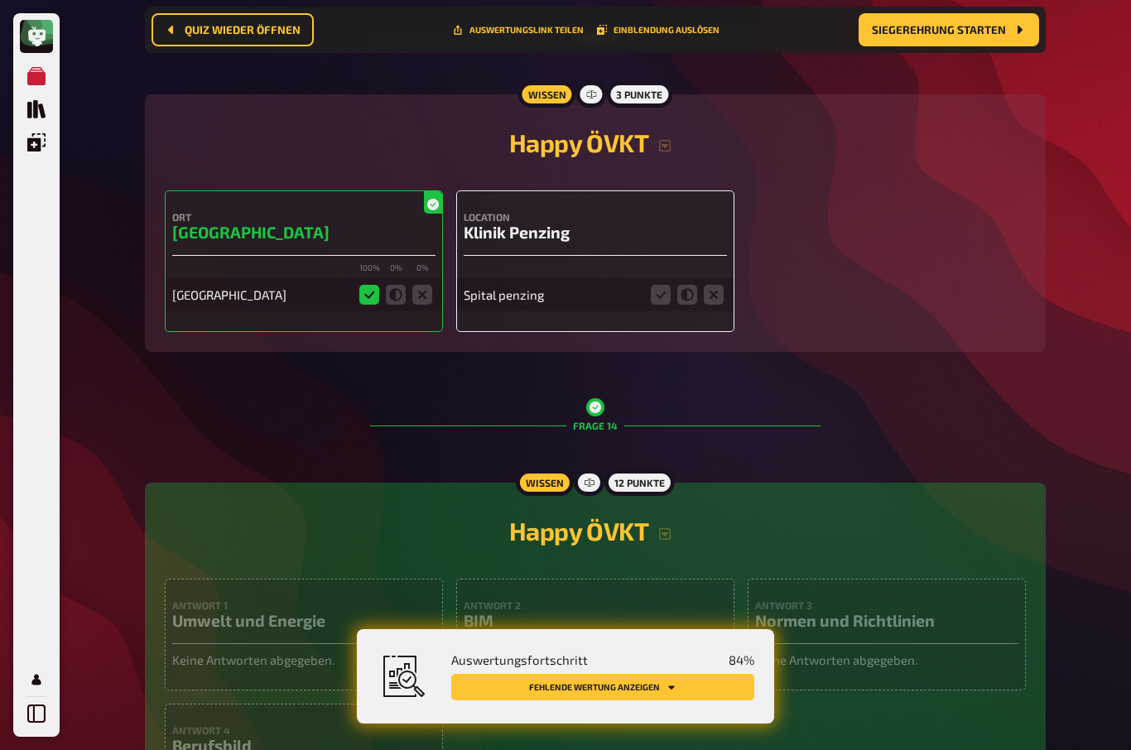
scroll to position [5612, 0]
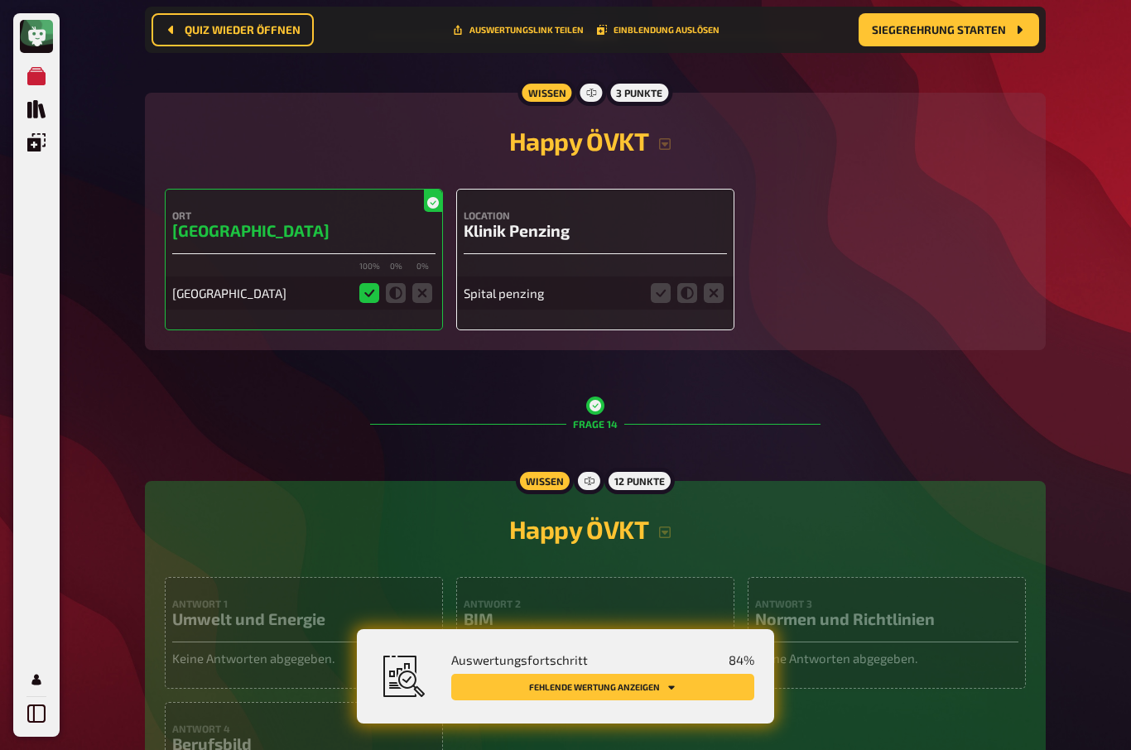
click at [668, 303] on icon at bounding box center [661, 293] width 20 height 20
click at [0, 0] on input "radio" at bounding box center [0, 0] width 0 height 0
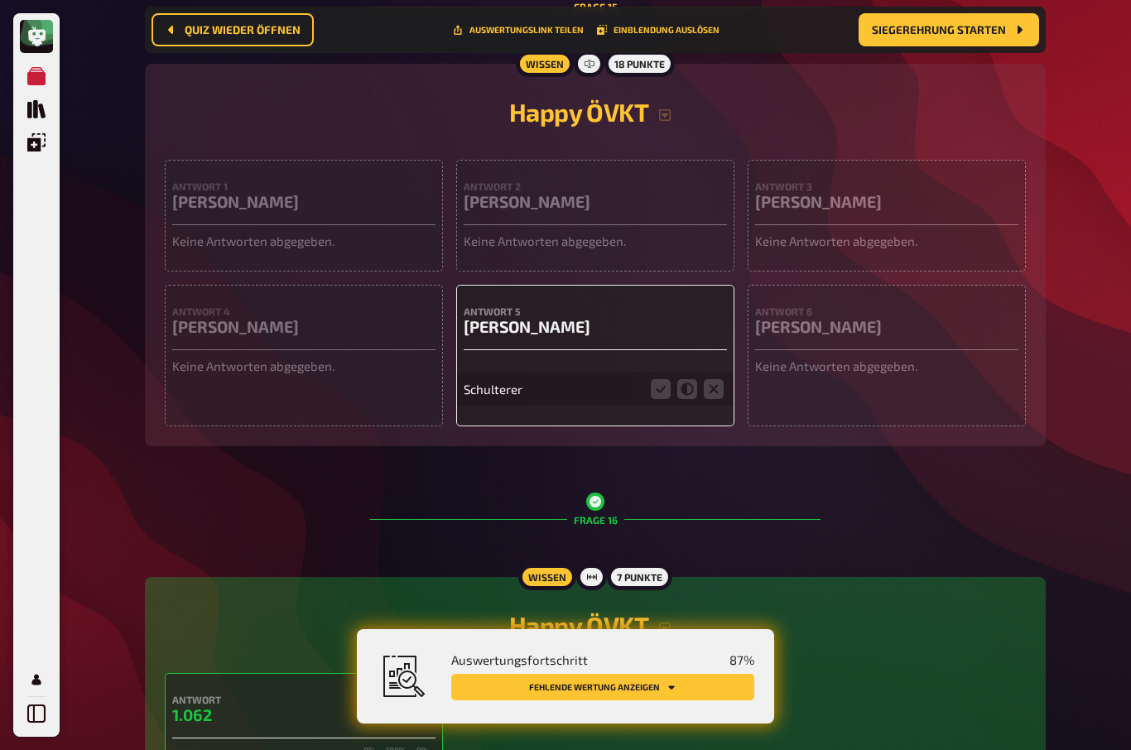
scroll to position [6507, 0]
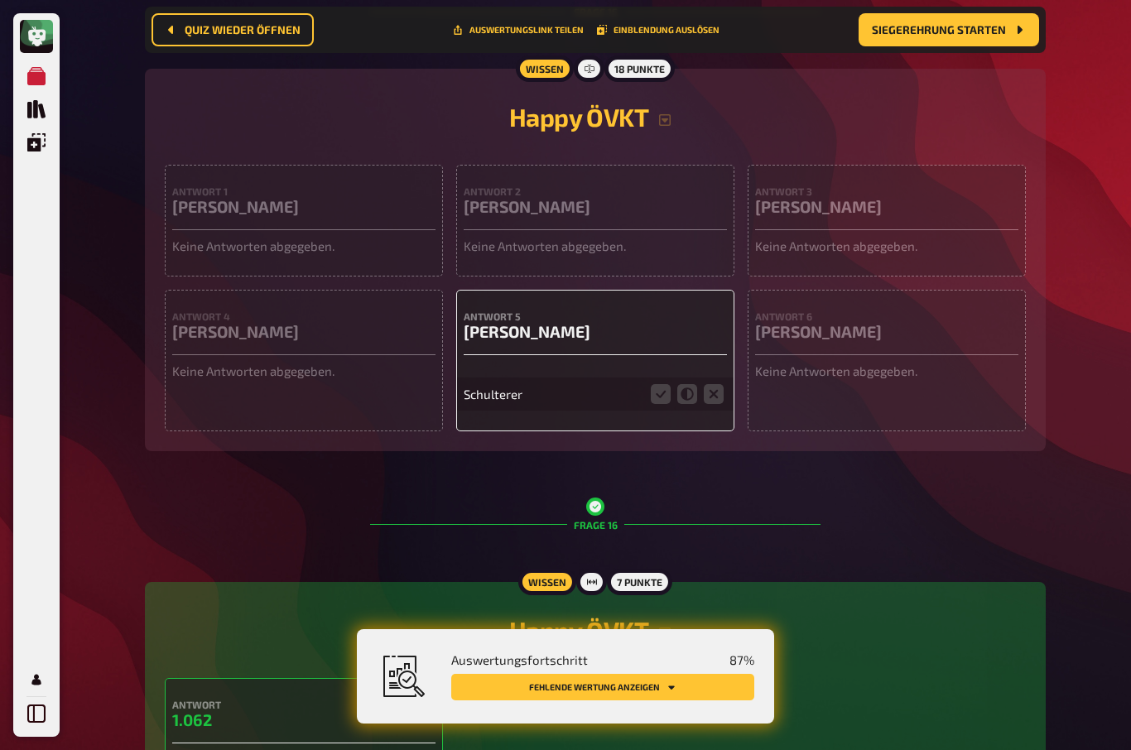
click at [301, 216] on h3 "Gertrude Schulterer" at bounding box center [303, 206] width 263 height 19
click at [321, 338] on div "Antwort 1 Gertrude Schulterer Keine Antworten abgegeben. Antwort 2 Detlef Mostl…" at bounding box center [595, 298] width 861 height 267
click at [322, 216] on h3 "Gertrude Schulterer" at bounding box center [303, 206] width 263 height 19
click at [292, 381] on p "Keine Antworten abgegeben." at bounding box center [303, 371] width 263 height 19
click at [317, 277] on div "Antwort 1 Gertrude Schulterer Keine Antworten abgegeben." at bounding box center [304, 221] width 278 height 112
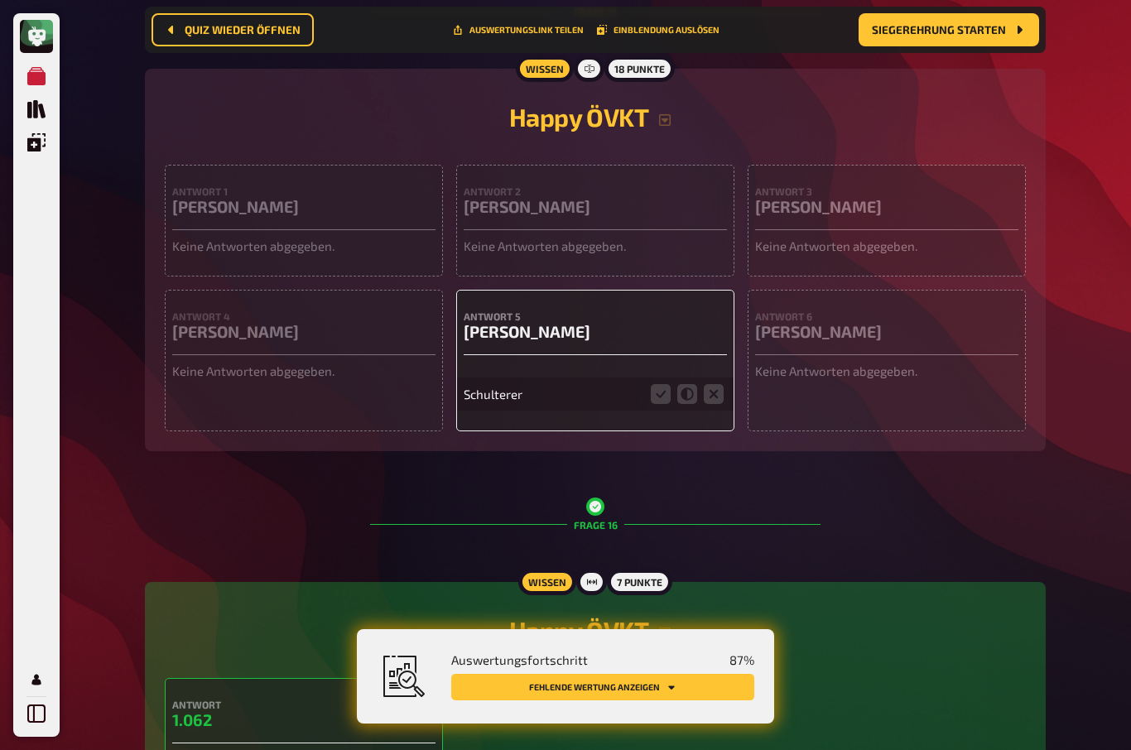
click at [660, 404] on icon at bounding box center [661, 394] width 20 height 20
click at [0, 0] on input "radio" at bounding box center [0, 0] width 0 height 0
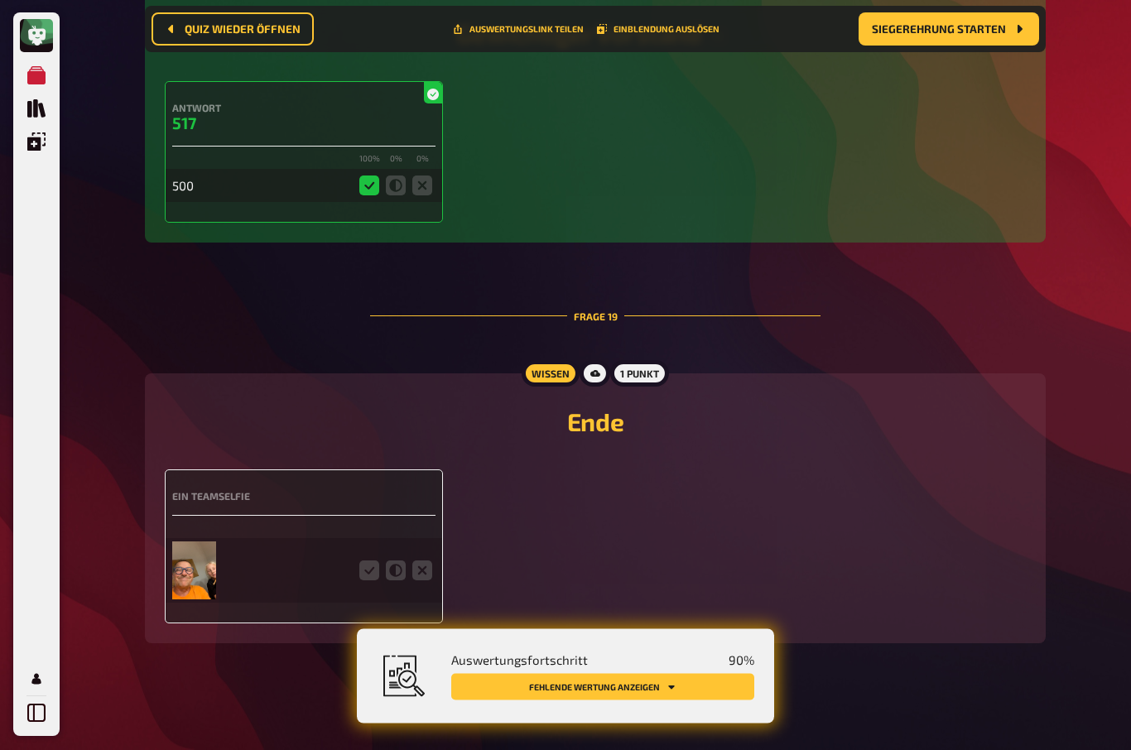
scroll to position [7897, 0]
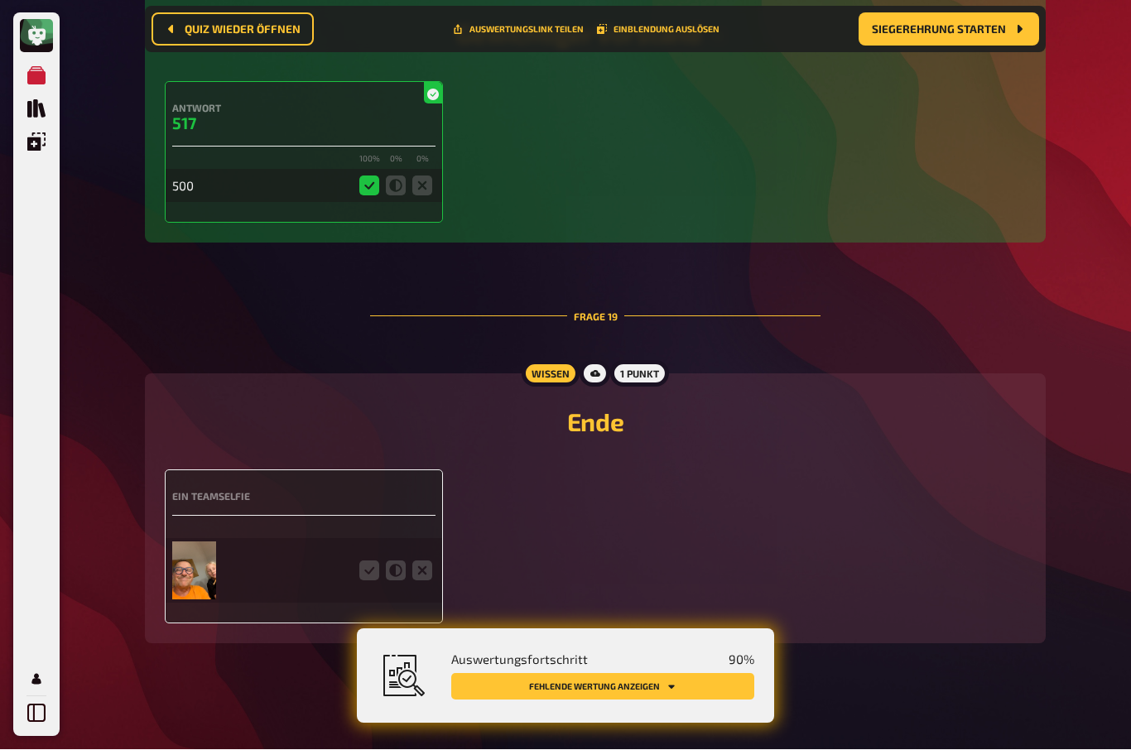
click at [370, 581] on icon at bounding box center [369, 572] width 20 height 20
click at [0, 0] on input "radio" at bounding box center [0, 0] width 0 height 0
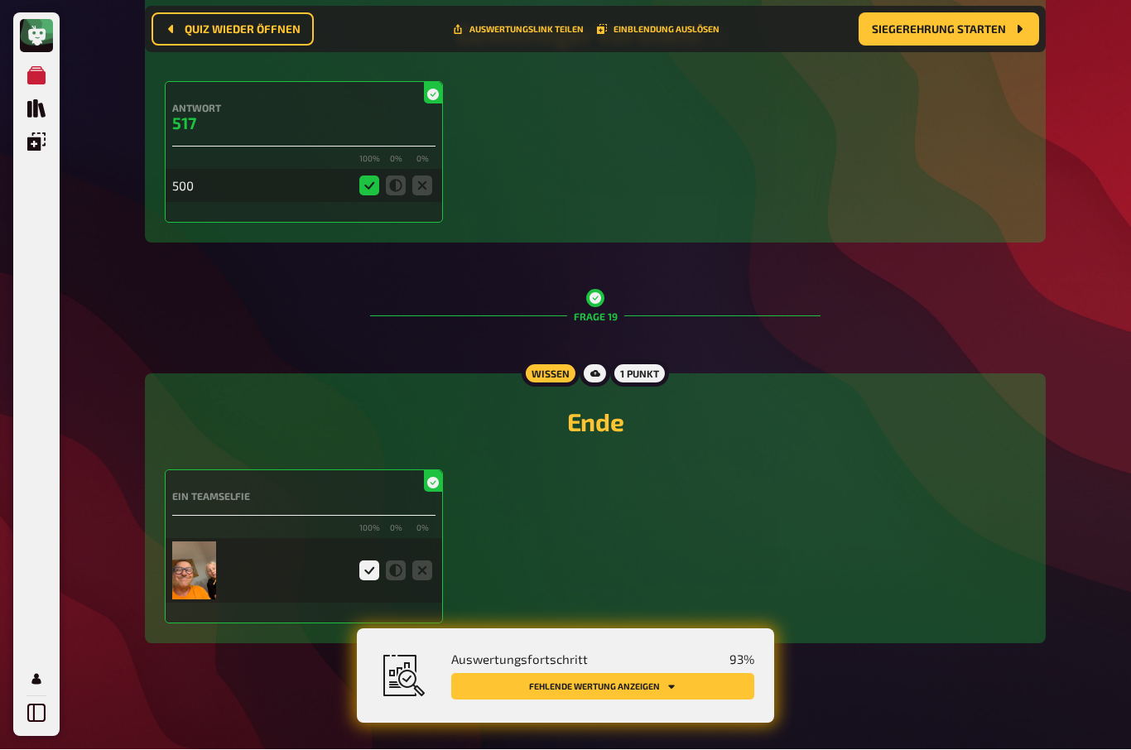
click at [657, 701] on button "Fehlende Wertung anzeigen" at bounding box center [602, 687] width 303 height 27
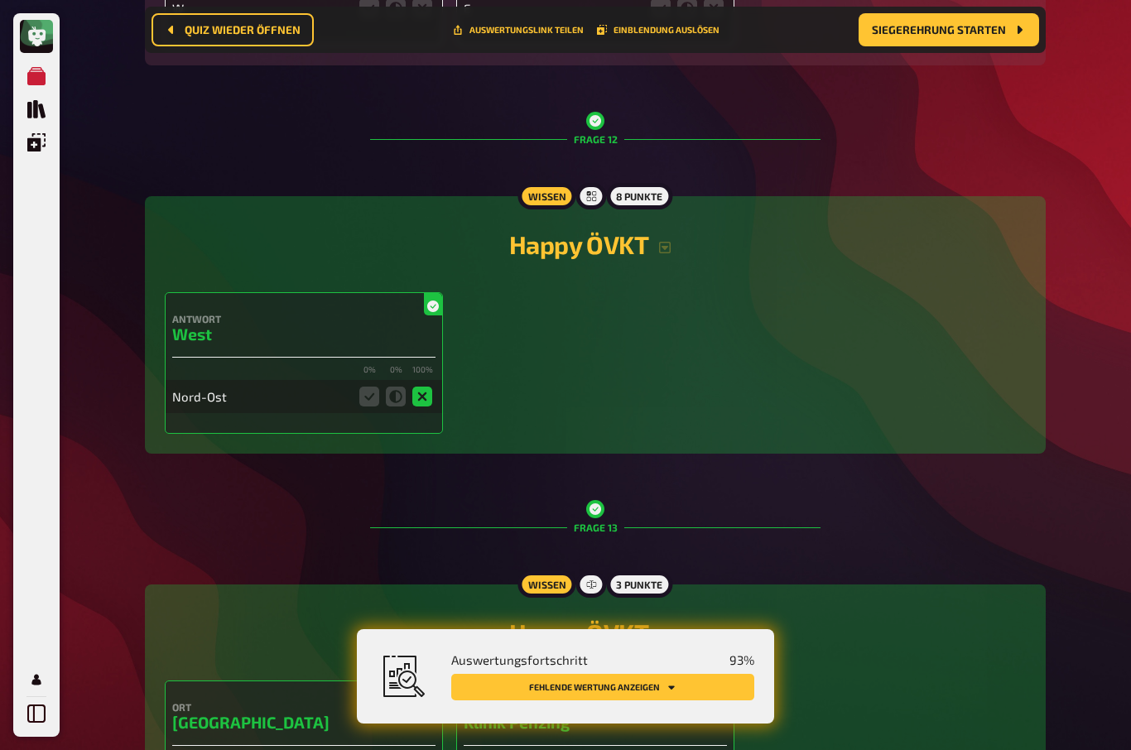
scroll to position [4897, 0]
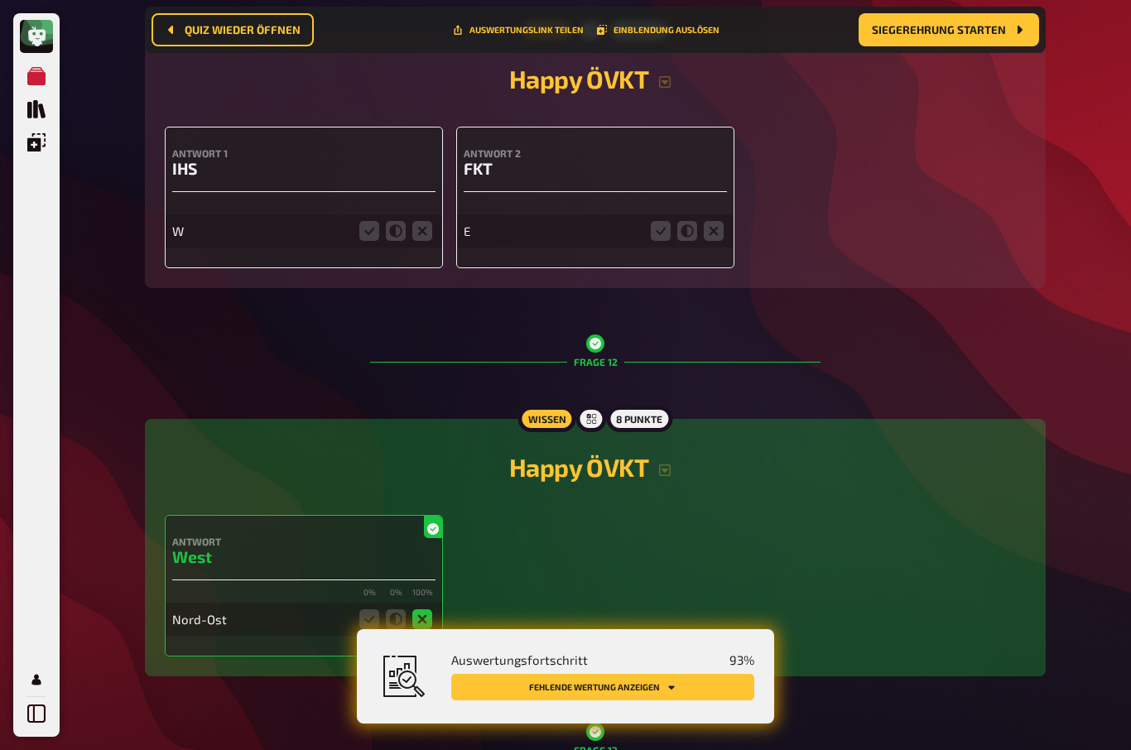
click at [424, 241] on icon at bounding box center [422, 231] width 20 height 20
click at [0, 0] on input "radio" at bounding box center [0, 0] width 0 height 0
click at [720, 241] on icon at bounding box center [714, 231] width 20 height 20
click at [0, 0] on input "radio" at bounding box center [0, 0] width 0 height 0
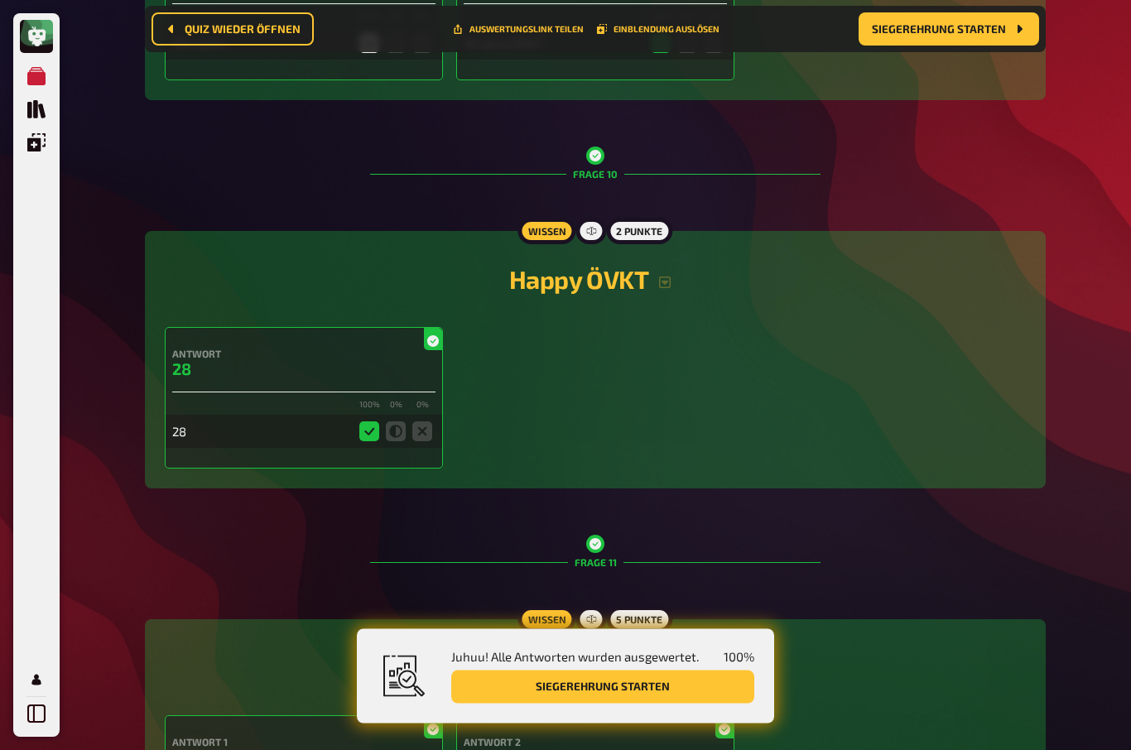
scroll to position [4308, 0]
click at [983, 29] on span "Siegerehrung starten" at bounding box center [939, 30] width 134 height 12
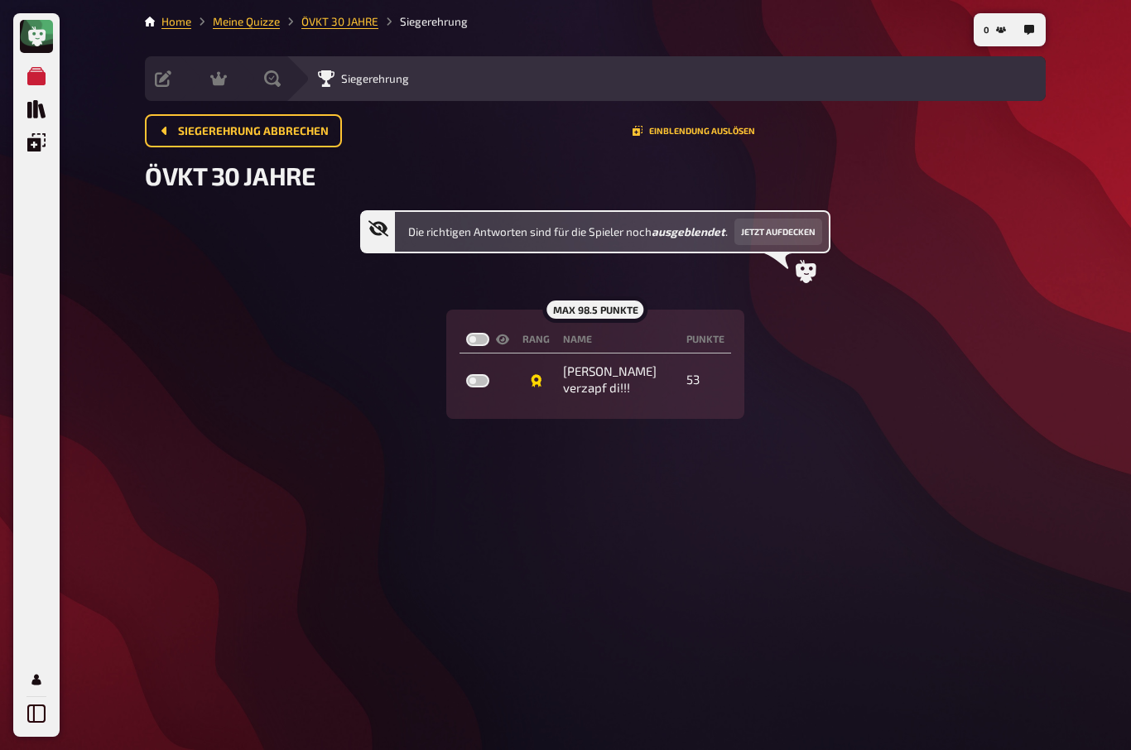
scroll to position [57, 0]
click at [239, 114] on button "Siegerehrung abbrechen" at bounding box center [243, 130] width 197 height 33
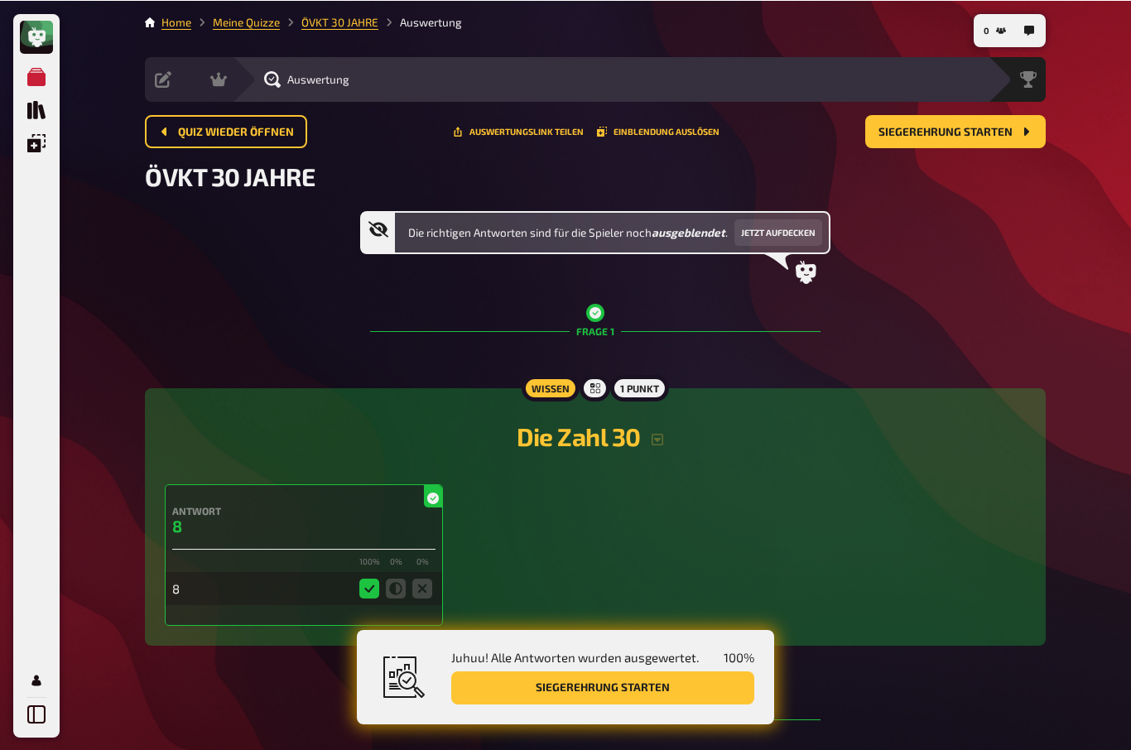
click at [251, 27] on link "Meine Quizze" at bounding box center [246, 21] width 67 height 13
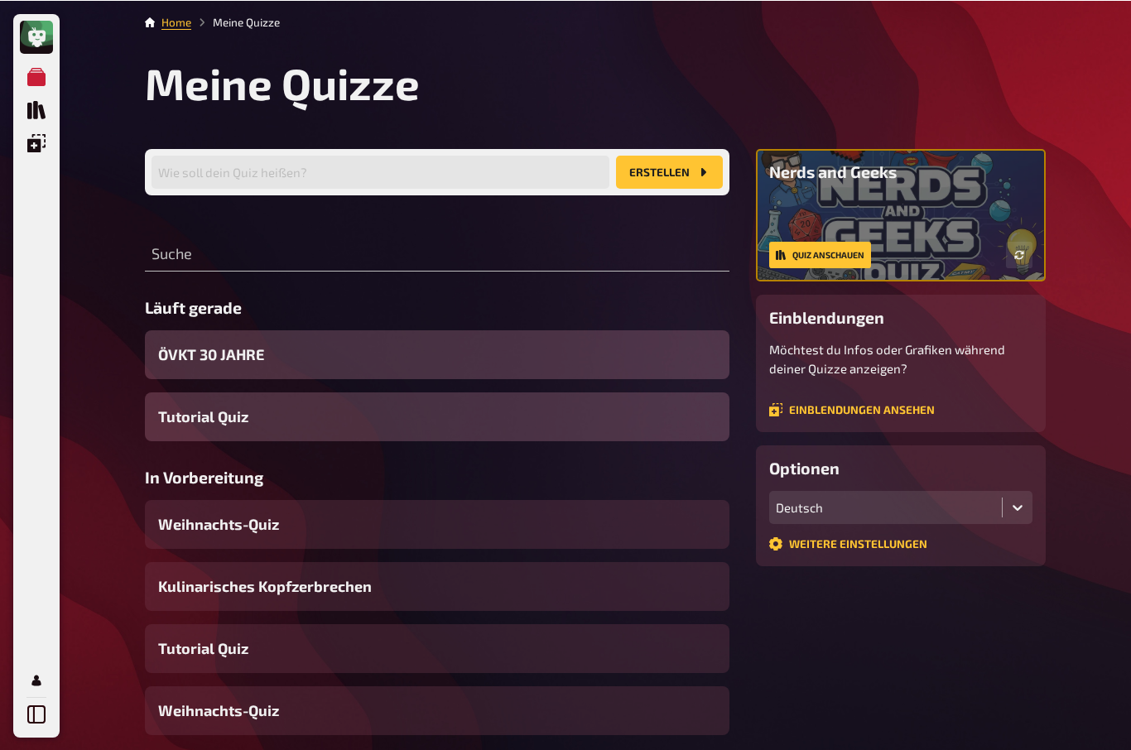
click at [192, 364] on span "ÖVKT 30 JAHRE" at bounding box center [211, 354] width 106 height 22
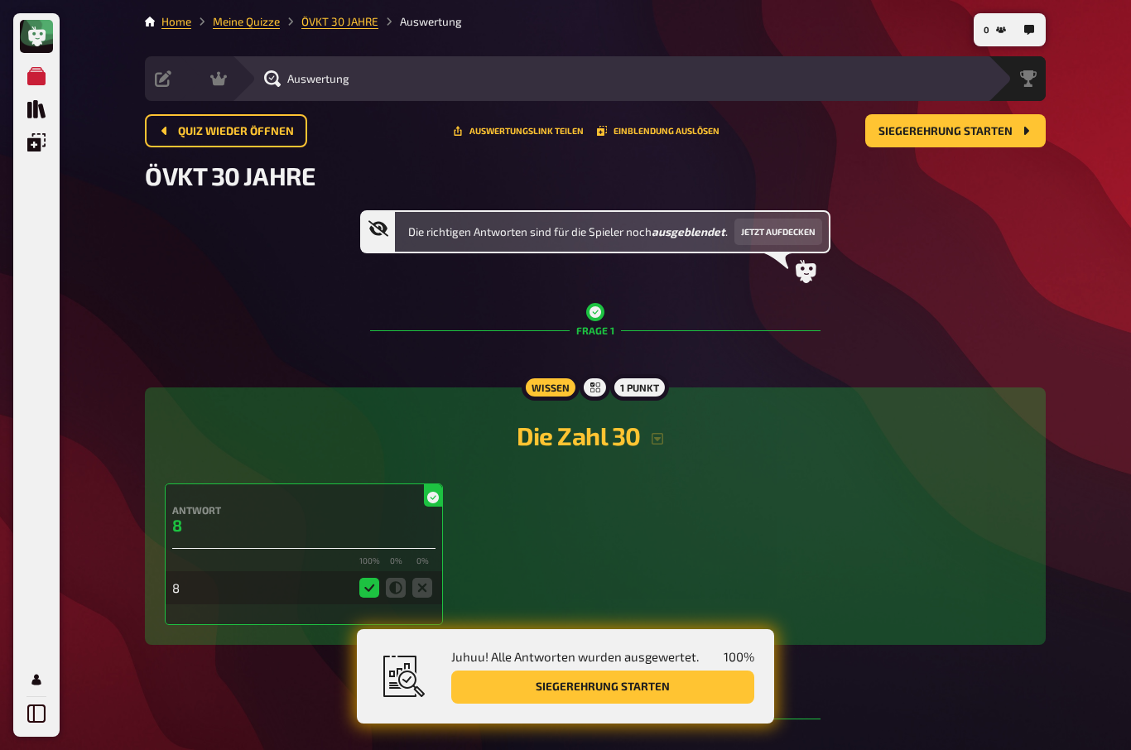
click at [215, 127] on span "Quiz wieder öffnen" at bounding box center [236, 132] width 116 height 12
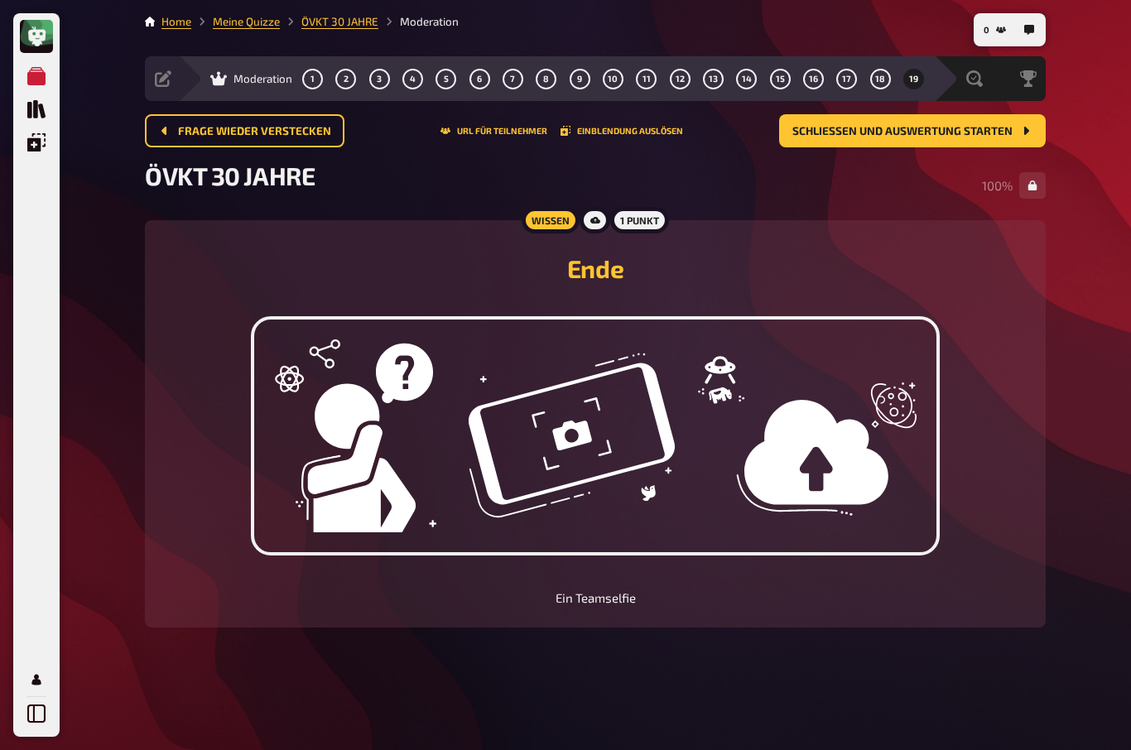
click at [235, 126] on span "Frage wieder verstecken" at bounding box center [254, 132] width 153 height 12
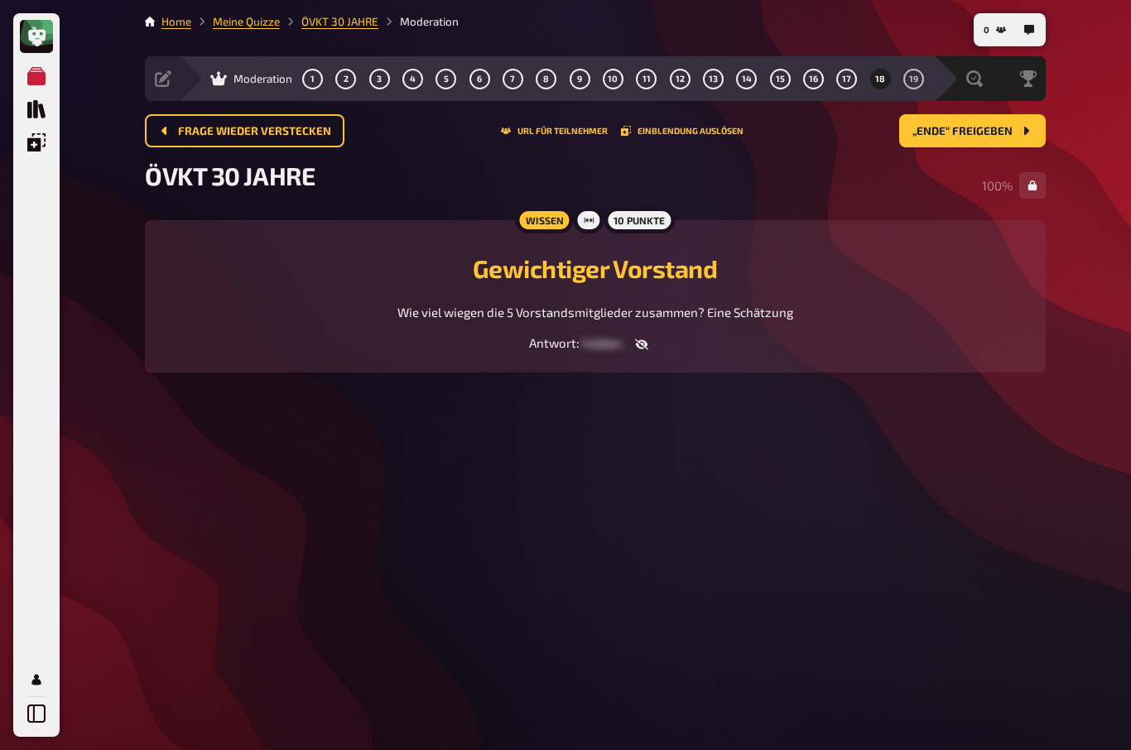
click at [347, 24] on link "ÖVKT 30 JAHRE" at bounding box center [339, 21] width 77 height 13
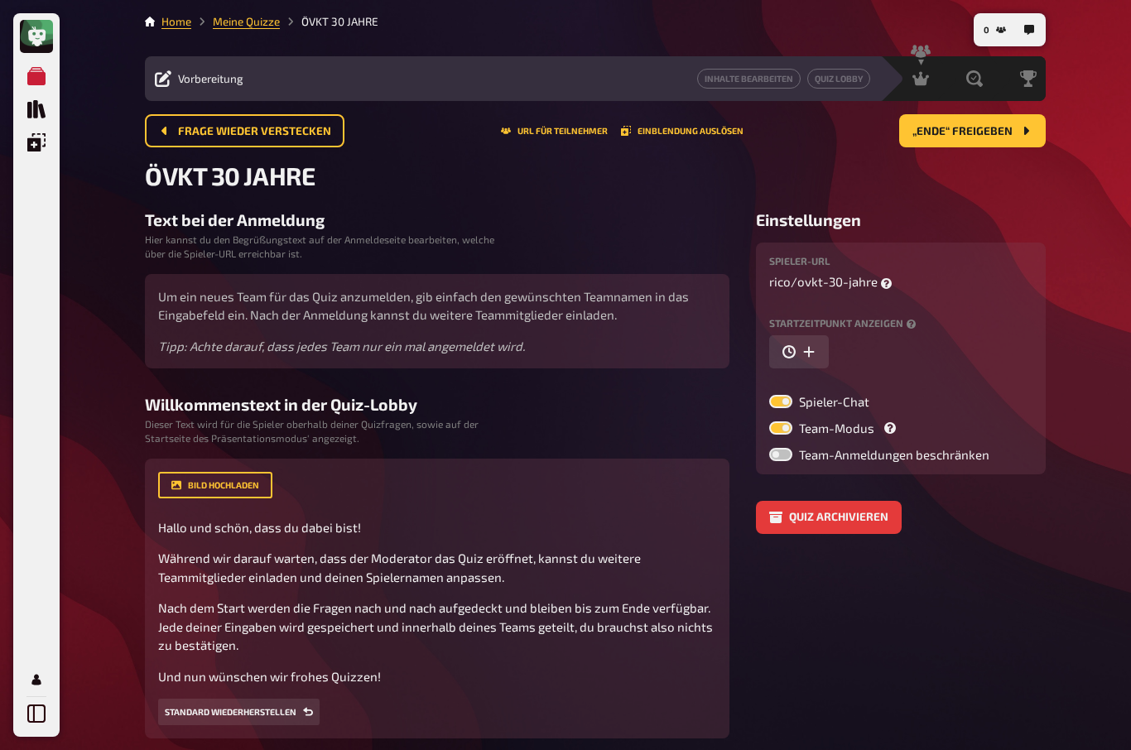
click at [1042, 129] on button "„Ende“ freigeben" at bounding box center [973, 130] width 147 height 33
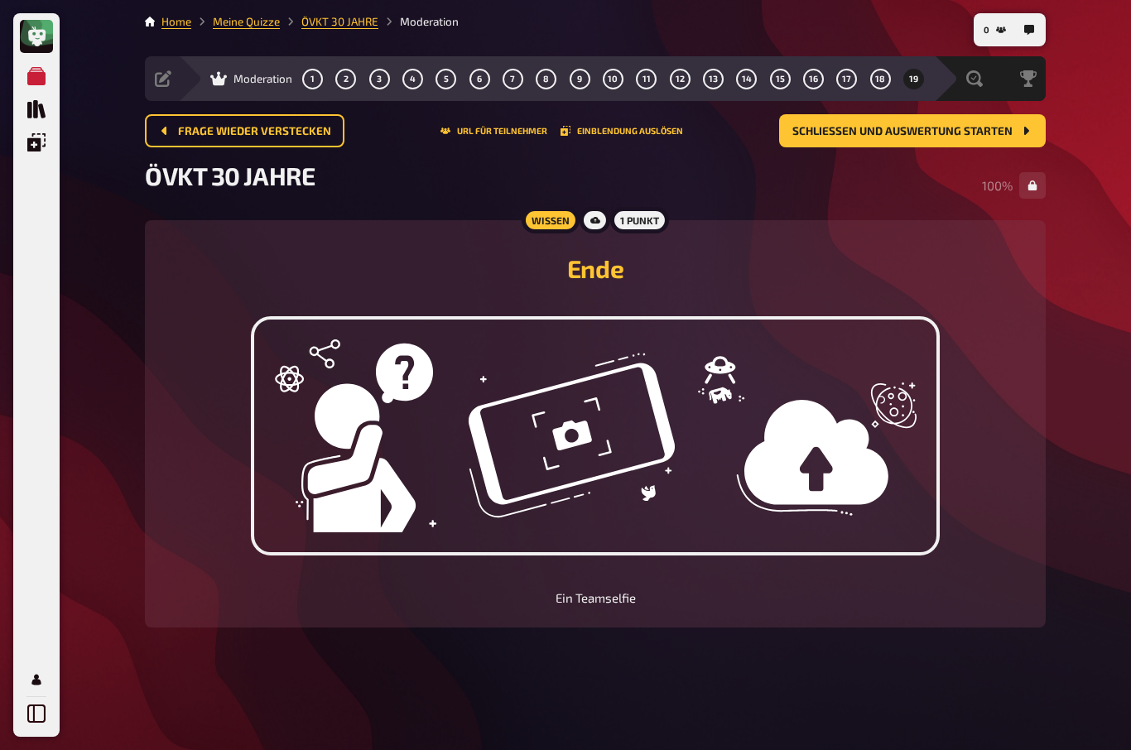
click at [1030, 129] on icon "Schließen und Auswertung starten" at bounding box center [1026, 130] width 13 height 13
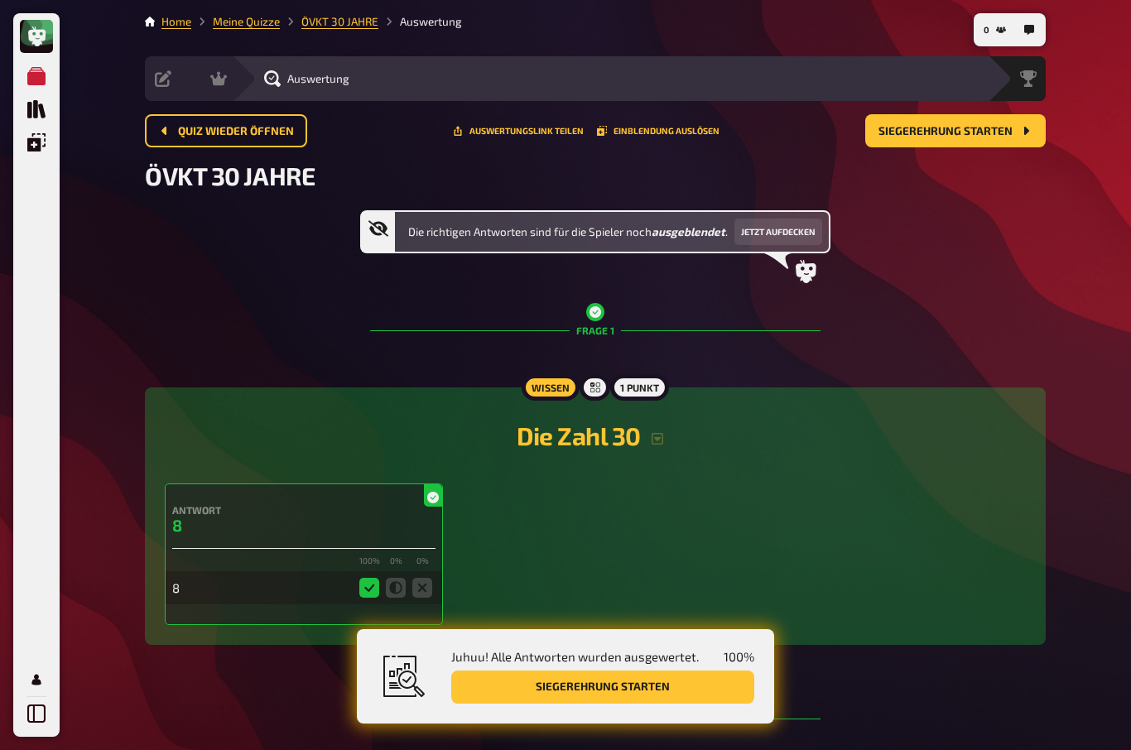
click at [1040, 133] on button "Siegerehrung starten" at bounding box center [956, 130] width 181 height 33
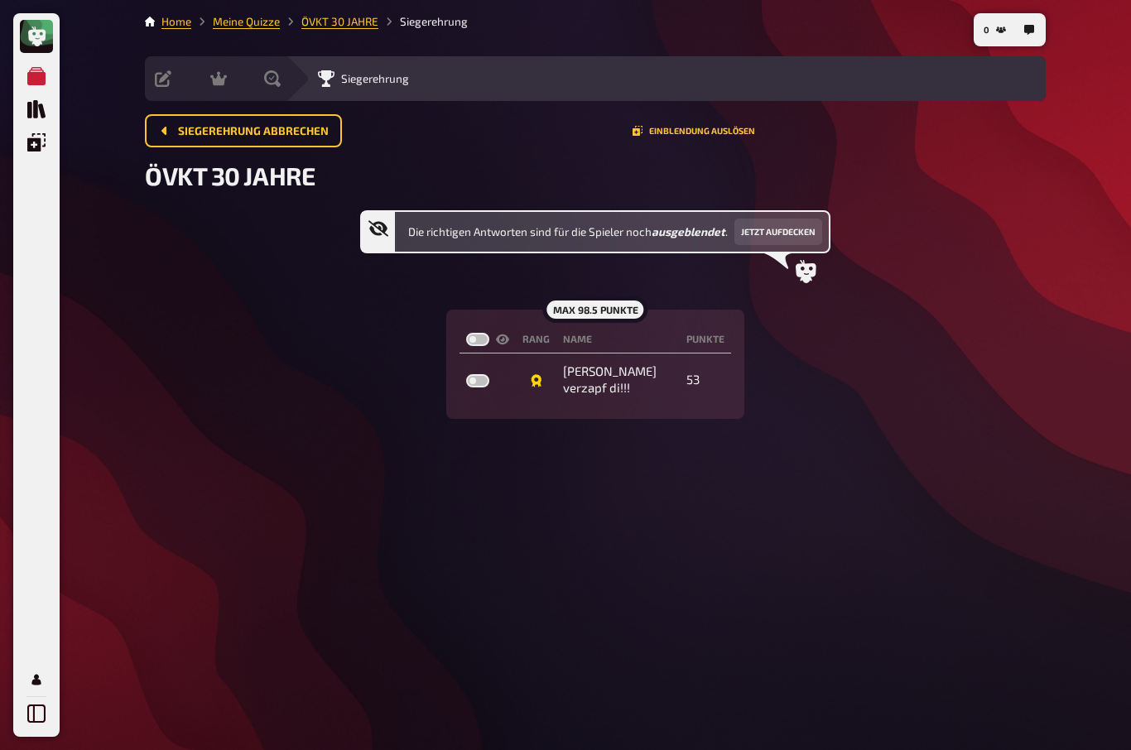
click at [786, 232] on button "Jetzt aufdecken" at bounding box center [779, 232] width 88 height 27
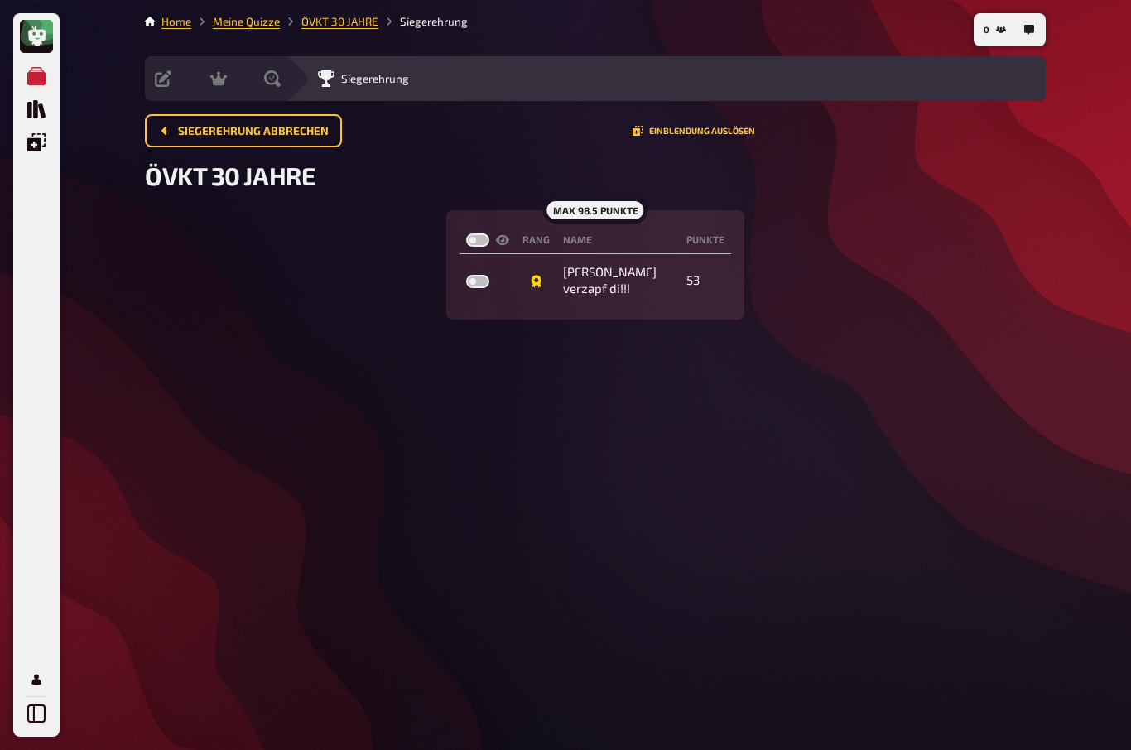
click at [706, 136] on button "Einblendung auslösen" at bounding box center [694, 131] width 123 height 10
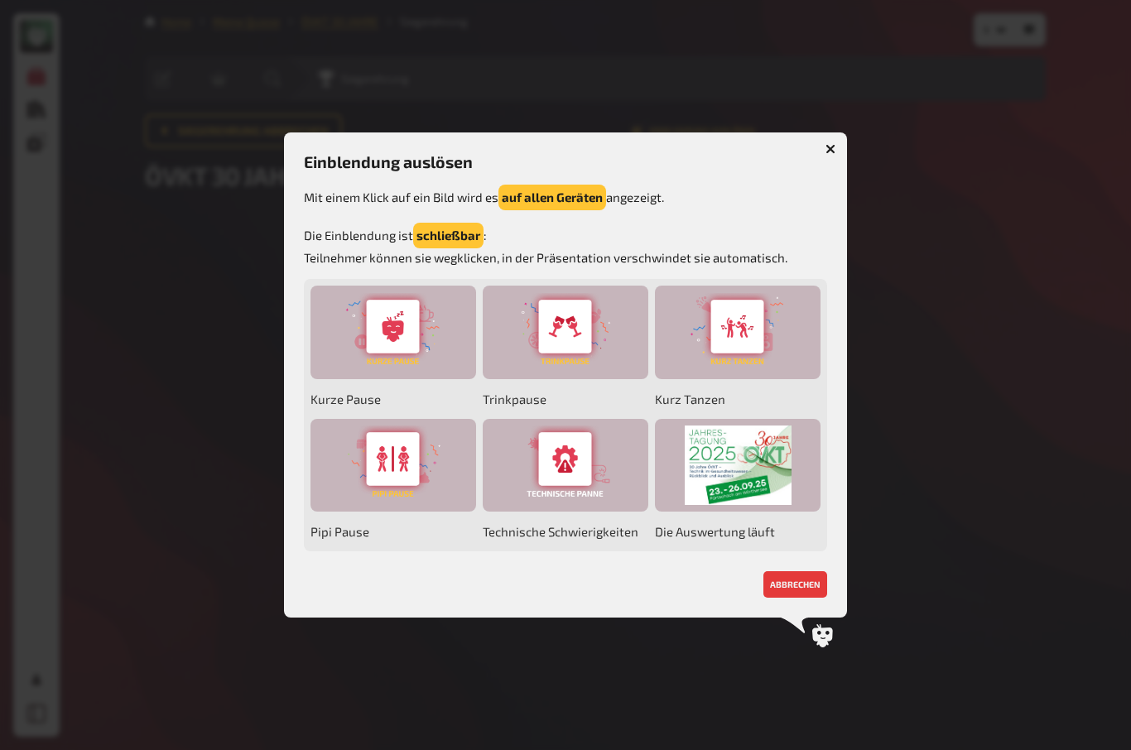
click at [838, 145] on button "button" at bounding box center [831, 149] width 27 height 27
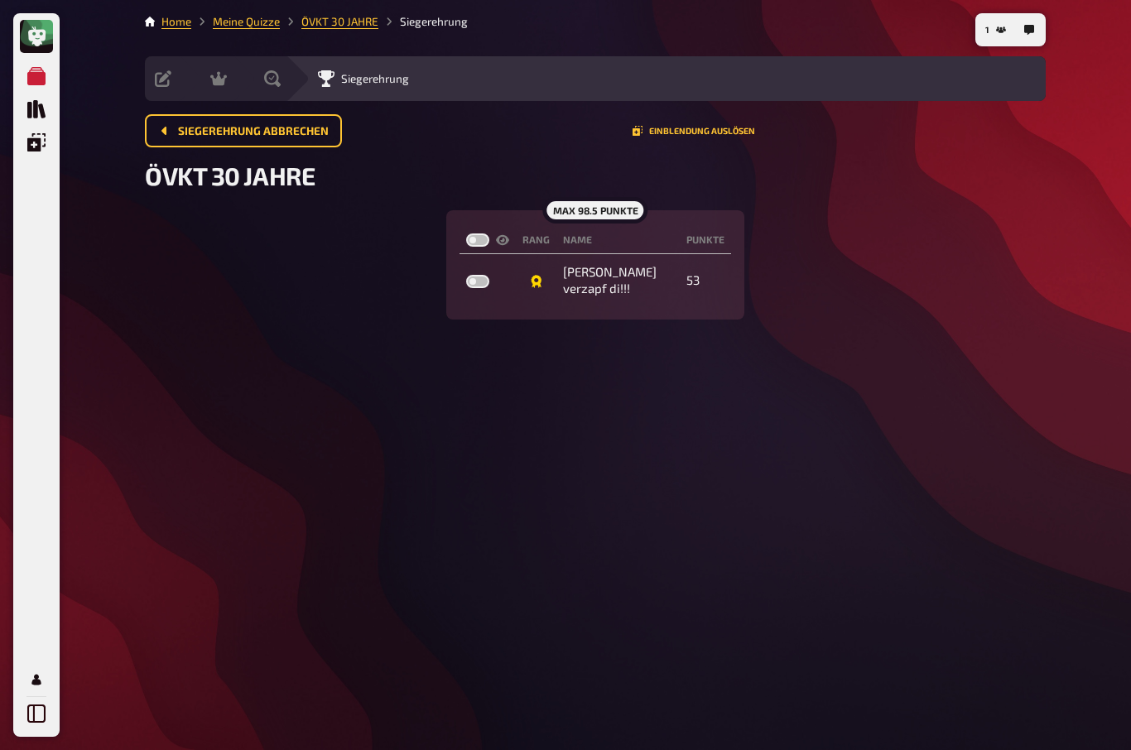
click at [724, 128] on button "Einblendung auslösen" at bounding box center [694, 131] width 123 height 10
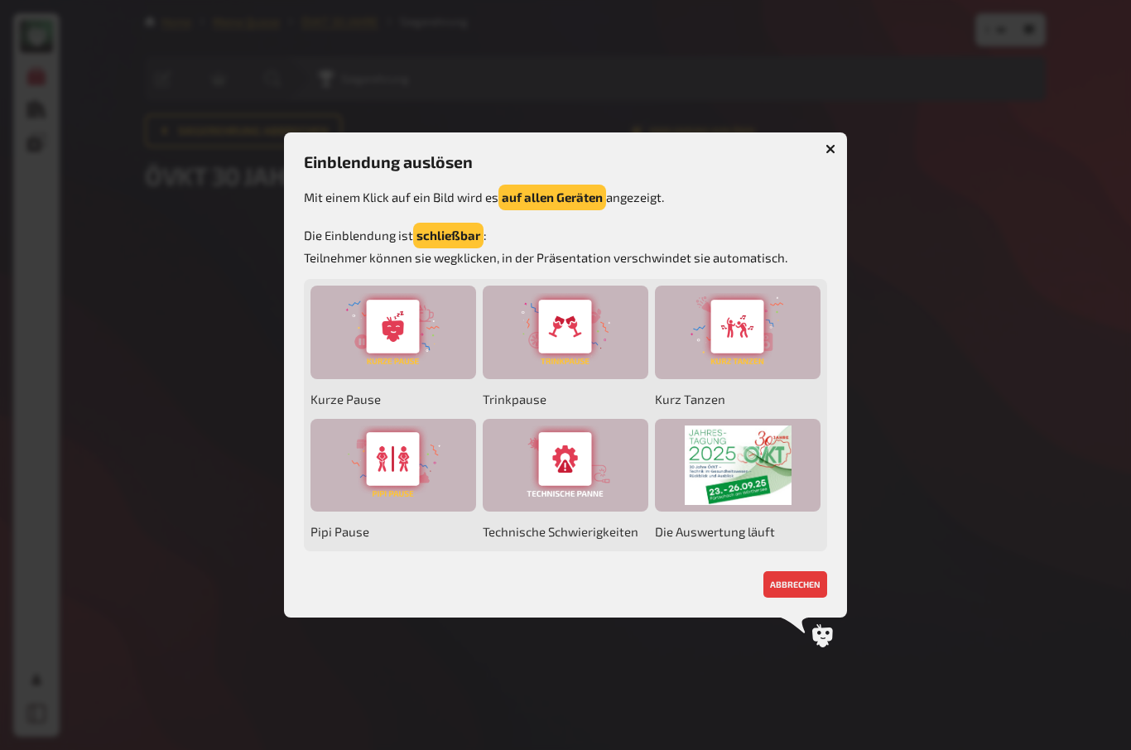
click at [832, 151] on icon "button" at bounding box center [831, 149] width 16 height 16
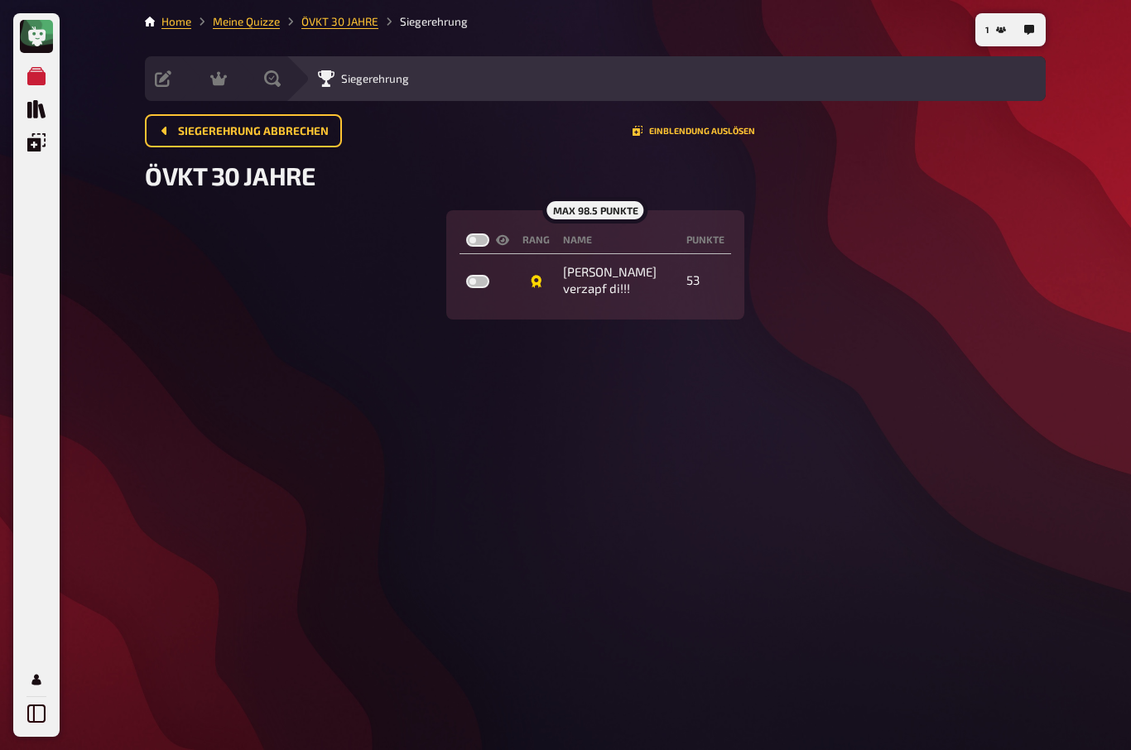
click at [1012, 27] on button "1" at bounding box center [996, 30] width 34 height 27
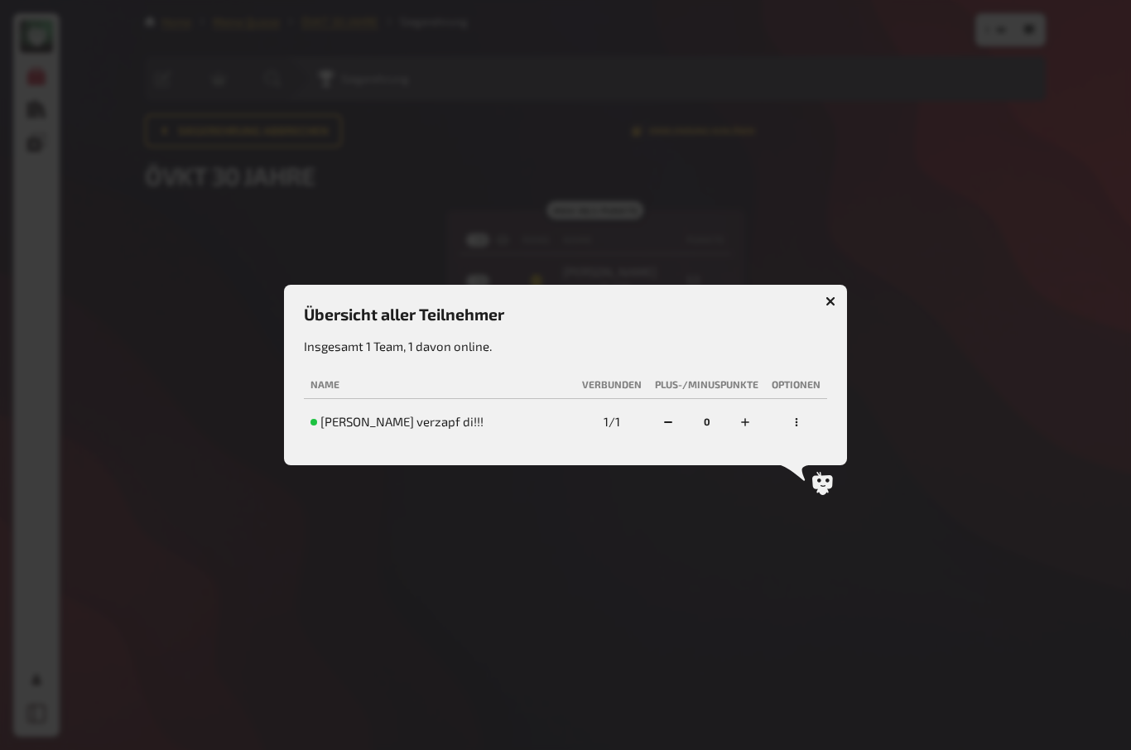
click at [832, 297] on icon "button" at bounding box center [831, 302] width 10 height 10
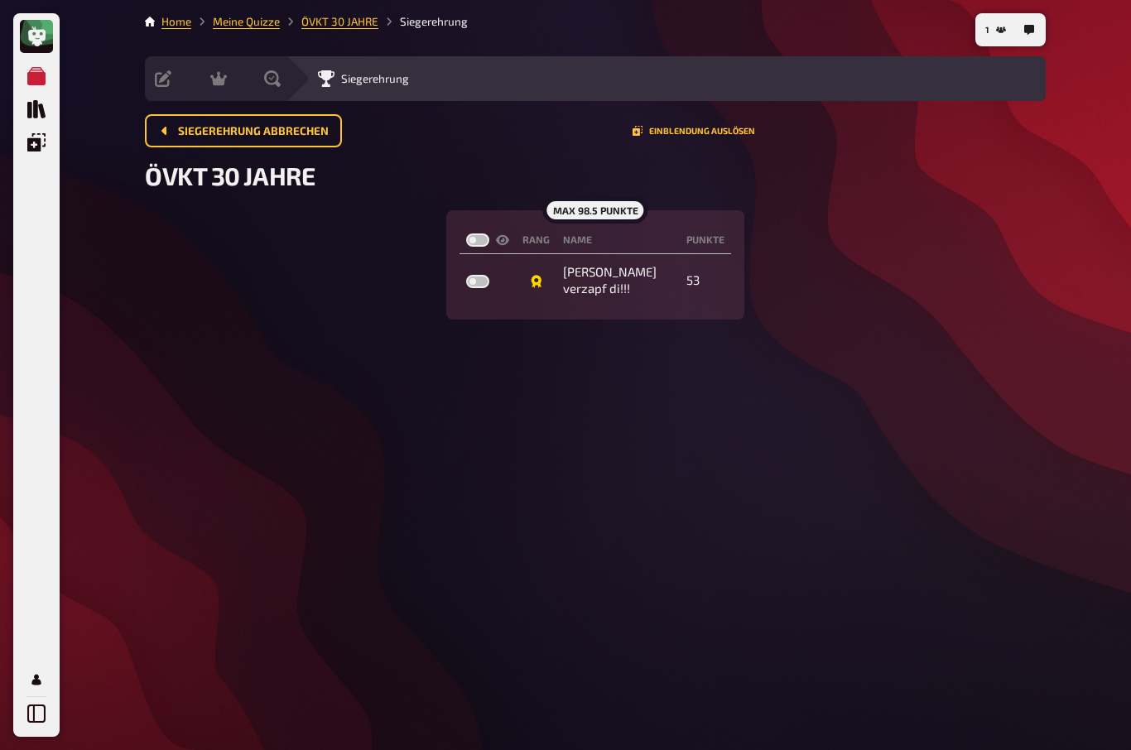
click at [1040, 25] on button "button" at bounding box center [1029, 30] width 27 height 27
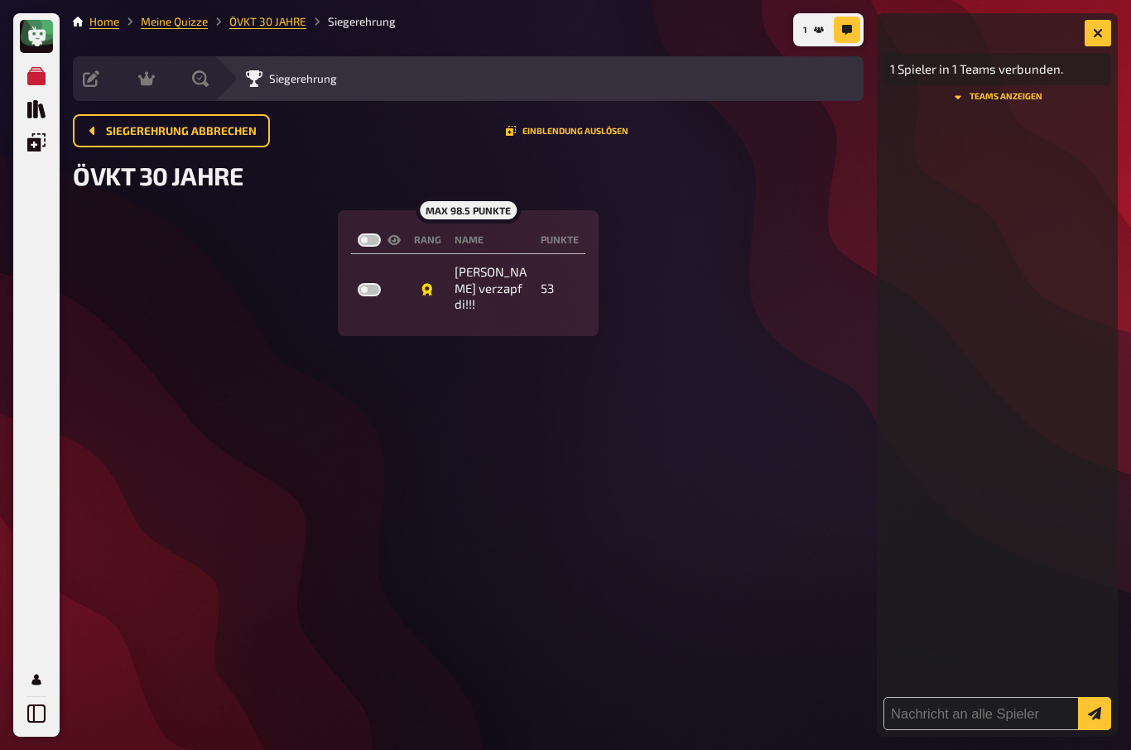
click at [1107, 38] on button "button" at bounding box center [1098, 33] width 27 height 27
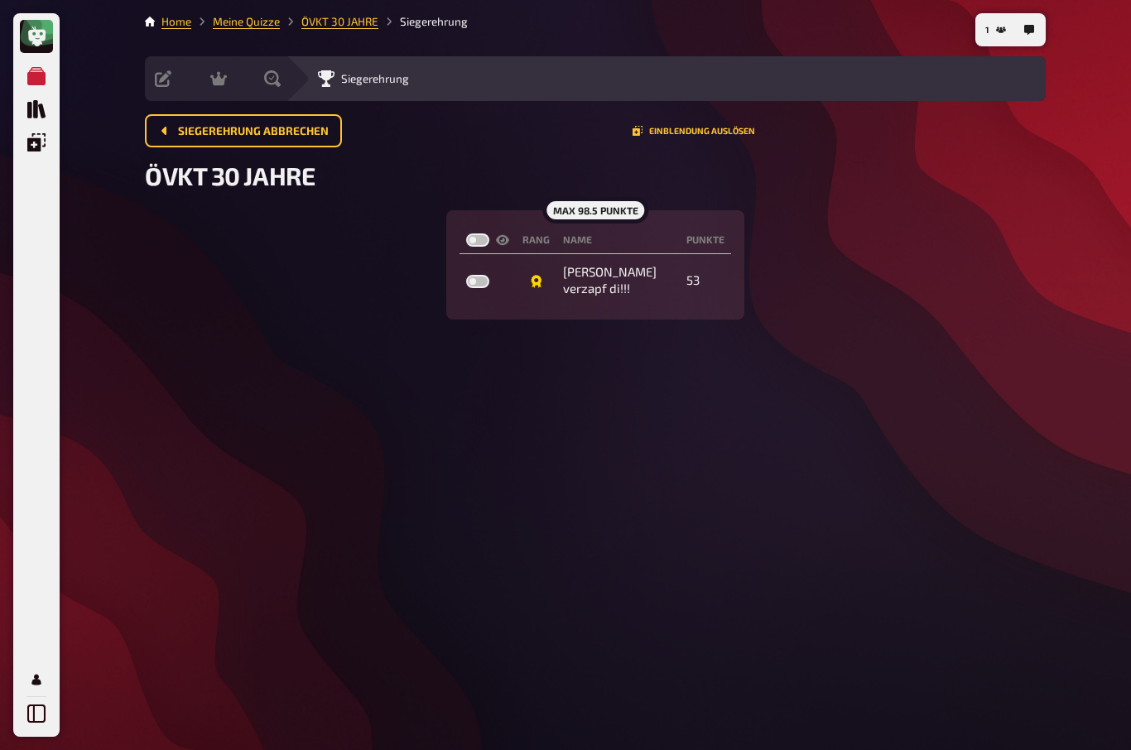
click at [991, 37] on button "1" at bounding box center [996, 30] width 34 height 27
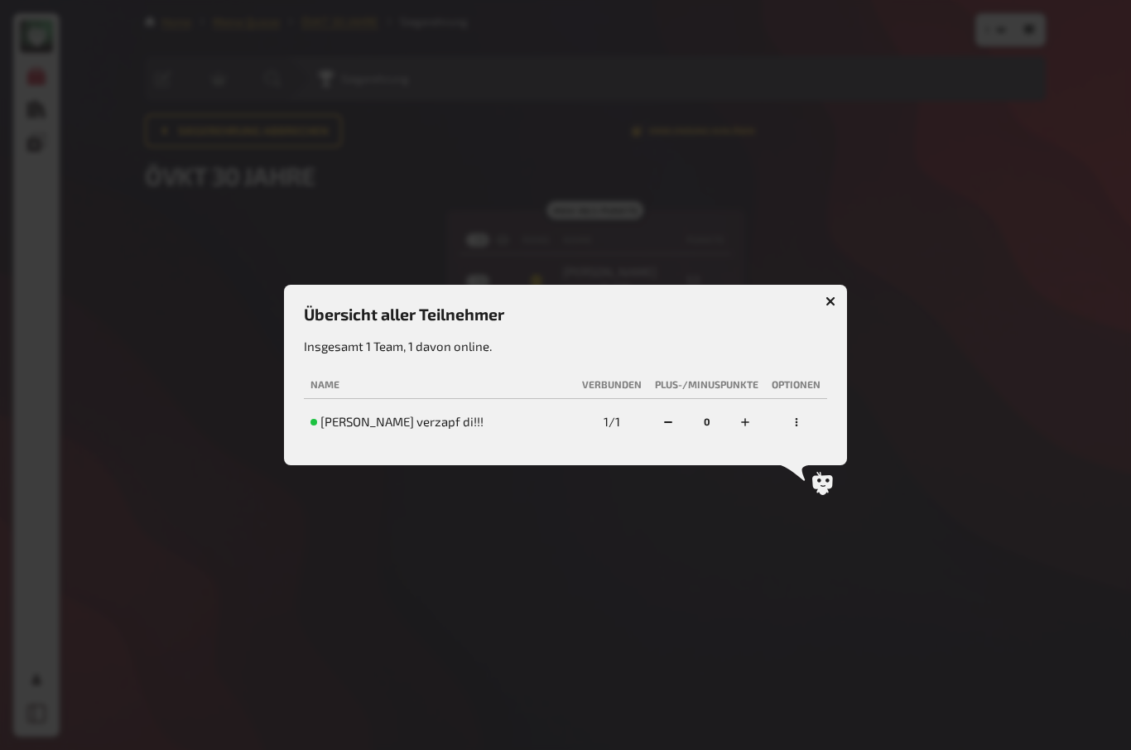
click at [828, 289] on button "button" at bounding box center [831, 301] width 27 height 27
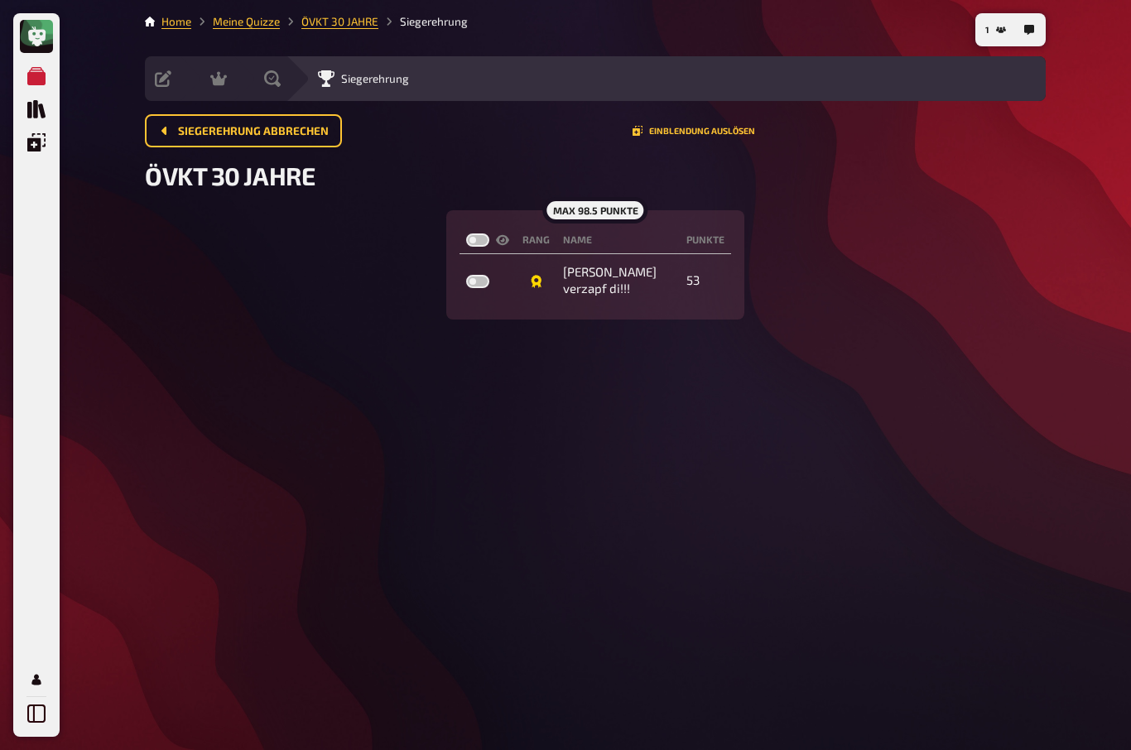
click at [298, 126] on span "Siegerehrung abbrechen" at bounding box center [253, 132] width 151 height 12
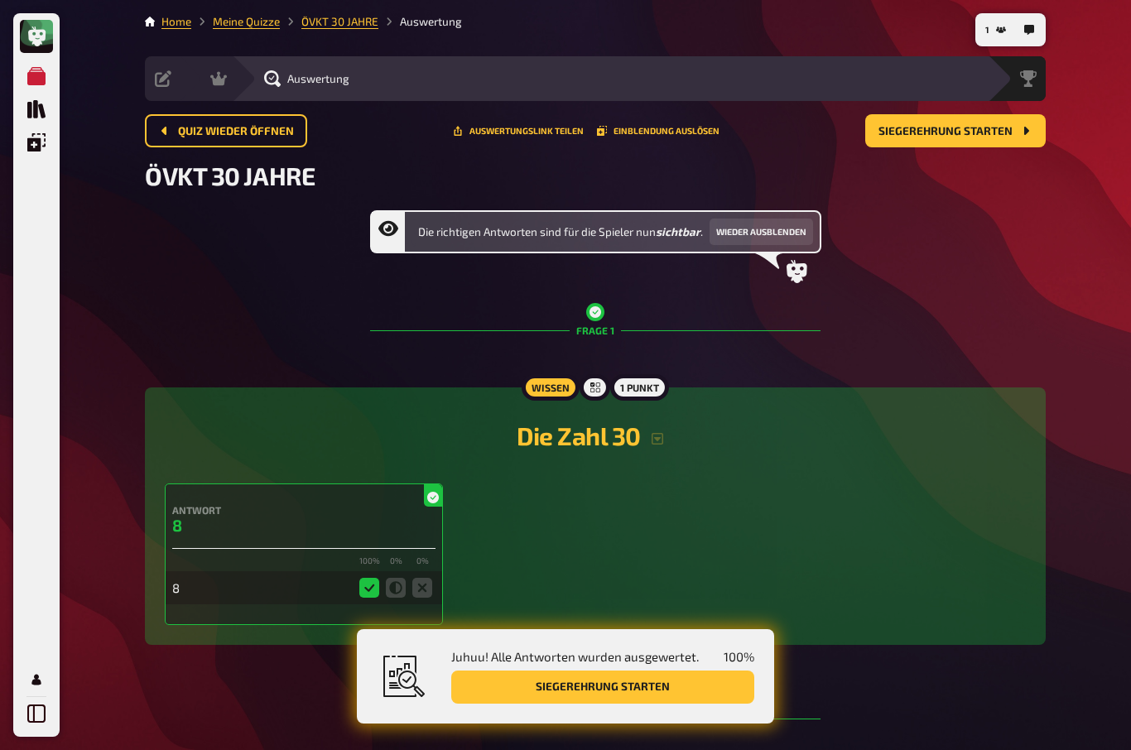
click at [615, 684] on button "Siegerehrung starten" at bounding box center [602, 687] width 303 height 33
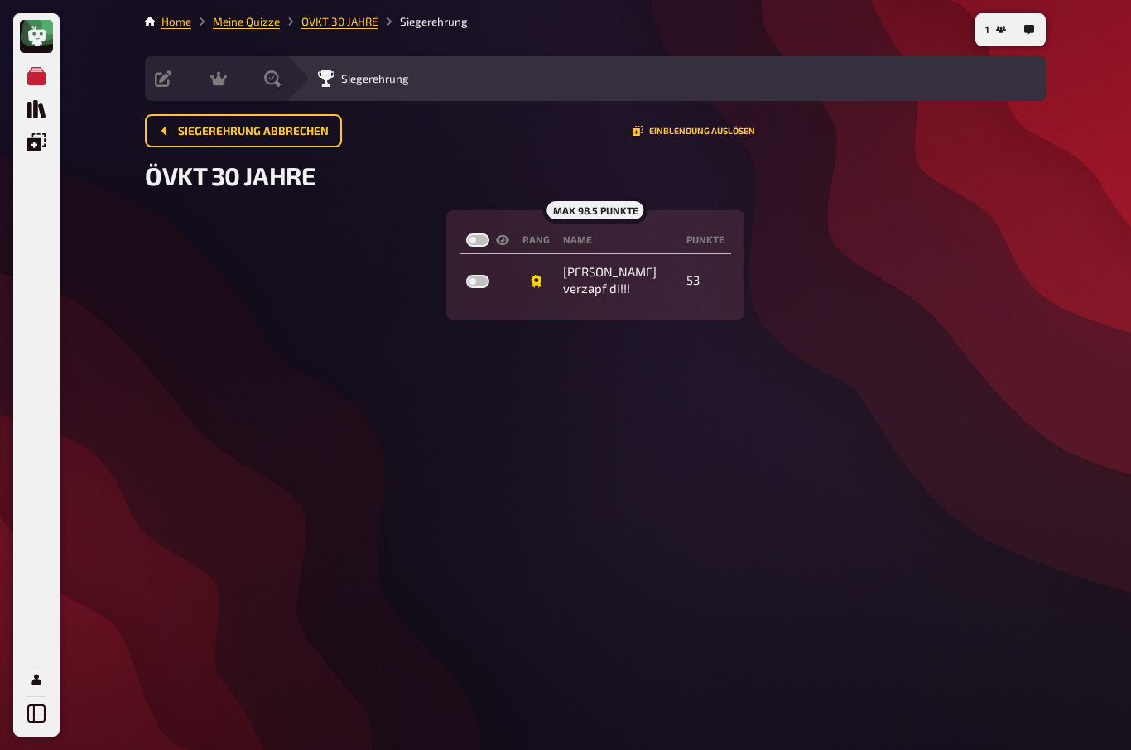
click at [254, 176] on span "ÖVKT 30 JAHRE" at bounding box center [230, 176] width 170 height 30
click at [634, 132] on icon "Einblendung auslösen" at bounding box center [638, 131] width 10 height 10
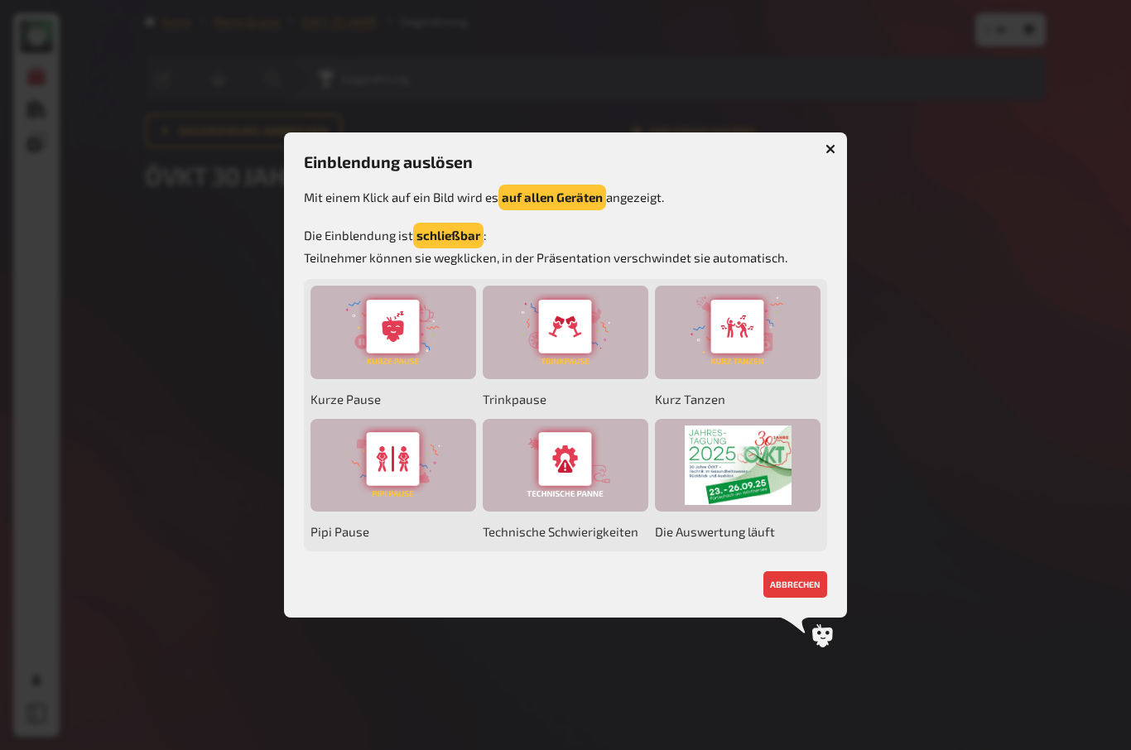
click at [745, 476] on div at bounding box center [738, 466] width 166 height 94
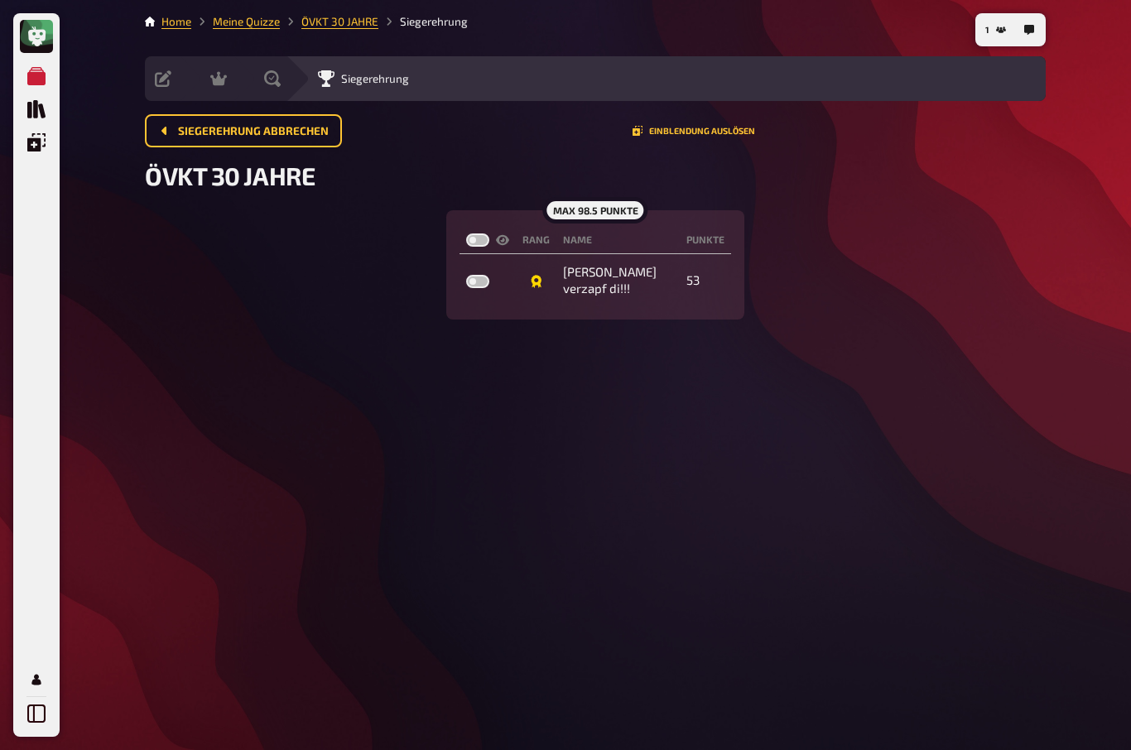
click at [721, 135] on button "Einblendung auslösen" at bounding box center [694, 131] width 123 height 10
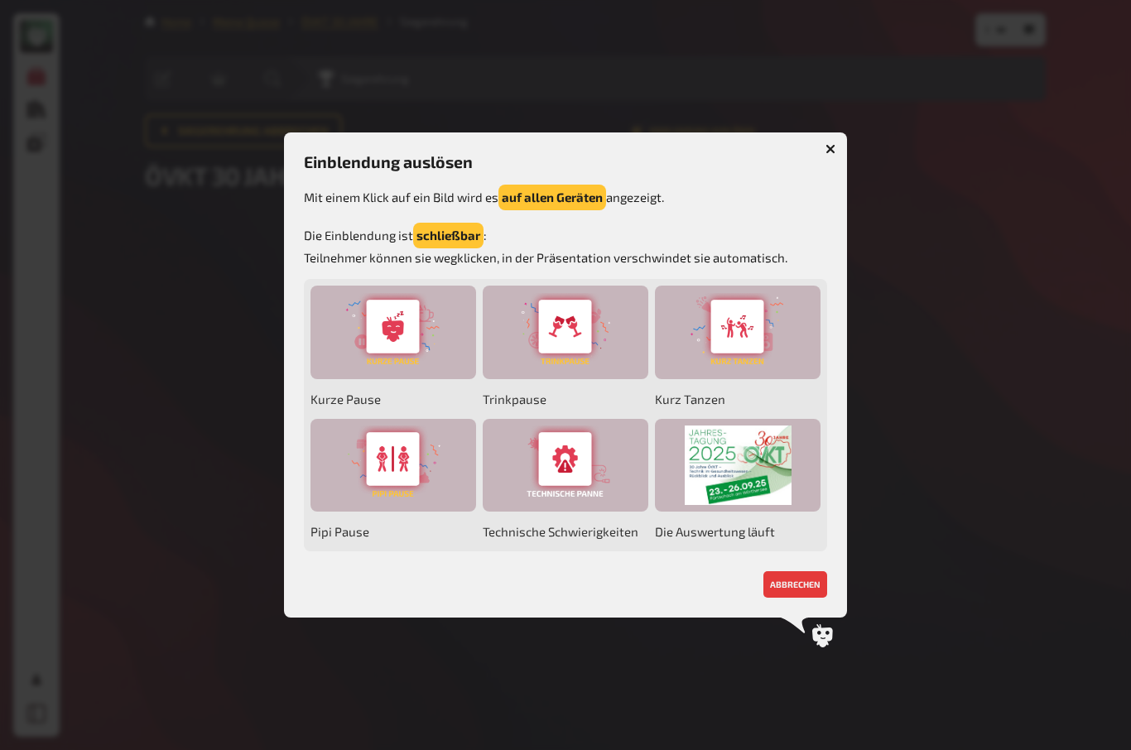
click at [803, 583] on button "abbrechen" at bounding box center [796, 585] width 64 height 27
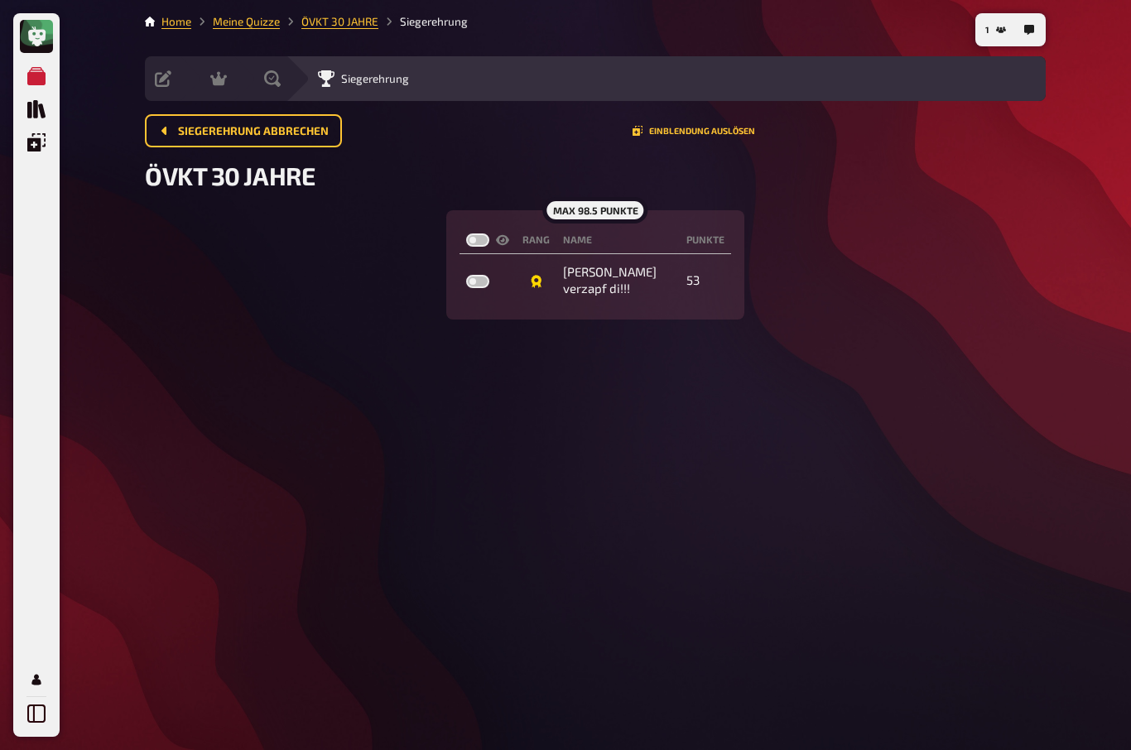
click at [723, 135] on button "Einblendung auslösen" at bounding box center [694, 131] width 123 height 10
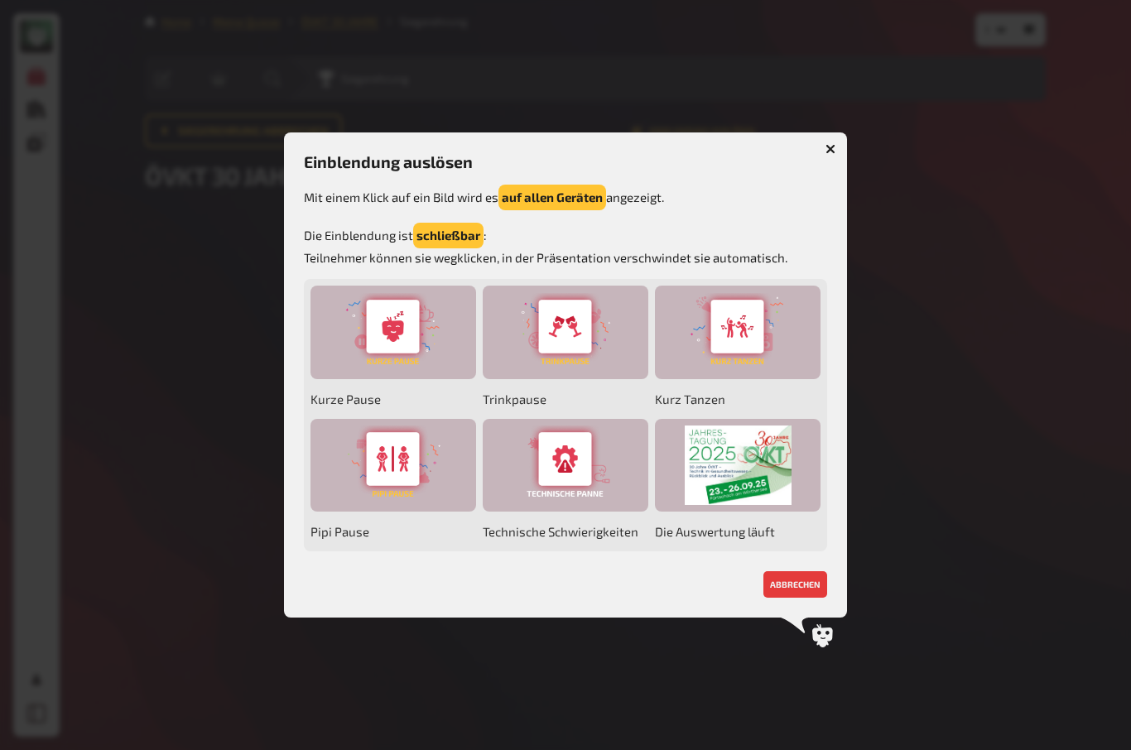
click at [456, 239] on button "schließbar" at bounding box center [448, 236] width 70 height 26
click at [935, 500] on div at bounding box center [565, 375] width 1131 height 750
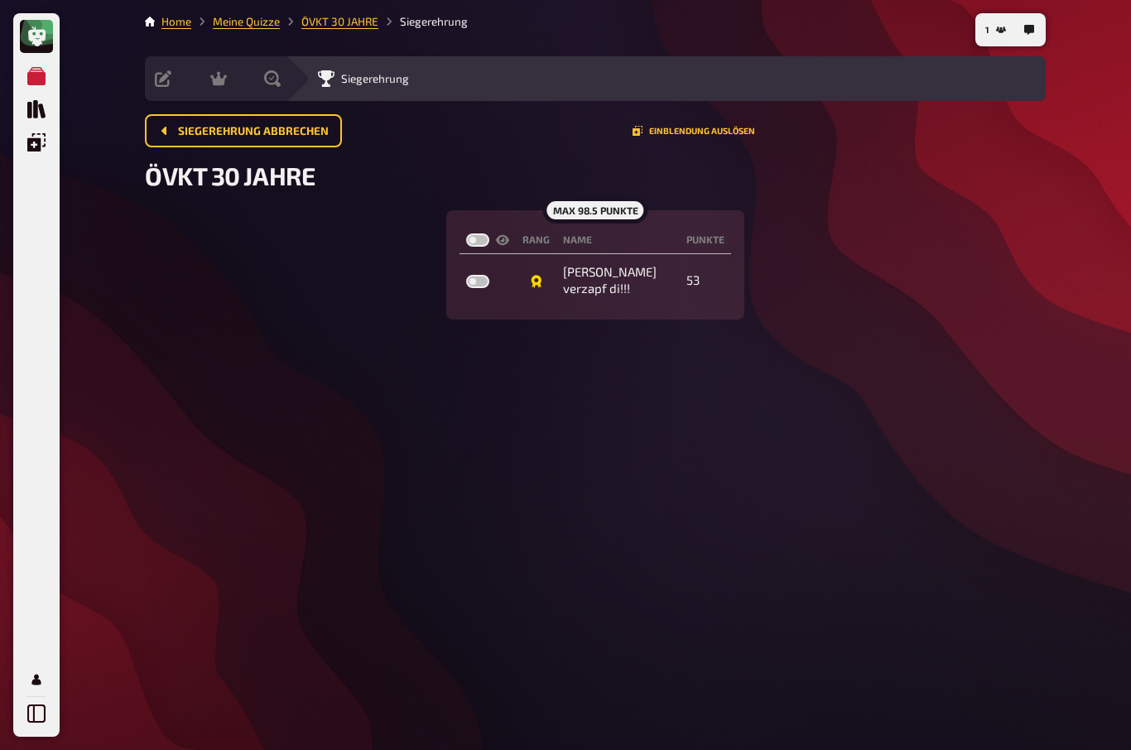
click at [693, 129] on button "Einblendung auslösen" at bounding box center [694, 131] width 123 height 10
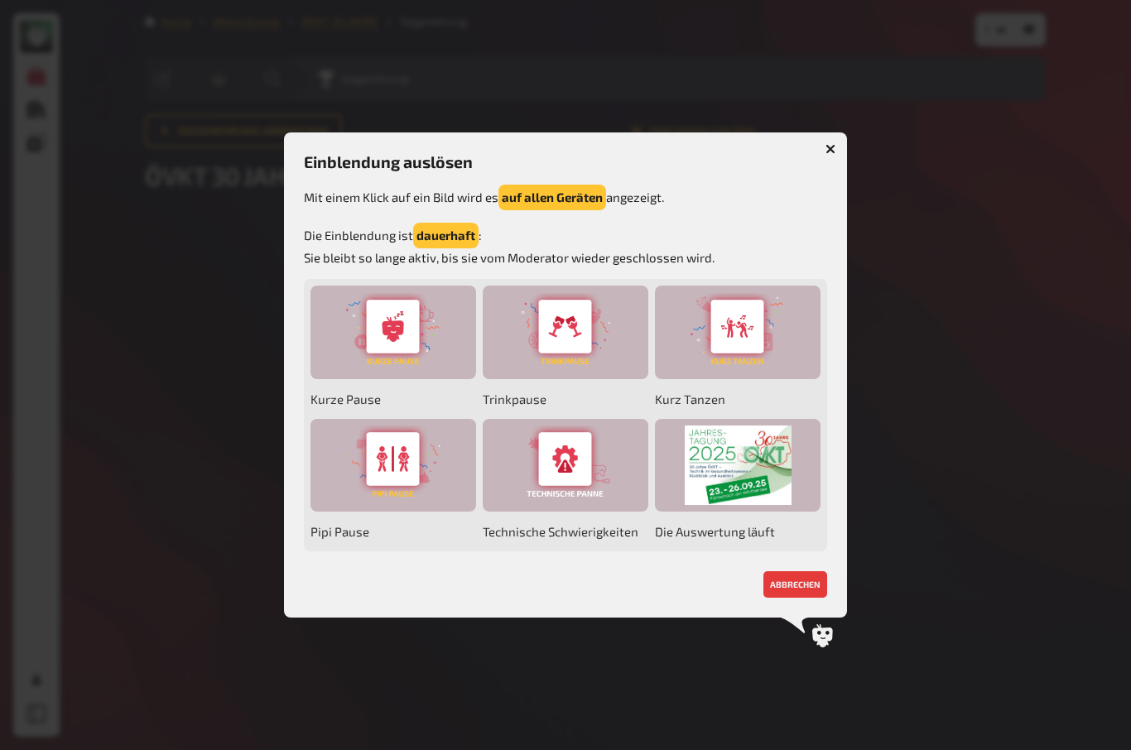
click at [740, 458] on div at bounding box center [738, 466] width 166 height 94
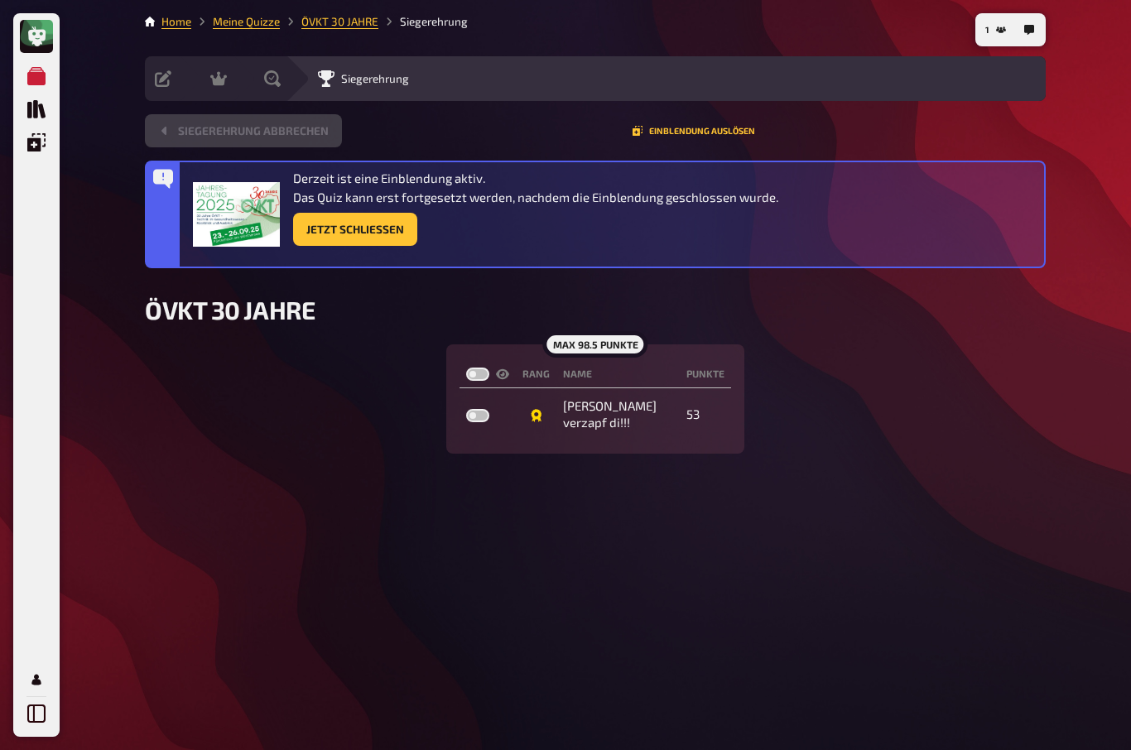
click at [339, 229] on button "Jetzt Schließen" at bounding box center [355, 229] width 124 height 33
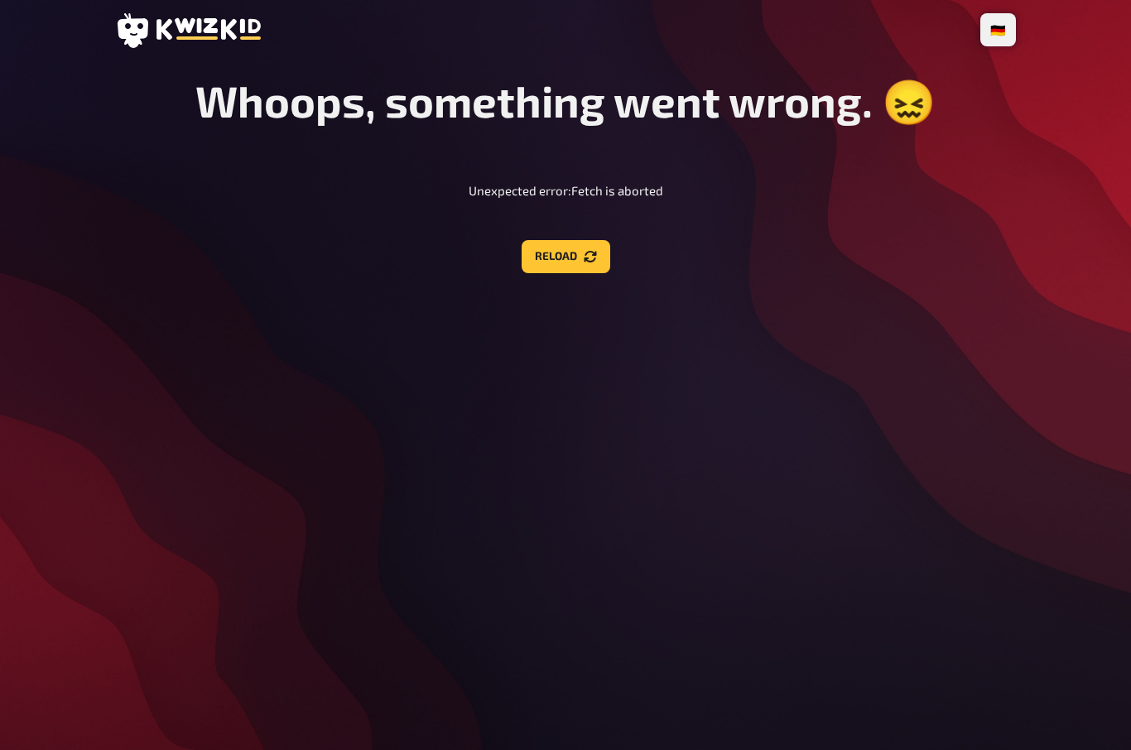
click at [587, 262] on icon "Reload" at bounding box center [590, 256] width 12 height 12
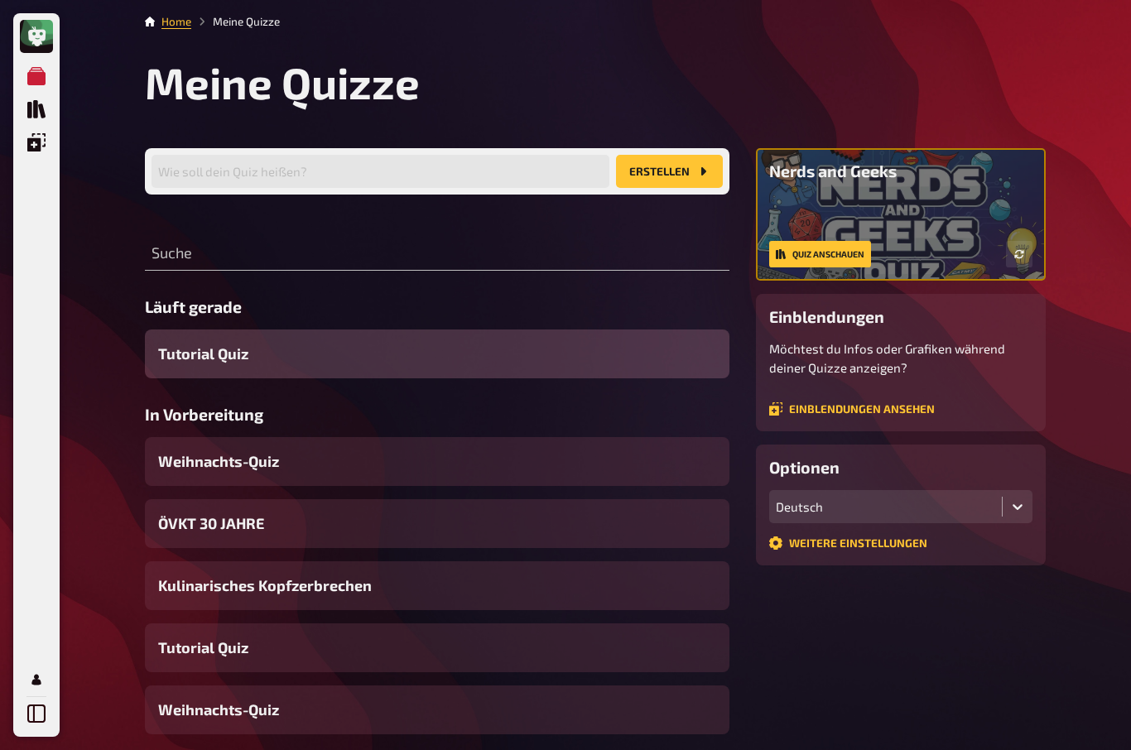
click at [195, 531] on span "ÖVKT 30 JAHRE" at bounding box center [211, 524] width 106 height 22
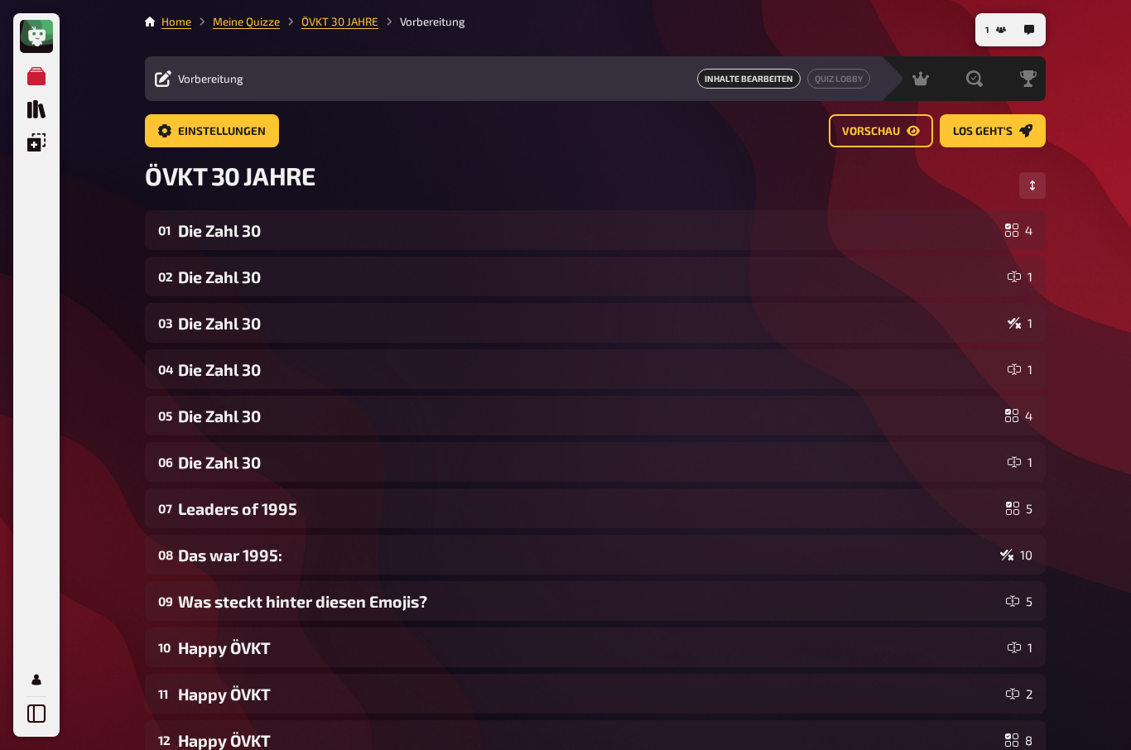
click at [992, 128] on span "Los geht's" at bounding box center [983, 132] width 60 height 12
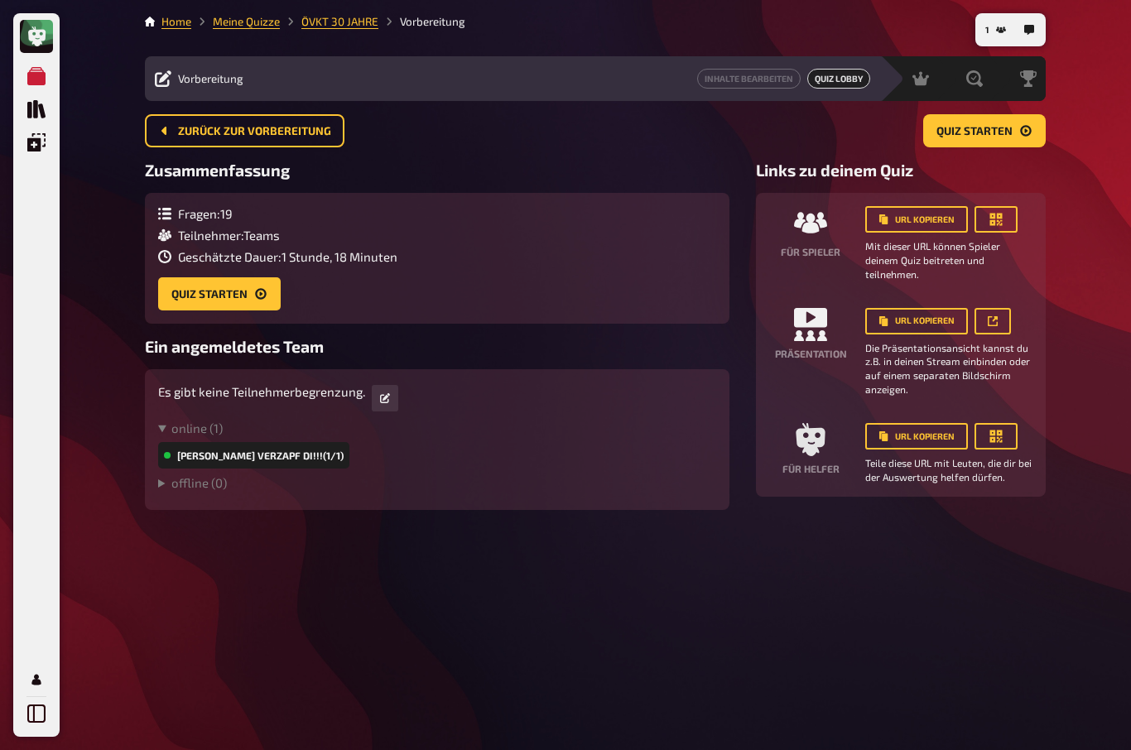
click at [171, 458] on div "[PERSON_NAME] verzapf di!!! (1/1)" at bounding box center [253, 455] width 191 height 27
click at [175, 453] on div "[PERSON_NAME] verzapf di!!! (1/1)" at bounding box center [253, 455] width 191 height 27
click at [176, 486] on summary "offline ( 0 )" at bounding box center [437, 482] width 558 height 15
click at [177, 426] on summary "online ( 1 )" at bounding box center [437, 428] width 558 height 15
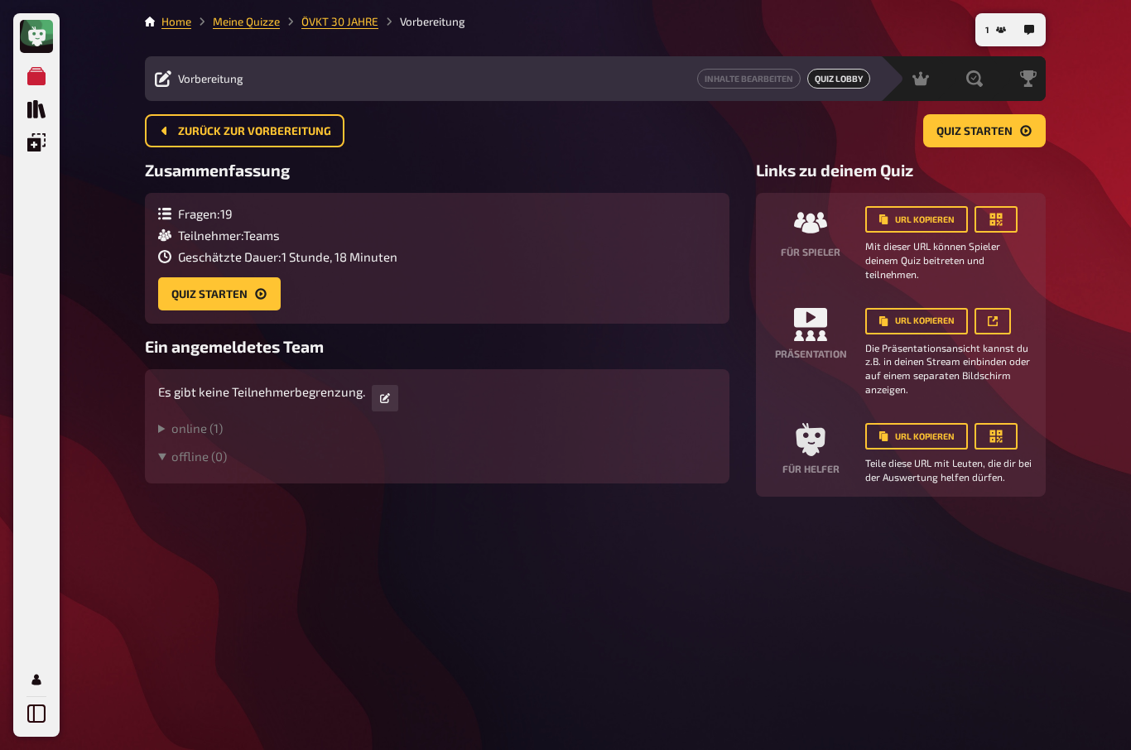
click at [186, 426] on summary "online ( 1 )" at bounding box center [437, 428] width 558 height 15
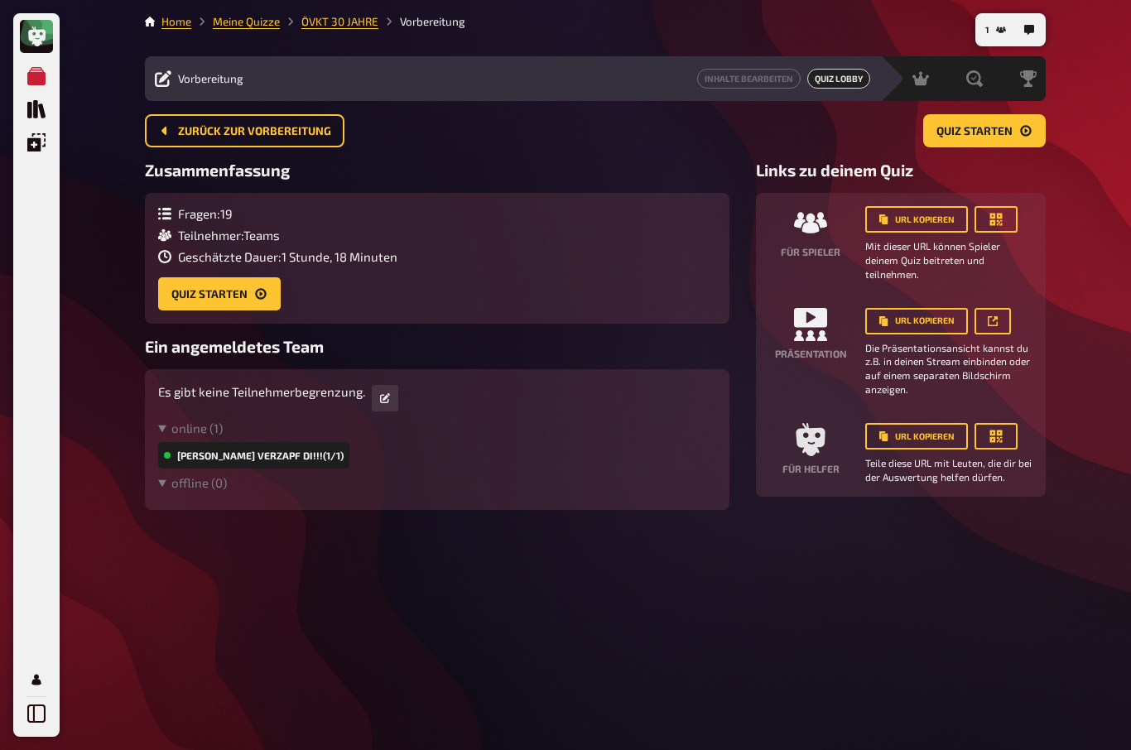
click at [197, 427] on summary "online ( 1 )" at bounding box center [437, 428] width 558 height 15
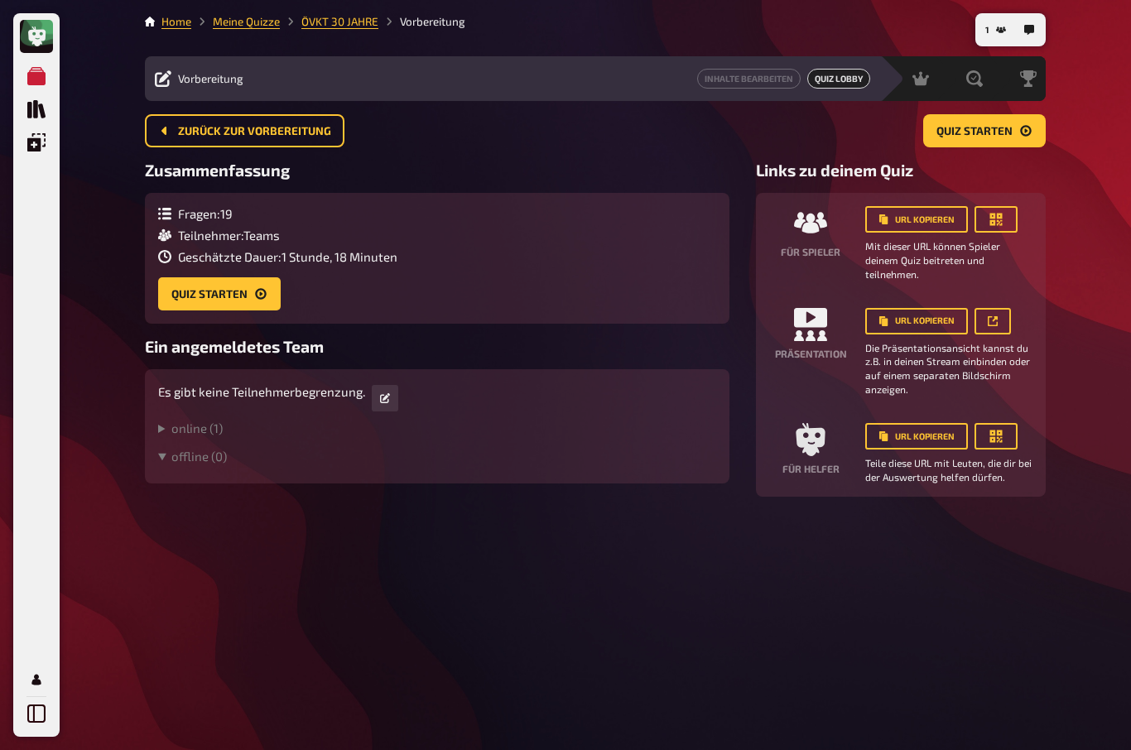
click at [210, 435] on summary "online ( 1 )" at bounding box center [437, 428] width 558 height 15
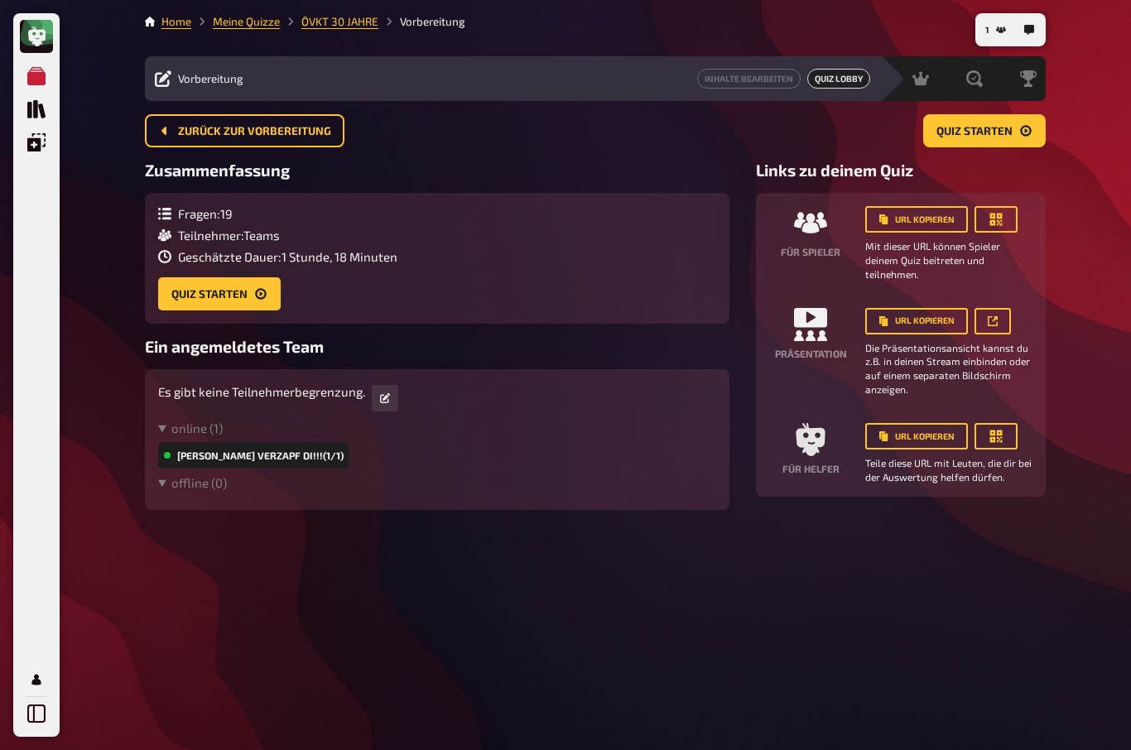
click at [195, 421] on div "Es gibt keine Teilnehmerbegrenzung. online ( 1 ) [PERSON_NAME] di!!! (1/1) offl…" at bounding box center [437, 440] width 558 height 114
click at [177, 433] on summary "online ( 1 )" at bounding box center [437, 428] width 558 height 15
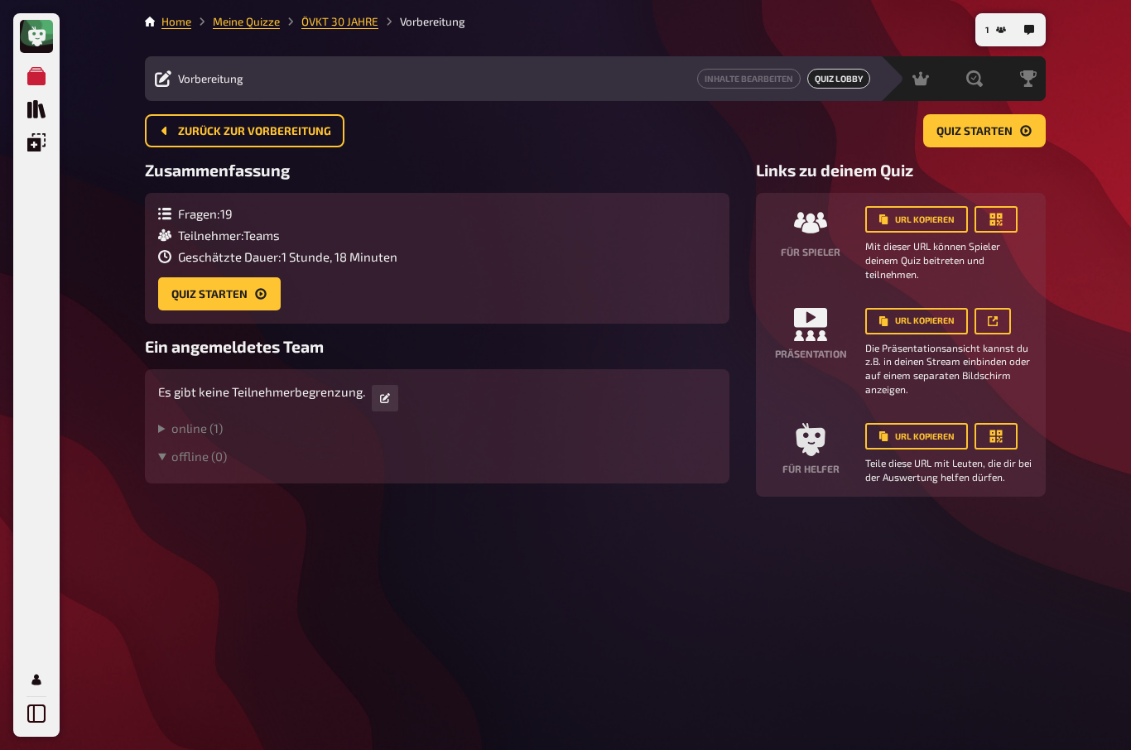
click at [192, 434] on summary "online ( 1 )" at bounding box center [437, 428] width 558 height 15
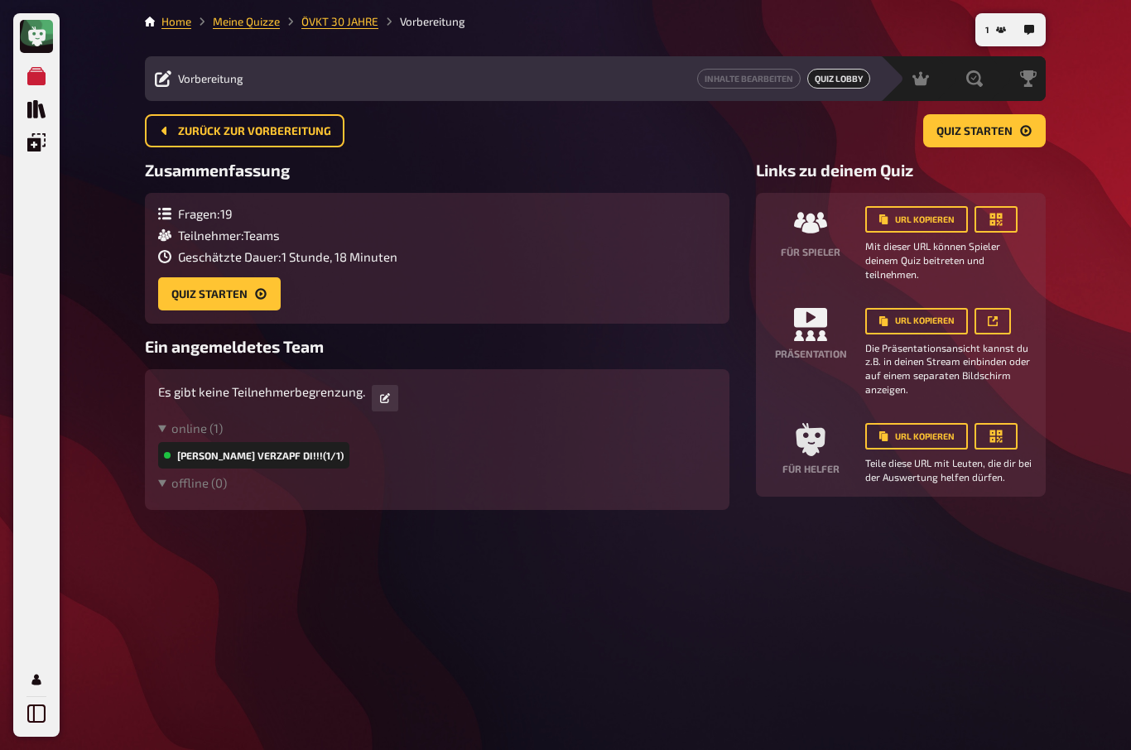
click at [195, 457] on div "[PERSON_NAME] verzapf di!!! (1/1)" at bounding box center [253, 455] width 191 height 27
click at [301, 464] on div "[PERSON_NAME] verzapf di!!! (1/1)" at bounding box center [253, 455] width 191 height 27
click at [228, 462] on div "[PERSON_NAME] verzapf di!!! (1/1)" at bounding box center [253, 455] width 191 height 27
click at [194, 434] on summary "online ( 1 )" at bounding box center [437, 428] width 558 height 15
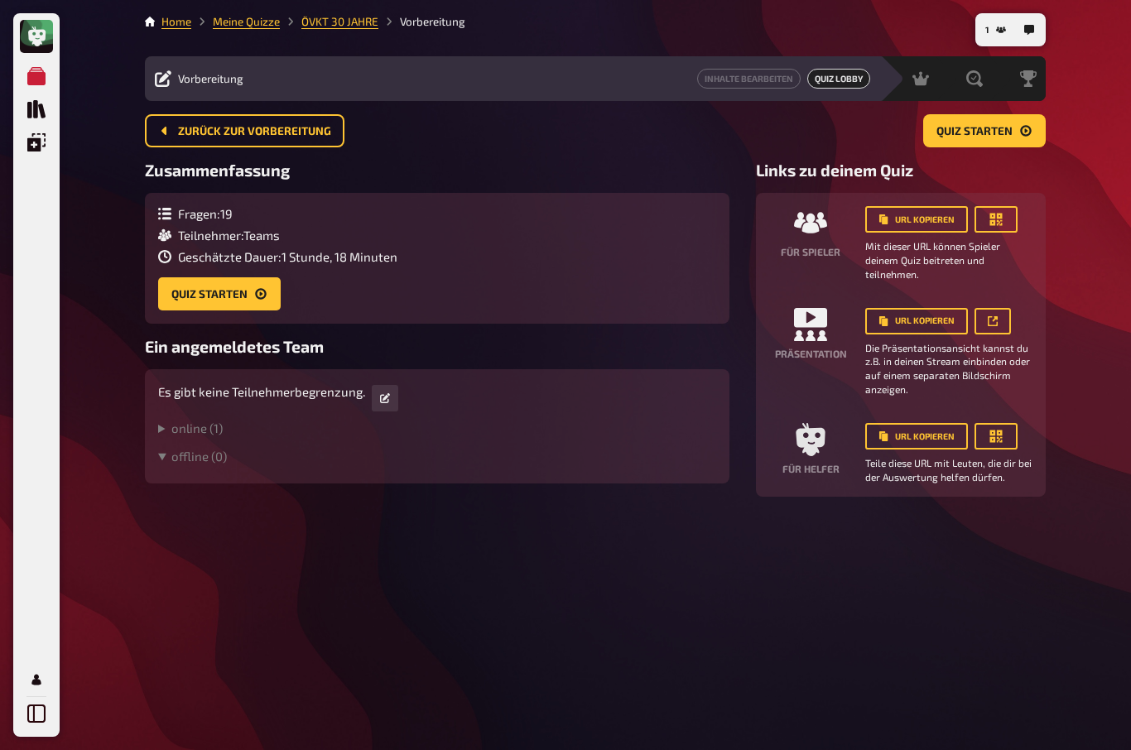
click at [189, 427] on summary "online ( 1 )" at bounding box center [437, 428] width 558 height 15
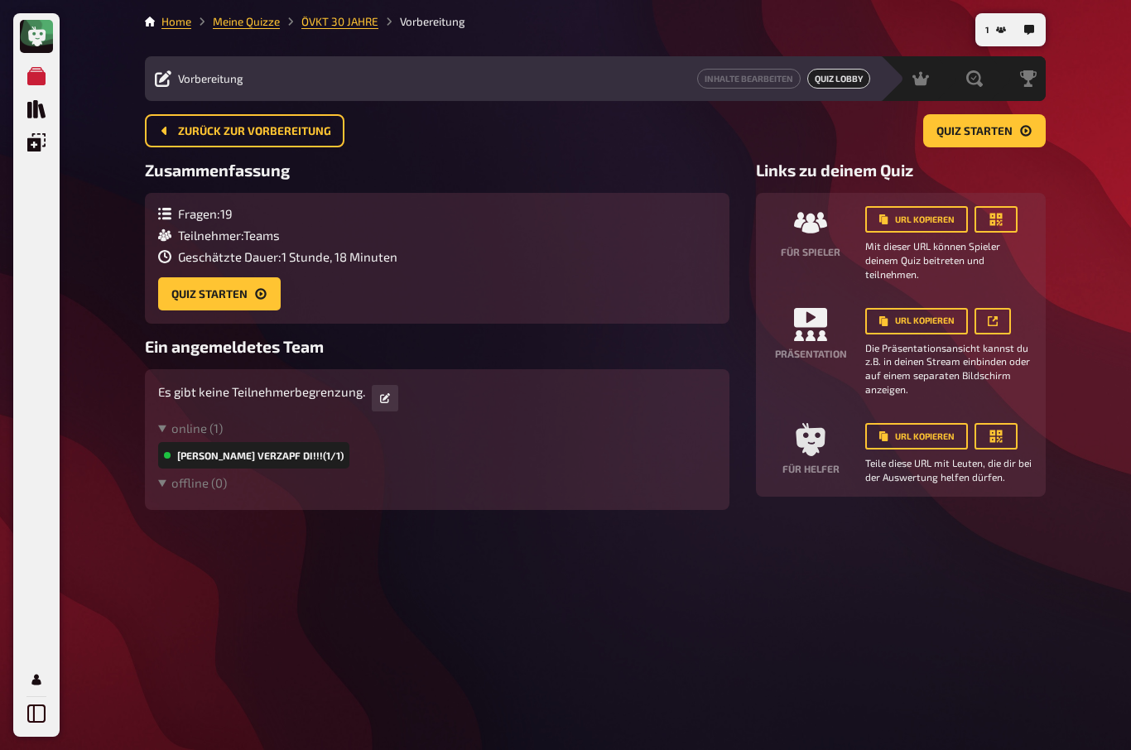
click at [178, 526] on div "1 Home Meine Quizze ÖVKT 30 JAHRE Vorbereitung Vorbereitung Inhalte Bearbeiten …" at bounding box center [596, 375] width 928 height 750
click at [181, 486] on summary "offline ( 0 )" at bounding box center [437, 482] width 558 height 15
click at [181, 484] on summary "offline ( 0 )" at bounding box center [437, 482] width 558 height 15
click at [186, 455] on div "[PERSON_NAME] verzapf di!!! (1/1)" at bounding box center [253, 455] width 191 height 27
click at [189, 426] on summary "online ( 1 )" at bounding box center [437, 428] width 558 height 15
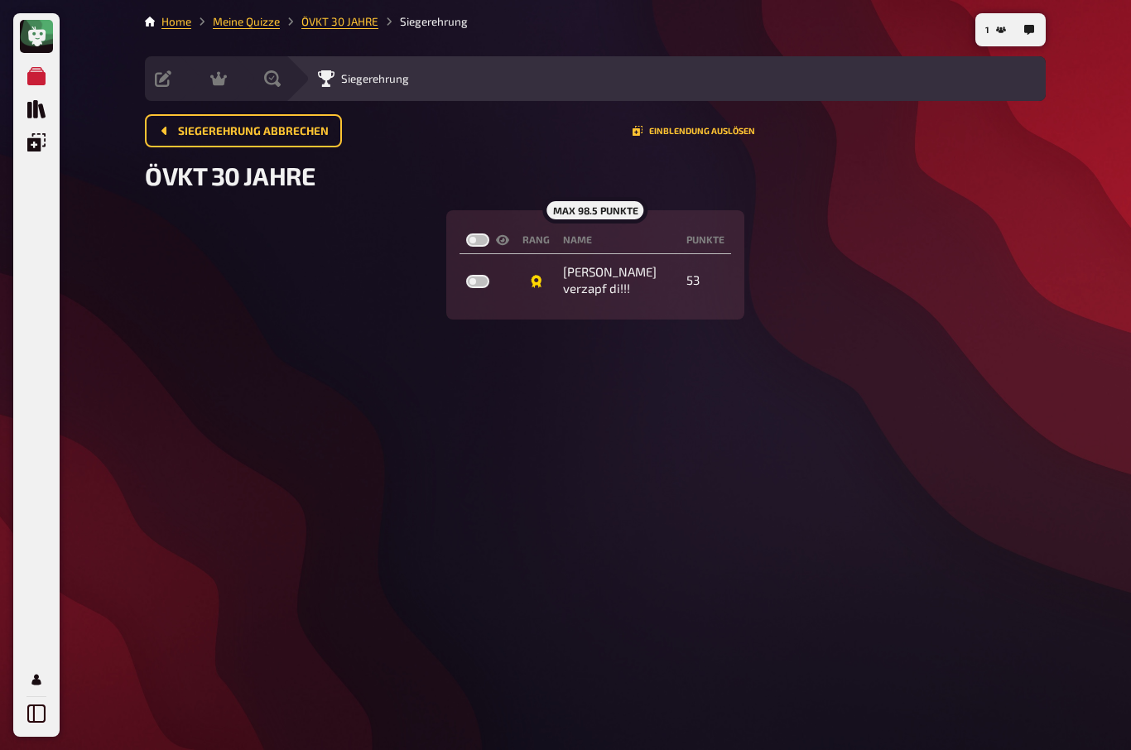
click at [700, 134] on button "Einblendung auslösen" at bounding box center [694, 131] width 123 height 10
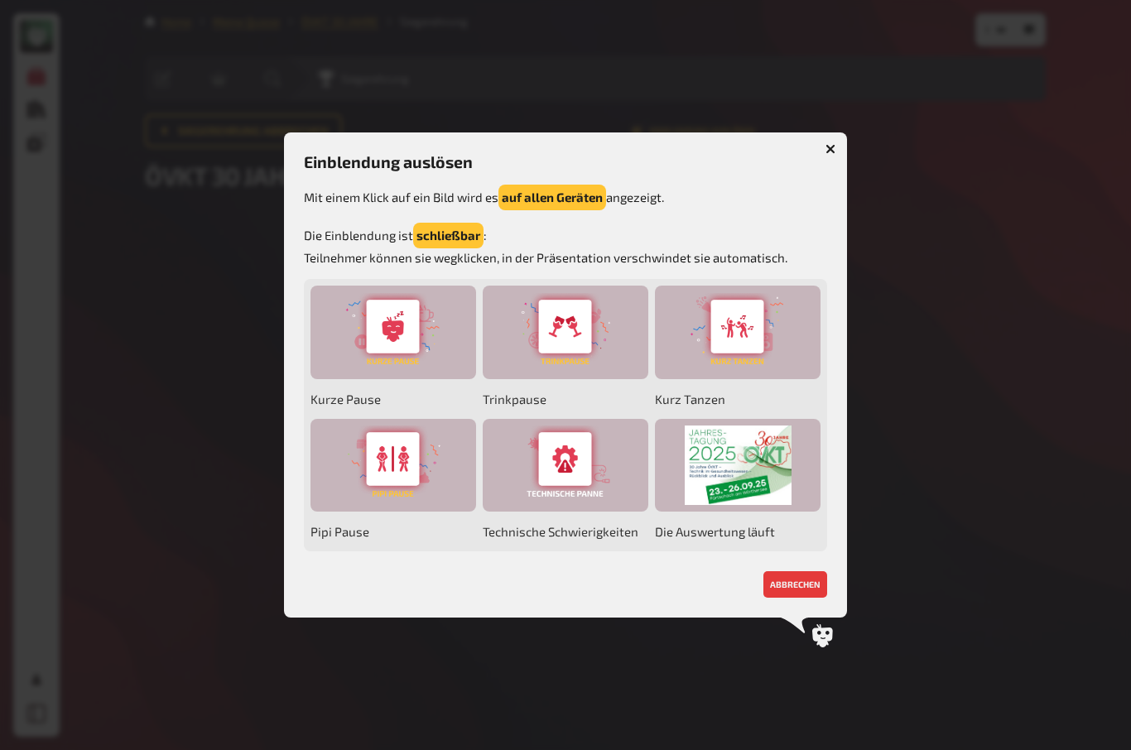
click at [729, 455] on div at bounding box center [738, 466] width 166 height 94
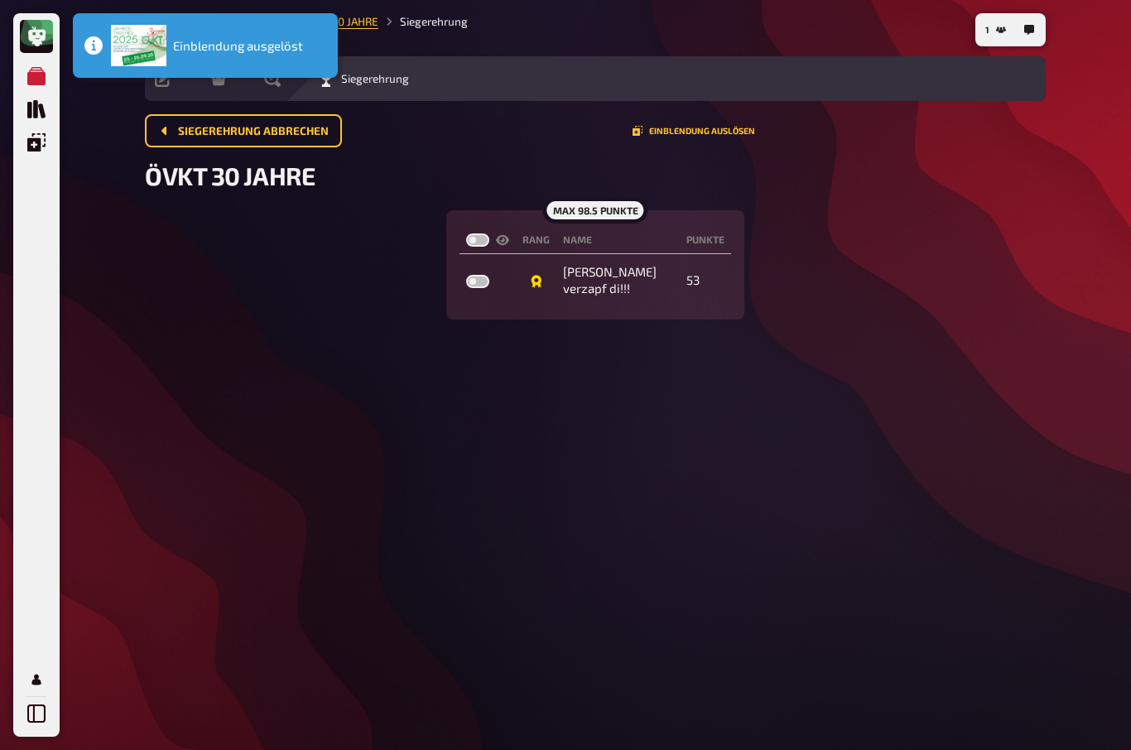
click at [154, 48] on img "Notifications Alt+T" at bounding box center [138, 45] width 55 height 41
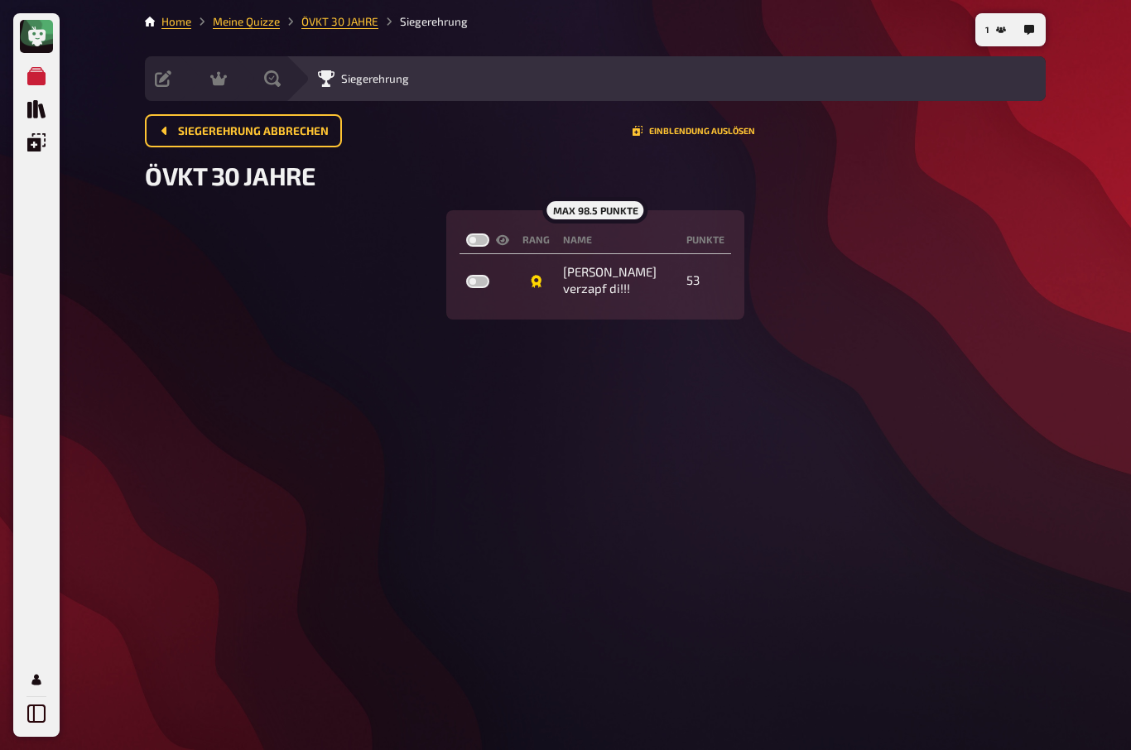
click at [27, 27] on link at bounding box center [36, 36] width 33 height 33
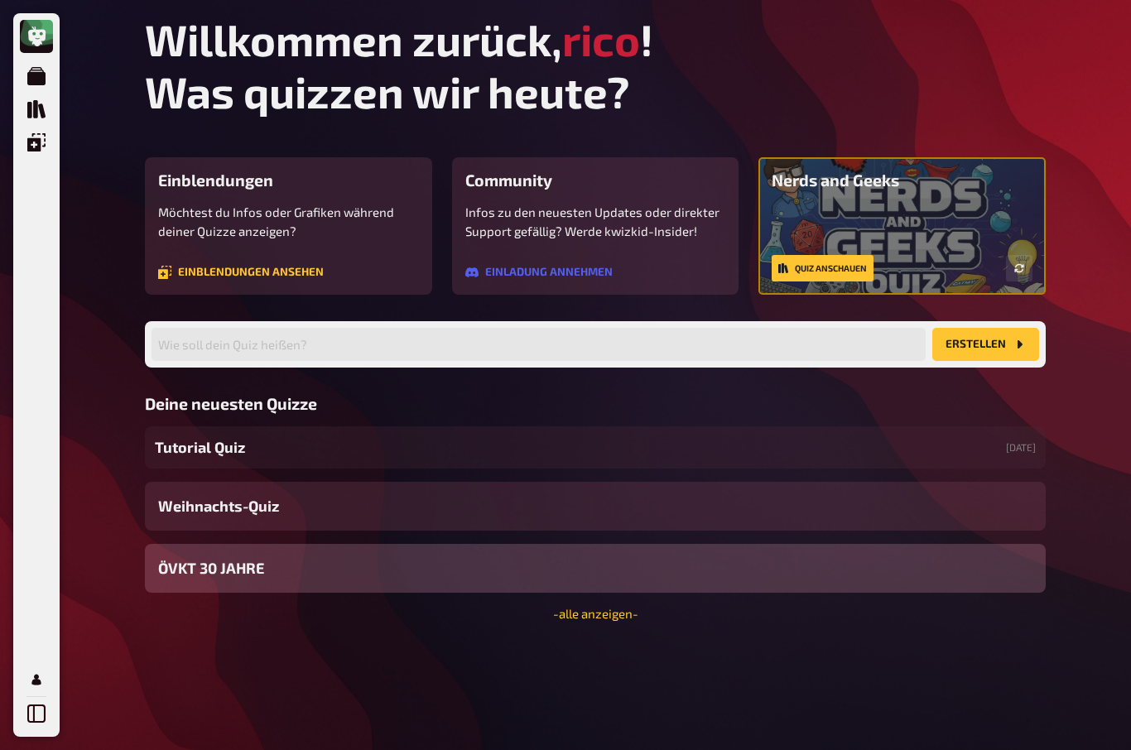
click at [31, 80] on icon "Meine Quizze" at bounding box center [36, 76] width 18 height 18
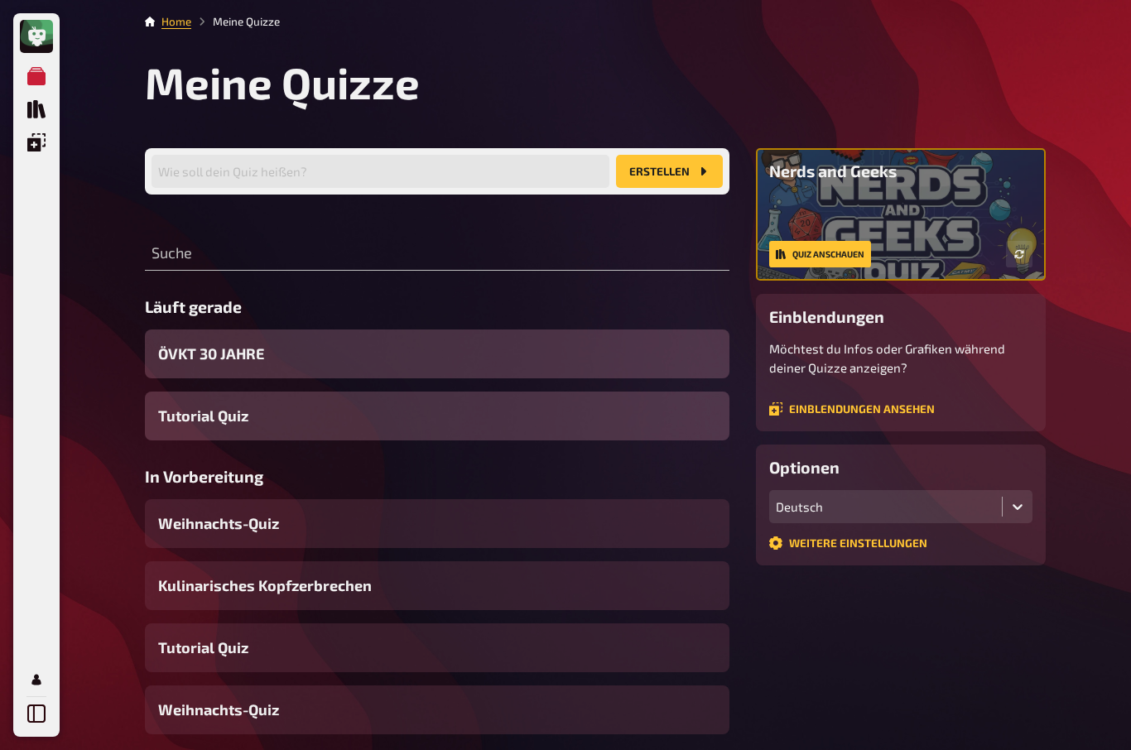
click at [27, 110] on link "Quiz Sammlung" at bounding box center [36, 109] width 33 height 33
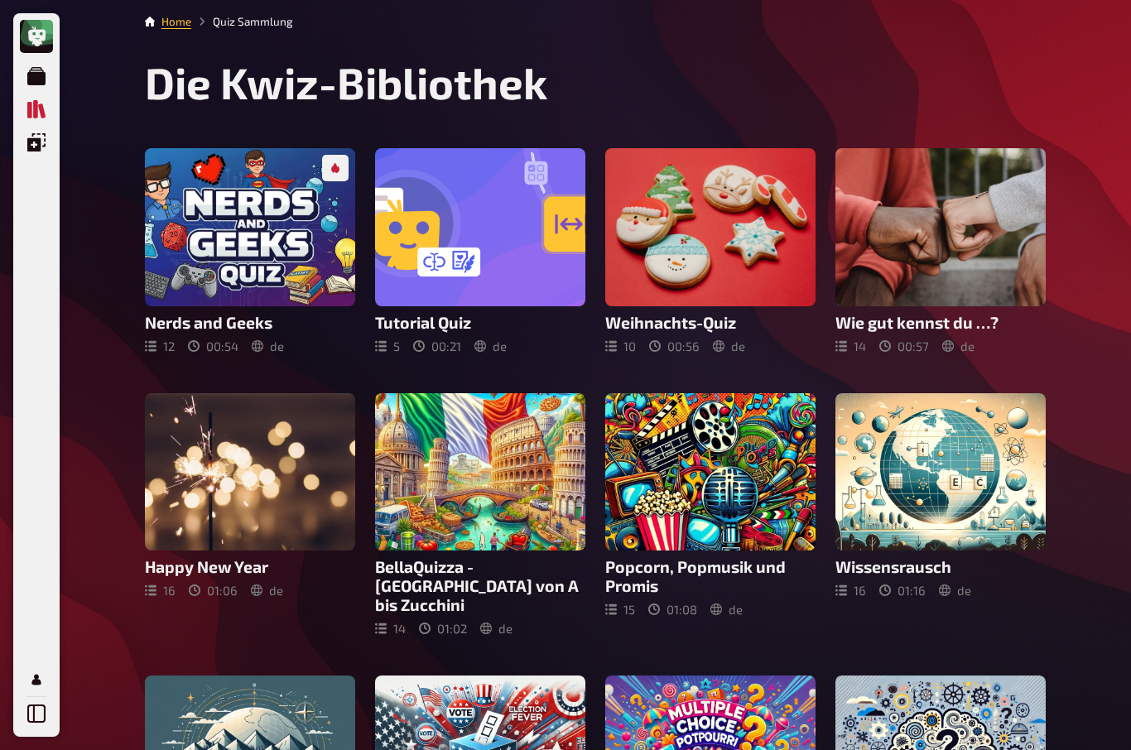
click at [33, 145] on icon "Einblendungen" at bounding box center [36, 142] width 18 height 18
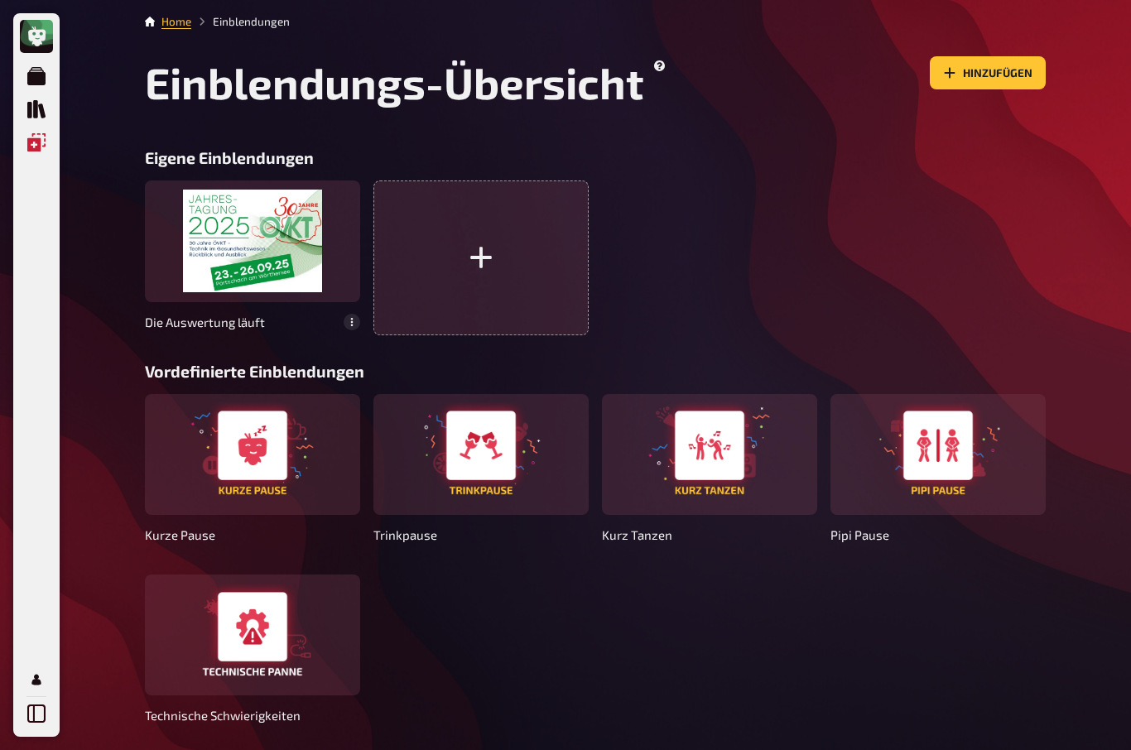
click at [220, 263] on div at bounding box center [252, 241] width 215 height 121
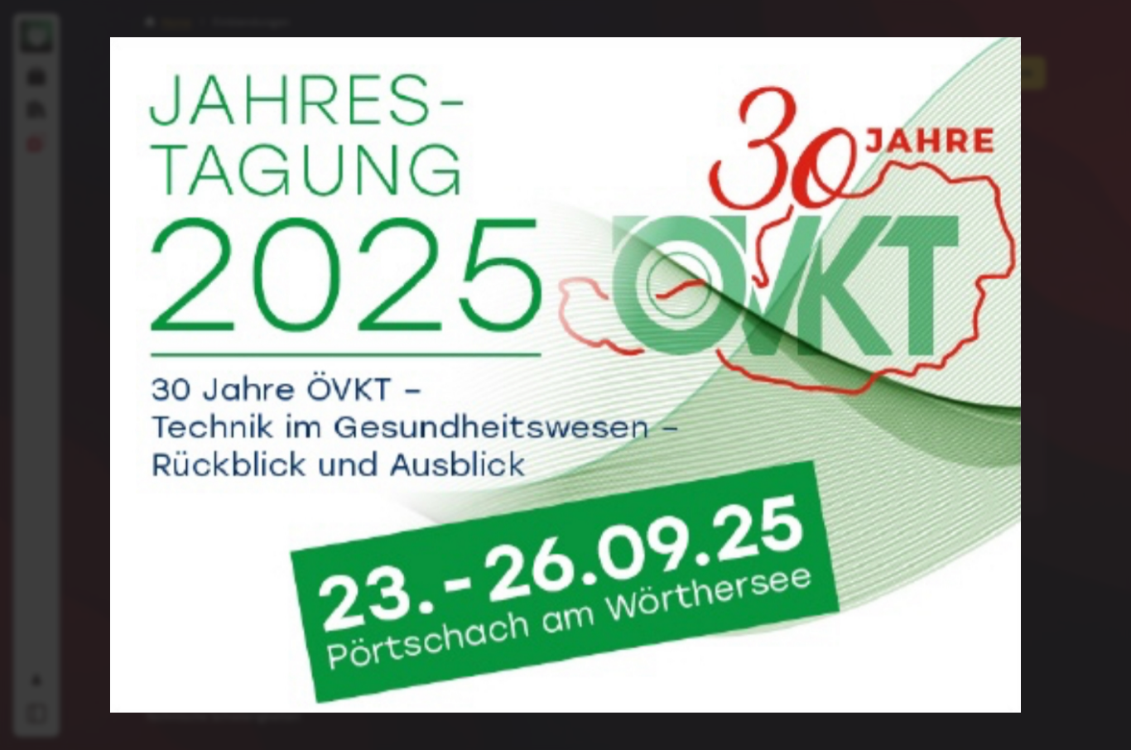
click at [181, 301] on div at bounding box center [565, 375] width 1131 height 750
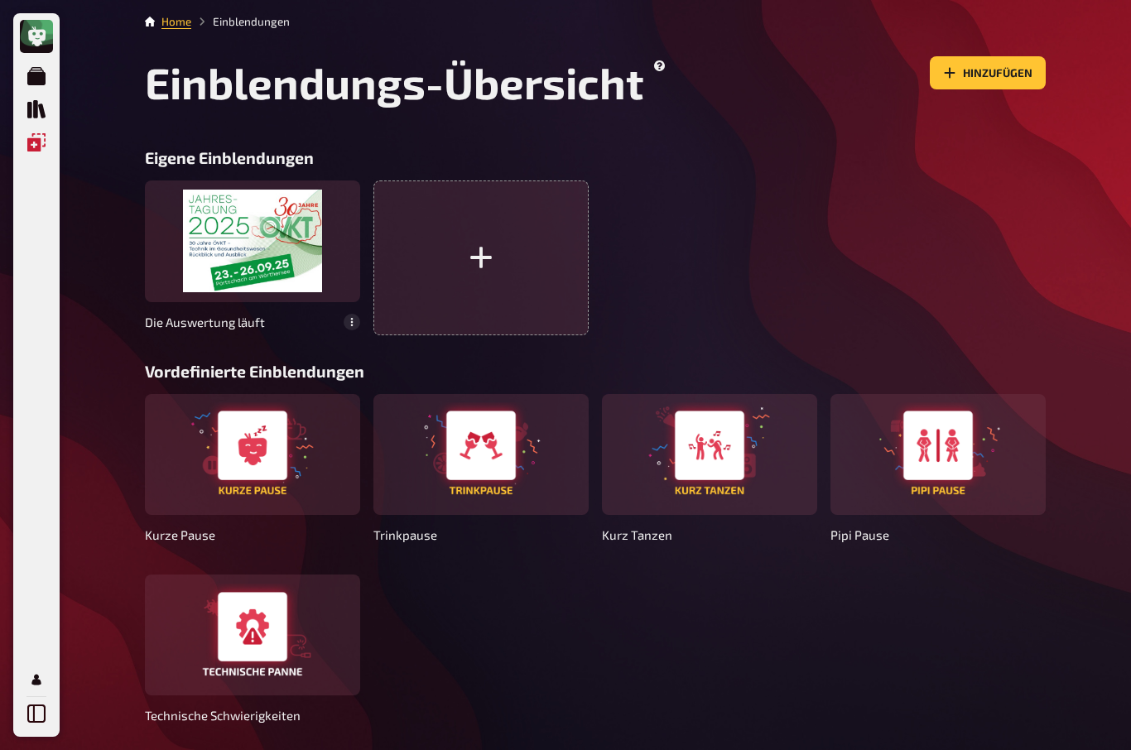
click at [31, 116] on icon "Quiz Sammlung" at bounding box center [36, 109] width 18 height 18
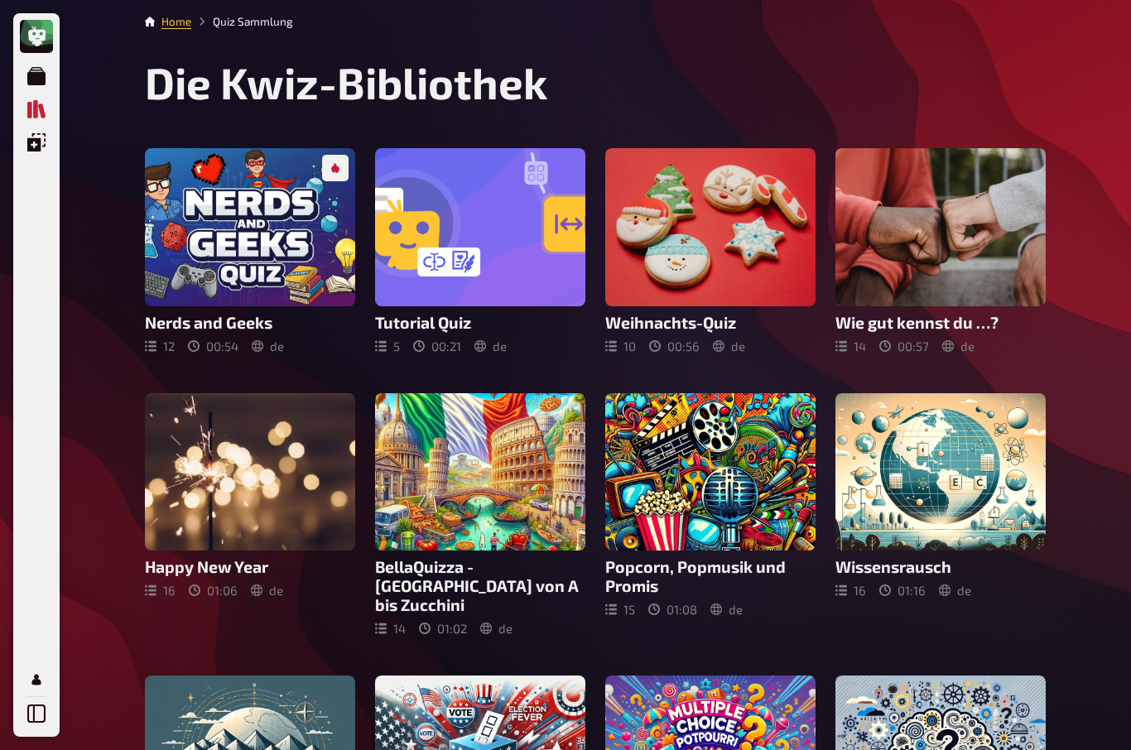
click at [27, 137] on icon "Einblendungen" at bounding box center [36, 142] width 18 height 18
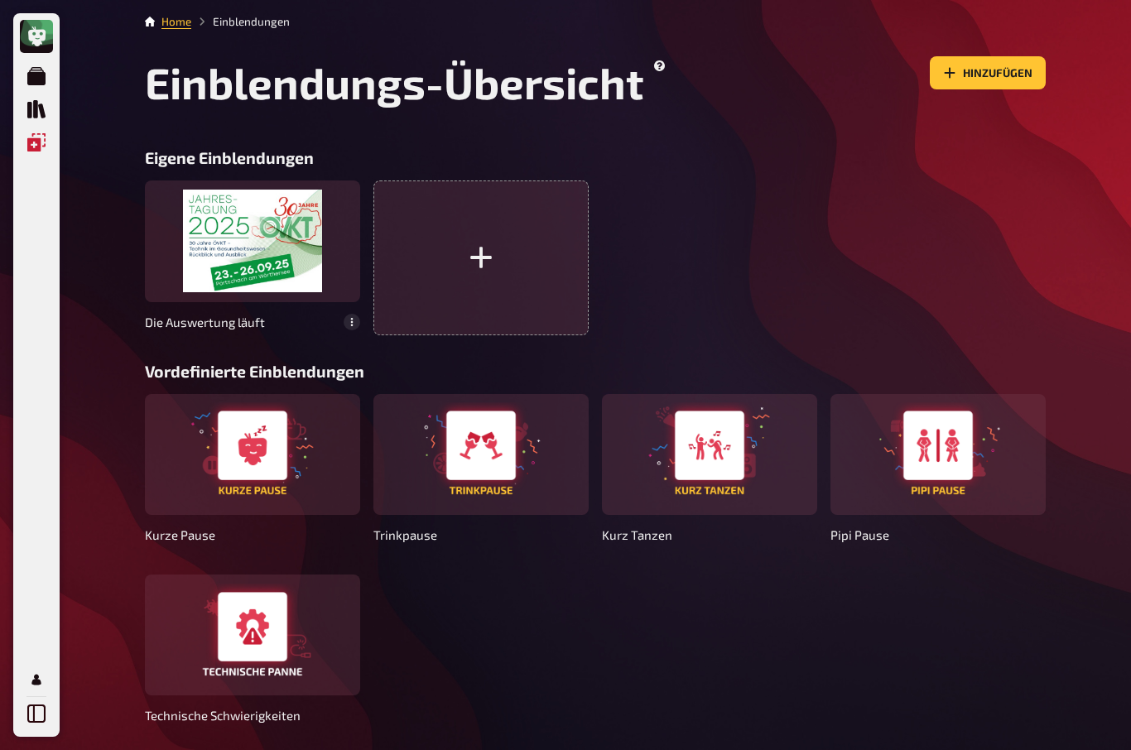
click at [34, 27] on icon at bounding box center [37, 37] width 20 height 20
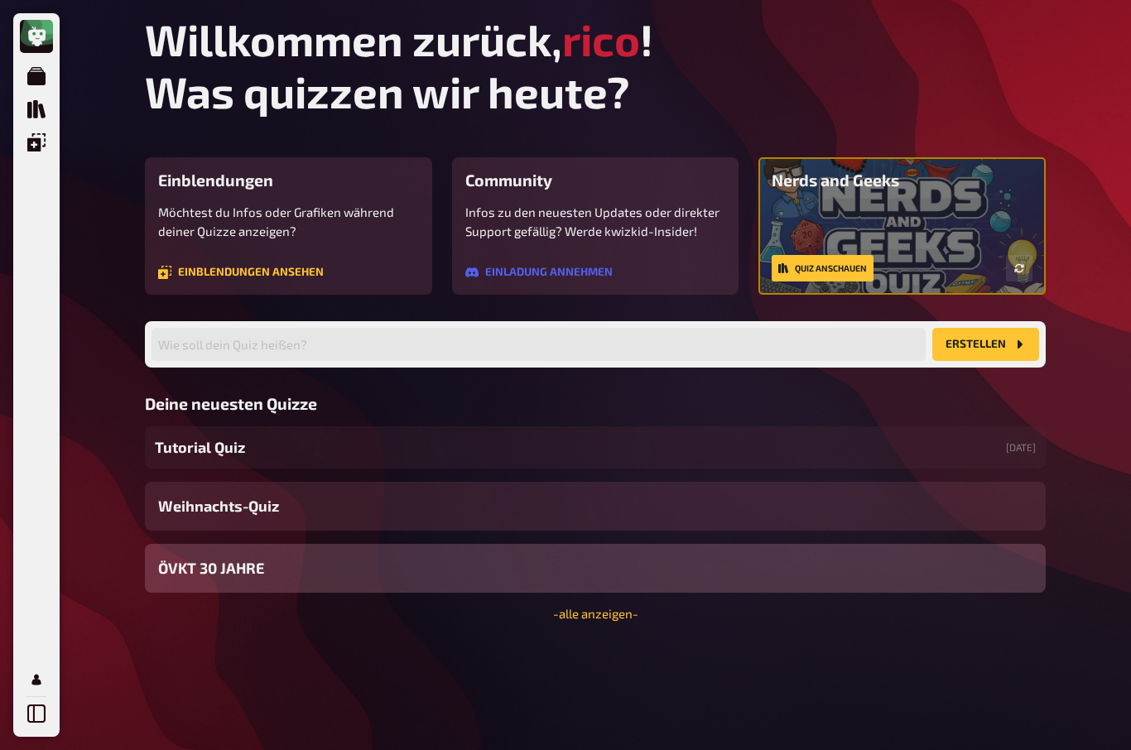
click at [42, 107] on icon "Quiz Sammlung" at bounding box center [36, 109] width 18 height 18
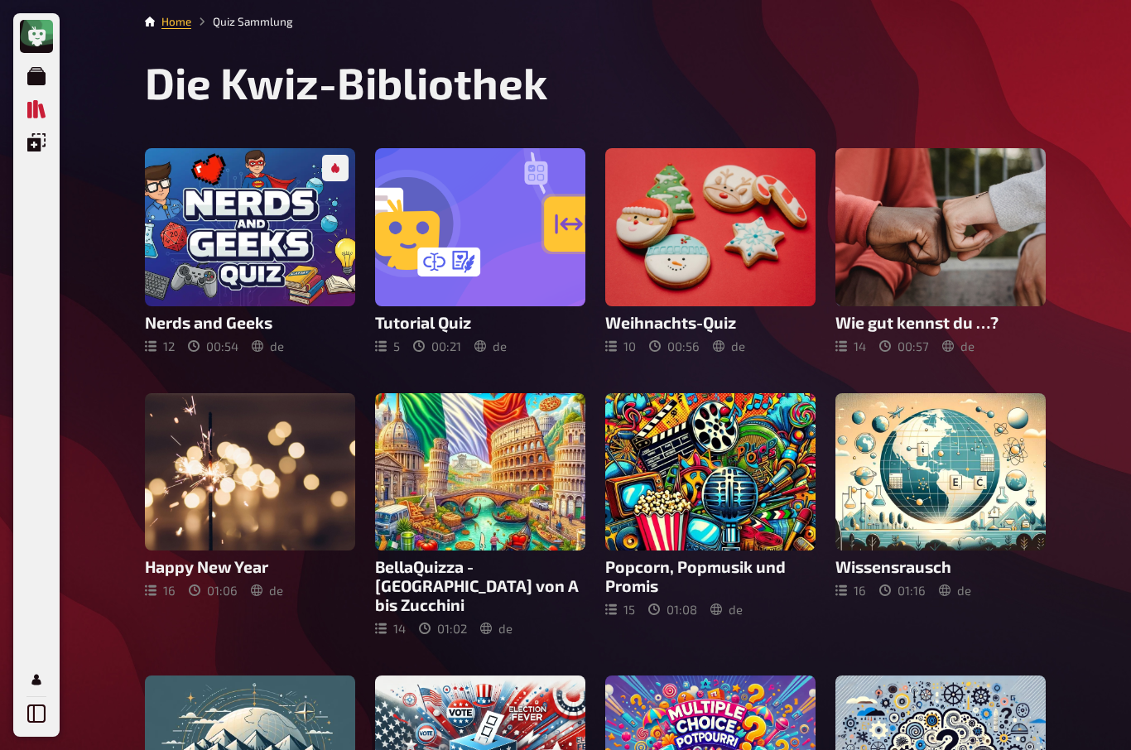
click at [29, 70] on icon "Meine Quizze" at bounding box center [36, 76] width 18 height 18
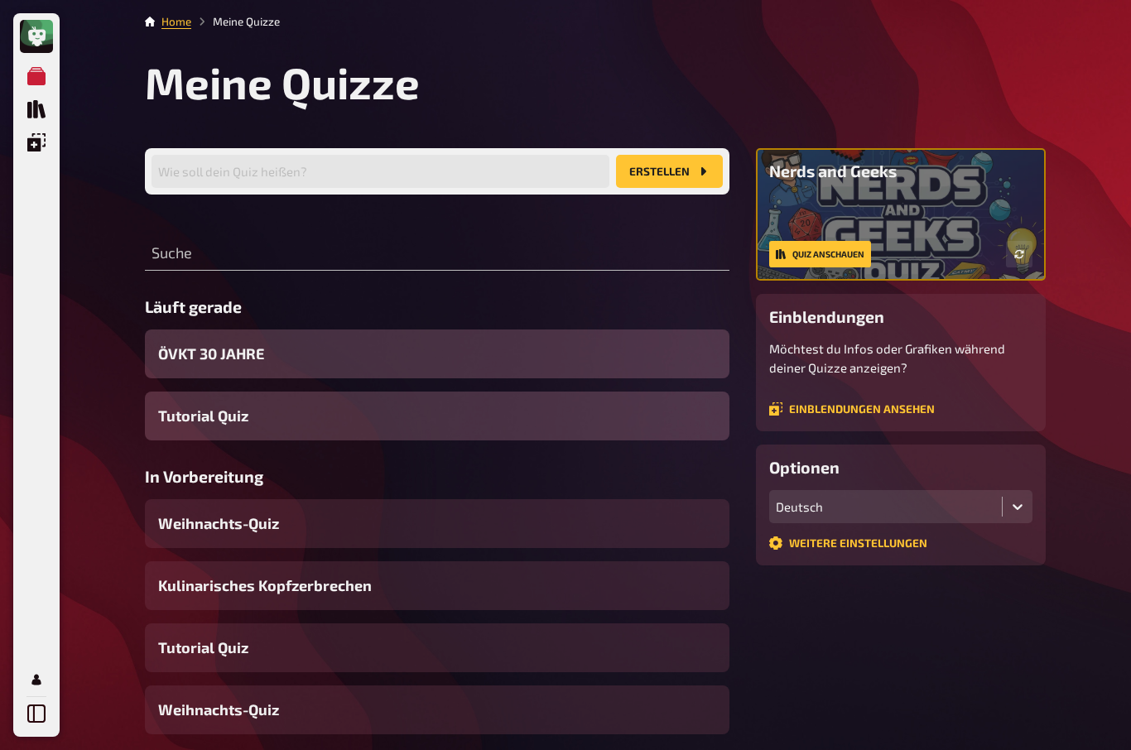
click at [175, 353] on span "ÖVKT 30 JAHRE" at bounding box center [211, 354] width 106 height 22
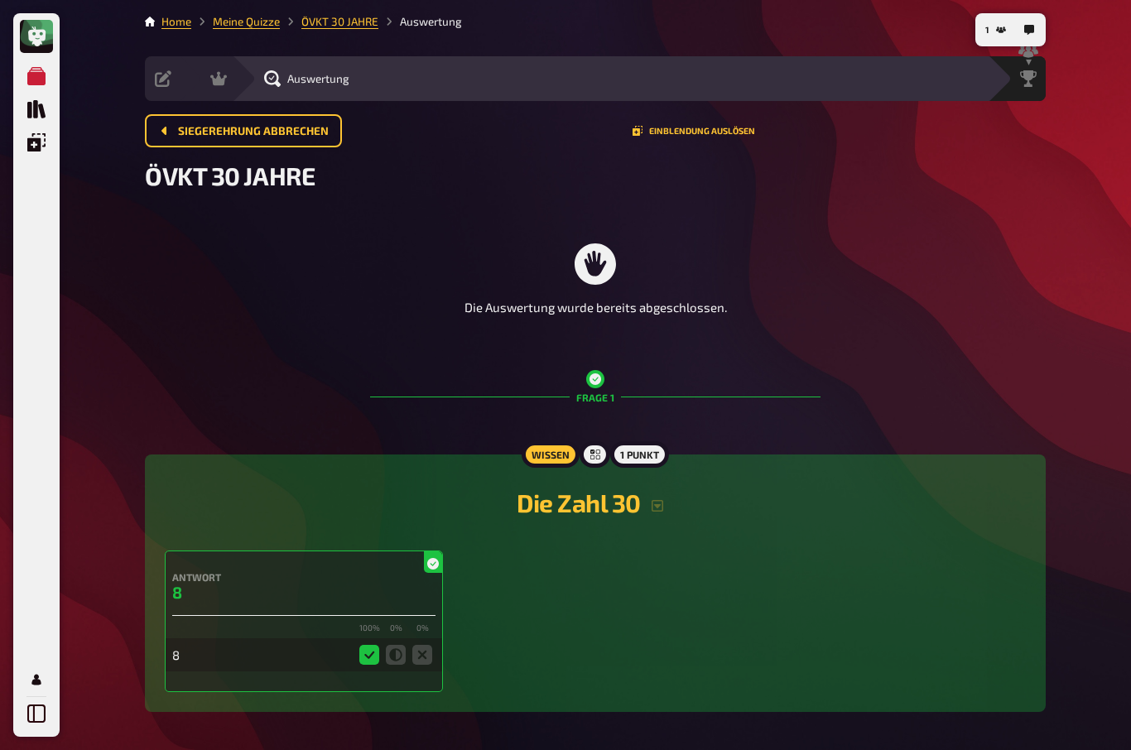
click at [1034, 73] on div "Siegerehrung" at bounding box center [1029, 78] width 36 height 17
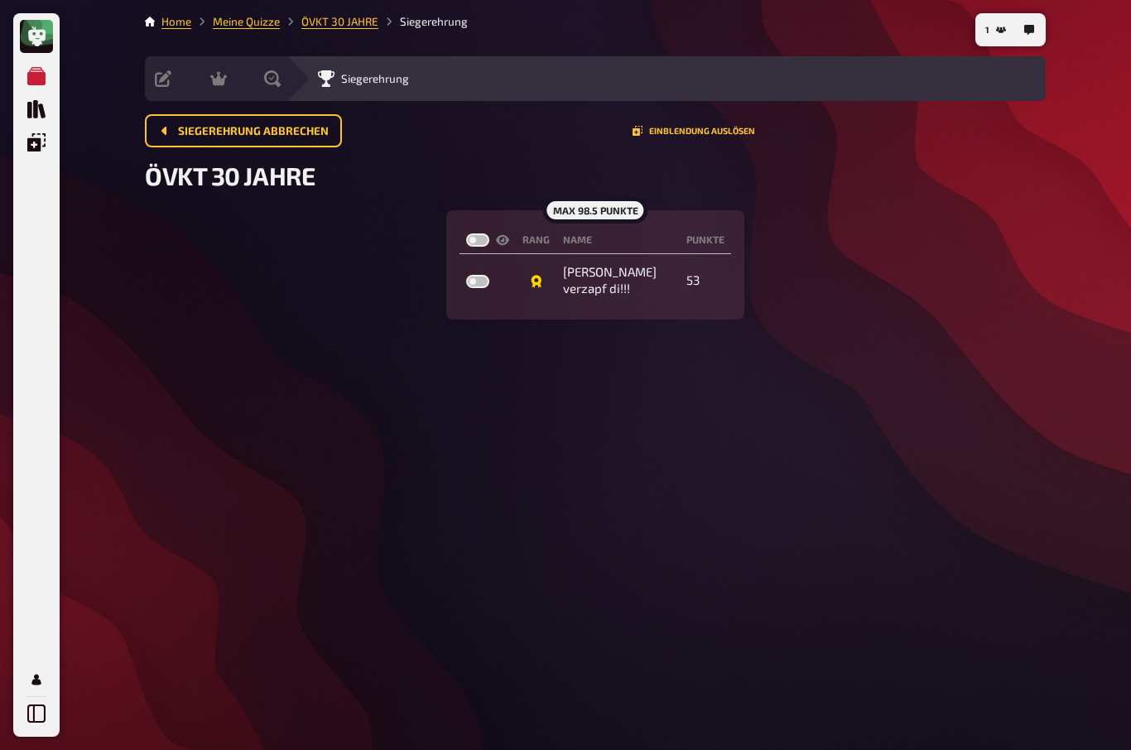
click at [364, 81] on span "Siegerehrung" at bounding box center [375, 78] width 68 height 13
click at [489, 287] on label at bounding box center [477, 281] width 23 height 13
click at [466, 275] on input "checkbox" at bounding box center [465, 274] width 1 height 1
checkbox input "true"
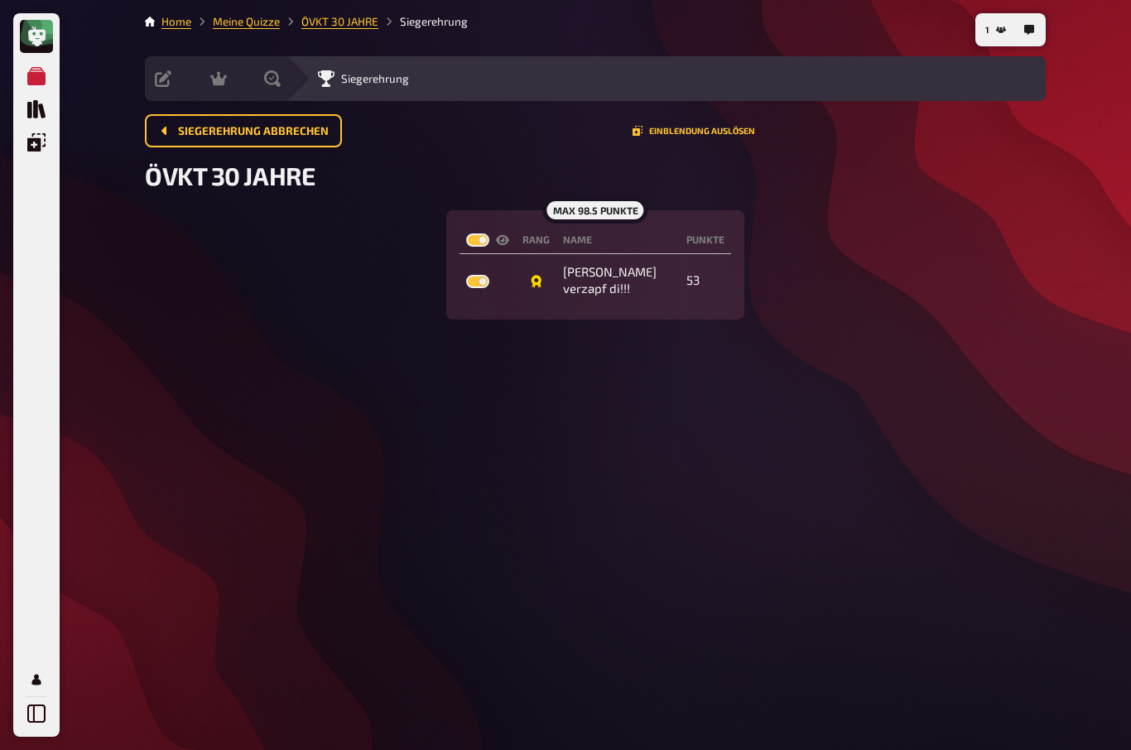
click at [483, 279] on label at bounding box center [477, 281] width 23 height 13
click at [466, 275] on input "checkbox" at bounding box center [465, 274] width 1 height 1
checkbox input "false"
click at [484, 281] on label at bounding box center [477, 281] width 23 height 13
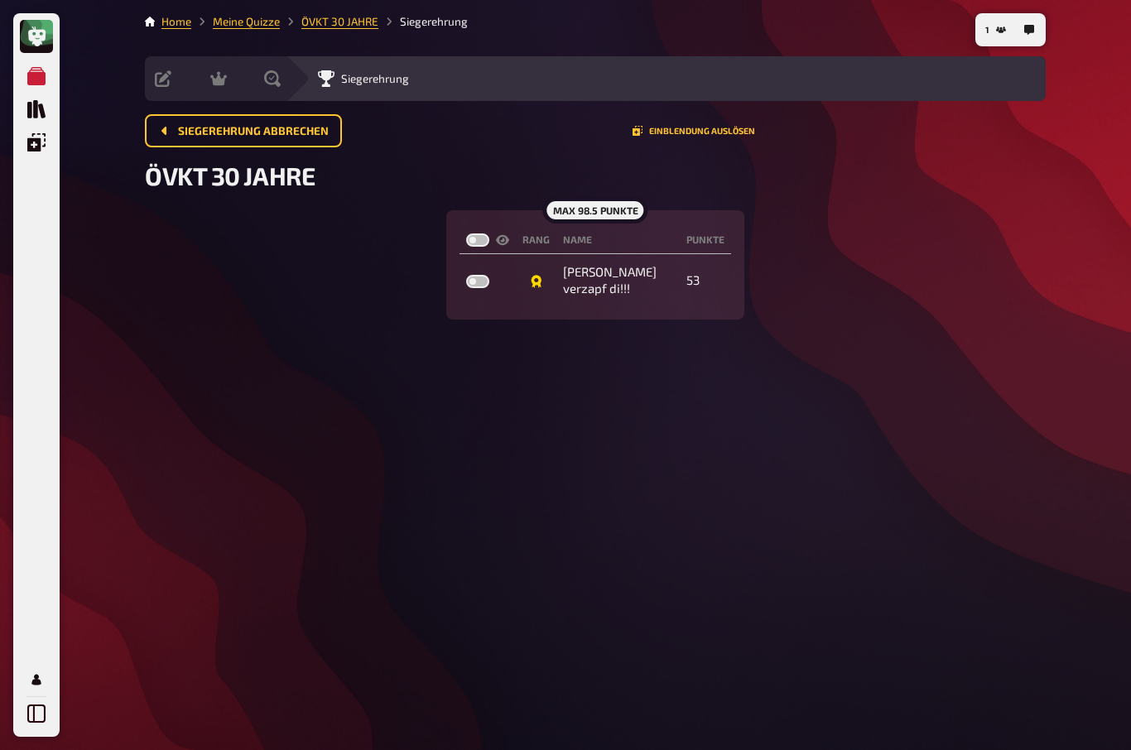
click at [466, 275] on input "checkbox" at bounding box center [465, 274] width 1 height 1
checkbox input "true"
click at [256, 25] on link "Meine Quizze" at bounding box center [246, 21] width 67 height 13
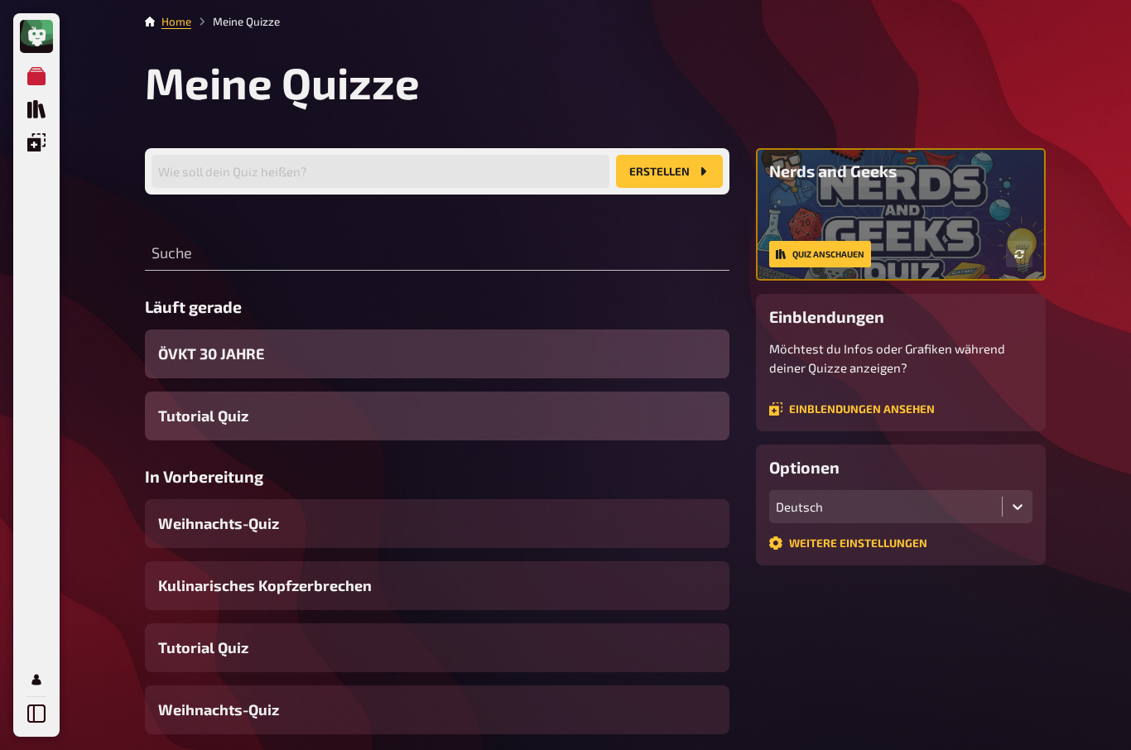
click at [200, 346] on span "ÖVKT 30 JAHRE" at bounding box center [211, 354] width 106 height 22
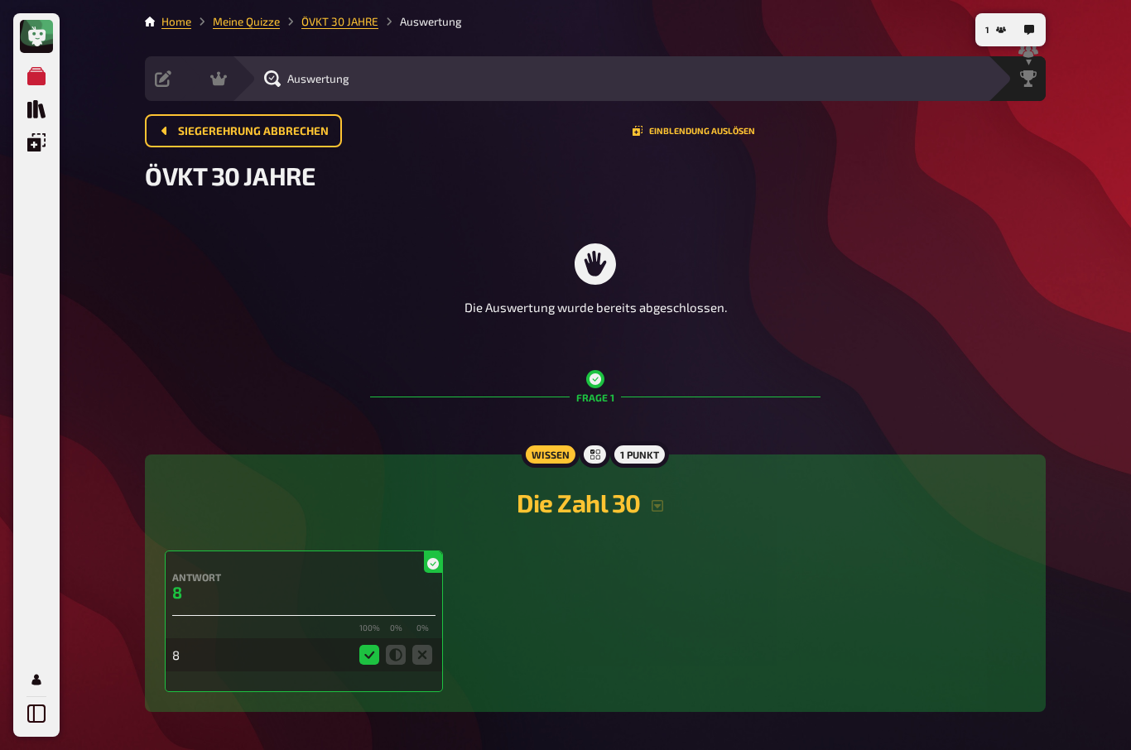
click at [304, 273] on div "Die Auswertung wurde bereits abgeschlossen." at bounding box center [595, 280] width 901 height 140
click at [347, 279] on div "Die Auswertung wurde bereits abgeschlossen." at bounding box center [595, 280] width 901 height 140
click at [250, 24] on link "Meine Quizze" at bounding box center [246, 21] width 67 height 13
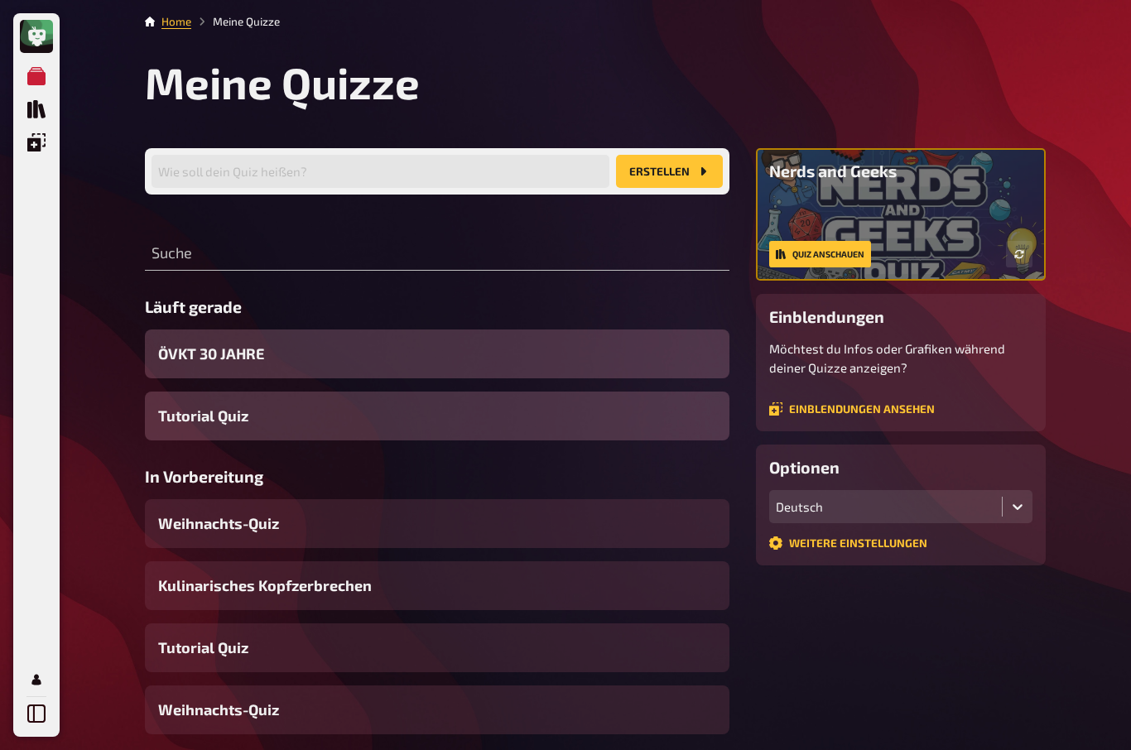
click at [212, 354] on span "ÖVKT 30 JAHRE" at bounding box center [211, 354] width 106 height 22
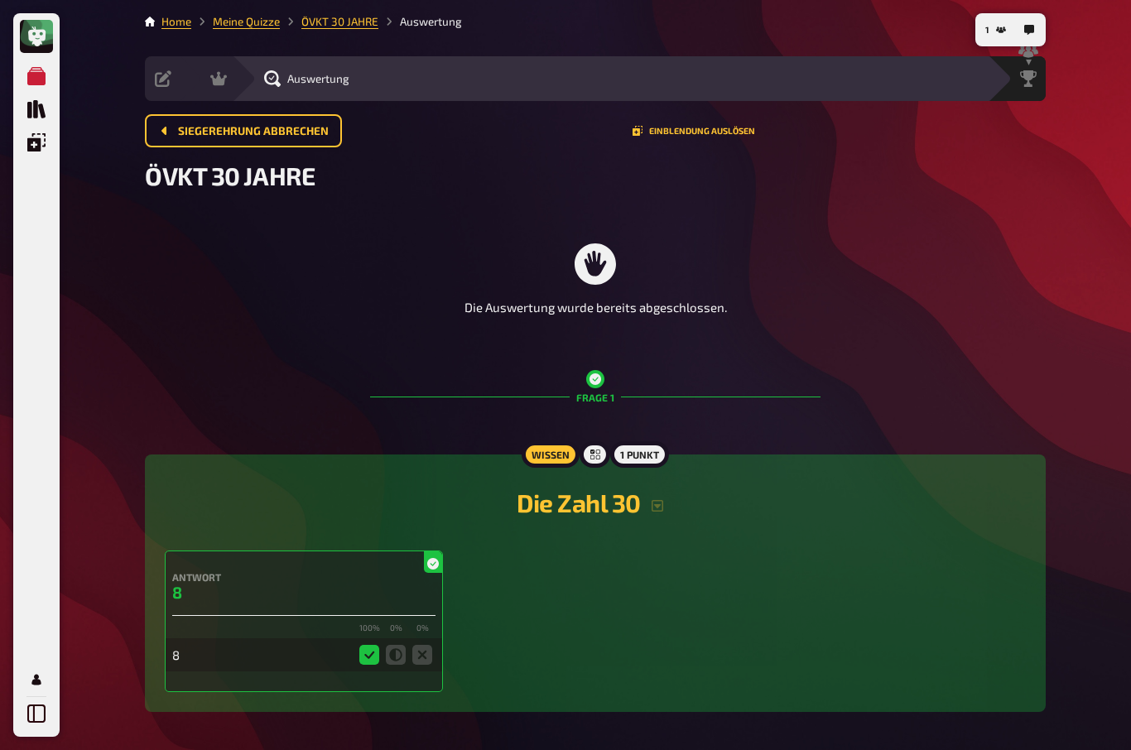
click at [222, 126] on span "Siegerehrung abbrechen" at bounding box center [253, 132] width 151 height 12
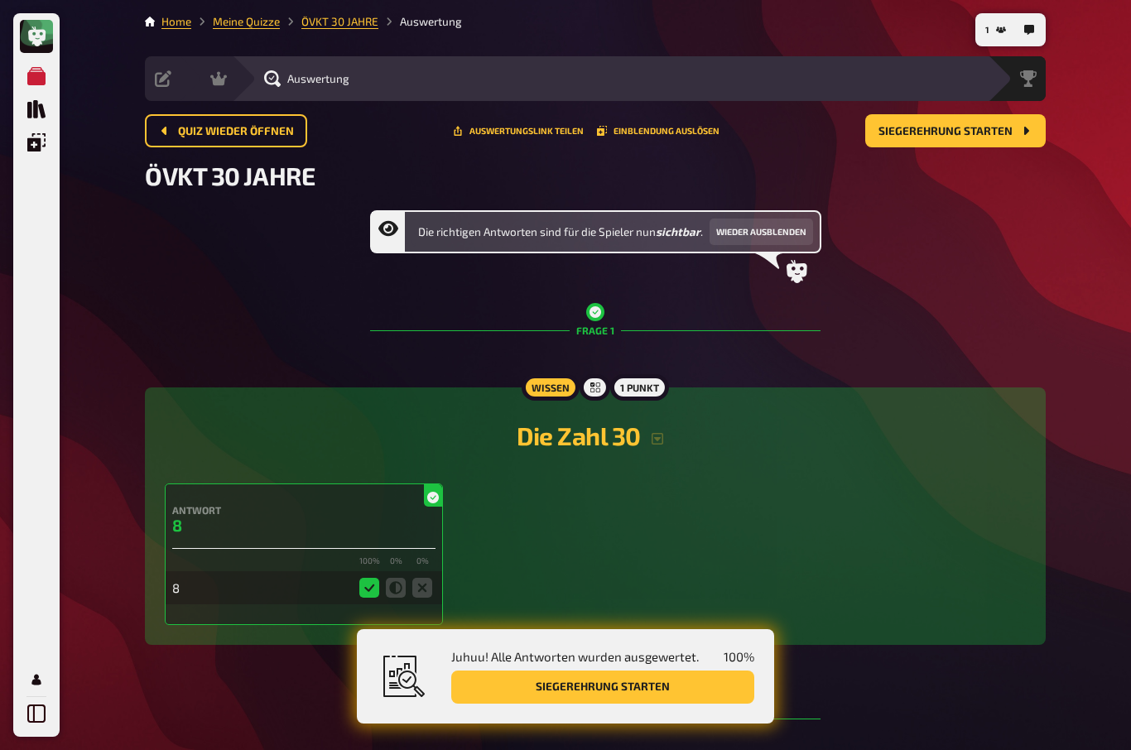
click at [167, 77] on icon at bounding box center [163, 78] width 17 height 17
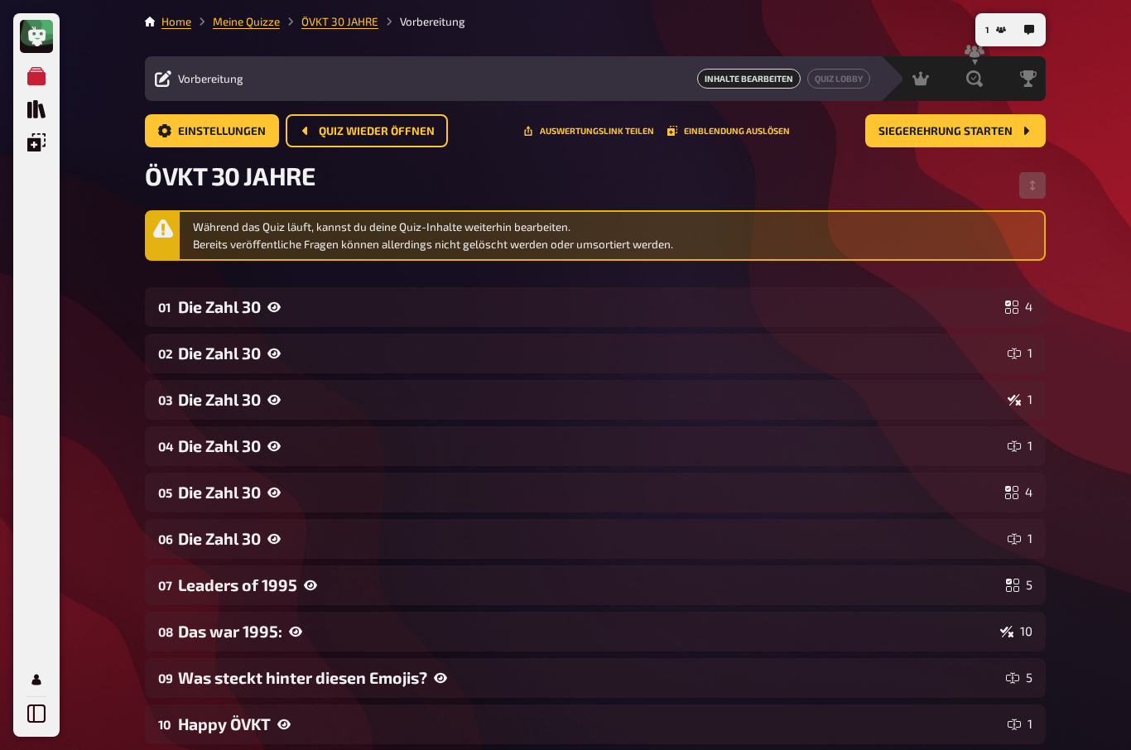
click at [377, 126] on span "Quiz wieder öffnen" at bounding box center [377, 132] width 116 height 12
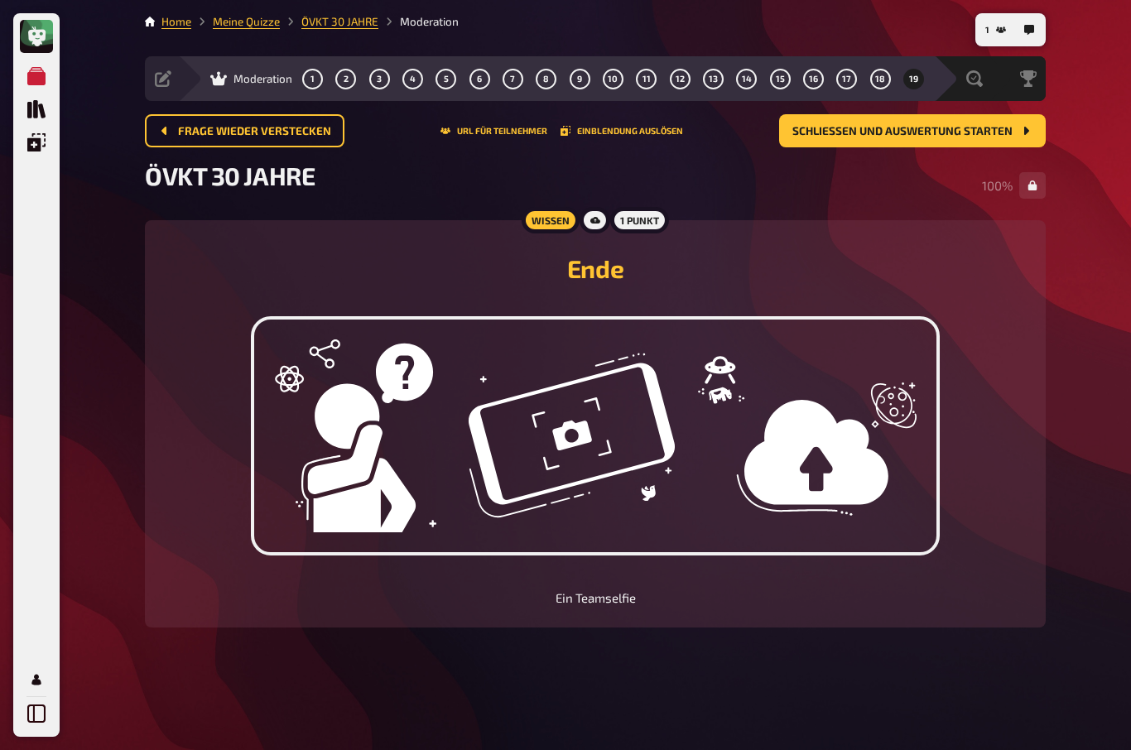
click at [204, 123] on button "Frage wieder verstecken" at bounding box center [245, 130] width 200 height 33
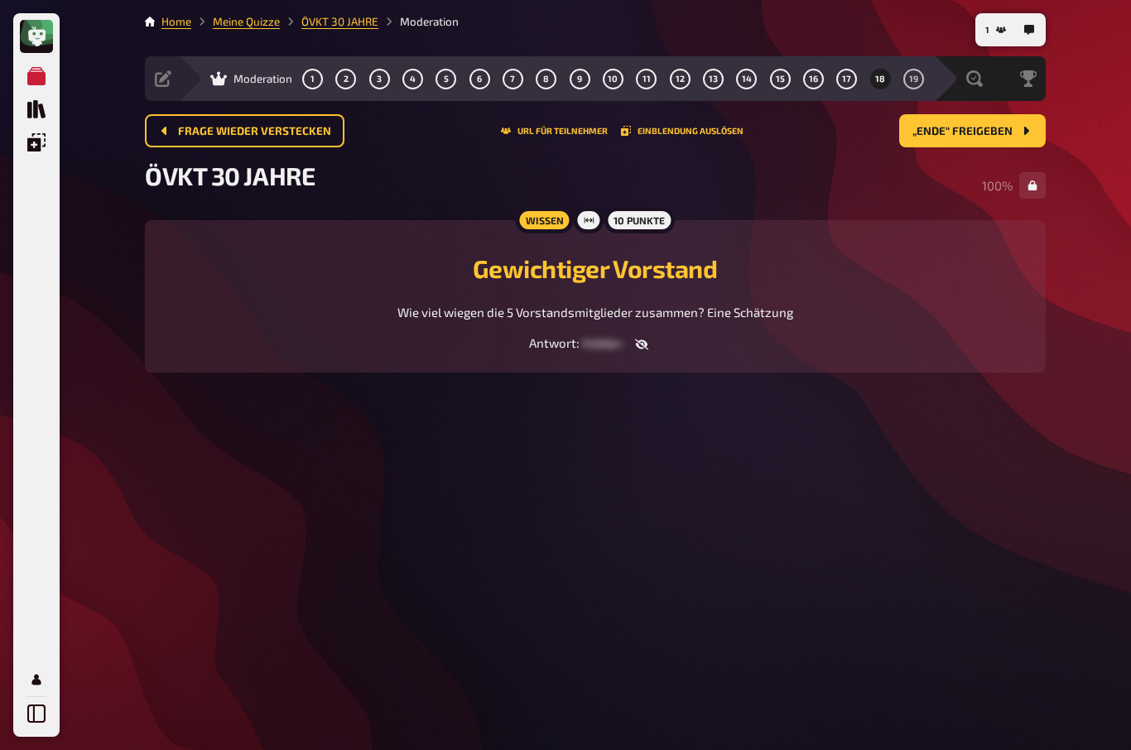
click at [222, 131] on span "Frage wieder verstecken" at bounding box center [254, 132] width 153 height 12
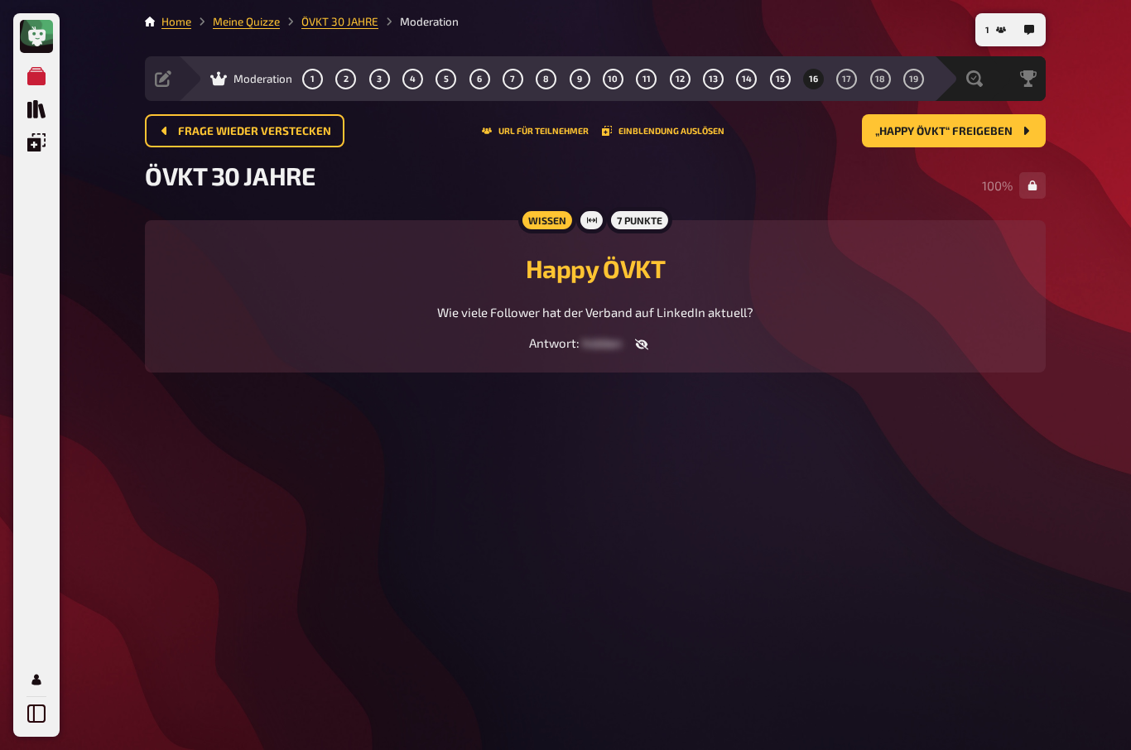
click at [224, 127] on span "Frage wieder verstecken" at bounding box center [254, 132] width 153 height 12
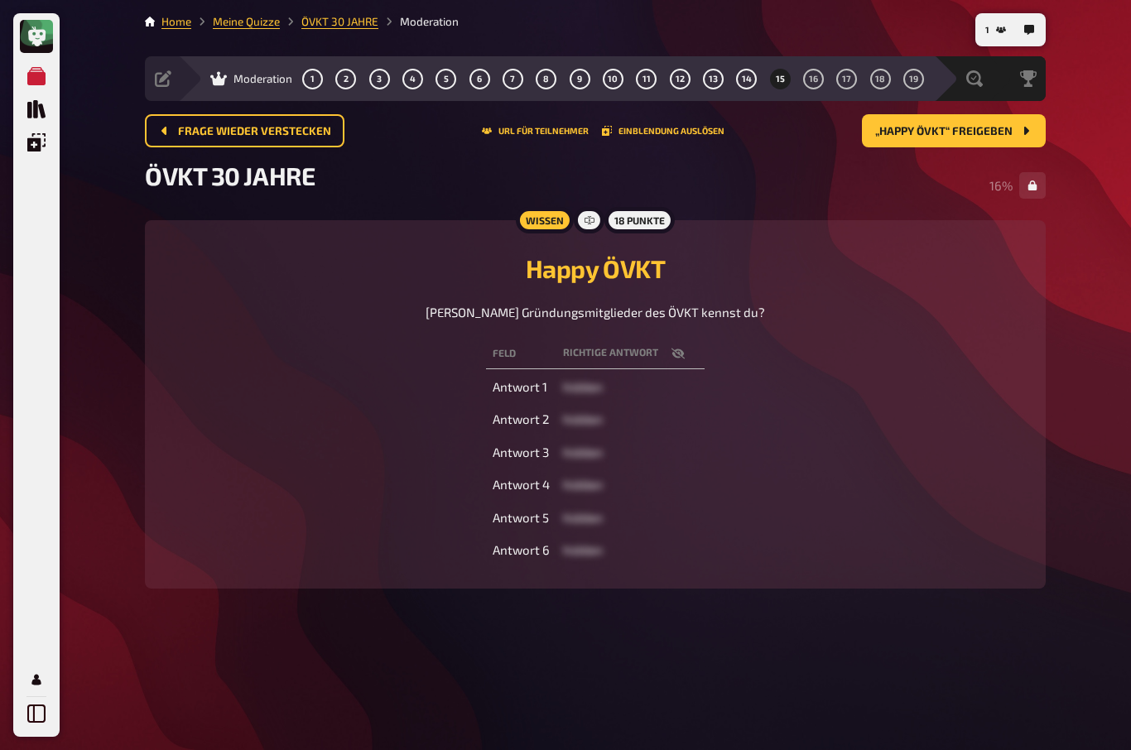
click at [223, 127] on span "Frage wieder verstecken" at bounding box center [254, 132] width 153 height 12
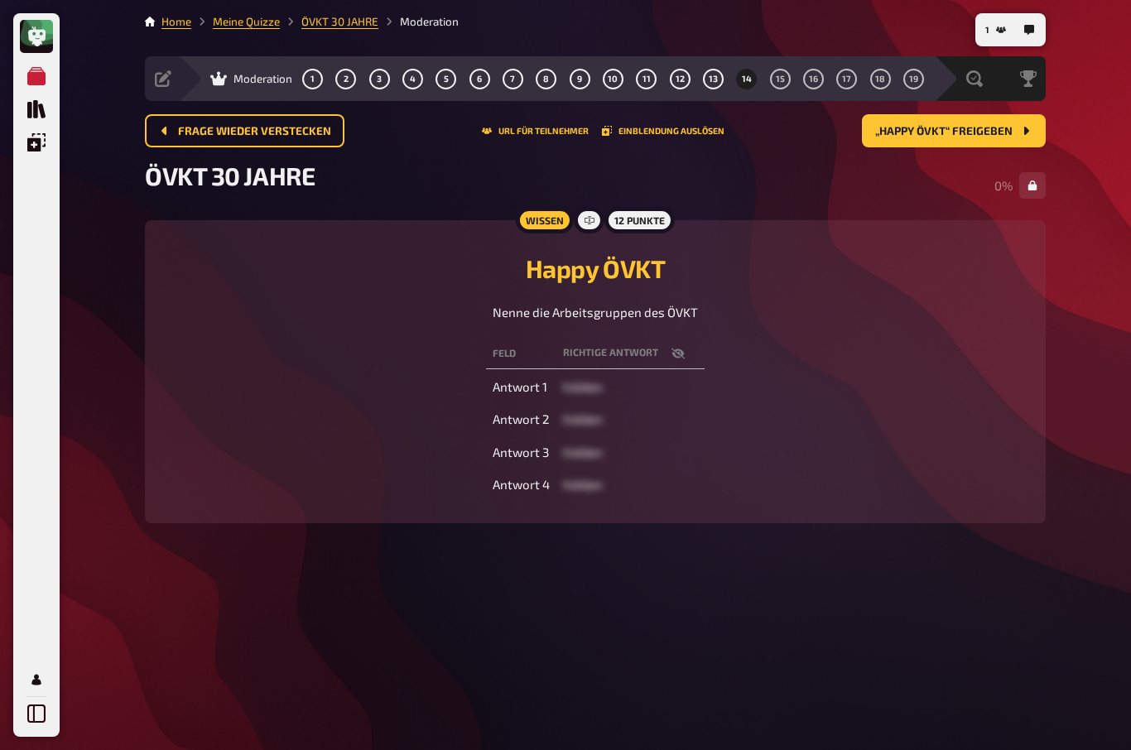
click at [222, 127] on span "Frage wieder verstecken" at bounding box center [254, 132] width 153 height 12
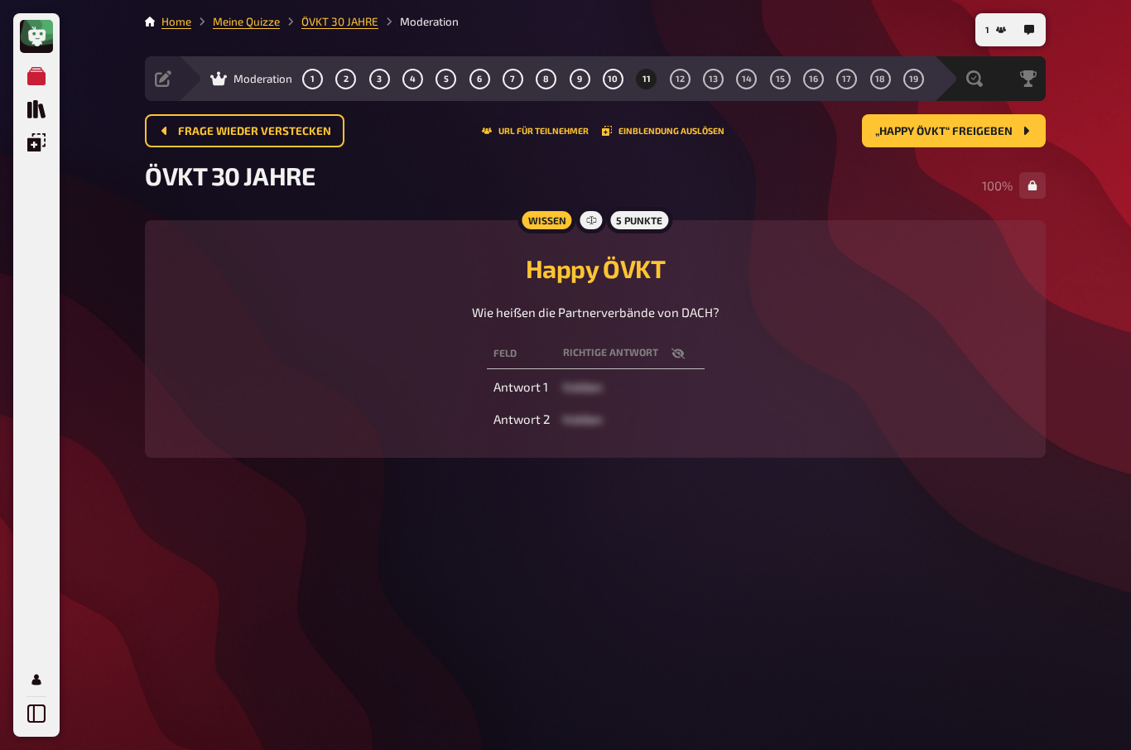
click at [224, 127] on span "Frage wieder verstecken" at bounding box center [254, 132] width 153 height 12
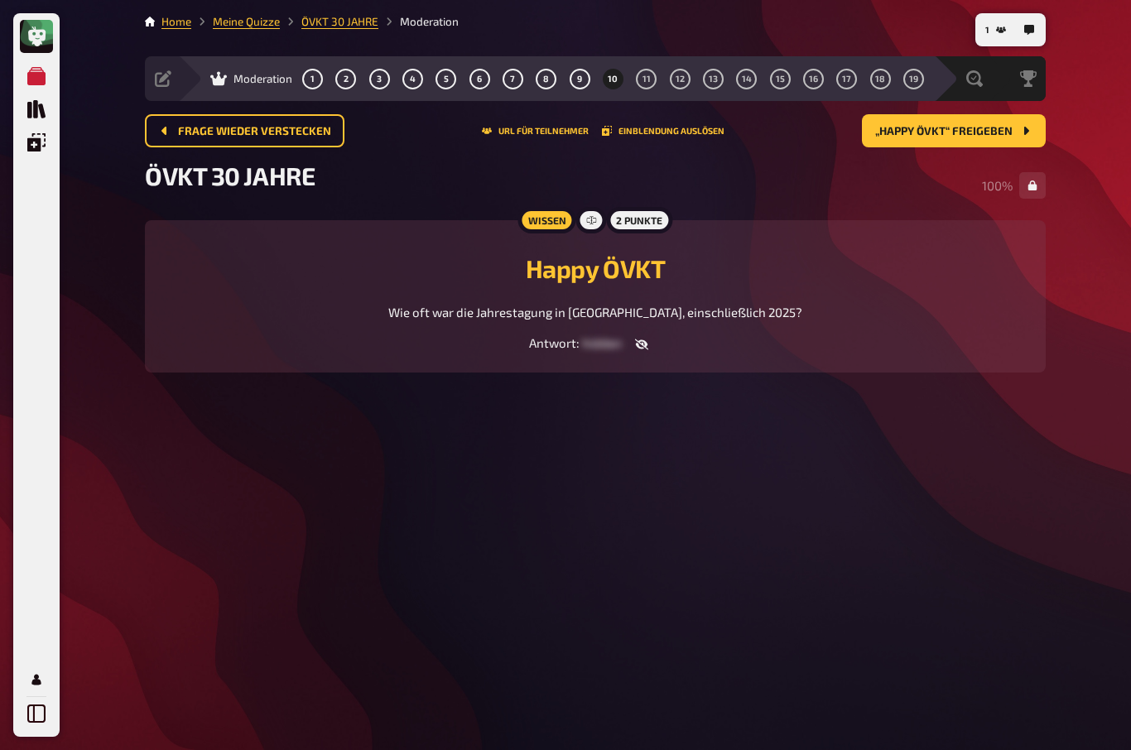
click at [229, 126] on span "Frage wieder verstecken" at bounding box center [254, 132] width 153 height 12
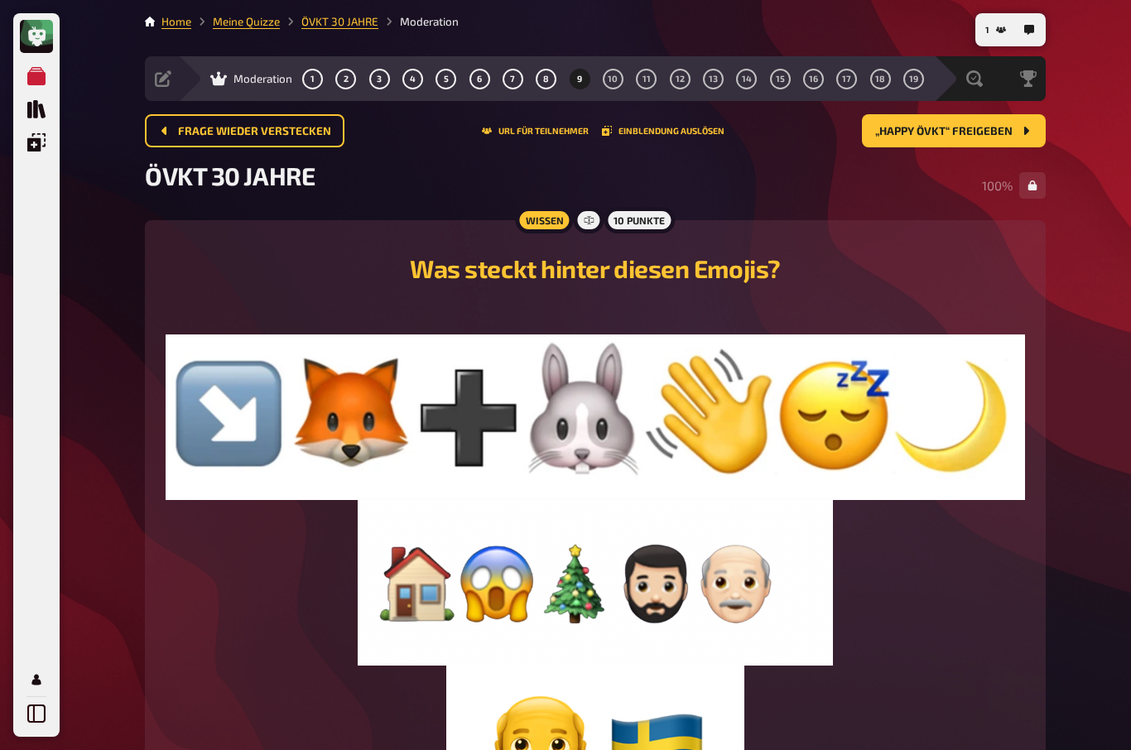
click at [228, 126] on span "Frage wieder verstecken" at bounding box center [254, 132] width 153 height 12
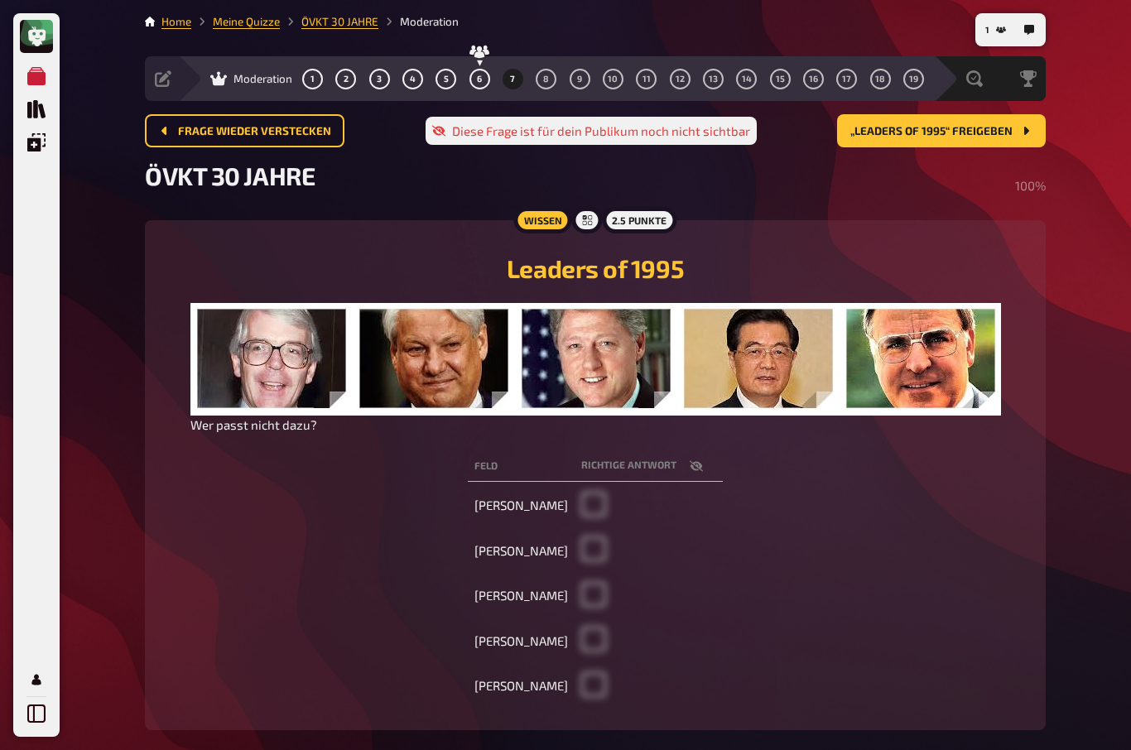
click at [229, 126] on span "Frage wieder verstecken" at bounding box center [254, 132] width 153 height 12
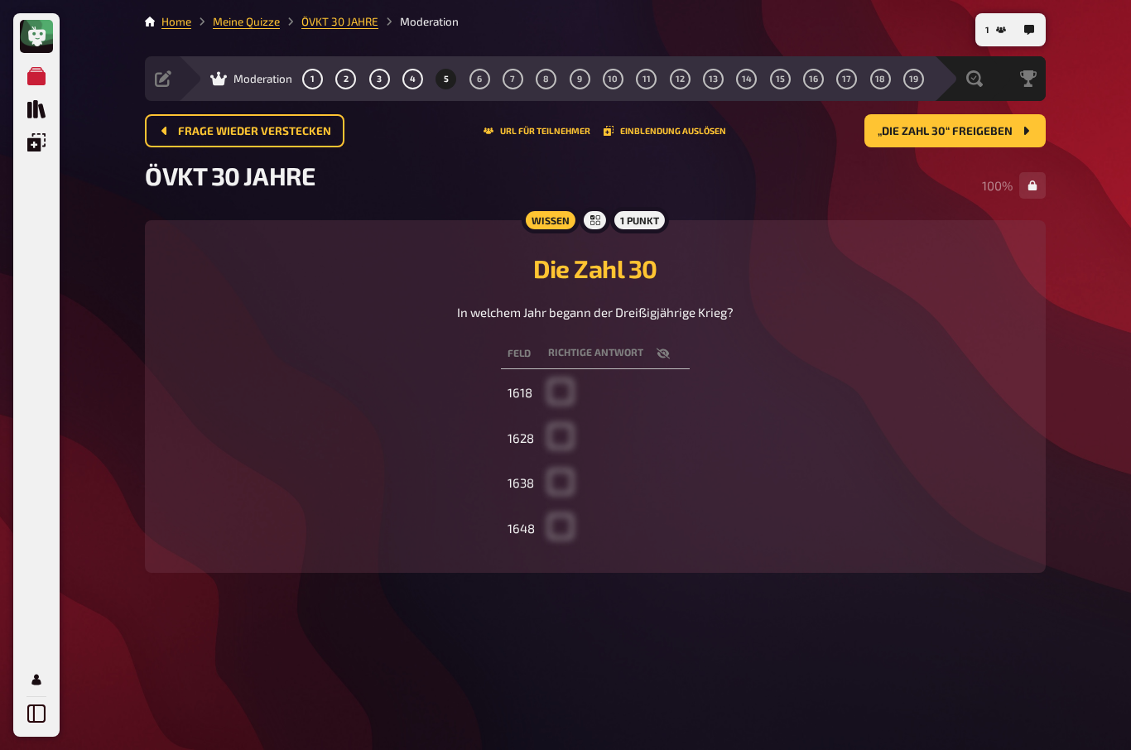
click at [229, 126] on span "Frage wieder verstecken" at bounding box center [254, 132] width 153 height 12
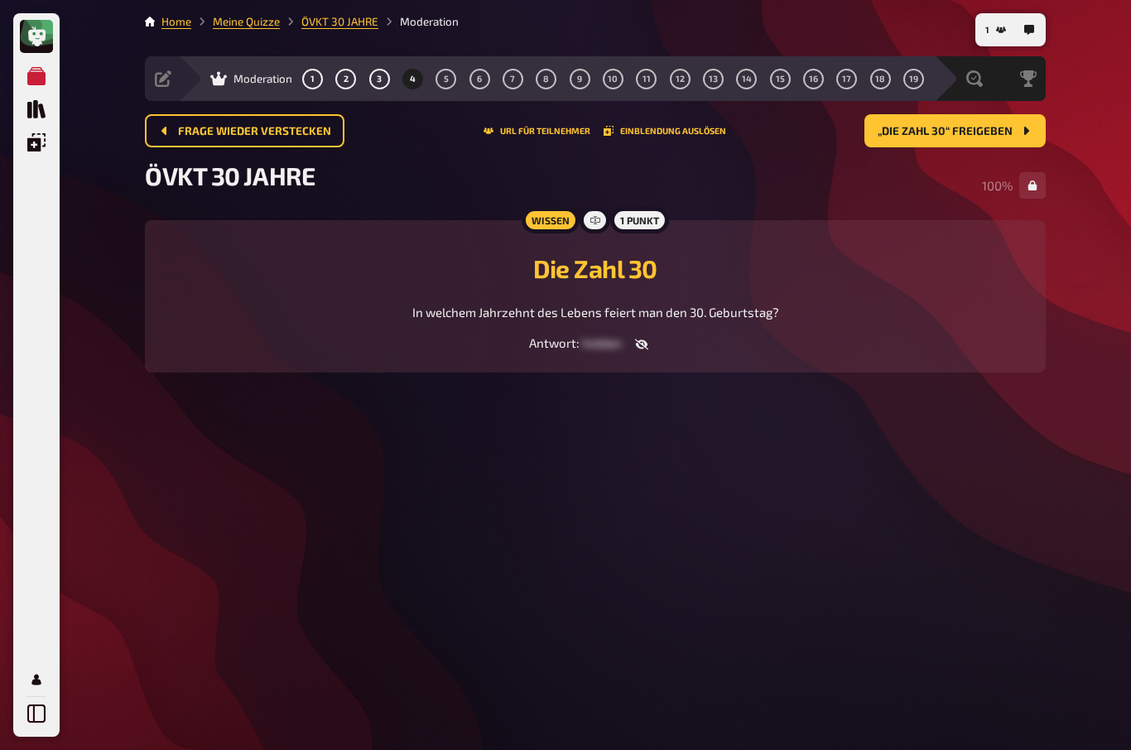
click at [232, 130] on span "Frage wieder verstecken" at bounding box center [254, 132] width 153 height 12
click at [231, 129] on span "Frage wieder verstecken" at bounding box center [254, 132] width 153 height 12
click at [233, 128] on span "Frage wieder verstecken" at bounding box center [254, 132] width 153 height 12
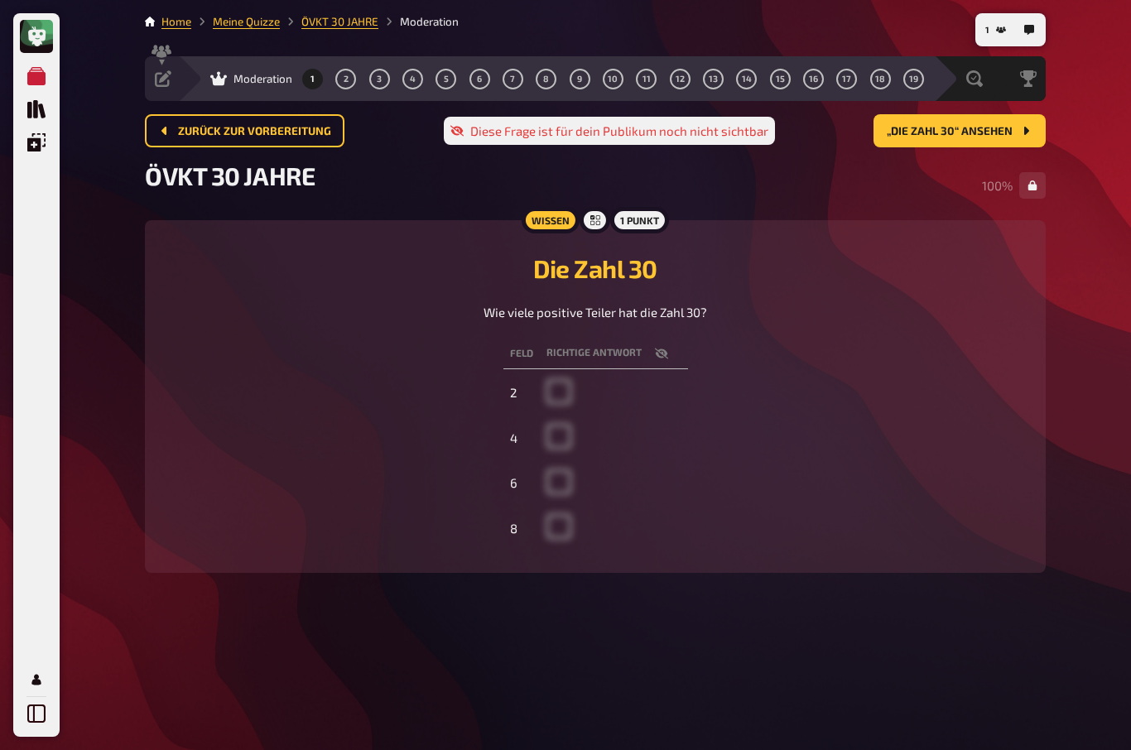
click at [233, 126] on span "Zurück zur Vorbereitung" at bounding box center [254, 132] width 153 height 12
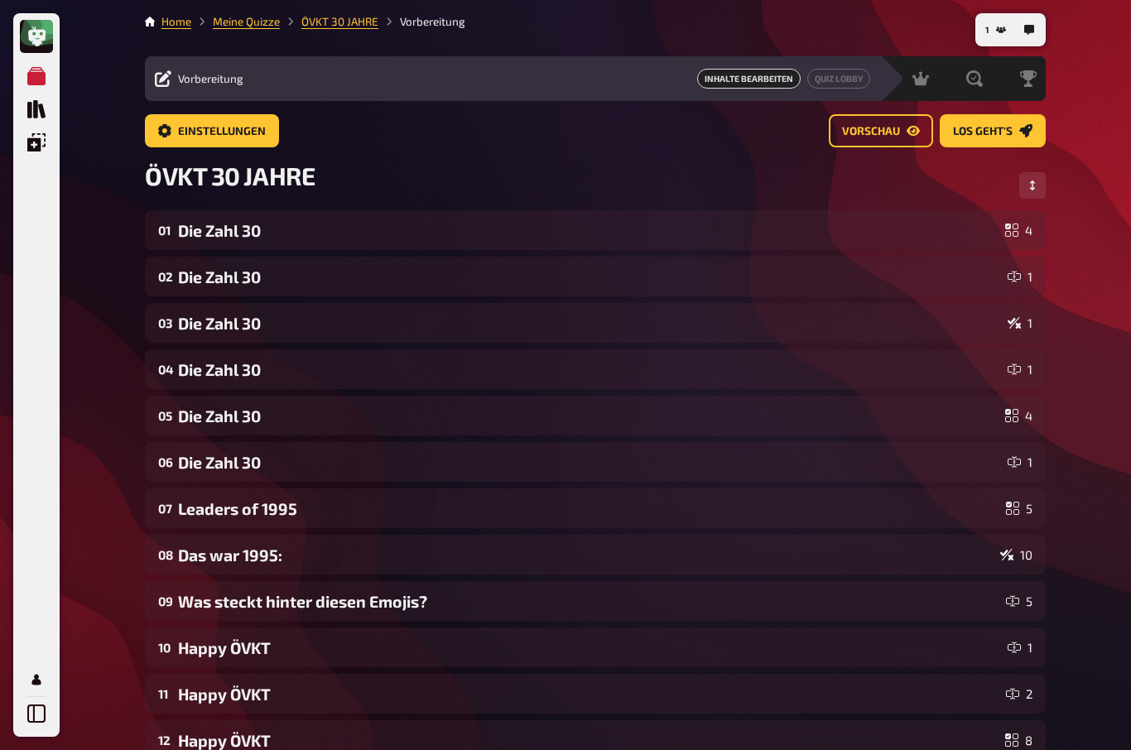
click at [233, 126] on span "Einstellungen" at bounding box center [222, 132] width 88 height 12
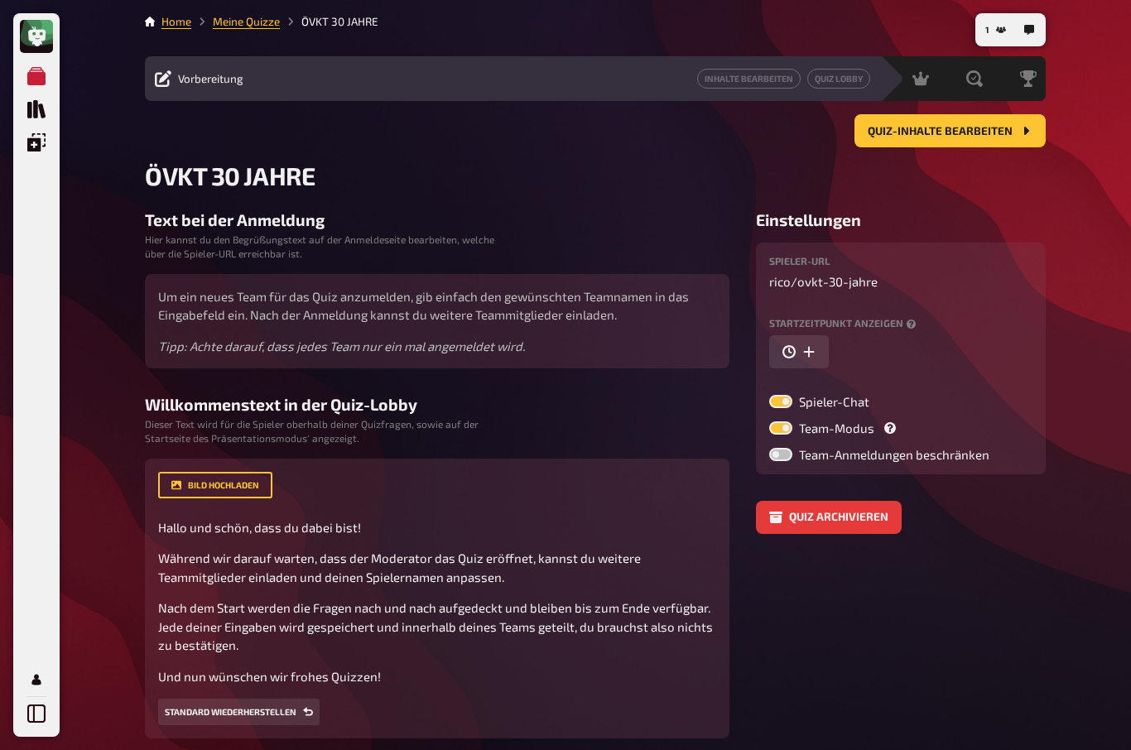
click at [224, 124] on div "Quiz-Inhalte bearbeiten" at bounding box center [595, 130] width 901 height 33
click at [954, 116] on button "Quiz-Inhalte bearbeiten" at bounding box center [950, 130] width 191 height 33
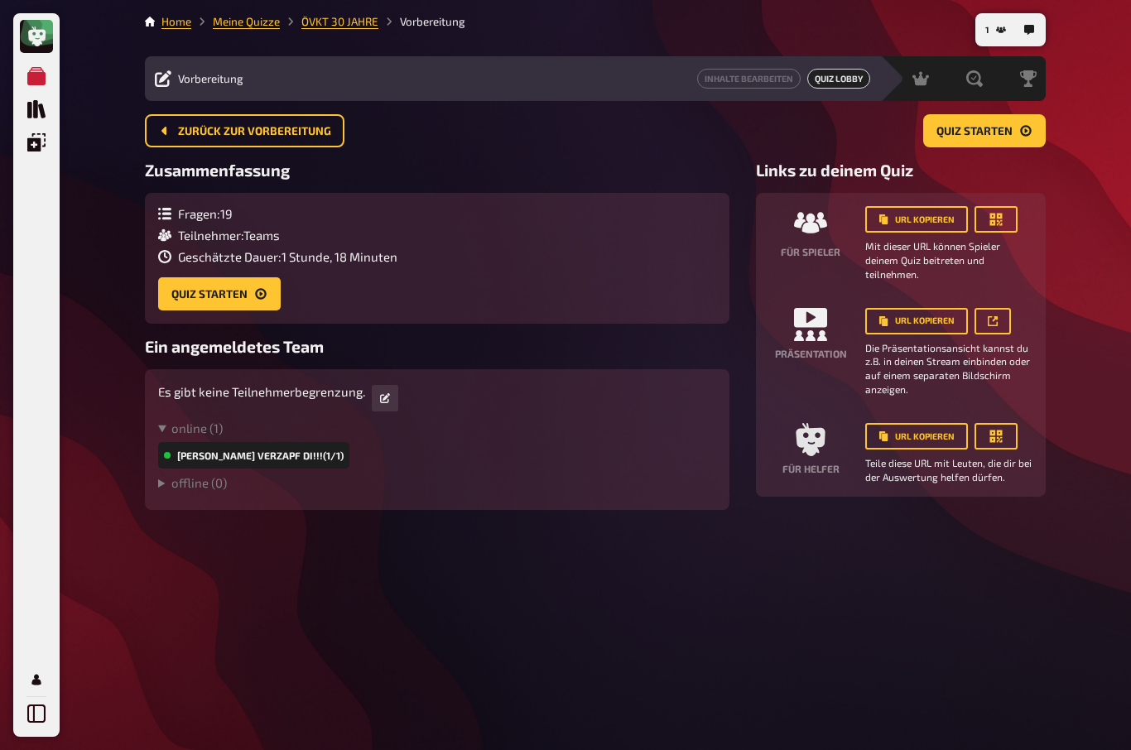
click at [302, 458] on div "[PERSON_NAME] verzapf di!!! (1/1)" at bounding box center [253, 455] width 191 height 27
click at [171, 466] on div "[PERSON_NAME] verzapf di!!! (1/1)" at bounding box center [253, 455] width 191 height 27
click at [127, 451] on div "Meine Quizze Quiz Sammlung Einblendungen Mein Konto 1 Home Meine Quizze ÖVKT 30…" at bounding box center [565, 375] width 1131 height 750
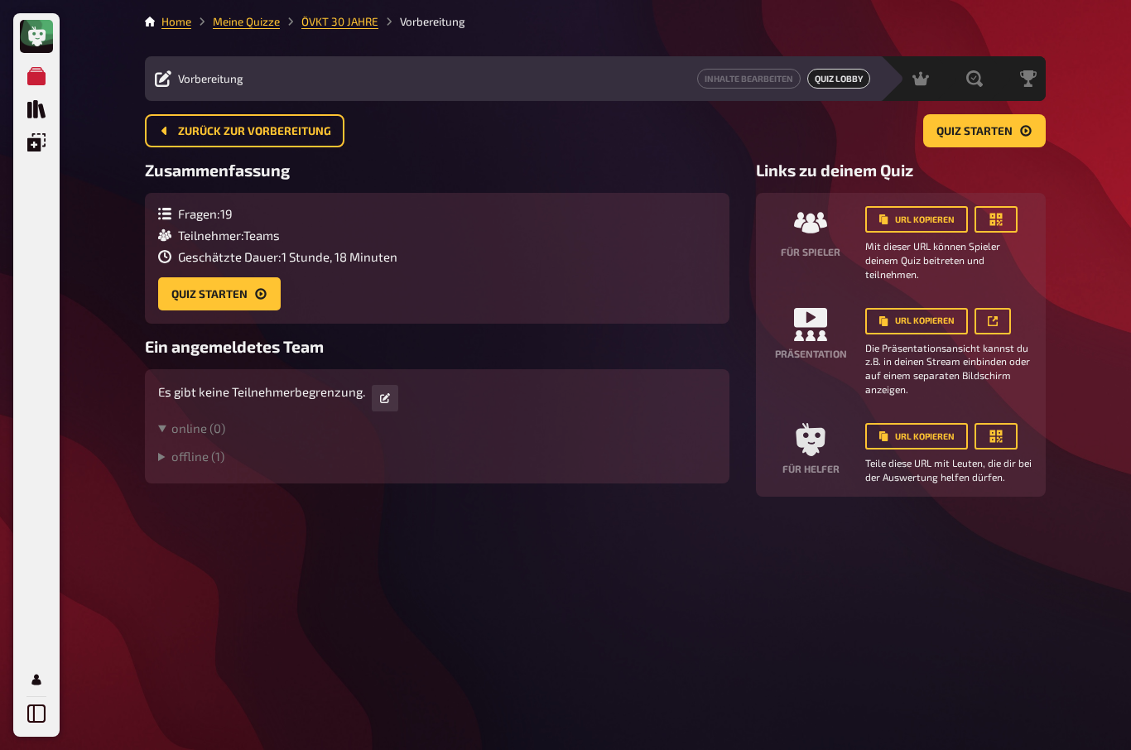
click at [179, 448] on div "online ( 0 ) offline ( 1 ) Richard verzapf di!!! (0/1)" at bounding box center [437, 446] width 558 height 50
click at [196, 458] on summary "offline ( 1 )" at bounding box center [437, 456] width 558 height 15
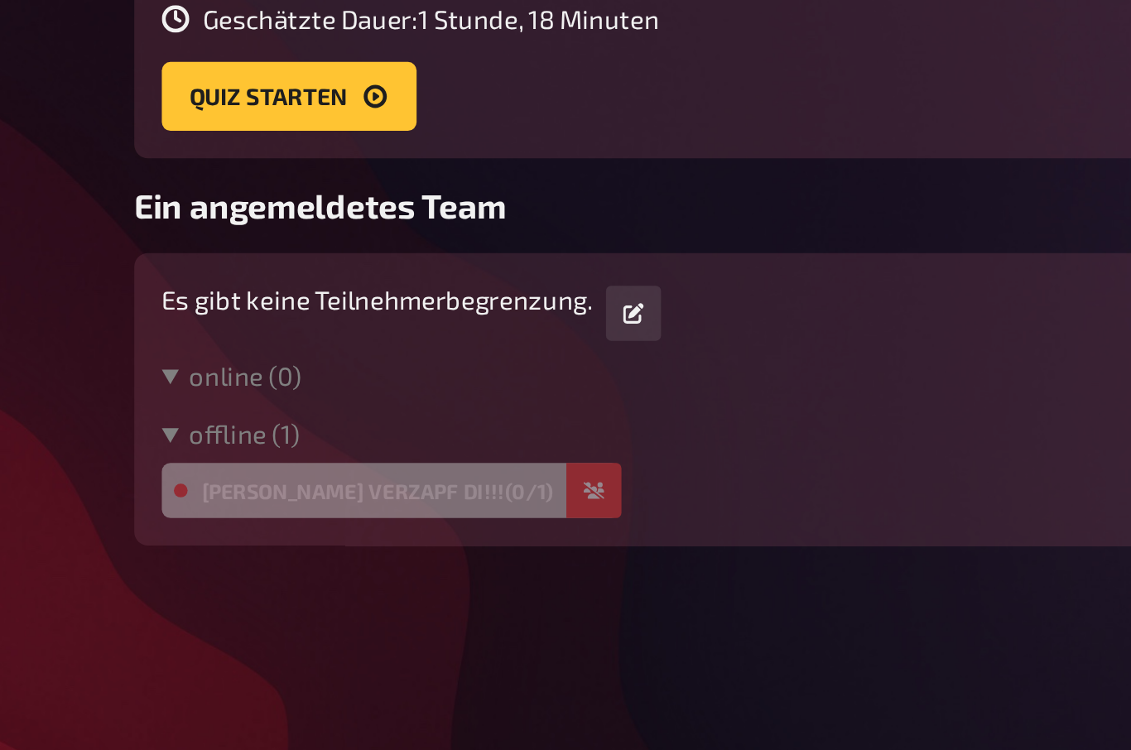
click at [158, 470] on div "Richard verzapf di!!! (0/1)" at bounding box center [268, 483] width 220 height 27
click at [361, 480] on icon "button" at bounding box center [366, 484] width 10 height 8
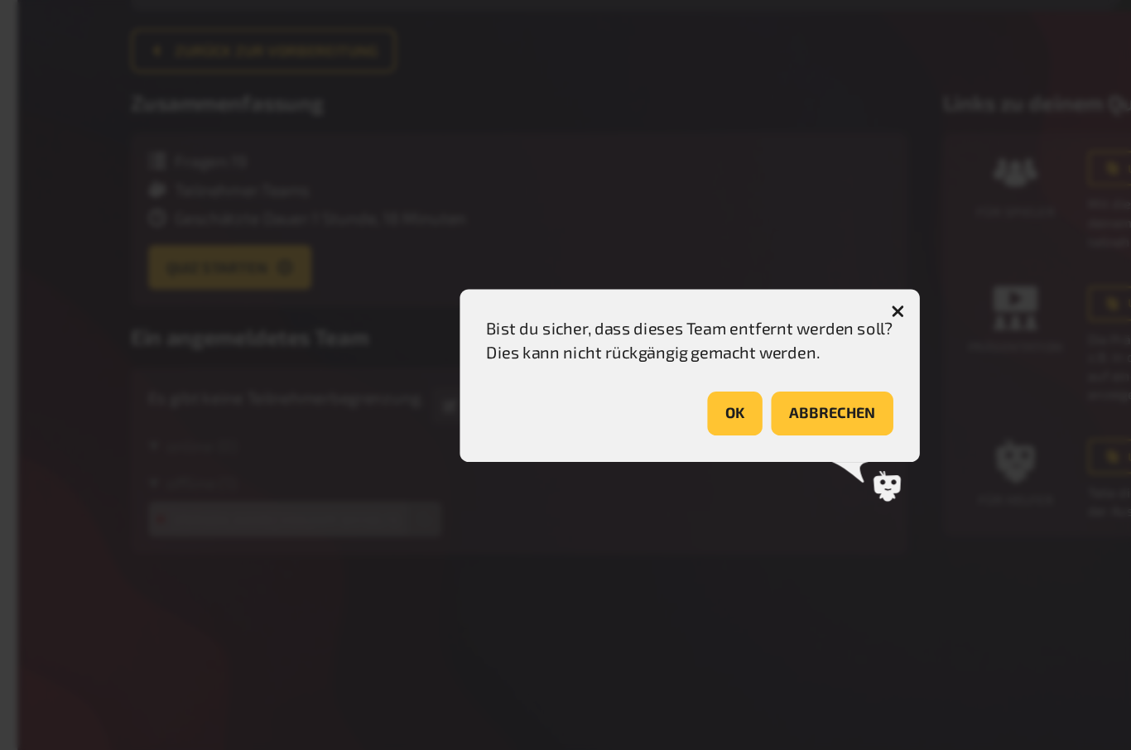
click at [579, 388] on button "OK" at bounding box center [599, 404] width 41 height 33
